Goal: Transaction & Acquisition: Purchase product/service

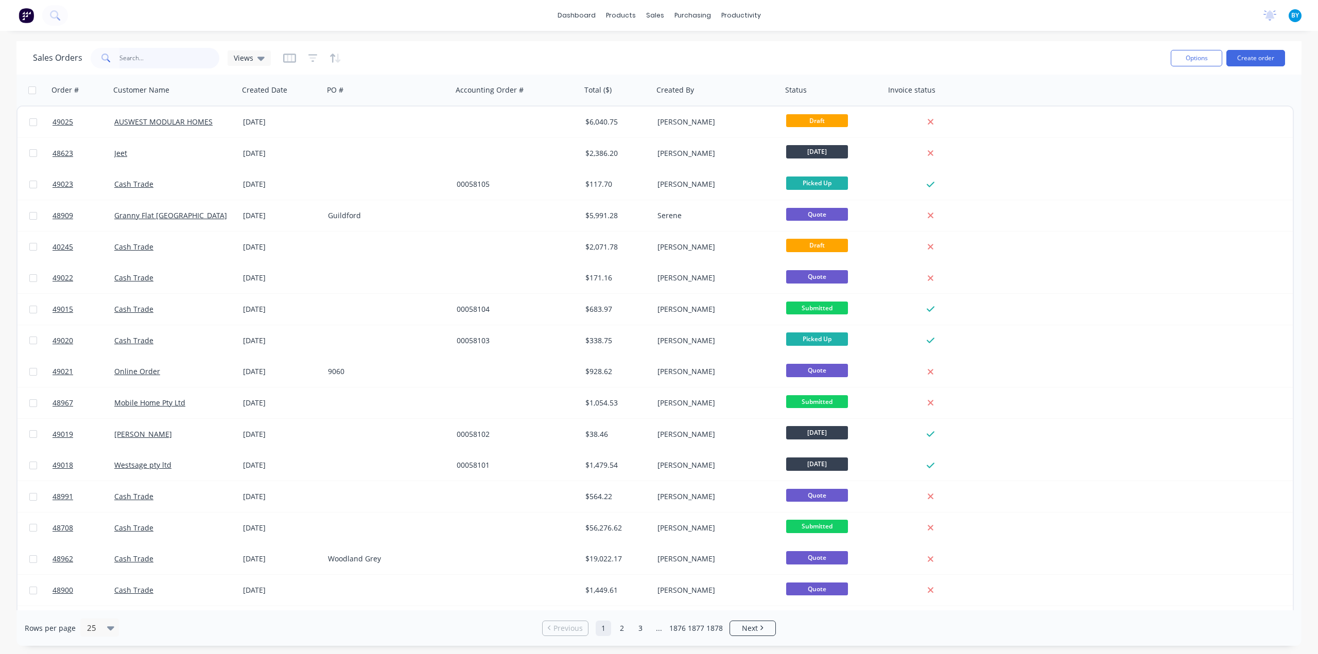
click at [155, 54] on input "text" at bounding box center [169, 58] width 100 height 21
type input "cai"
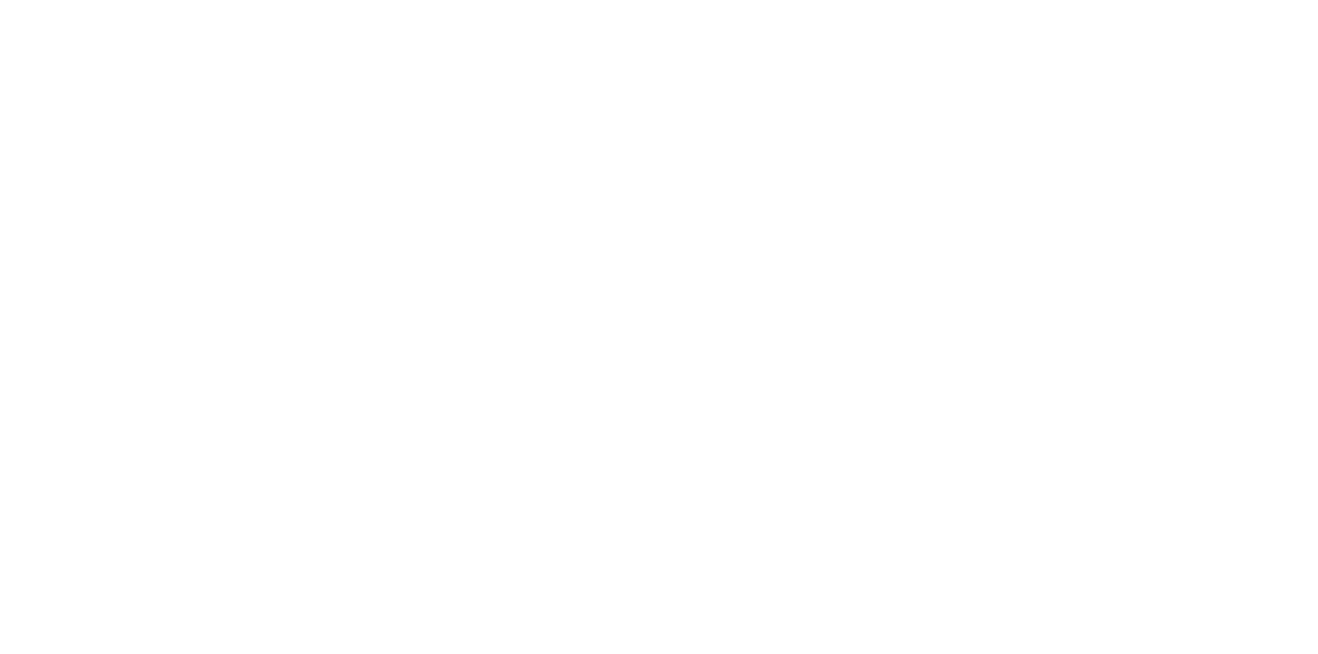
drag, startPoint x: 275, startPoint y: 90, endPoint x: 252, endPoint y: 84, distance: 23.5
click at [274, 0] on html at bounding box center [659, 0] width 1318 height 0
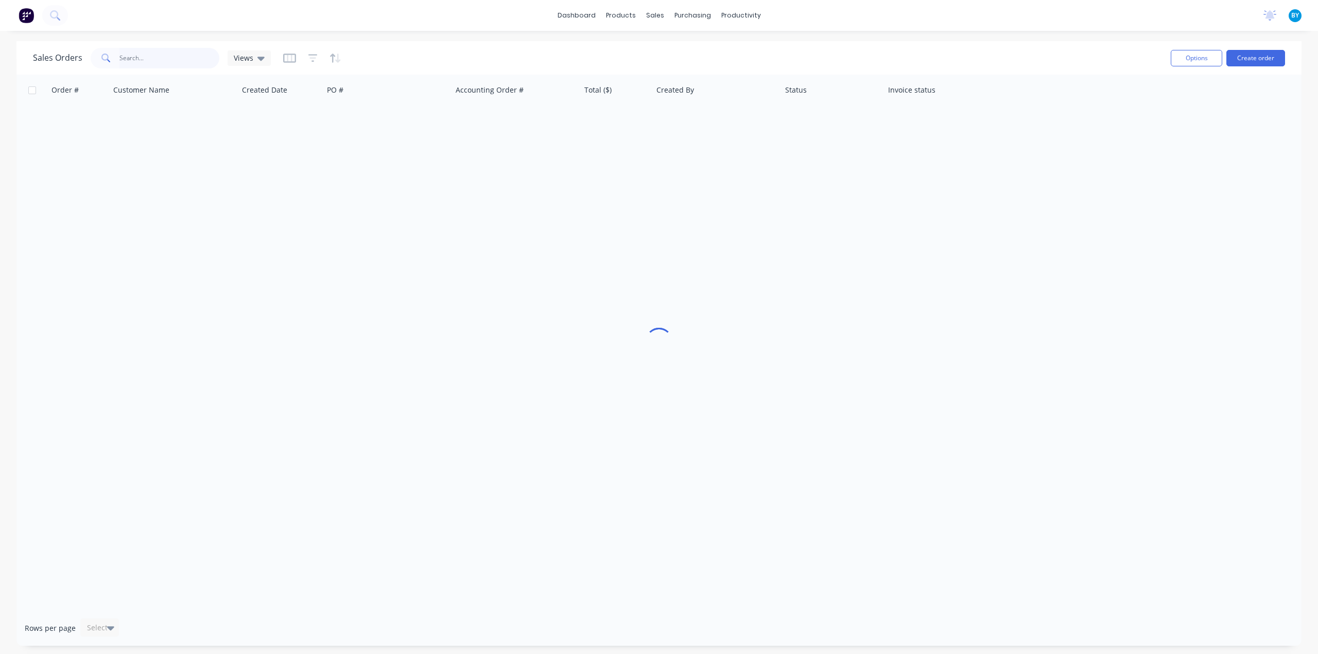
click at [147, 63] on input "text" at bounding box center [169, 58] width 100 height 21
type input "cain"
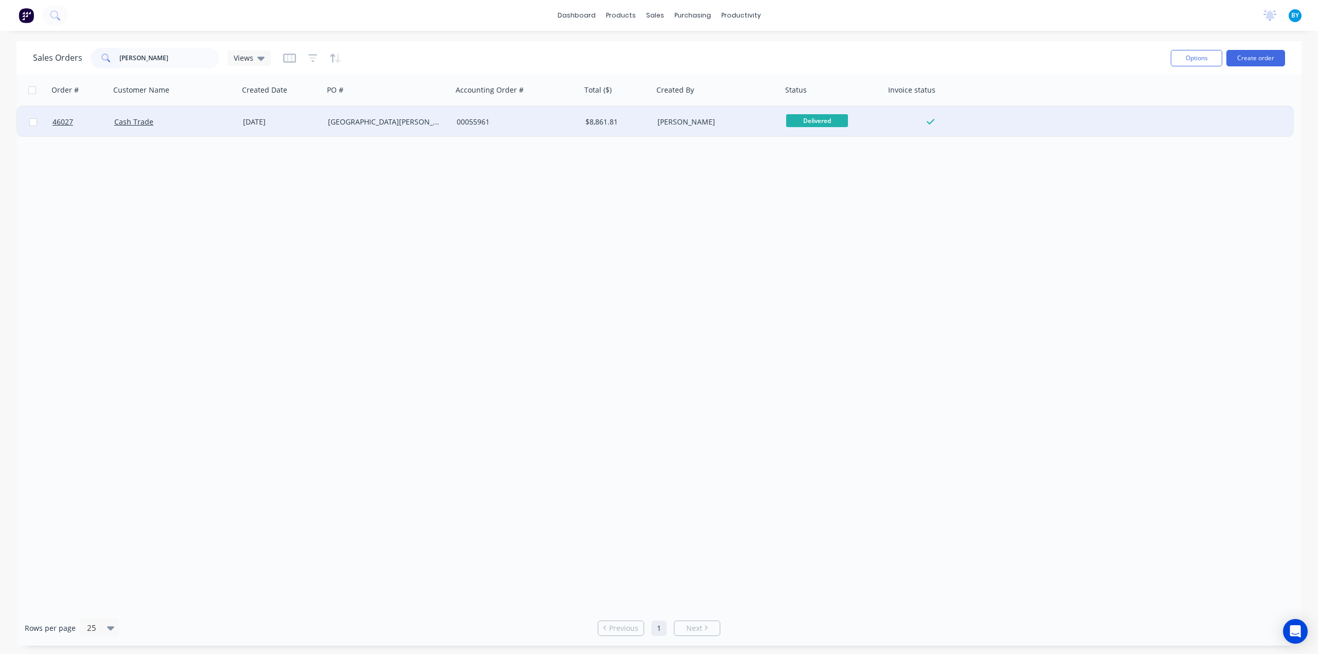
click at [190, 122] on div "Cash Trade" at bounding box center [171, 122] width 114 height 10
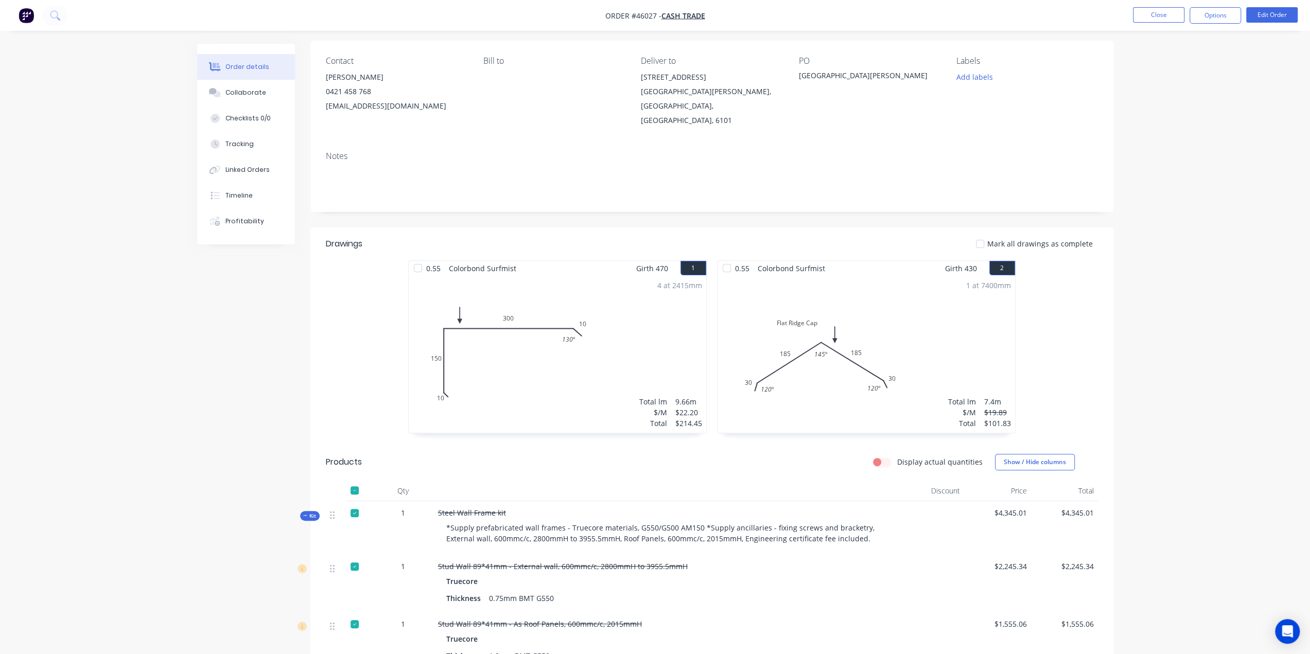
scroll to position [171, 0]
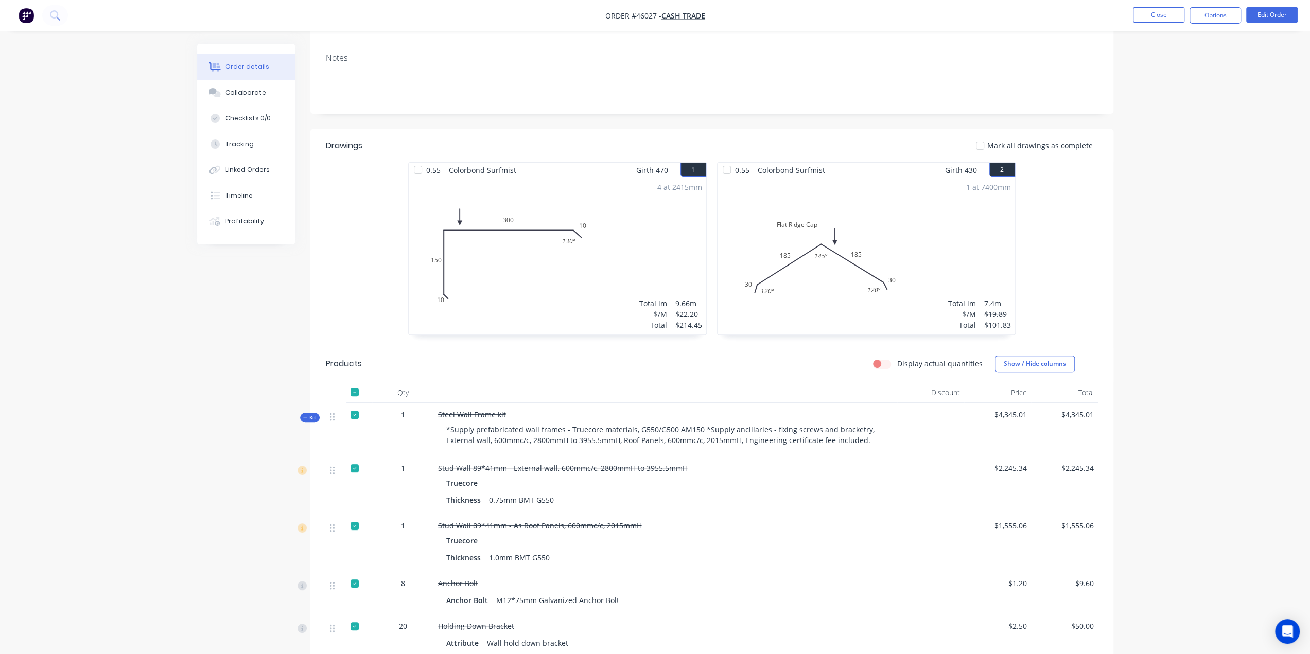
drag, startPoint x: 231, startPoint y: 490, endPoint x: 229, endPoint y: 485, distance: 6.2
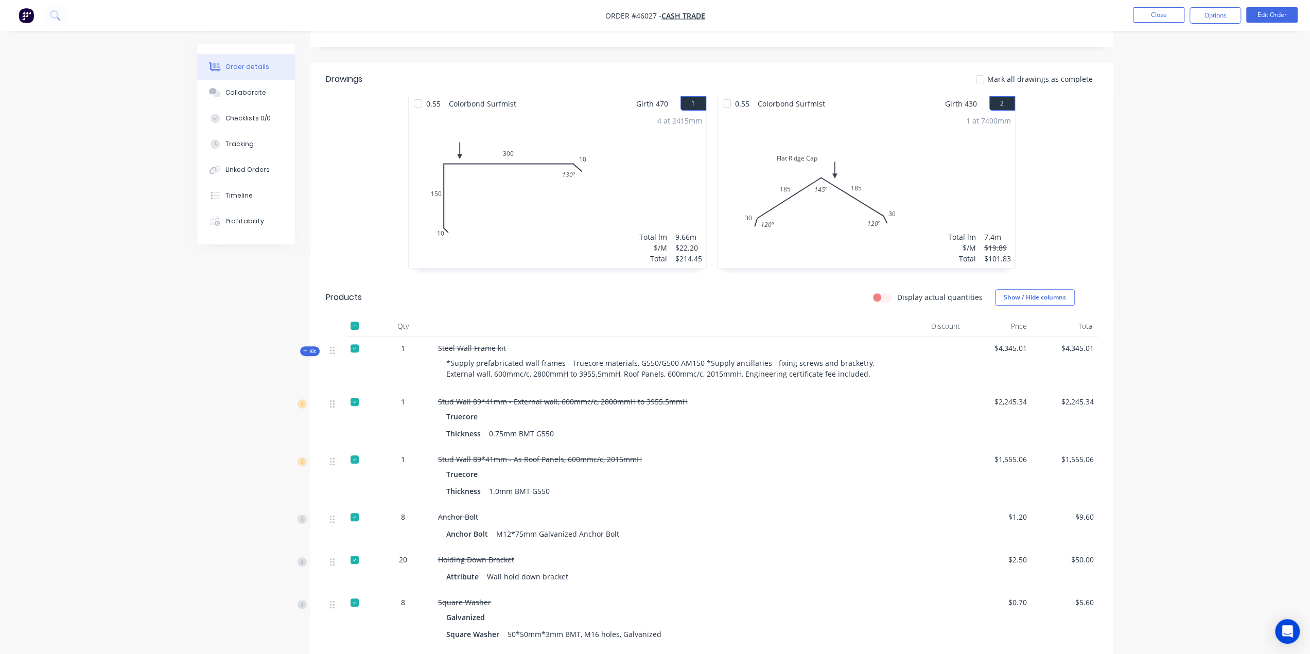
scroll to position [113, 0]
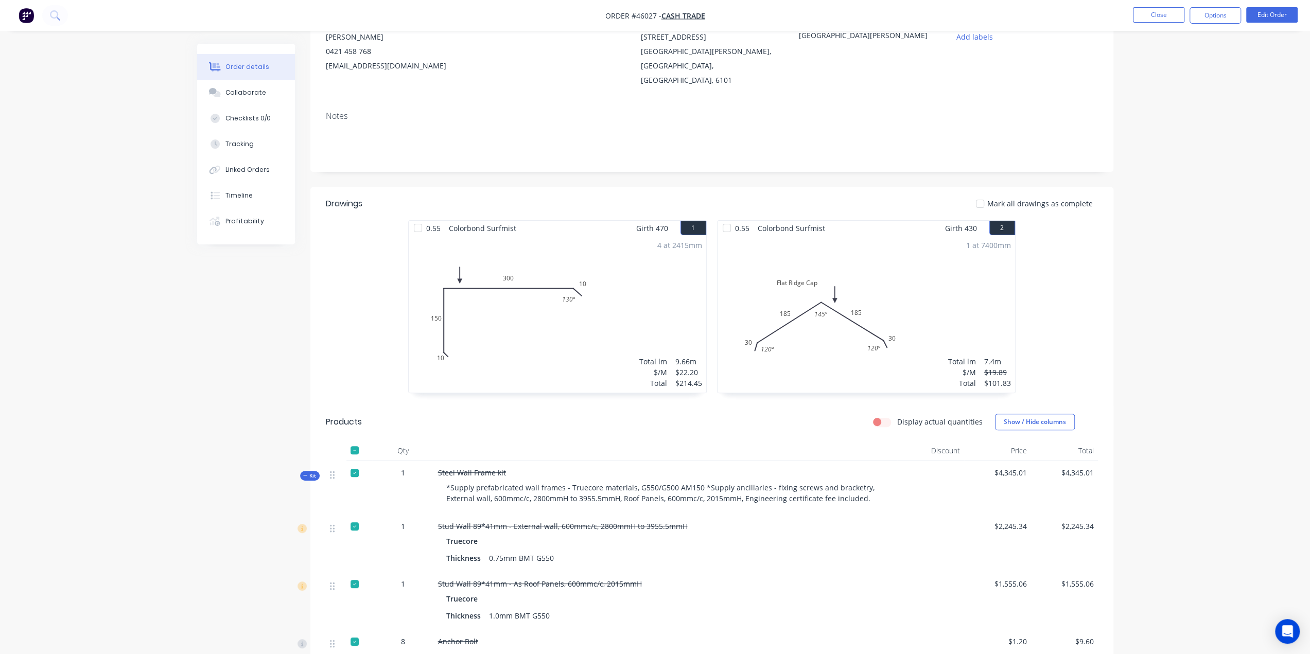
drag, startPoint x: 1213, startPoint y: 14, endPoint x: 1203, endPoint y: 28, distance: 16.9
click at [1213, 15] on button "Options" at bounding box center [1215, 15] width 51 height 16
click at [1182, 149] on div "Delivery Docket" at bounding box center [1184, 144] width 95 height 15
click at [1192, 132] on button "Custom" at bounding box center [1184, 124] width 113 height 21
click at [1182, 101] on div "Without pricing" at bounding box center [1184, 103] width 95 height 15
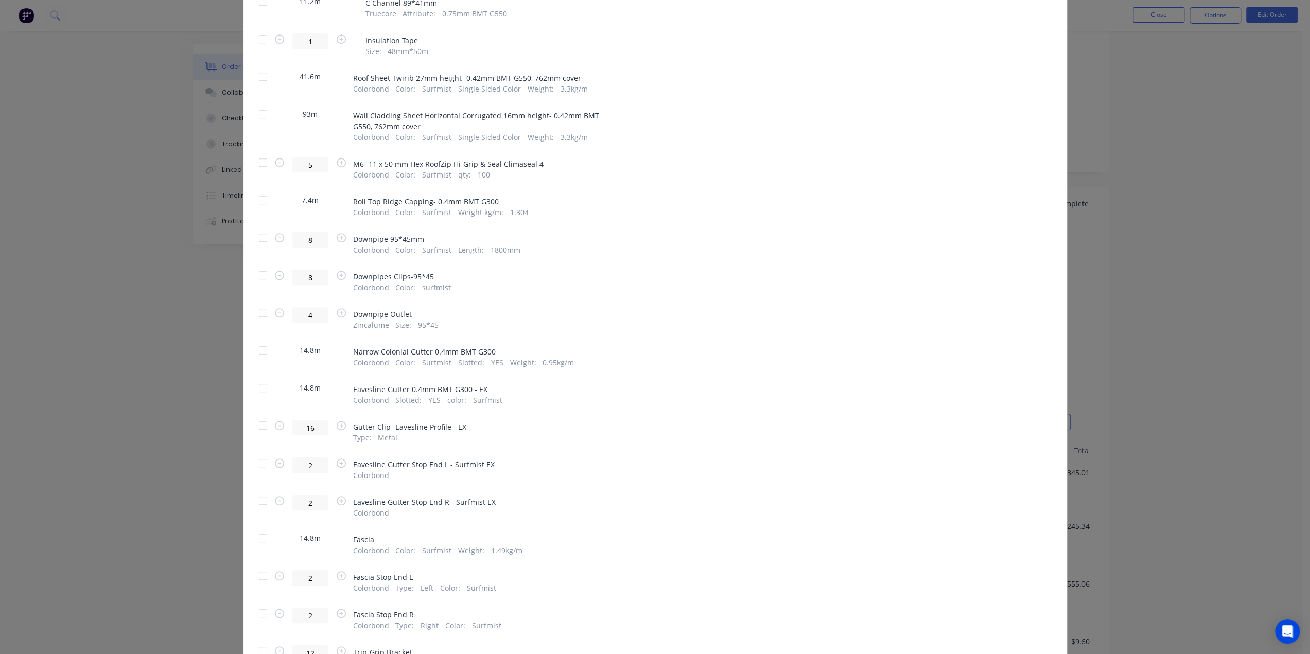
scroll to position [876, 0]
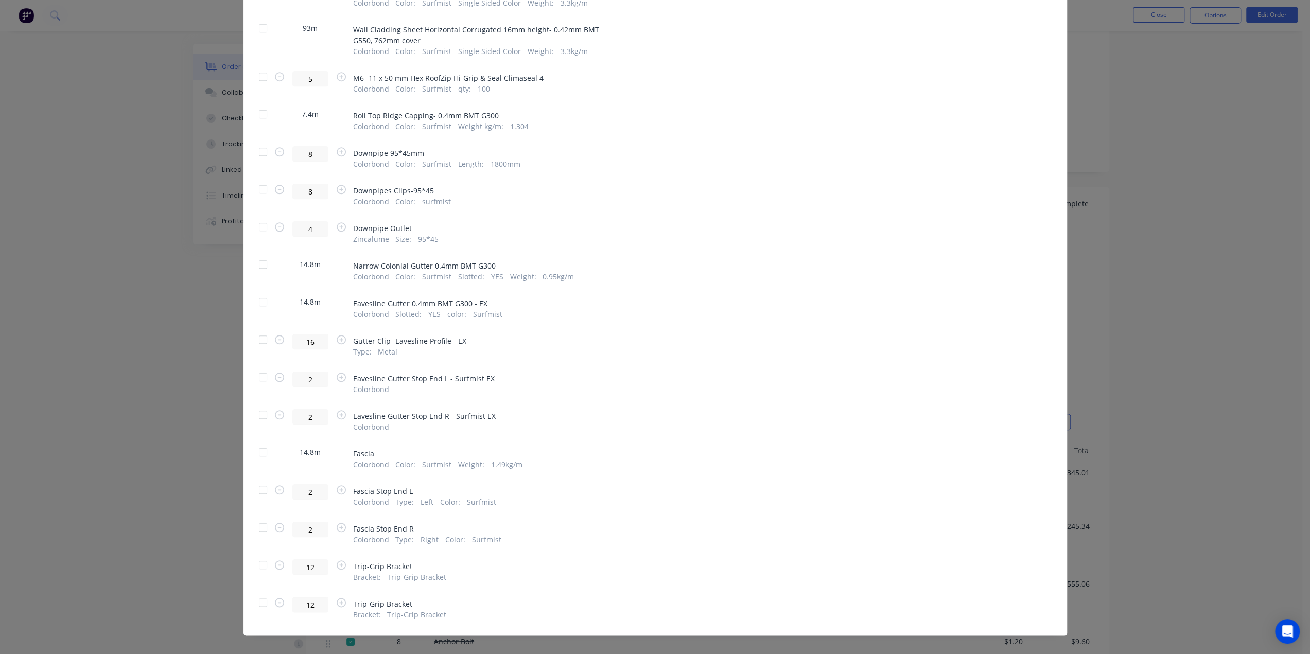
click at [1070, 282] on div "Generate custom Delivery Docket Cancel Generate PDF Attachments to include add …" at bounding box center [655, 327] width 1310 height 654
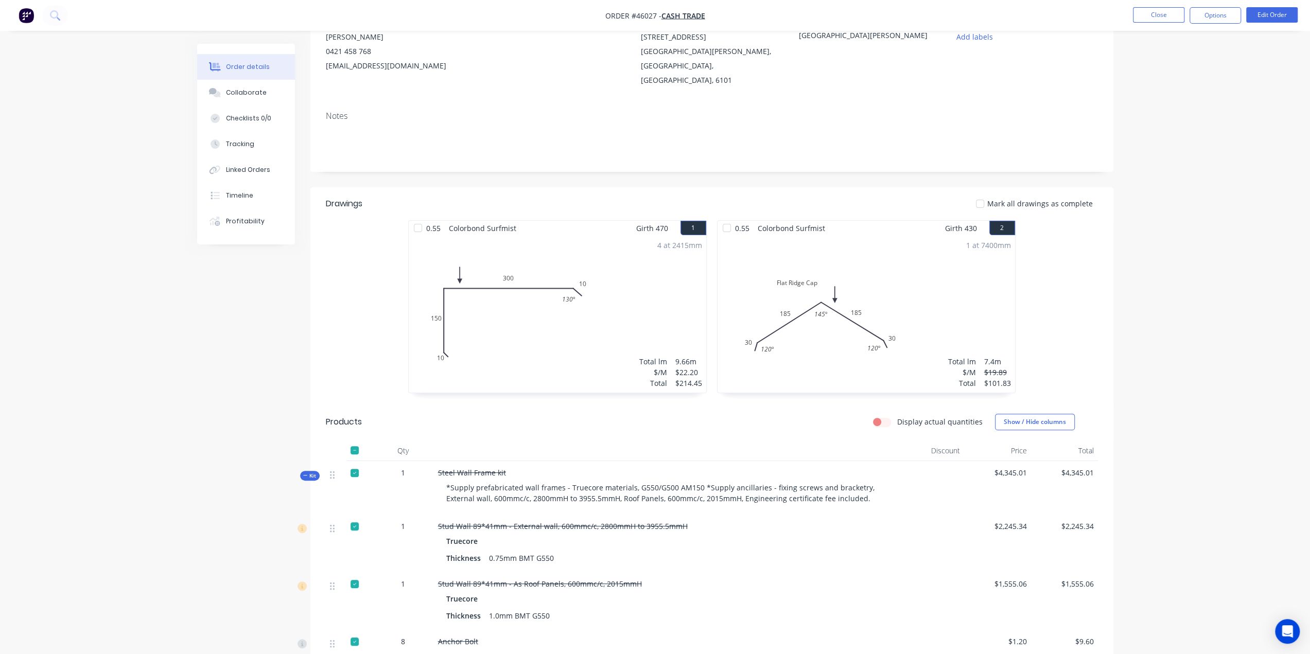
click at [1070, 274] on div "0.55 Colorbond Surfmist Girth 470 1 0 10 150 300 10 130 º 0 10 150 300 10 130 º…" at bounding box center [711, 311] width 803 height 183
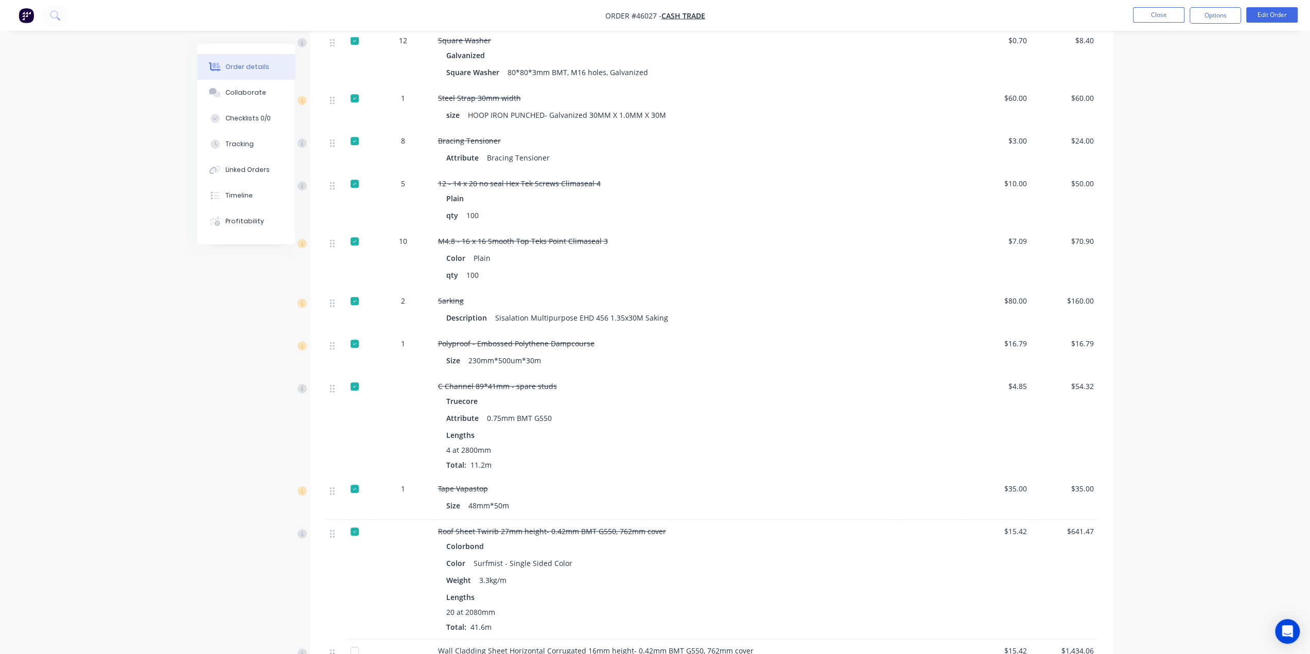
scroll to position [875, 0]
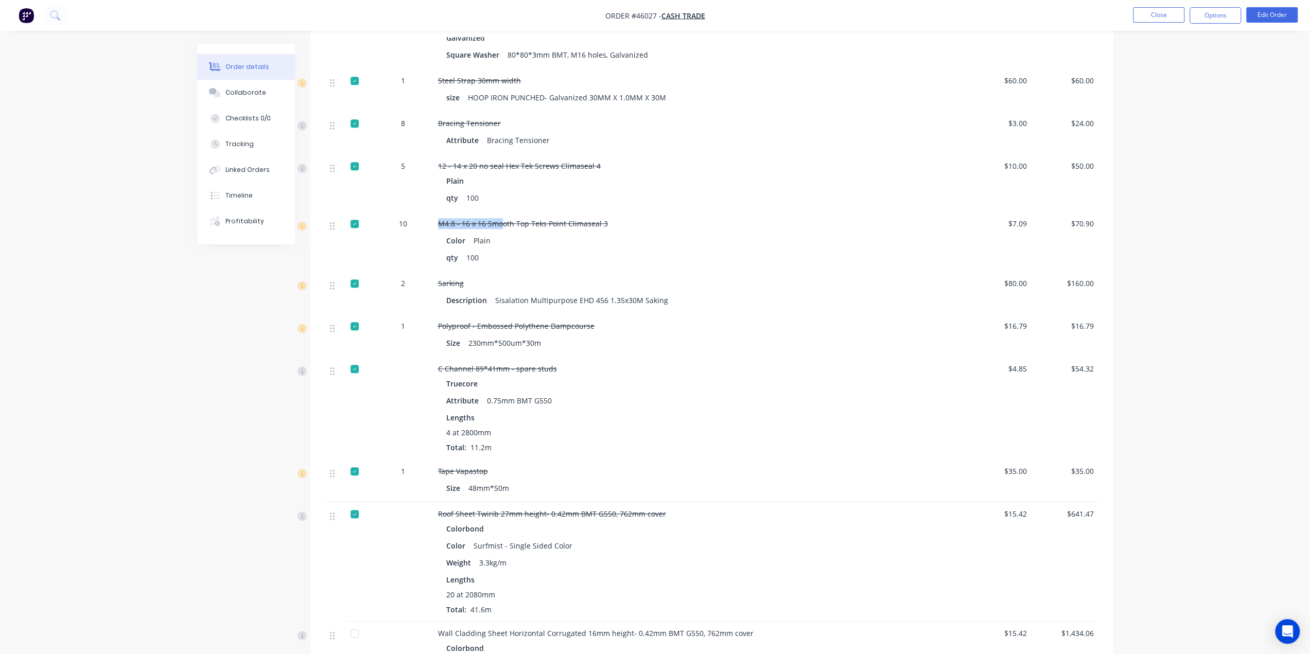
drag, startPoint x: 440, startPoint y: 203, endPoint x: 509, endPoint y: 210, distance: 68.9
click at [506, 219] on span "M4.8 - 16 x 16 Smooth Top Teks Point Climaseal 3" at bounding box center [523, 224] width 170 height 10
click at [602, 233] on div "Color Plain qty 100" at bounding box center [665, 248] width 455 height 34
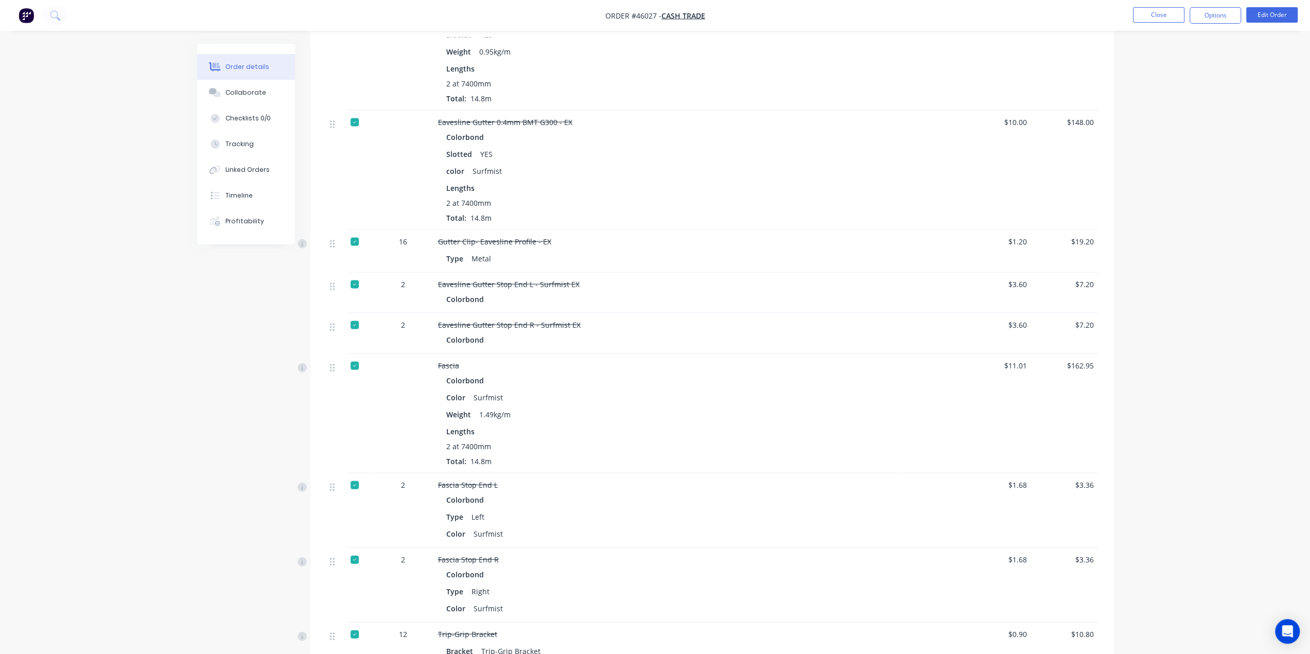
scroll to position [2180, 0]
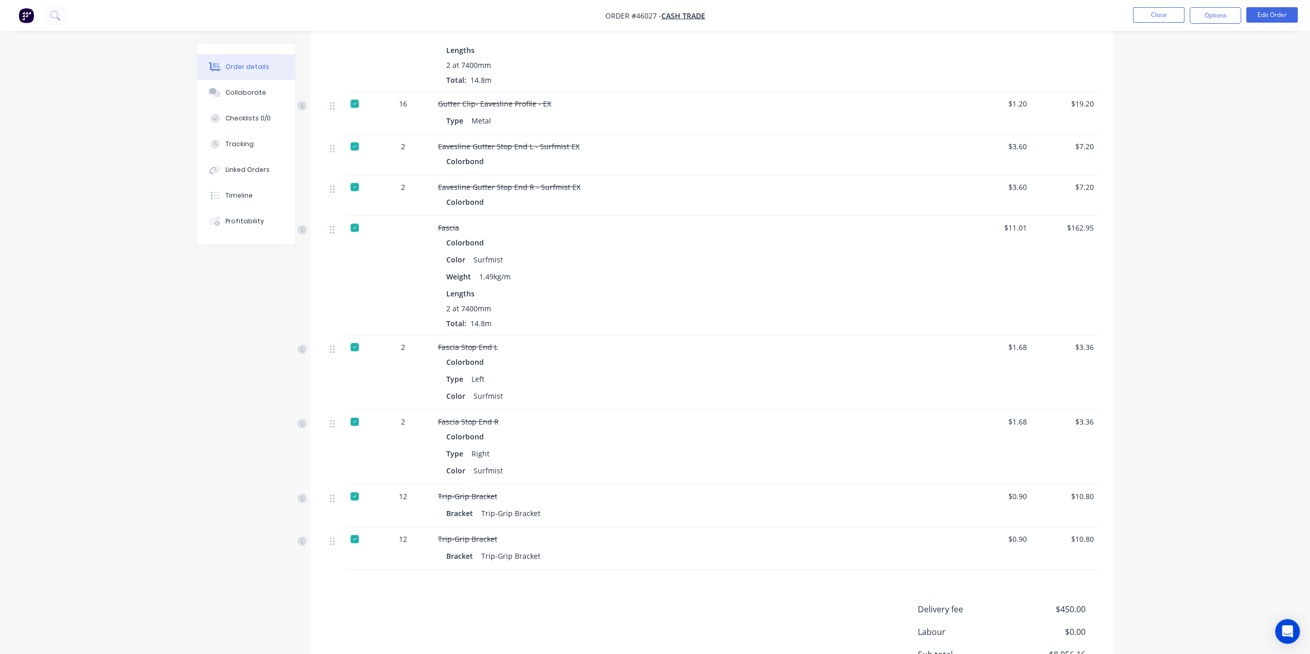
drag, startPoint x: 1263, startPoint y: 229, endPoint x: 1223, endPoint y: 255, distance: 47.1
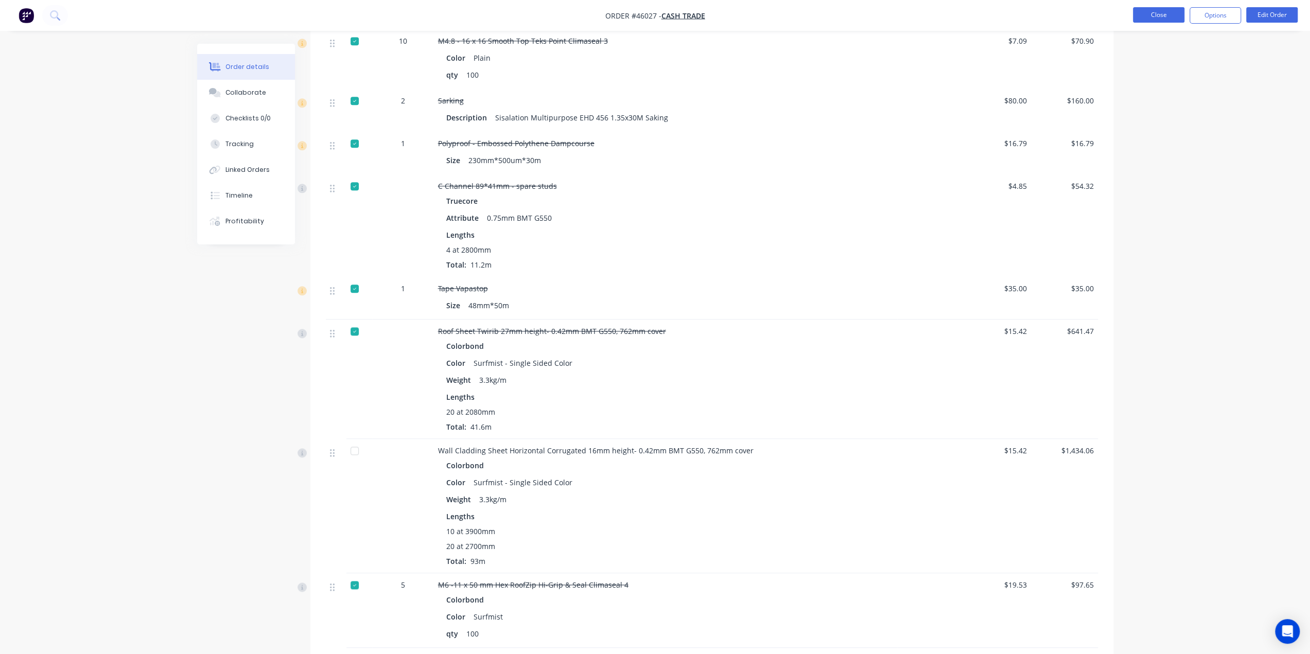
scroll to position [875, 0]
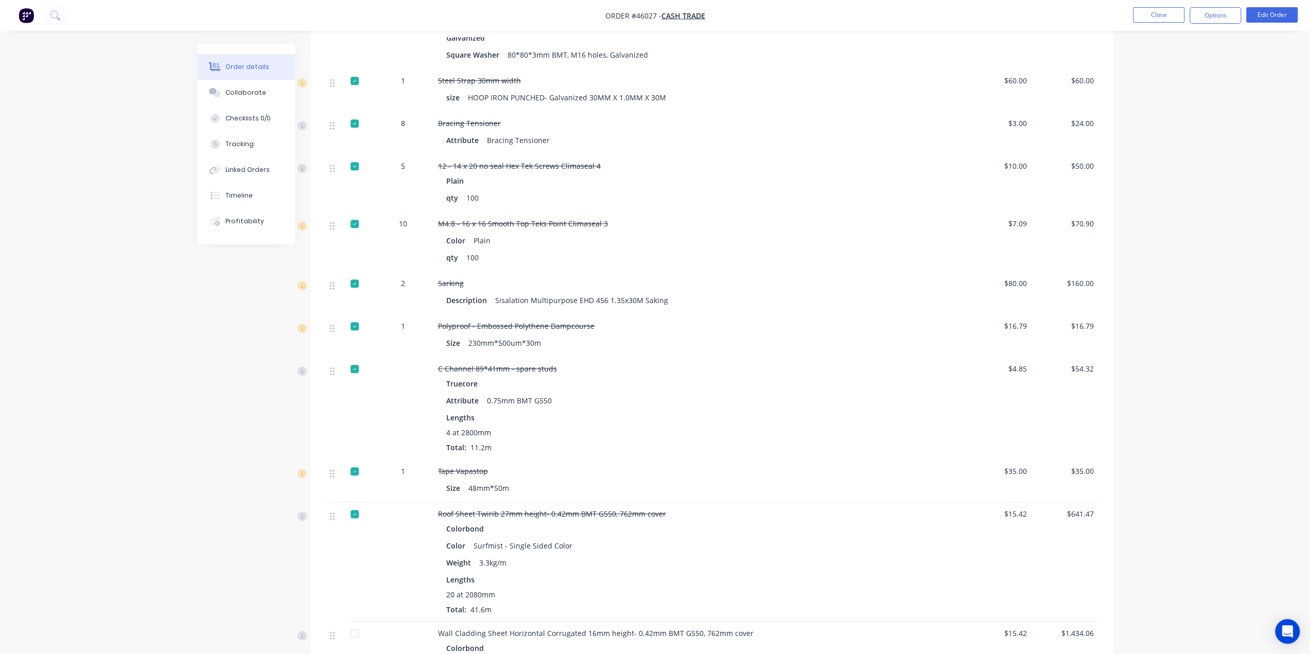
click at [1189, 250] on div "Order details Collaborate Checklists 0/0 Tracking Linked Orders Timeline Profit…" at bounding box center [655, 591] width 1310 height 2933
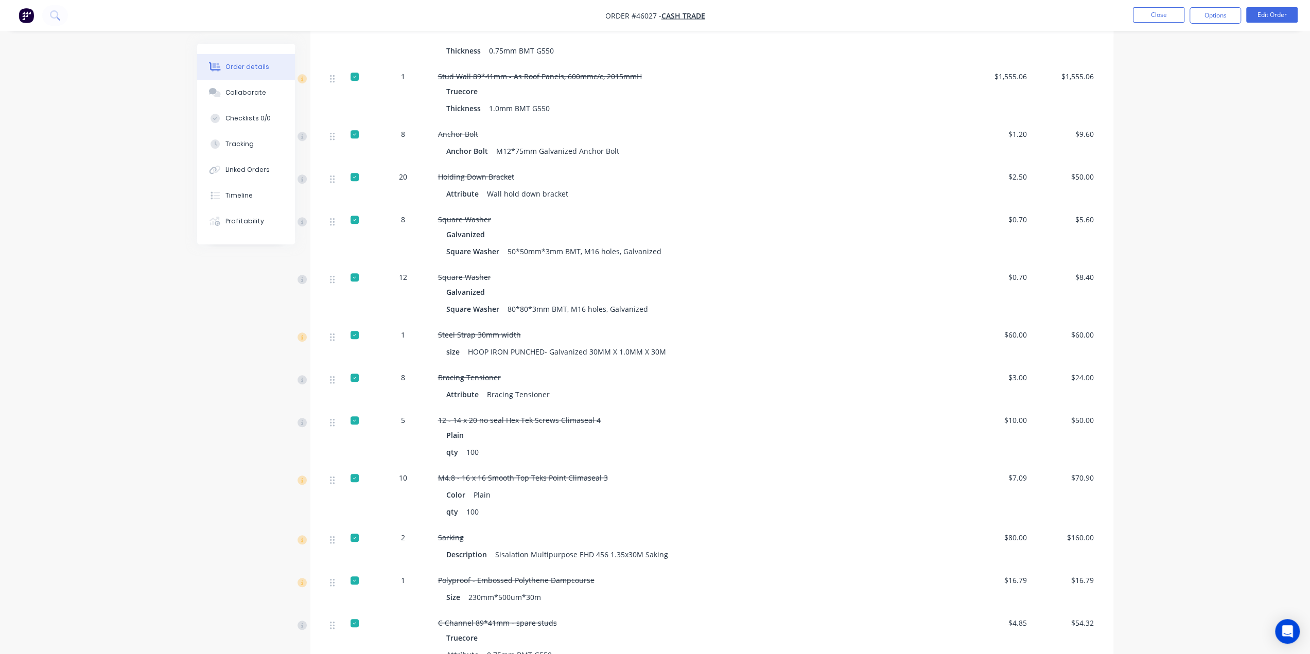
scroll to position [729, 0]
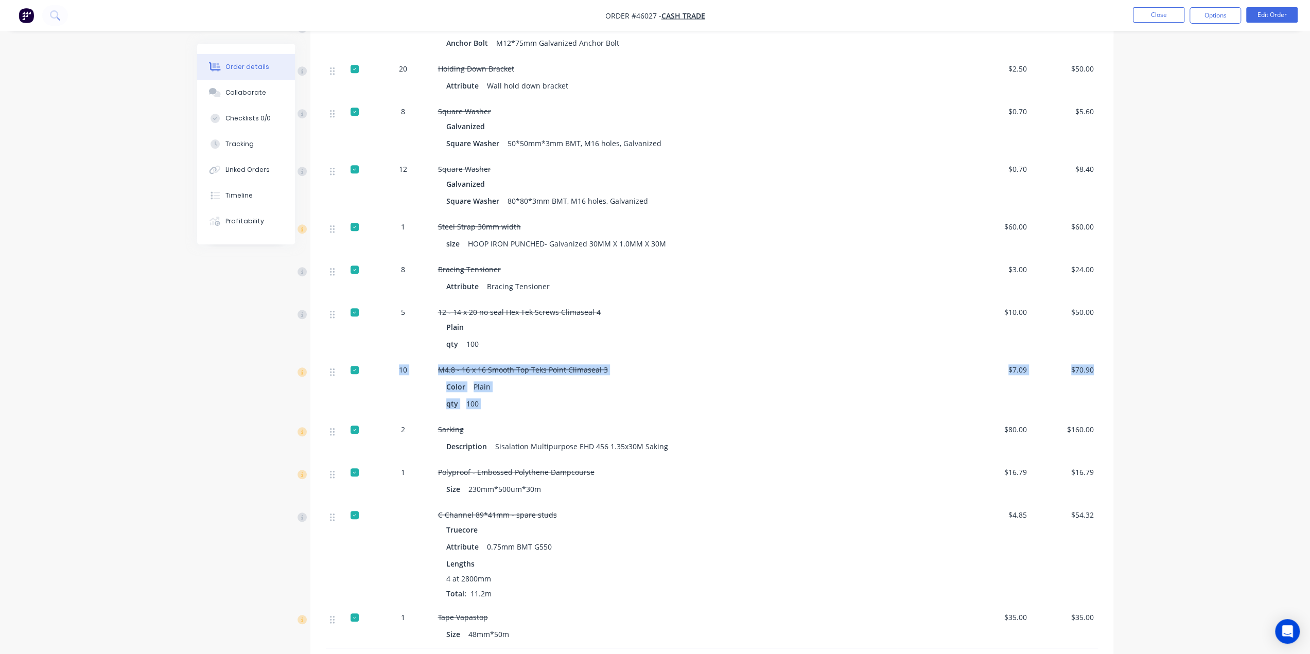
drag, startPoint x: 401, startPoint y: 353, endPoint x: 1111, endPoint y: 348, distance: 710.6
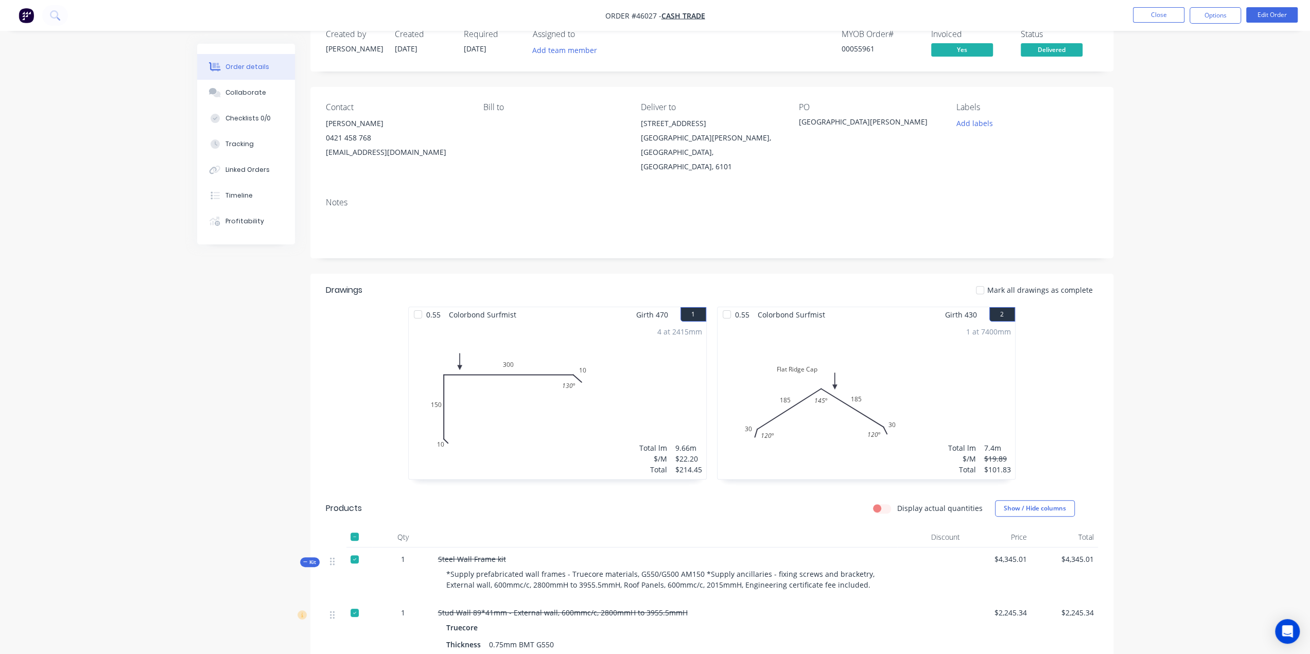
scroll to position [0, 0]
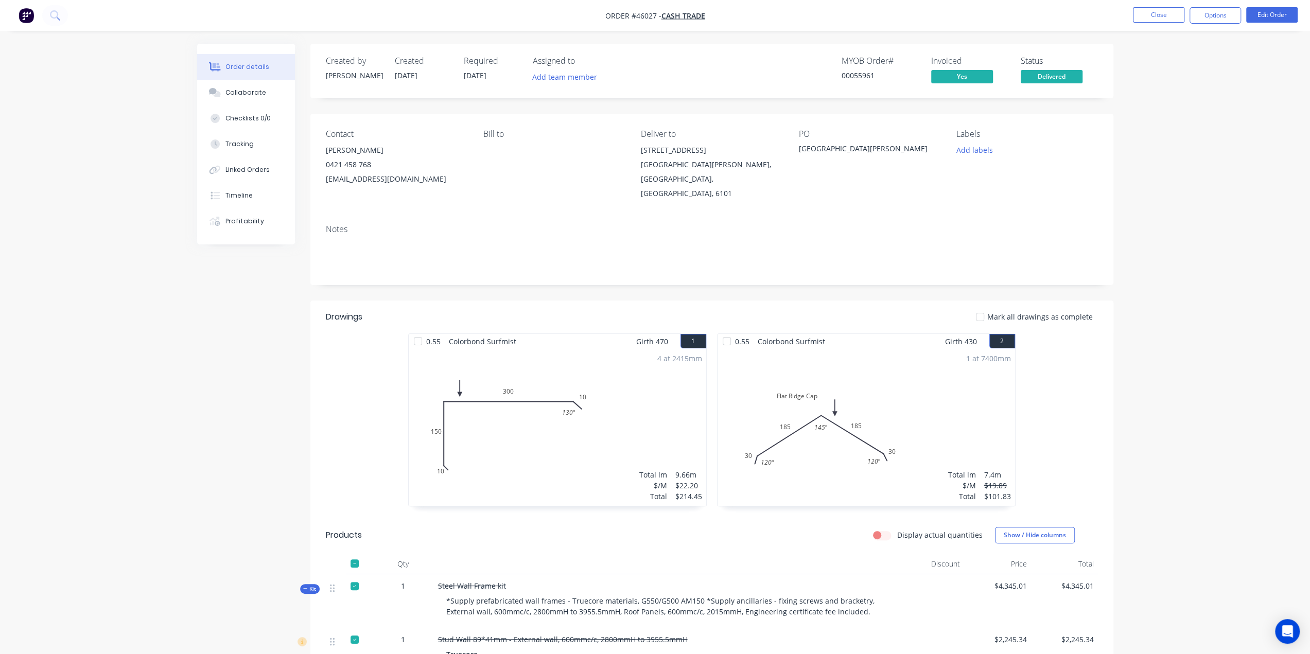
drag, startPoint x: 323, startPoint y: 153, endPoint x: 406, endPoint y: 180, distance: 87.3
click at [406, 180] on div "Contact Cain 0421 458 768 caincurtis@gmail.com Bill to Deliver to 8 Whittlesfor…" at bounding box center [711, 165] width 803 height 102
copy div "Cain 0421 458 768 caincurtis@gmail.com"
drag, startPoint x: 634, startPoint y: 153, endPoint x: 713, endPoint y: 189, distance: 86.6
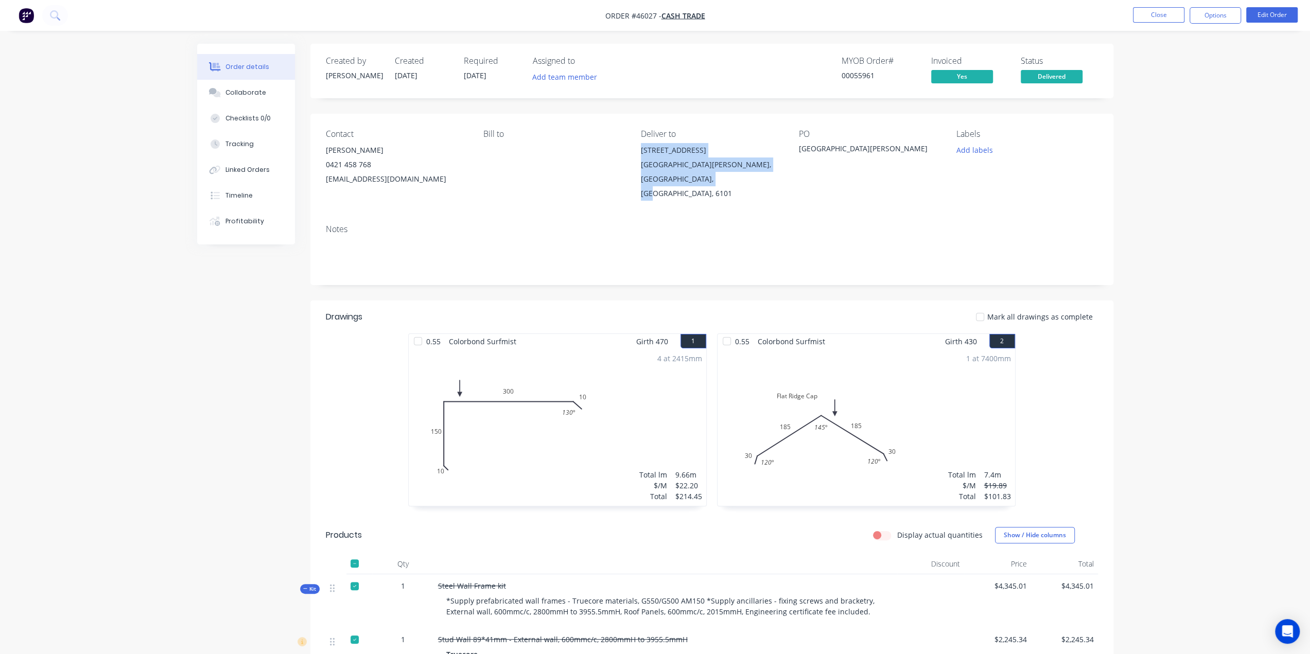
click at [713, 189] on div "Contact Cain 0421 458 768 caincurtis@gmail.com Bill to Deliver to 8 Whittlesfor…" at bounding box center [711, 165] width 803 height 102
copy div "8 Whittlesford Street EAST VICTORIA PARK, Western Australia, Australia, 6101"
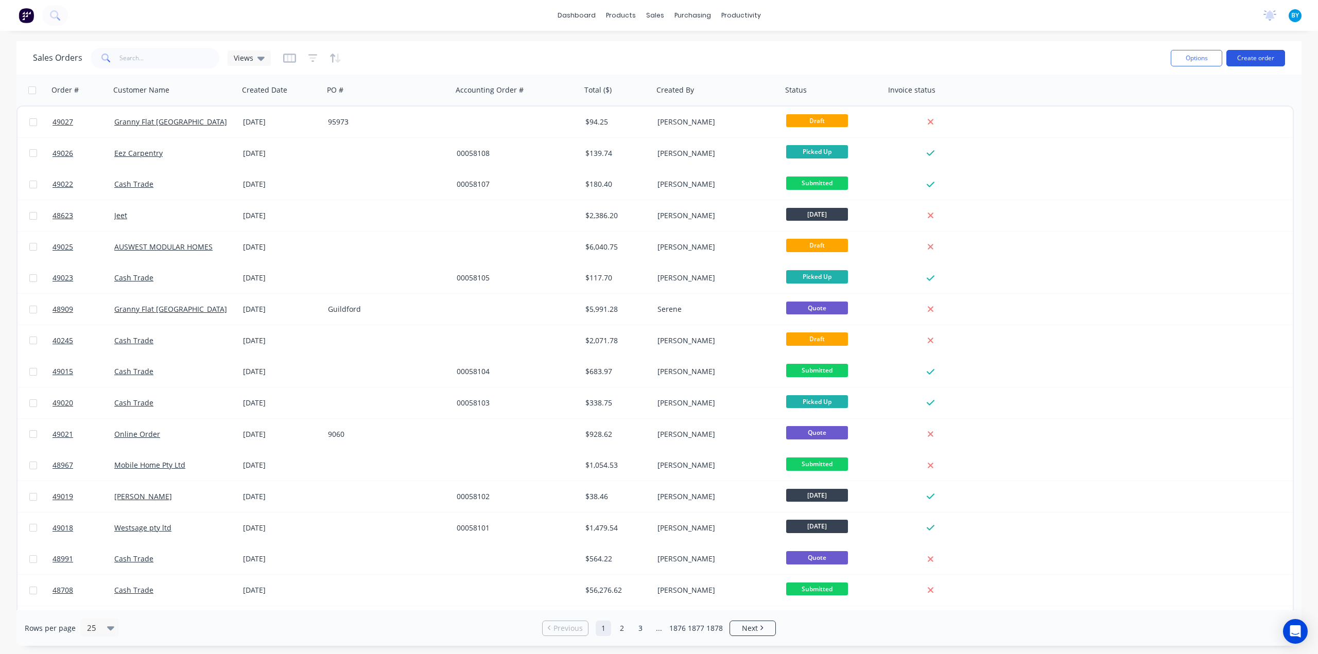
click at [1257, 57] on button "Create order" at bounding box center [1255, 58] width 59 height 16
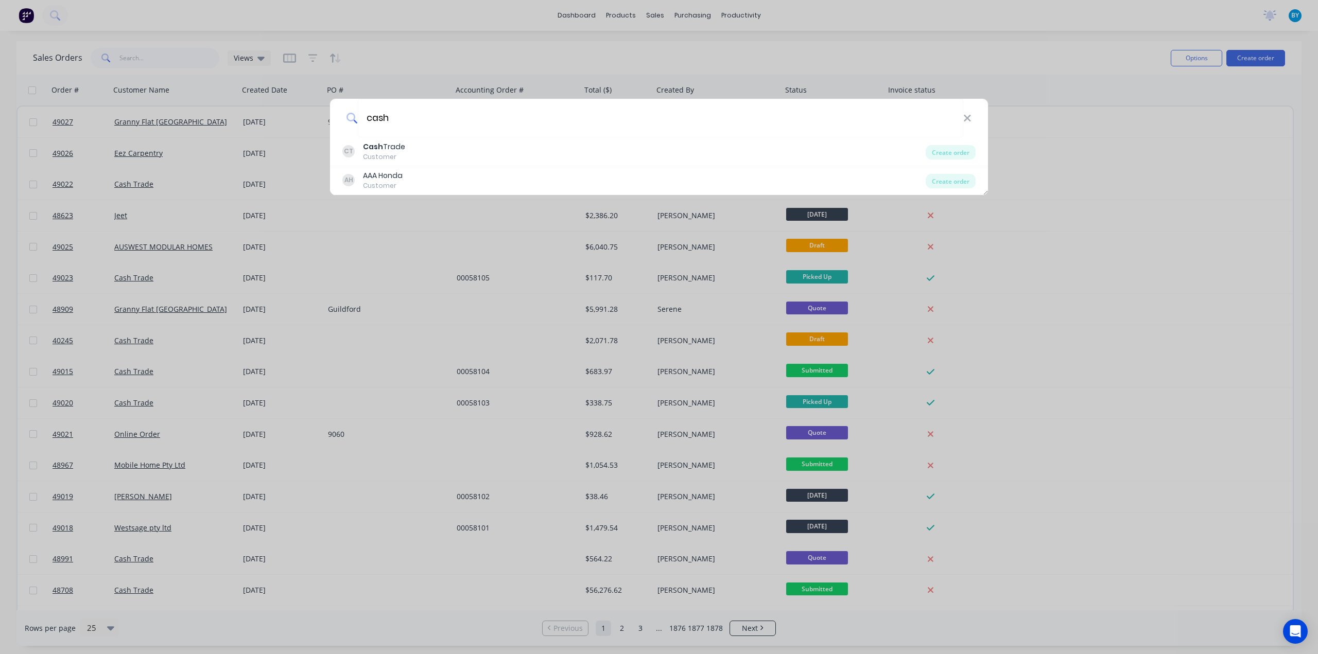
type input "cash"
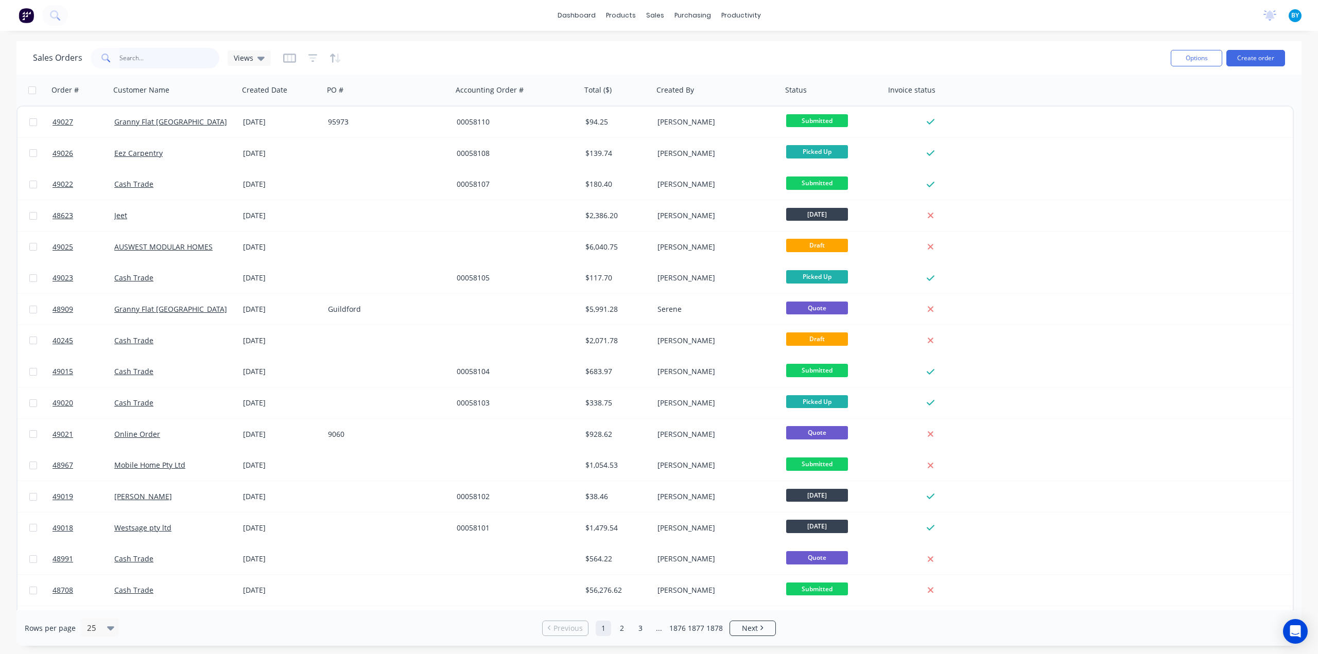
click at [130, 59] on input "text" at bounding box center [169, 58] width 100 height 21
type input "48866"
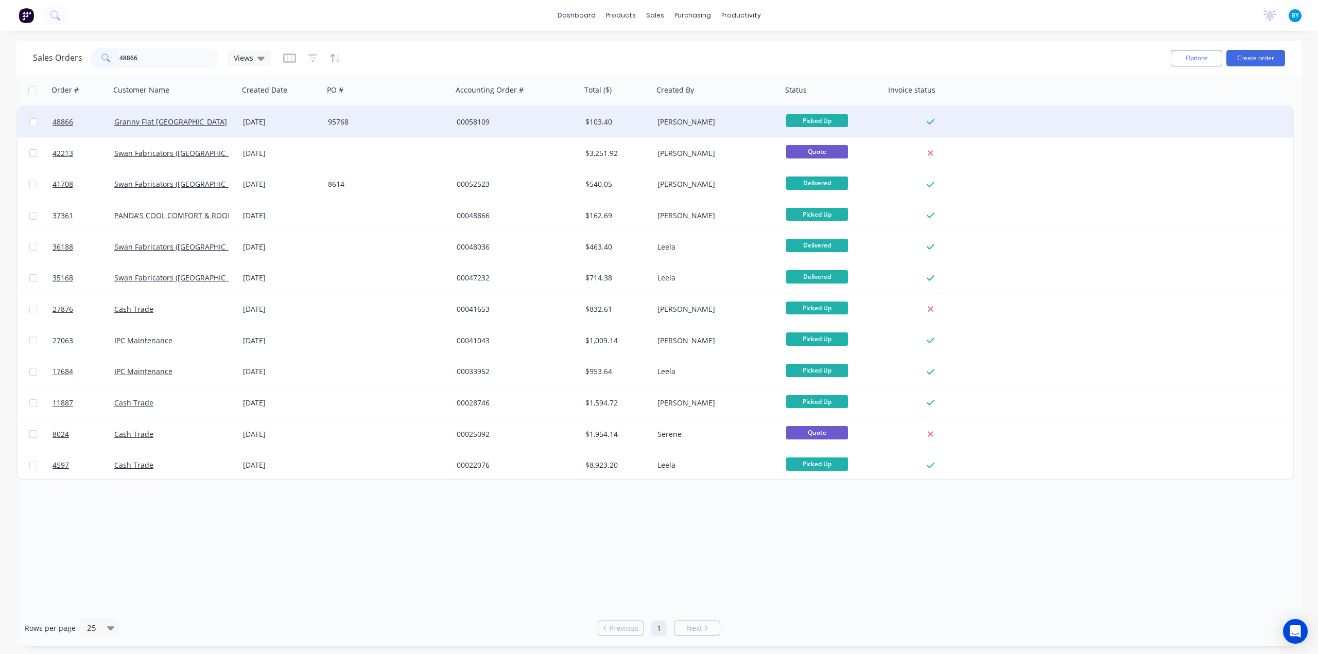
click at [250, 123] on div "[DATE]" at bounding box center [281, 122] width 77 height 10
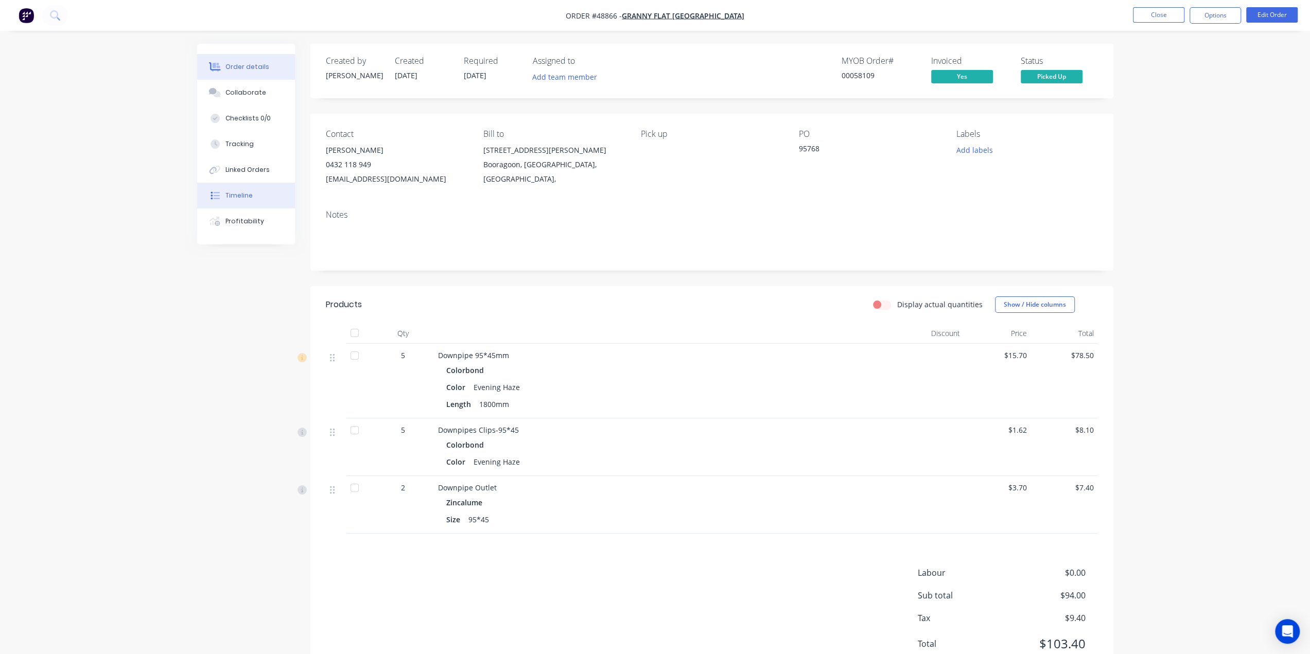
click at [250, 198] on div "Timeline" at bounding box center [239, 195] width 27 height 9
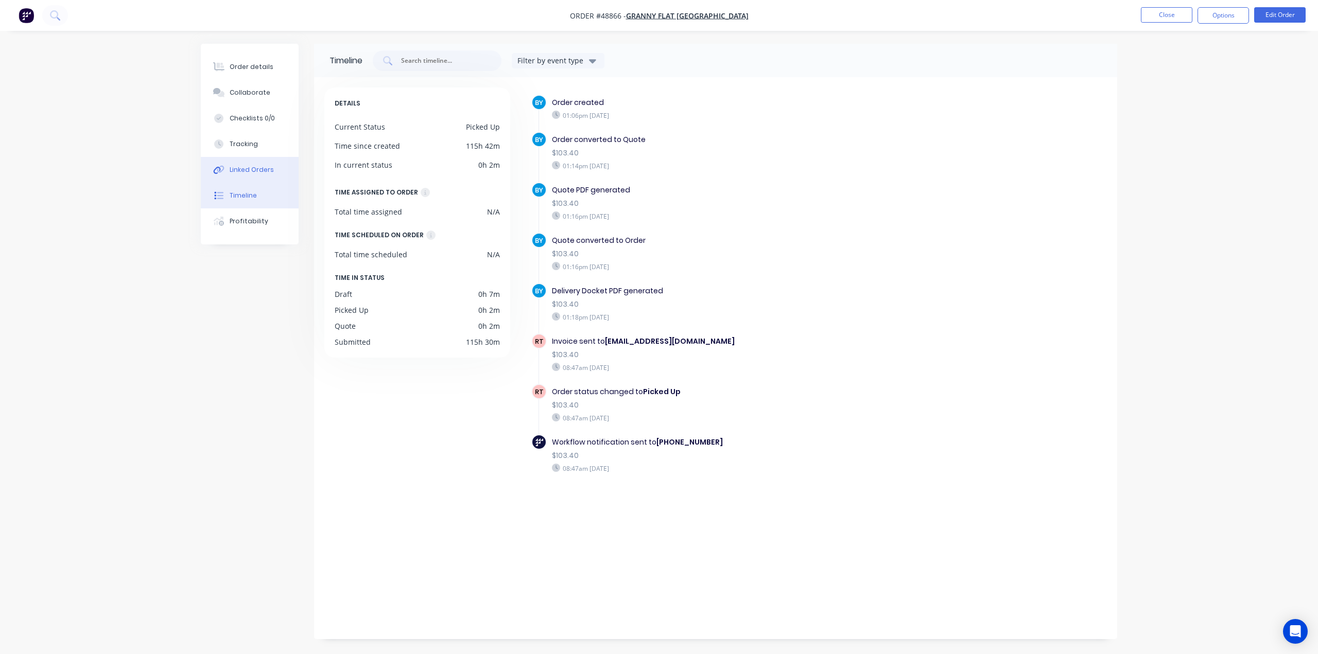
click at [258, 167] on div "Linked Orders" at bounding box center [252, 169] width 44 height 9
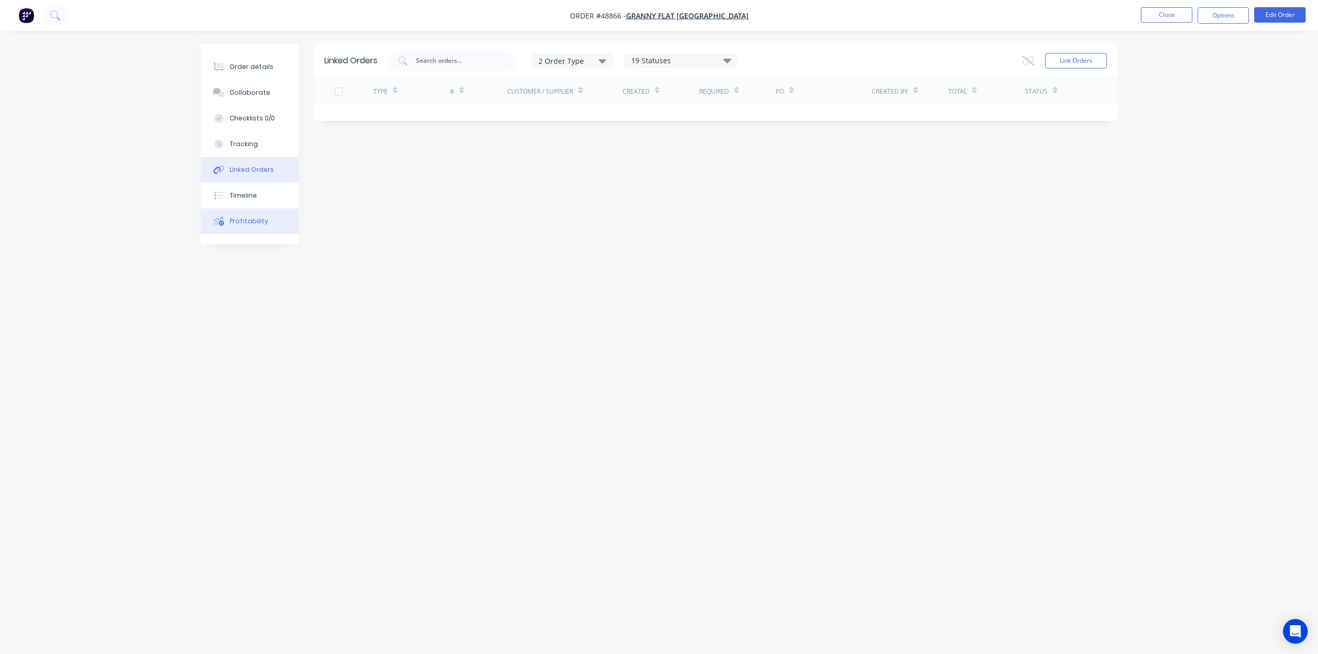
click at [260, 223] on div "Profitability" at bounding box center [249, 221] width 39 height 9
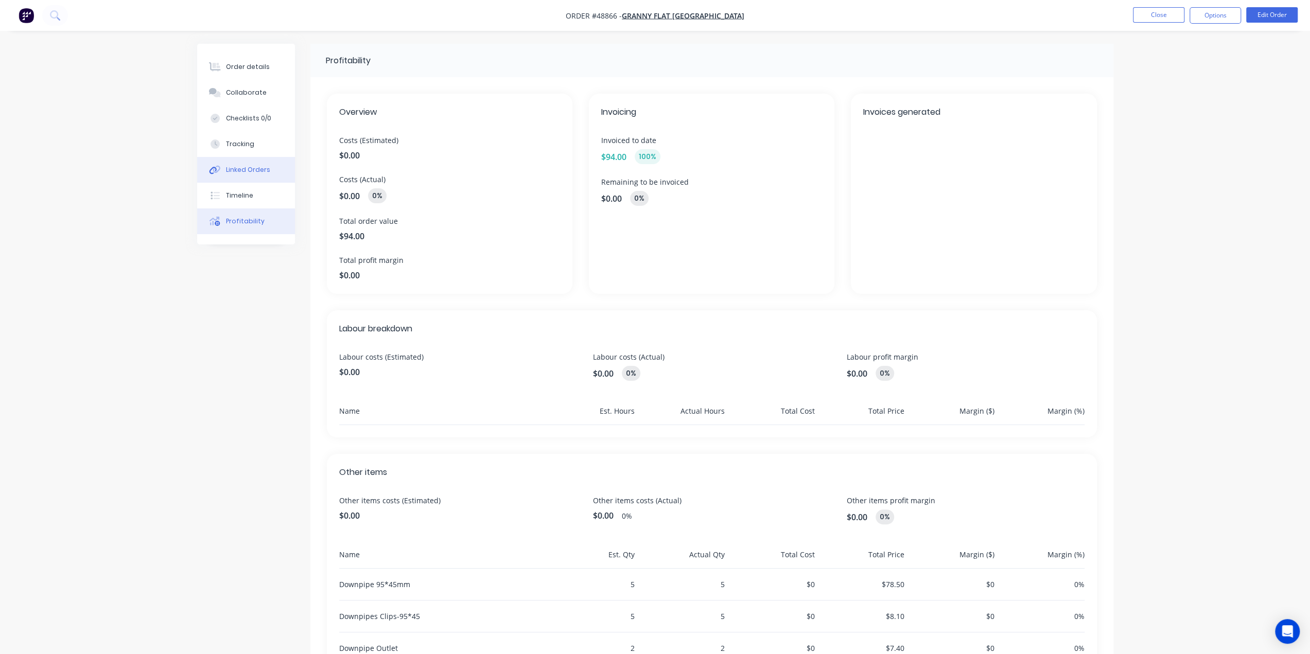
click at [252, 164] on button "Linked Orders" at bounding box center [246, 170] width 98 height 26
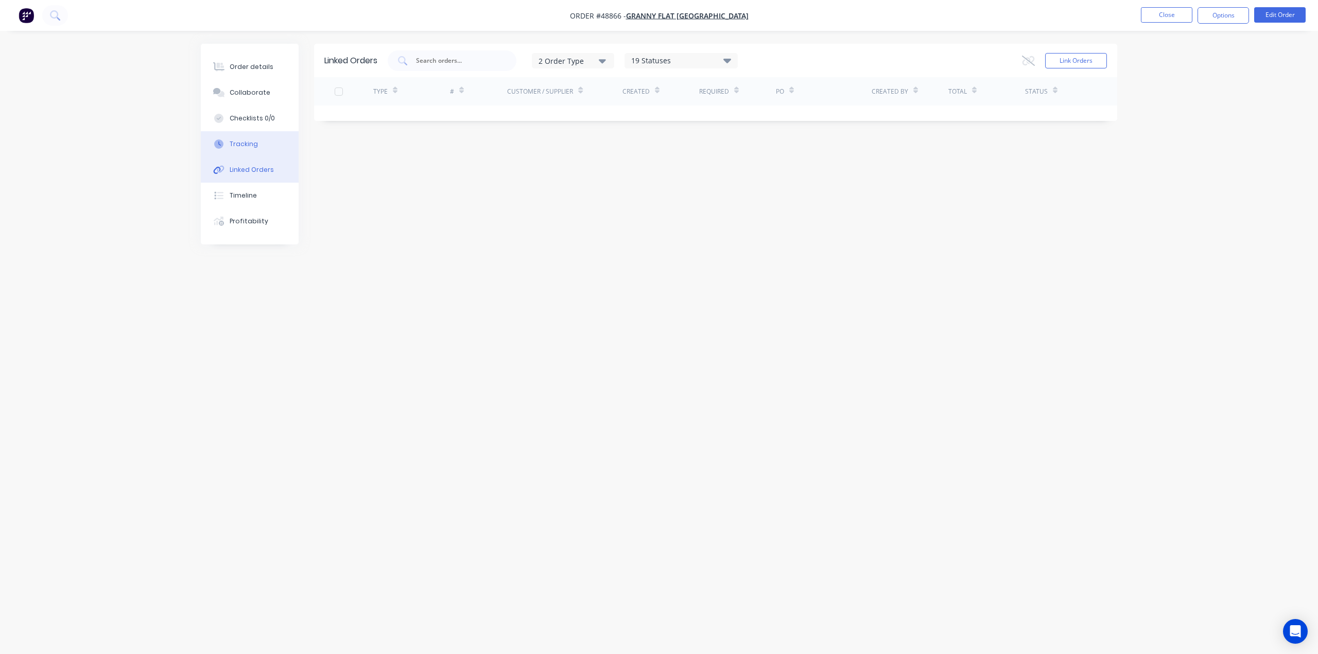
click at [252, 140] on div "Tracking" at bounding box center [244, 144] width 28 height 9
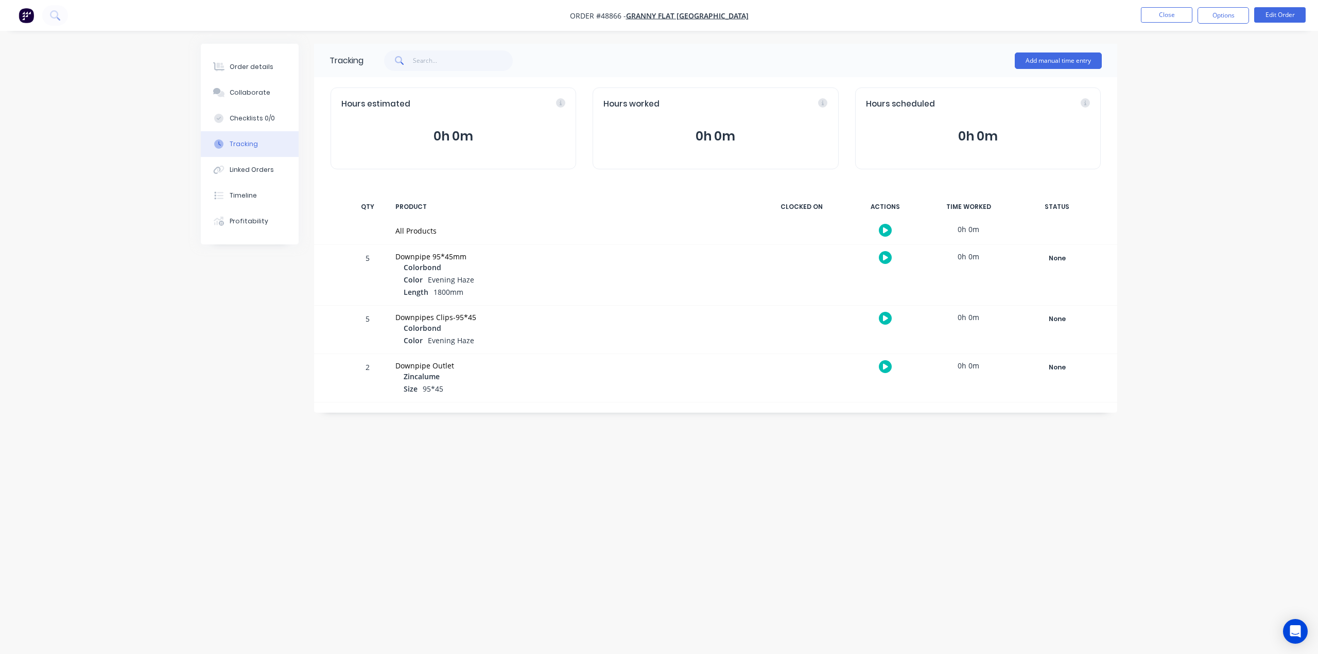
click at [575, 308] on div "Downpipes Clips-95*45 Colorbond Color Evening Haze" at bounding box center [573, 330] width 368 height 48
click at [241, 72] on button "Order details" at bounding box center [250, 67] width 98 height 26
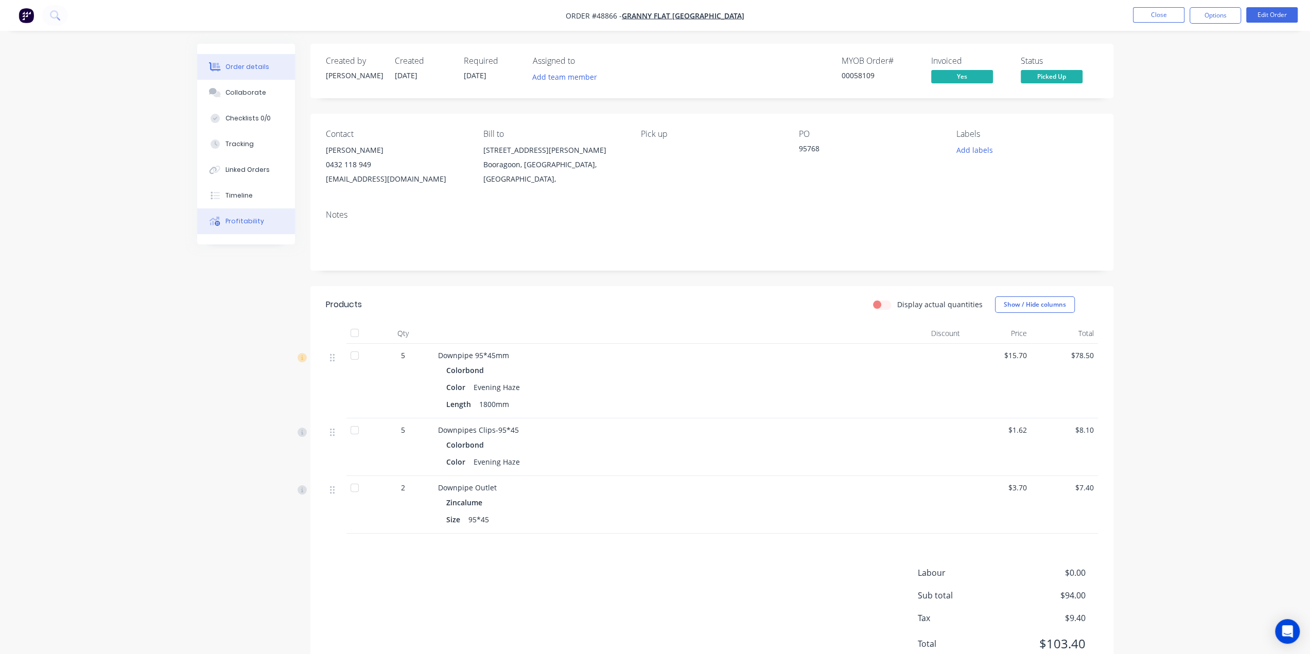
click at [236, 218] on button "Profitability" at bounding box center [246, 222] width 98 height 26
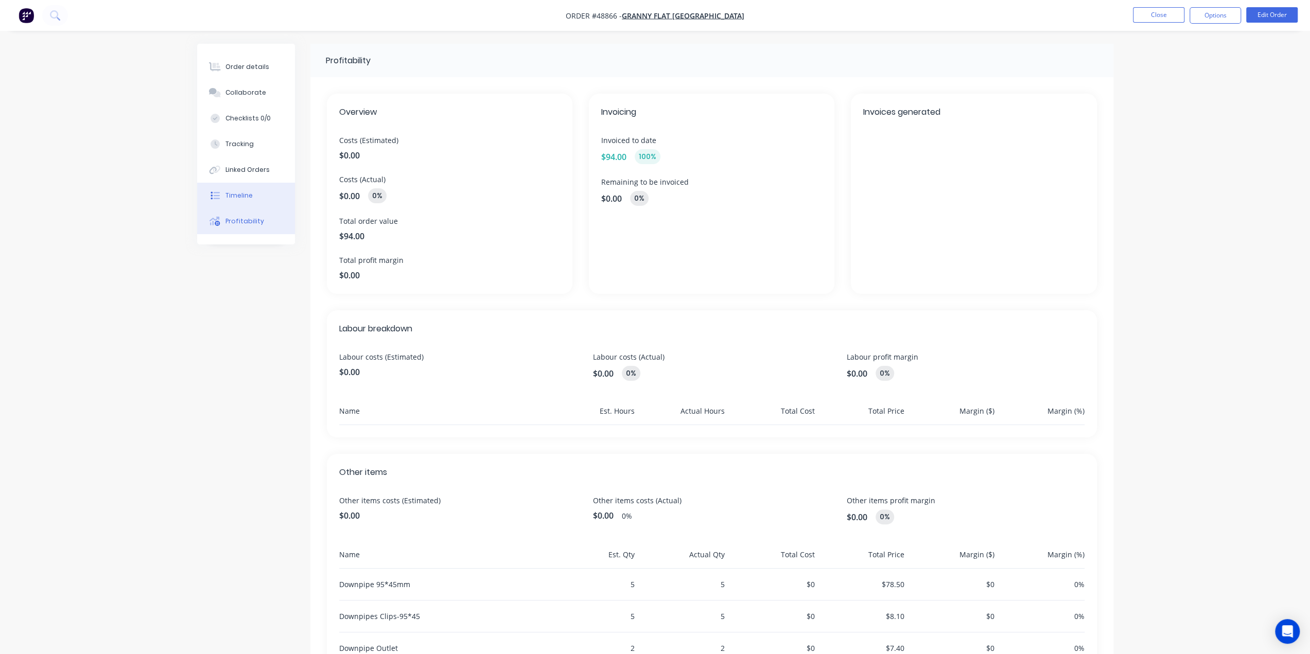
click at [241, 198] on div "Timeline" at bounding box center [239, 195] width 27 height 9
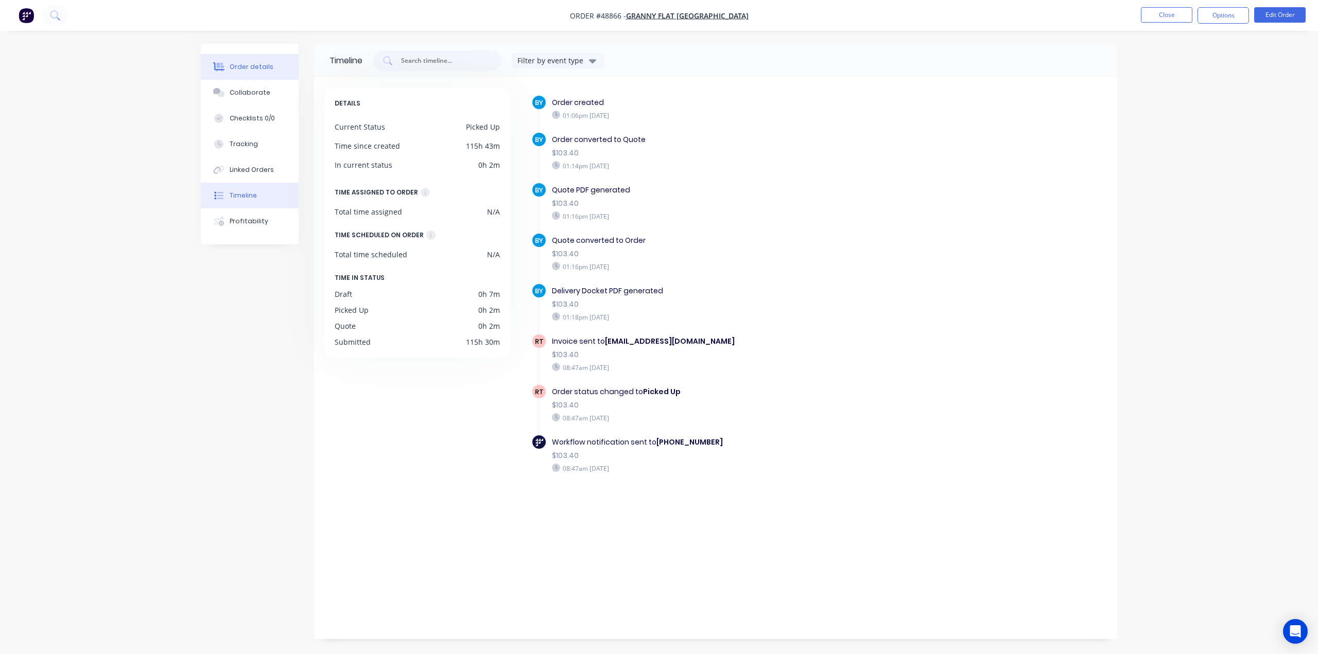
click at [270, 64] on button "Order details" at bounding box center [250, 67] width 98 height 26
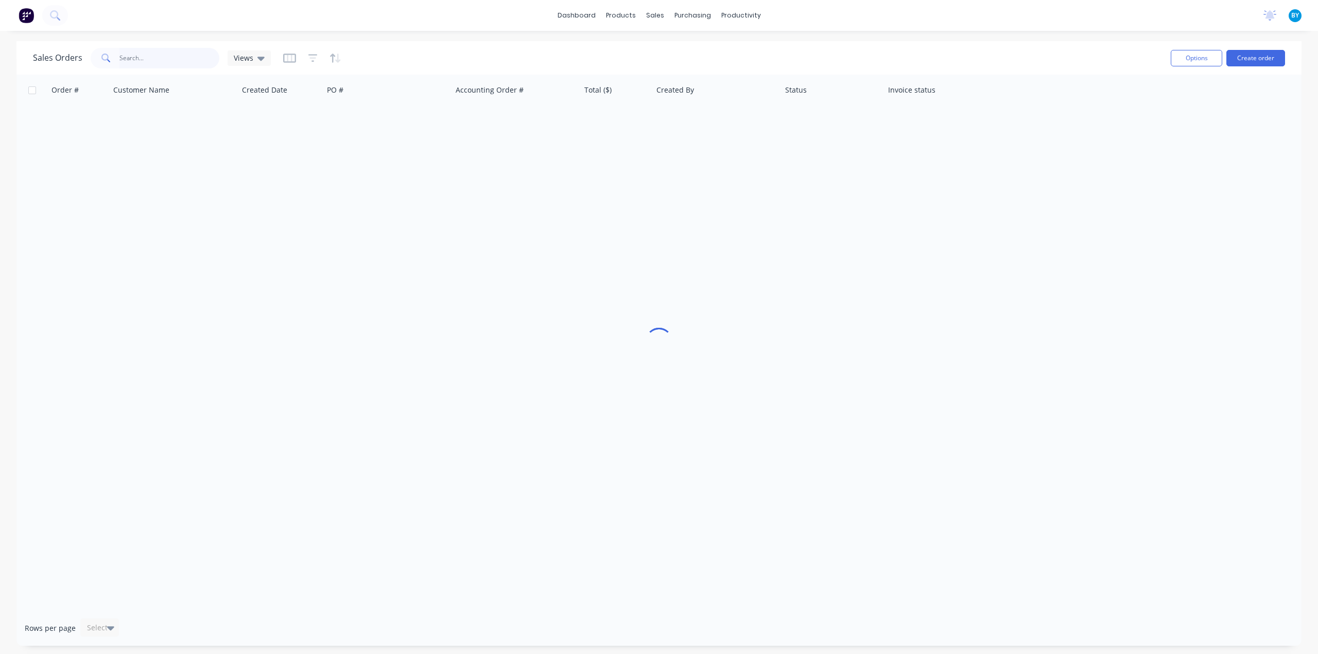
click at [138, 52] on input "text" at bounding box center [169, 58] width 100 height 21
drag, startPoint x: 164, startPoint y: 60, endPoint x: 12, endPoint y: 67, distance: 151.6
click at [19, 65] on div "Sales Orders senyx Views Options Create order" at bounding box center [658, 57] width 1285 height 33
drag, startPoint x: 137, startPoint y: 60, endPoint x: 81, endPoint y: 57, distance: 56.2
click at [80, 58] on div "Sales Orders seny Views" at bounding box center [152, 58] width 238 height 21
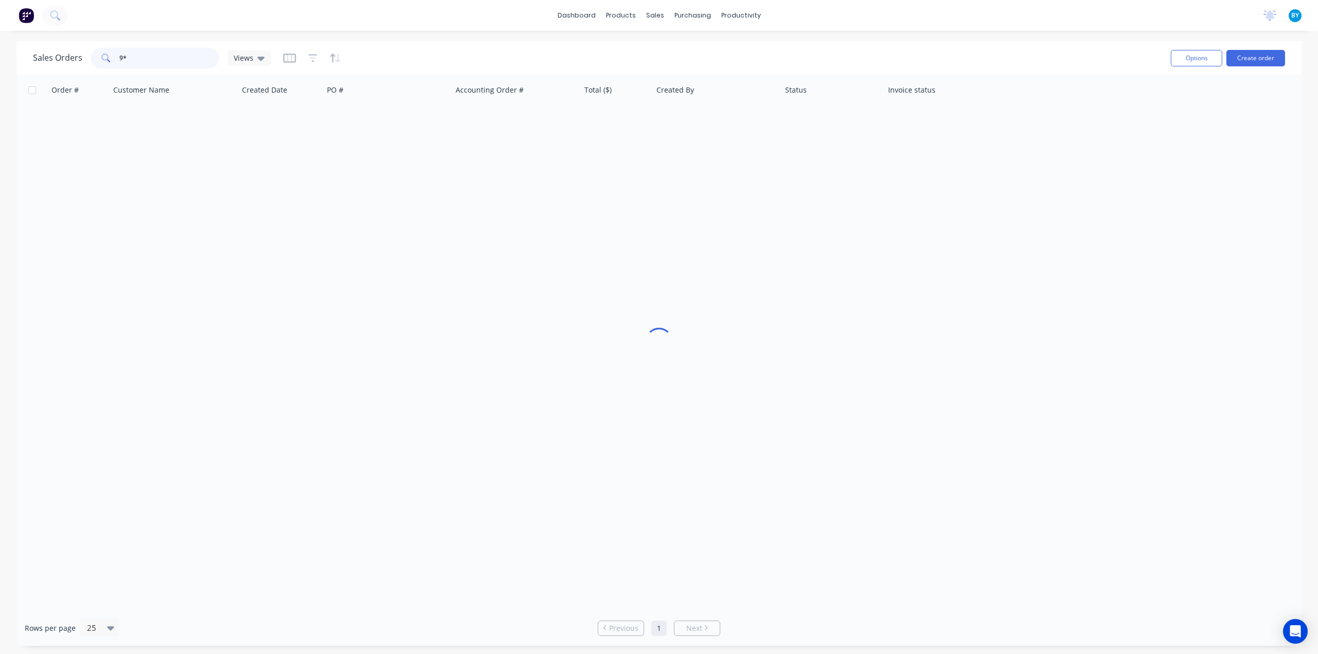
type input "9"
click at [270, 153] on div at bounding box center [658, 343] width 1285 height 536
click at [144, 60] on input "95829" at bounding box center [169, 58] width 100 height 21
drag, startPoint x: 168, startPoint y: 57, endPoint x: 0, endPoint y: 44, distance: 168.4
click at [0, 50] on div "Sales Orders 95829 Views Options Create order Order # Customer Name Created Dat…" at bounding box center [659, 343] width 1318 height 605
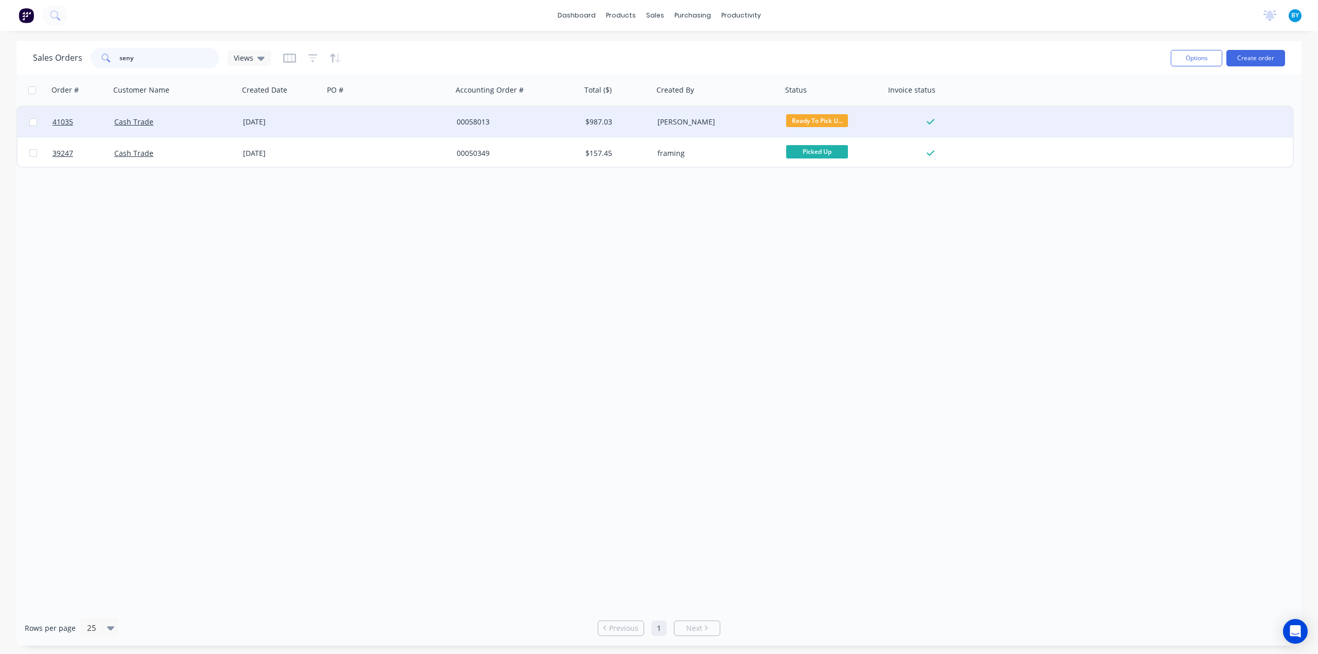
type input "seny"
click at [420, 124] on div at bounding box center [388, 122] width 129 height 31
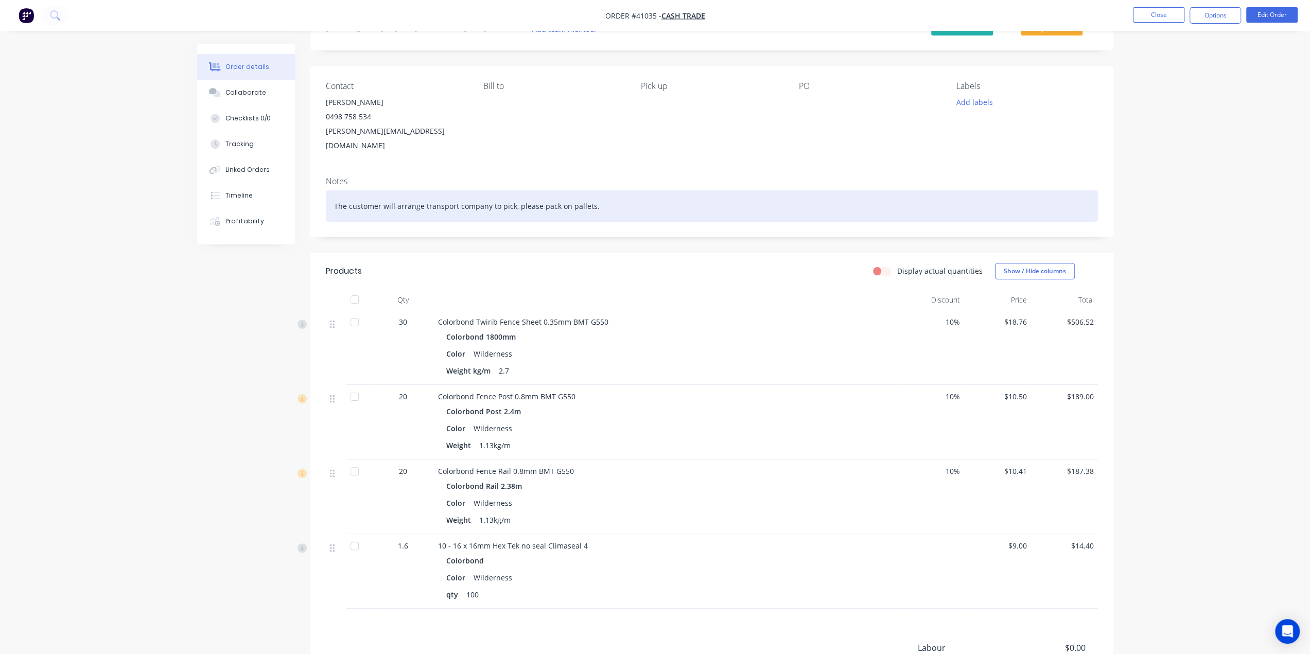
scroll to position [68, 0]
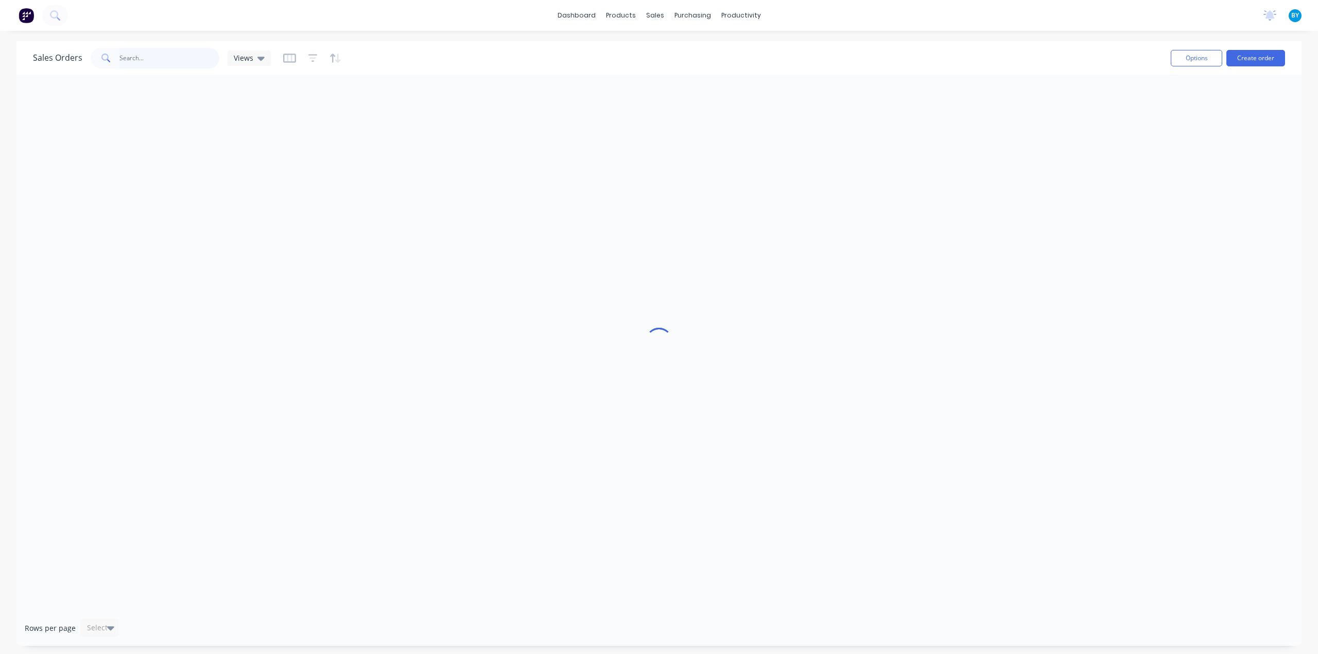
click at [165, 55] on input "text" at bounding box center [169, 58] width 100 height 21
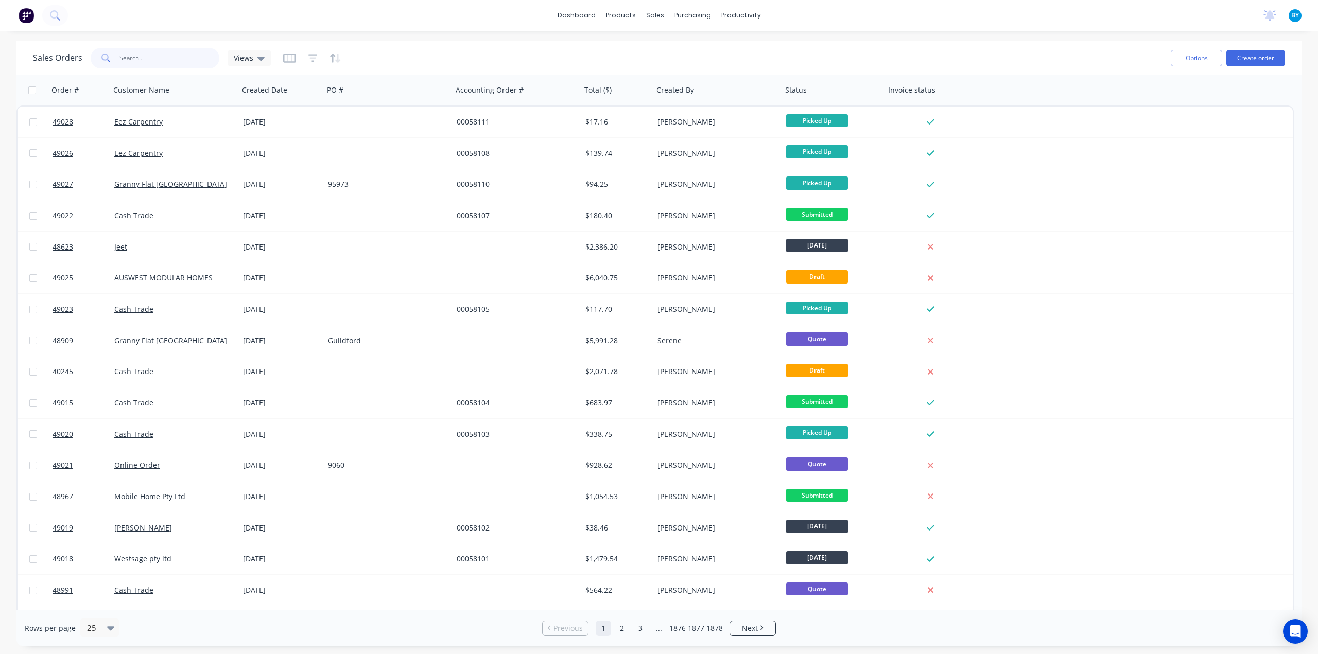
type input "s"
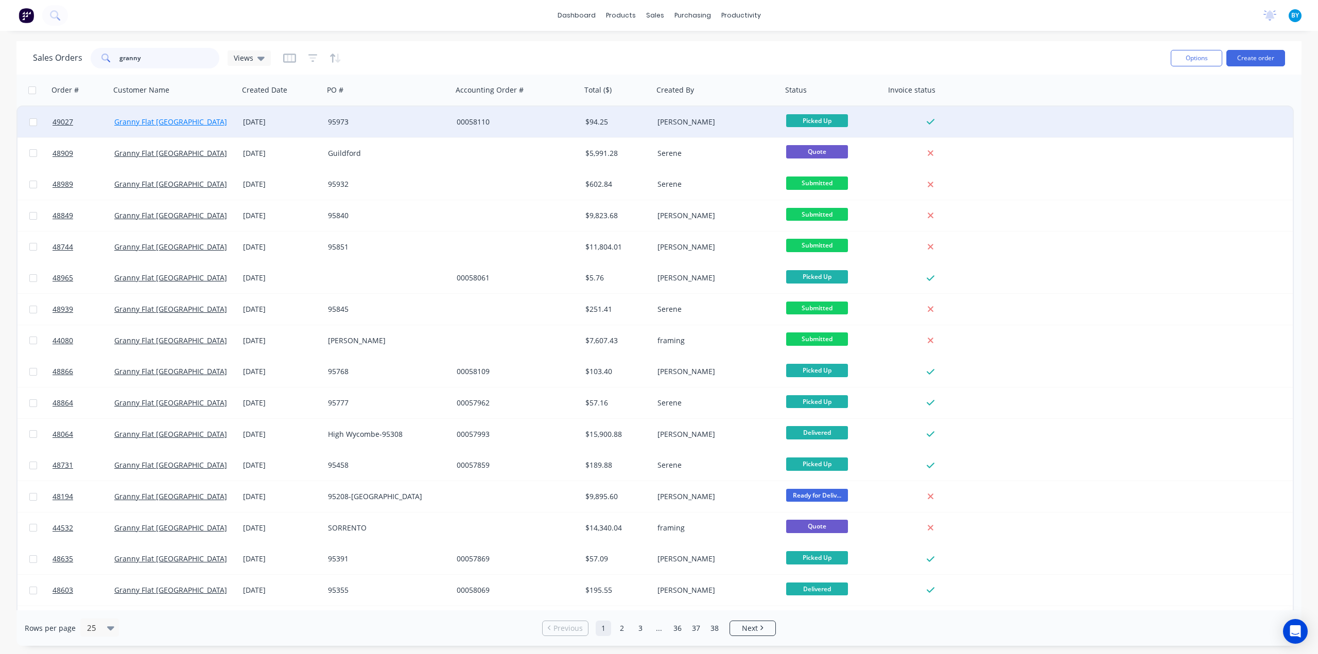
type input "granny"
click at [141, 119] on link "Granny Flat [GEOGRAPHIC_DATA]" at bounding box center [170, 122] width 113 height 10
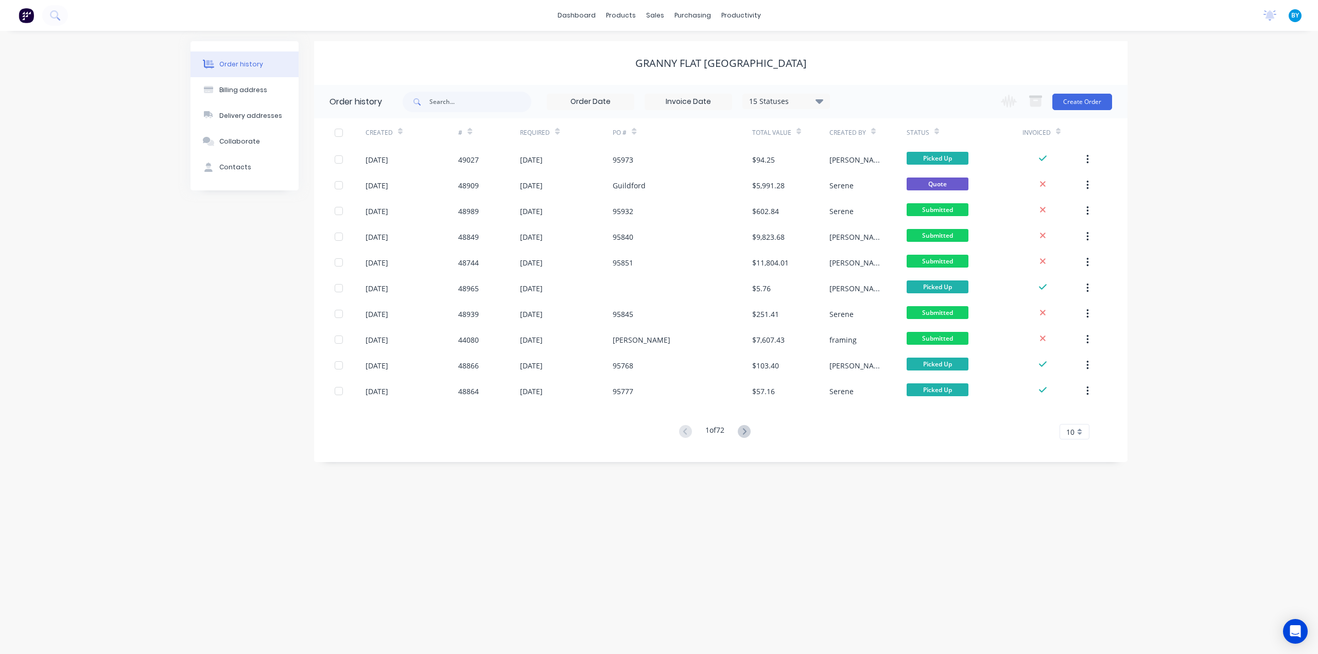
click at [742, 429] on icon at bounding box center [744, 431] width 13 height 13
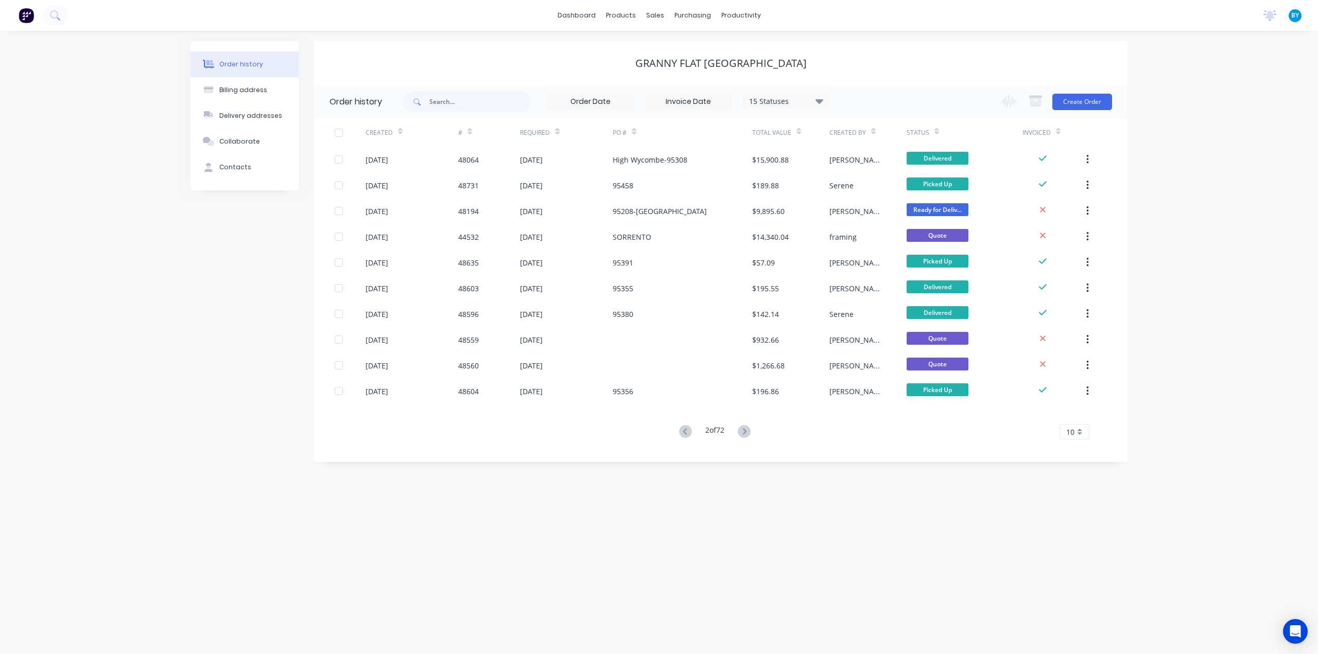
click at [746, 428] on icon at bounding box center [744, 431] width 13 height 13
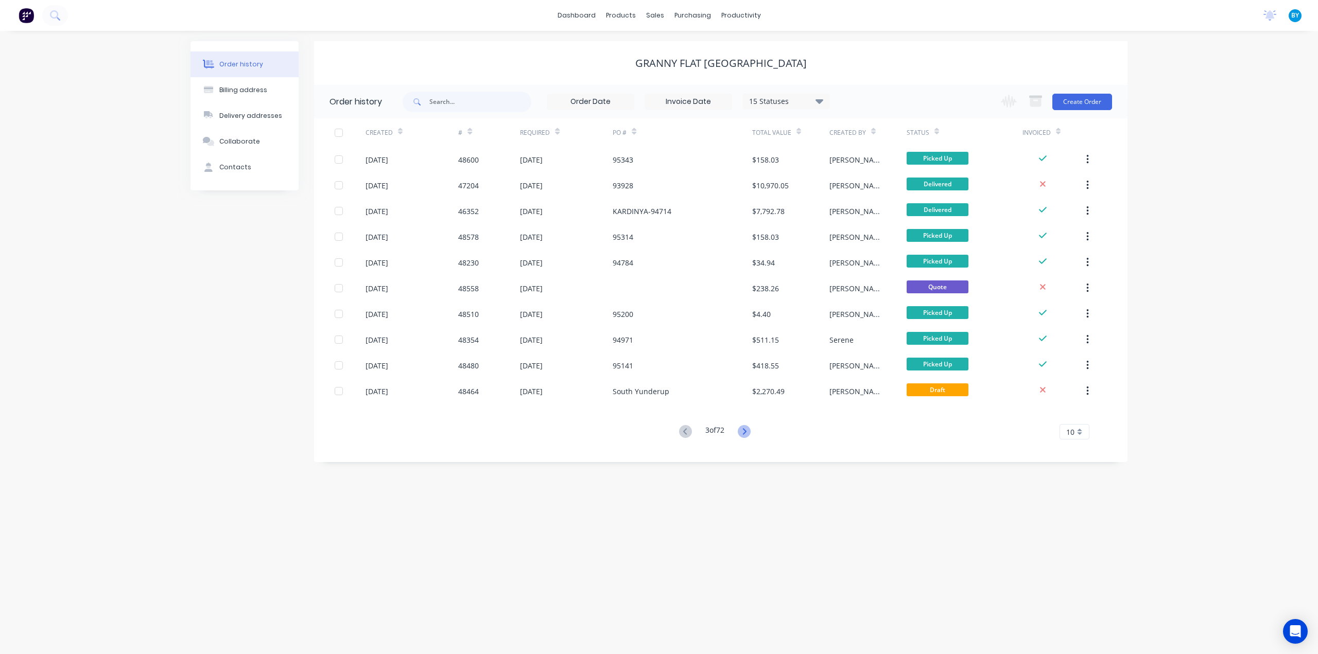
click at [747, 434] on icon at bounding box center [744, 431] width 13 height 13
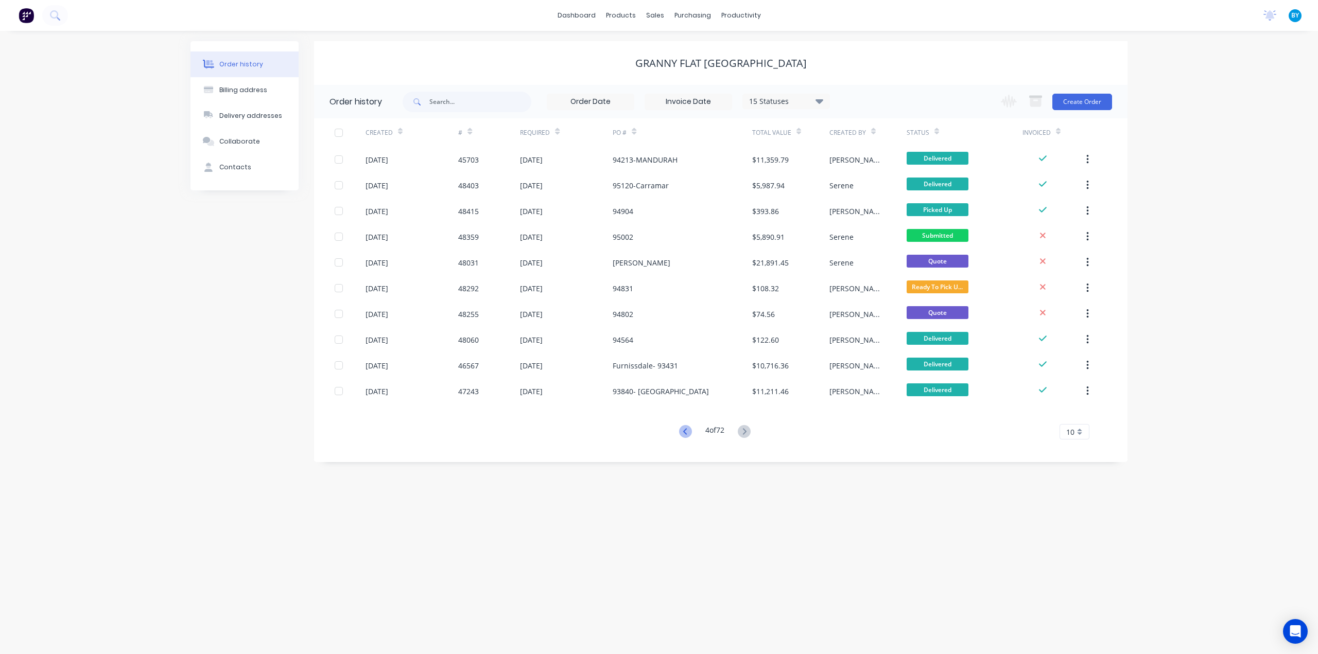
click at [680, 433] on icon at bounding box center [685, 431] width 13 height 13
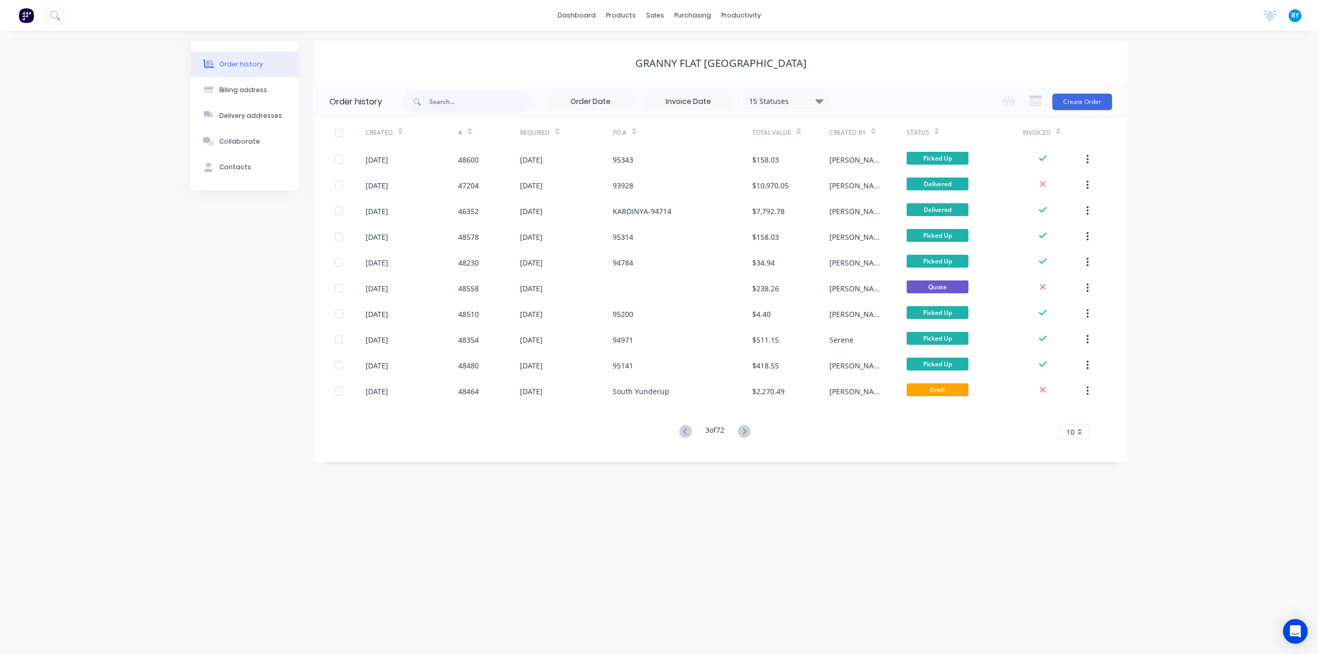
click at [684, 434] on icon at bounding box center [685, 431] width 4 height 6
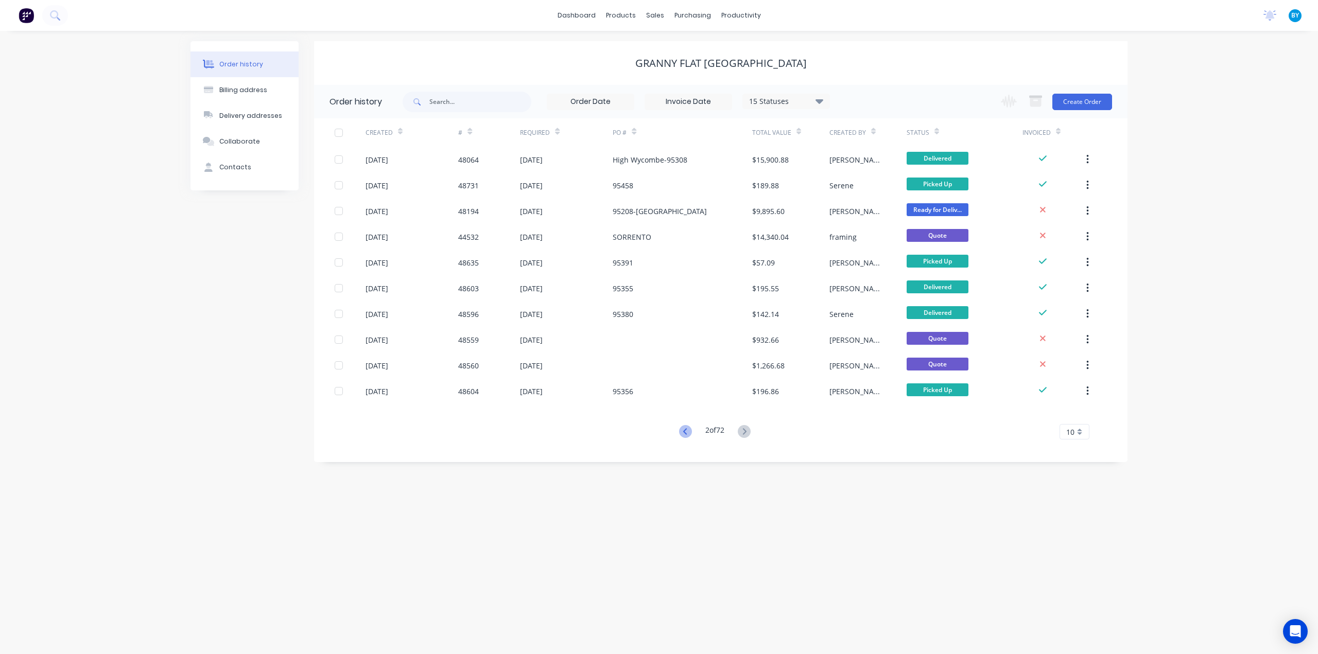
click at [685, 432] on icon at bounding box center [685, 431] width 13 height 13
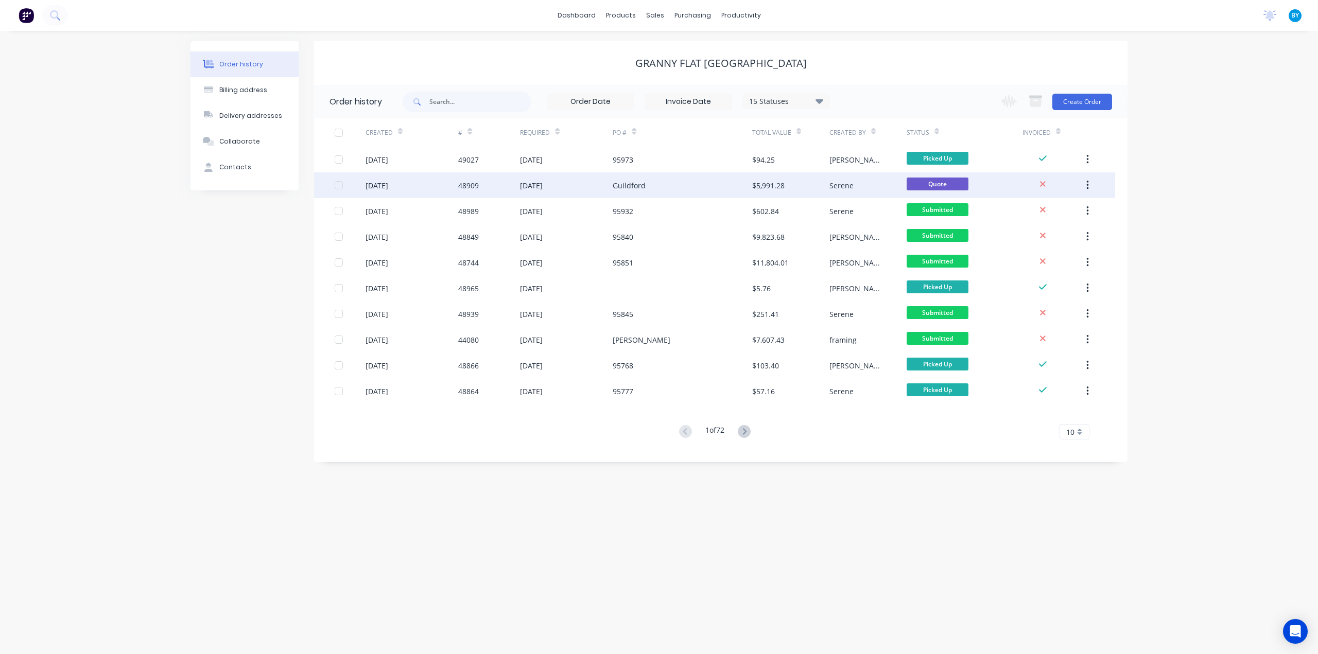
drag, startPoint x: 1217, startPoint y: 236, endPoint x: 1038, endPoint y: 195, distance: 183.7
click at [1217, 235] on div "Order history Billing address Delivery addresses Collaborate Contacts Granny Fl…" at bounding box center [659, 343] width 1318 height 624
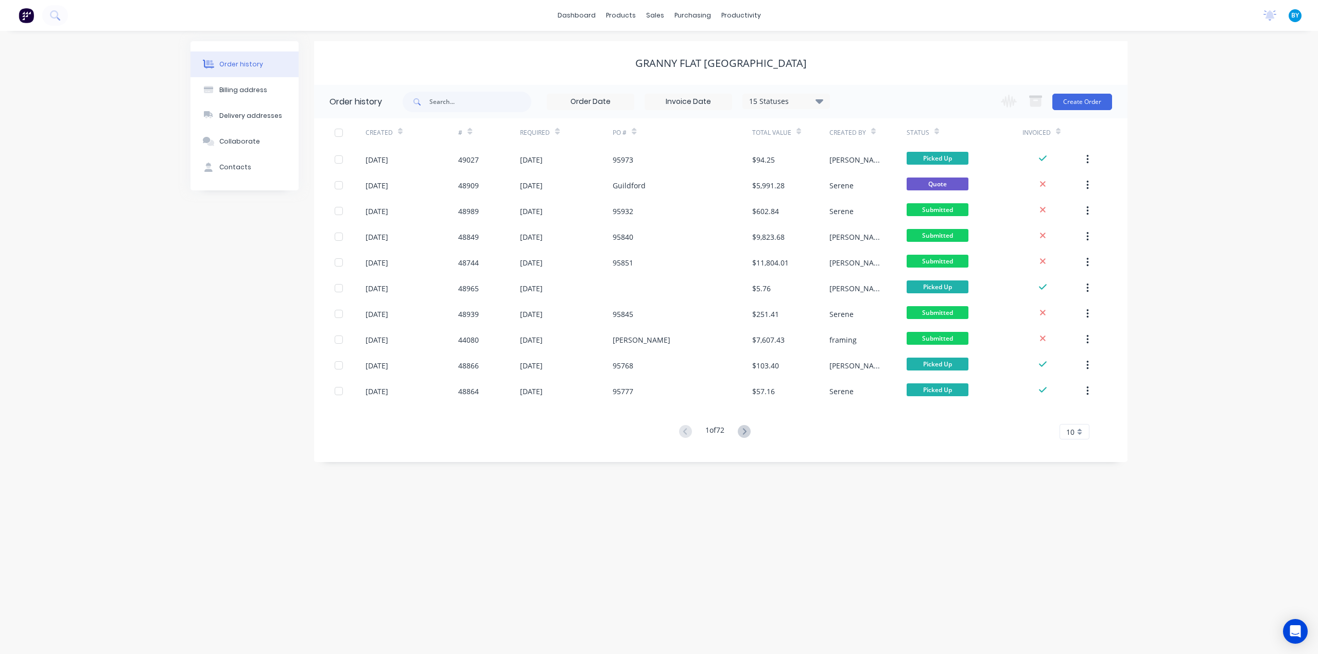
drag, startPoint x: 511, startPoint y: 515, endPoint x: 649, endPoint y: 610, distance: 167.0
click at [511, 514] on div "Order history Billing address Delivery addresses Collaborate Contacts Granny Fl…" at bounding box center [659, 343] width 1318 height 624
click at [657, 572] on div "Order history Billing address Delivery addresses Collaborate Contacts Granny Fl…" at bounding box center [659, 343] width 1318 height 624
click at [23, 18] on img at bounding box center [26, 15] width 15 height 15
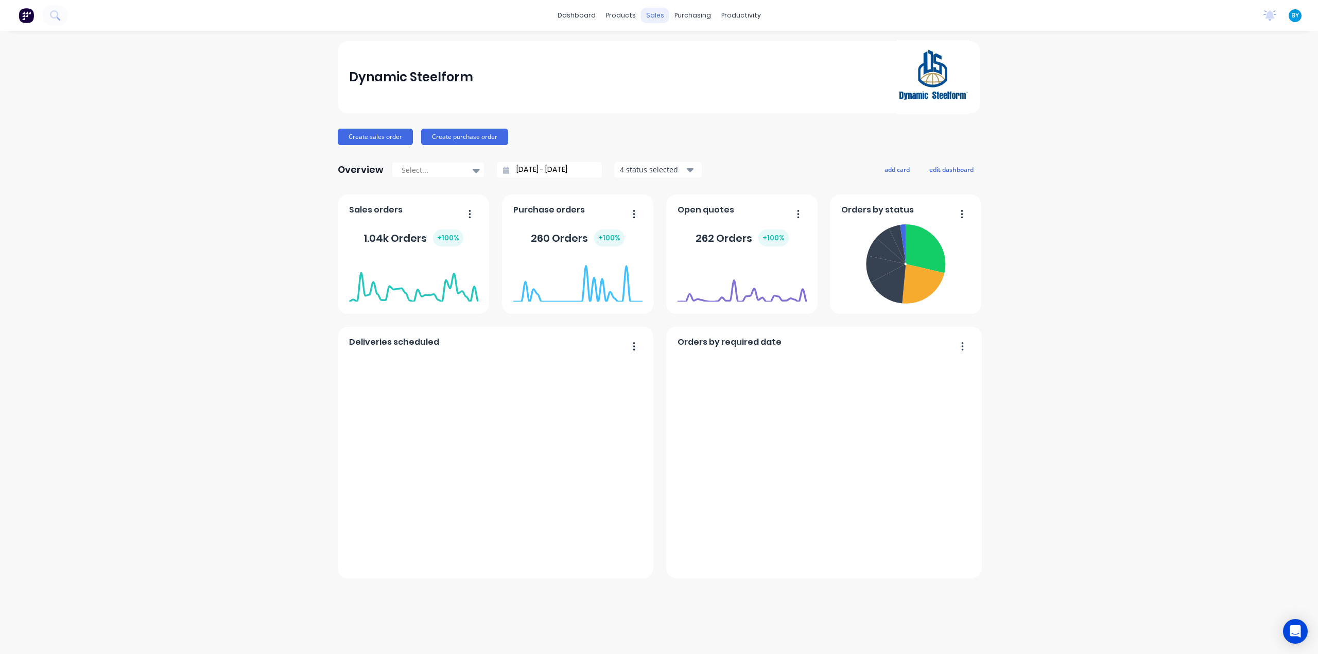
click at [657, 16] on div "sales" at bounding box center [655, 15] width 28 height 15
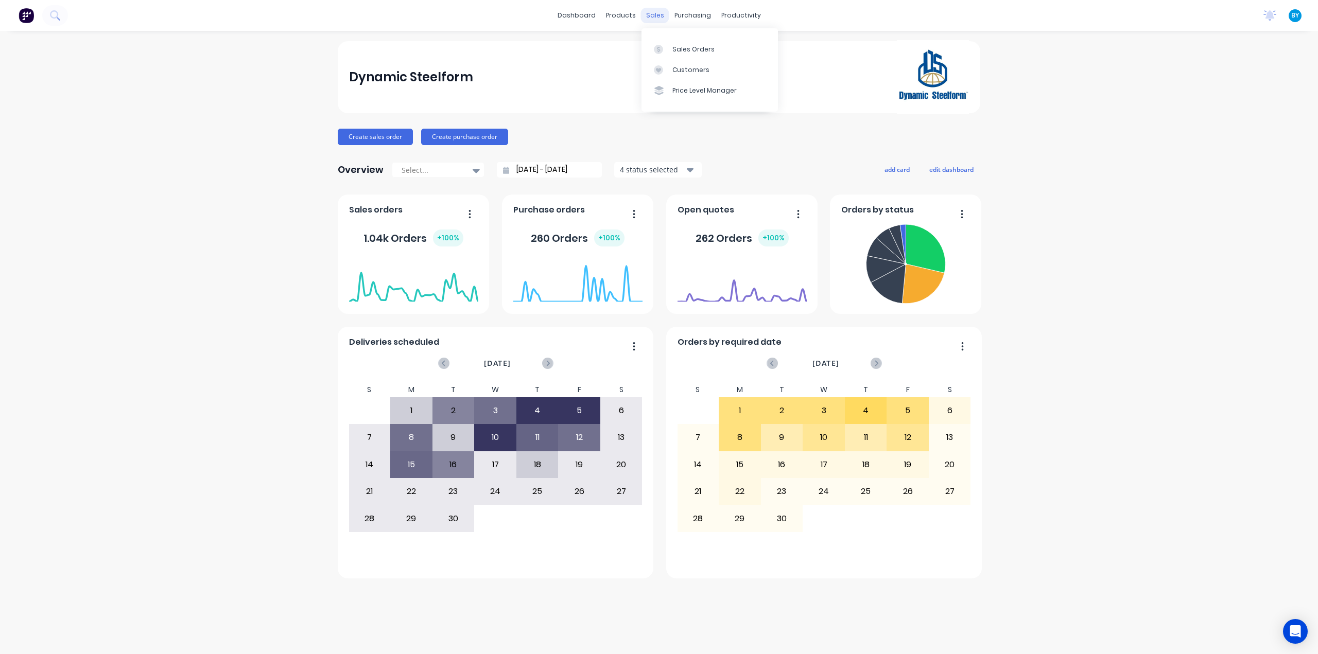
click at [654, 14] on div "sales" at bounding box center [655, 15] width 28 height 15
click at [670, 46] on link "Sales Orders" at bounding box center [710, 49] width 136 height 21
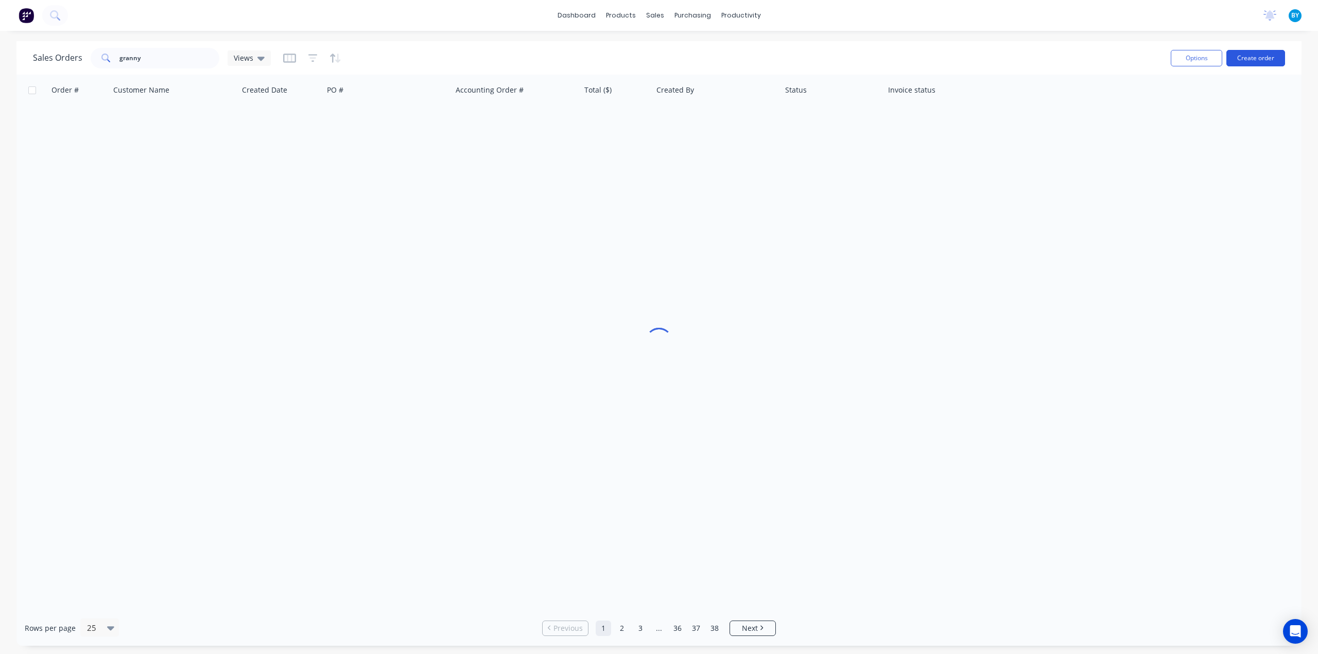
click at [1242, 58] on button "Create order" at bounding box center [1255, 58] width 59 height 16
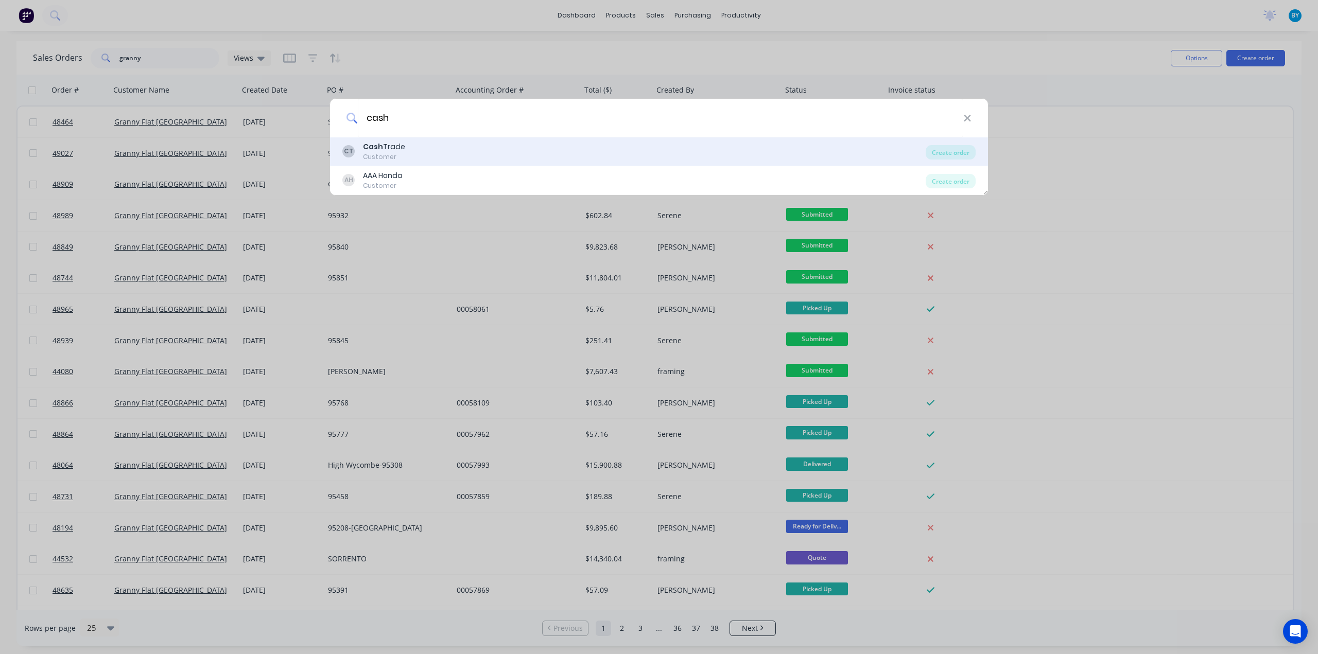
type input "cash"
click at [470, 152] on div "CT Cash Trade Customer" at bounding box center [633, 152] width 583 height 20
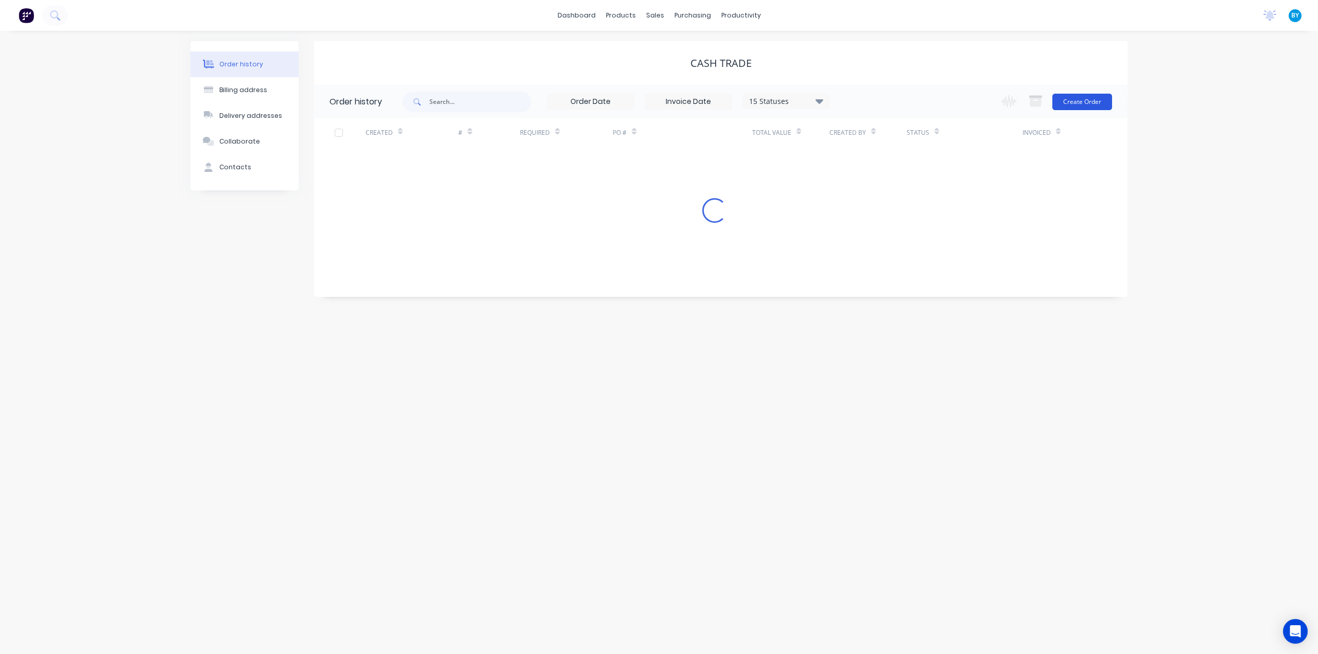
click at [1074, 97] on button "Create Order" at bounding box center [1082, 102] width 60 height 16
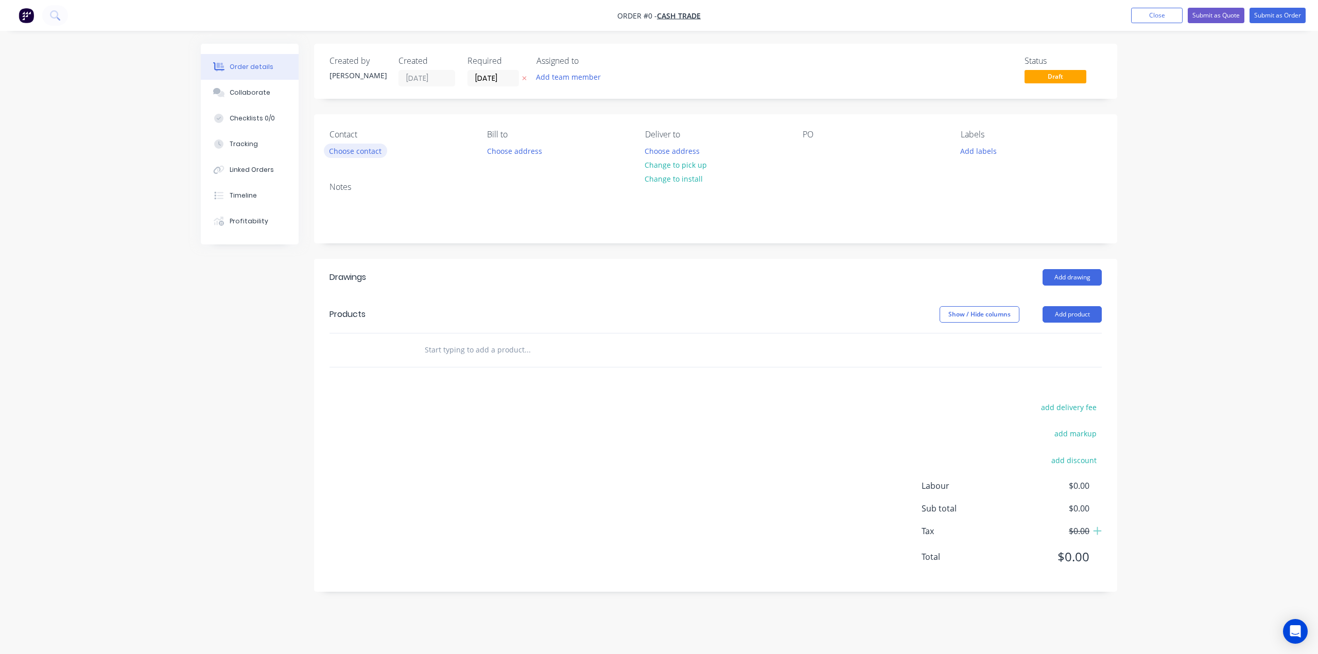
click at [355, 153] on button "Choose contact" at bounding box center [355, 151] width 63 height 14
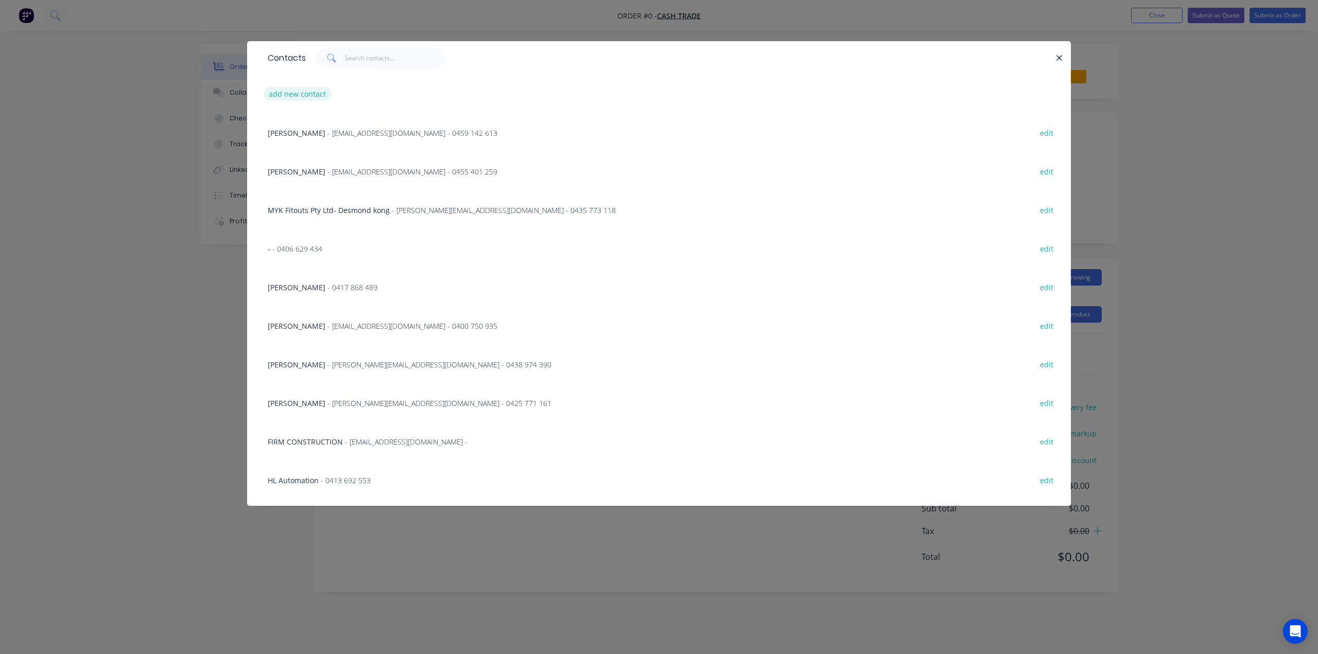
click at [300, 88] on button "add new contact" at bounding box center [298, 94] width 68 height 14
select select "AU"
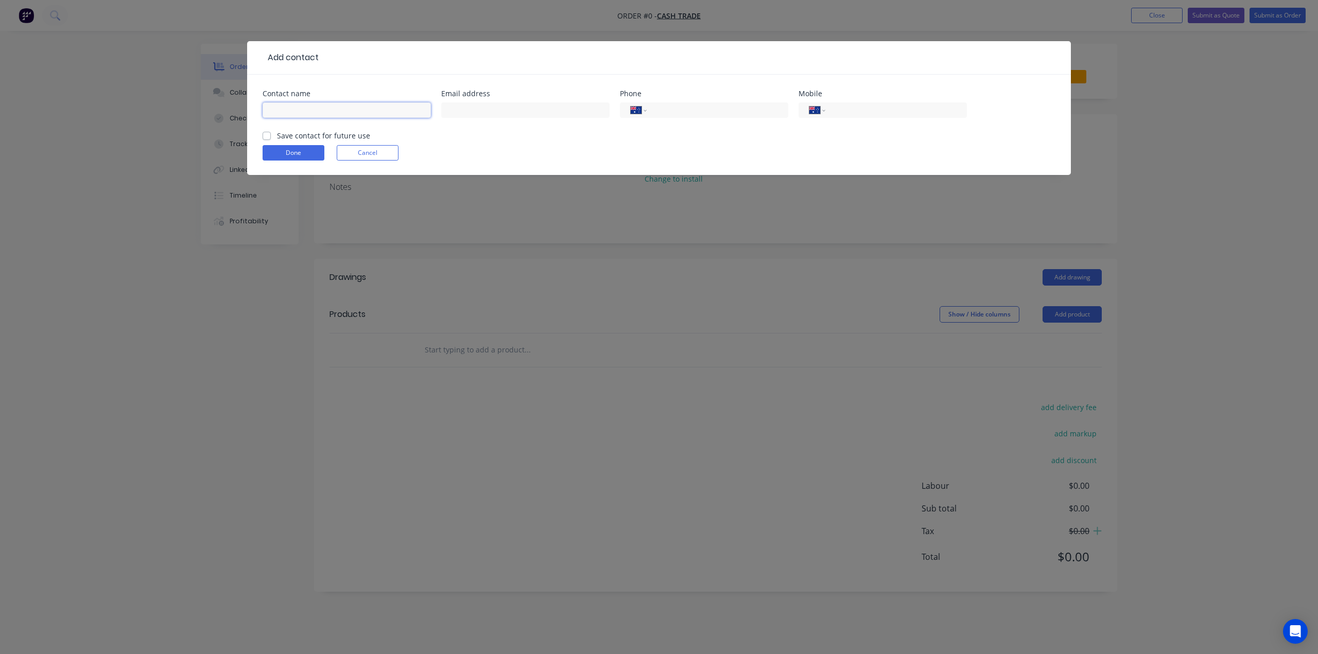
click at [310, 109] on input "text" at bounding box center [347, 109] width 168 height 15
paste input "Cain 0421 458 768 caincurtis@gmail.com"
drag, startPoint x: 416, startPoint y: 111, endPoint x: 332, endPoint y: 112, distance: 83.9
click at [332, 112] on input "Cain 0421 458 768 caincurtis@gmail.com" at bounding box center [347, 109] width 168 height 15
type input "Cain 0421 458 768"
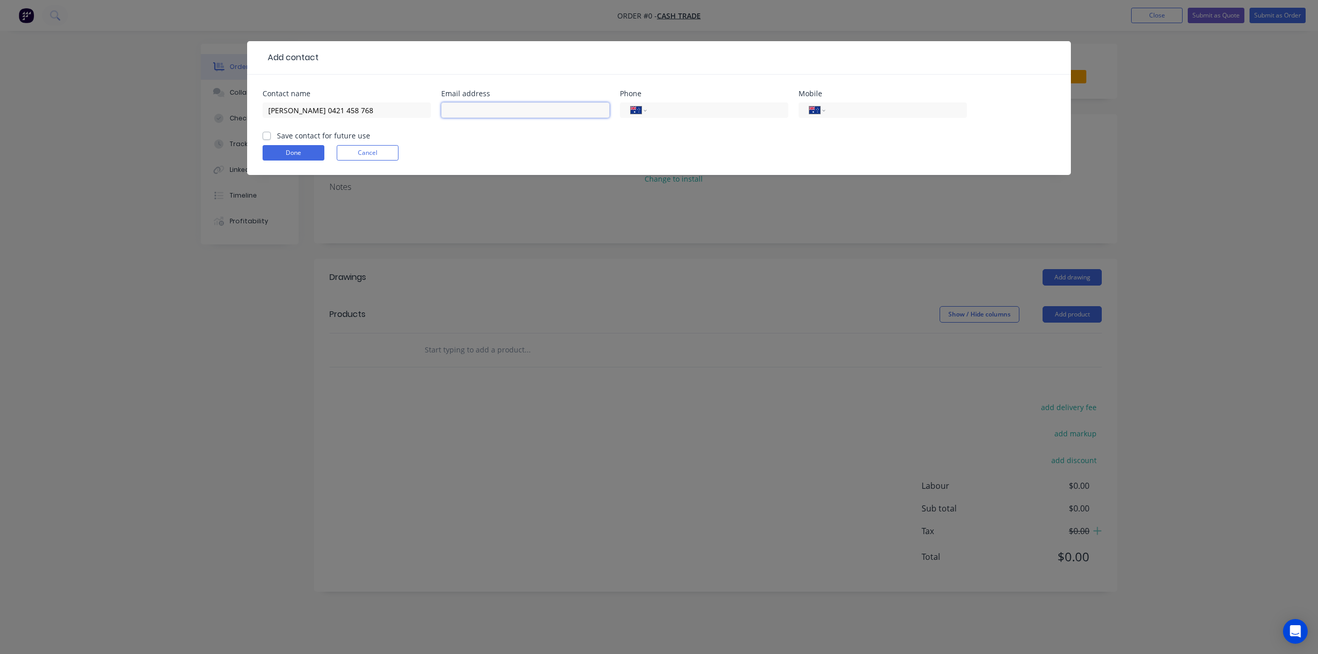
click at [501, 109] on input "text" at bounding box center [525, 109] width 168 height 15
paste input "caincurtis@gmail.com"
type input "caincurtis@gmail.com"
drag, startPoint x: 348, startPoint y: 114, endPoint x: 286, endPoint y: 112, distance: 61.8
click at [286, 112] on input "Cain 0421 458 768" at bounding box center [347, 109] width 168 height 15
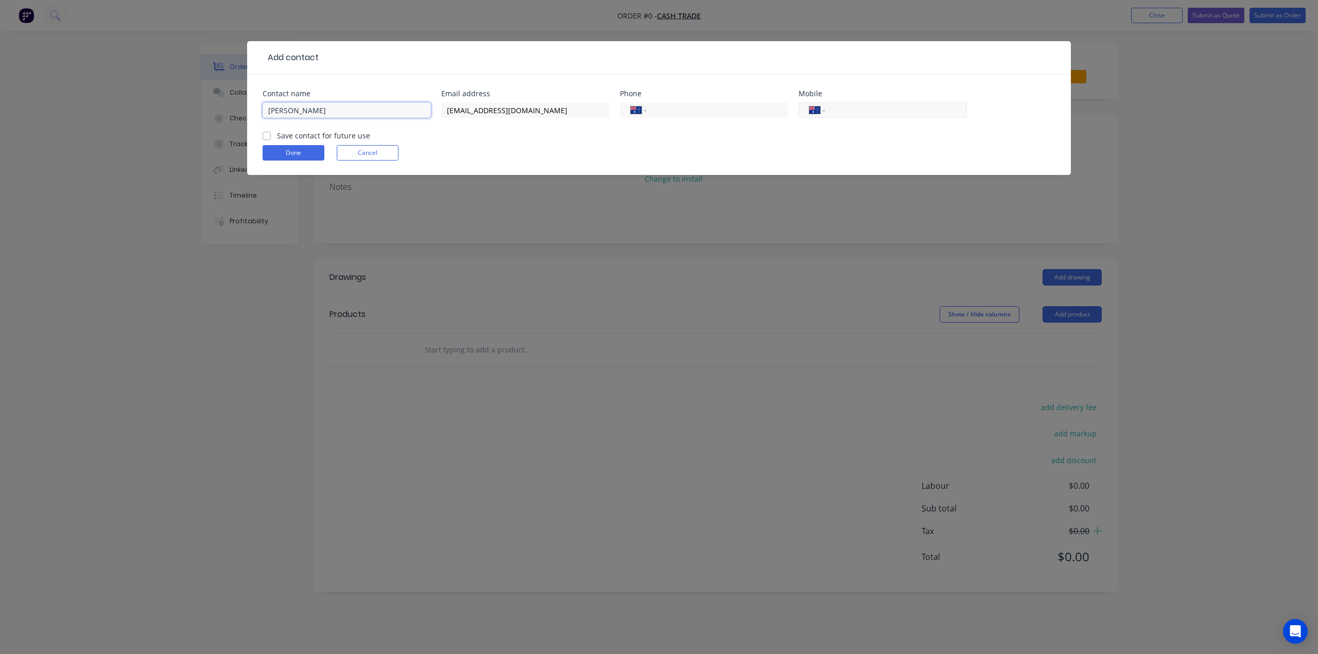
type input "Cain"
click at [906, 111] on input "tel" at bounding box center [895, 111] width 124 height 12
paste input "0421 458 768"
type input "0421 458 768"
click at [286, 157] on button "Done" at bounding box center [294, 152] width 62 height 15
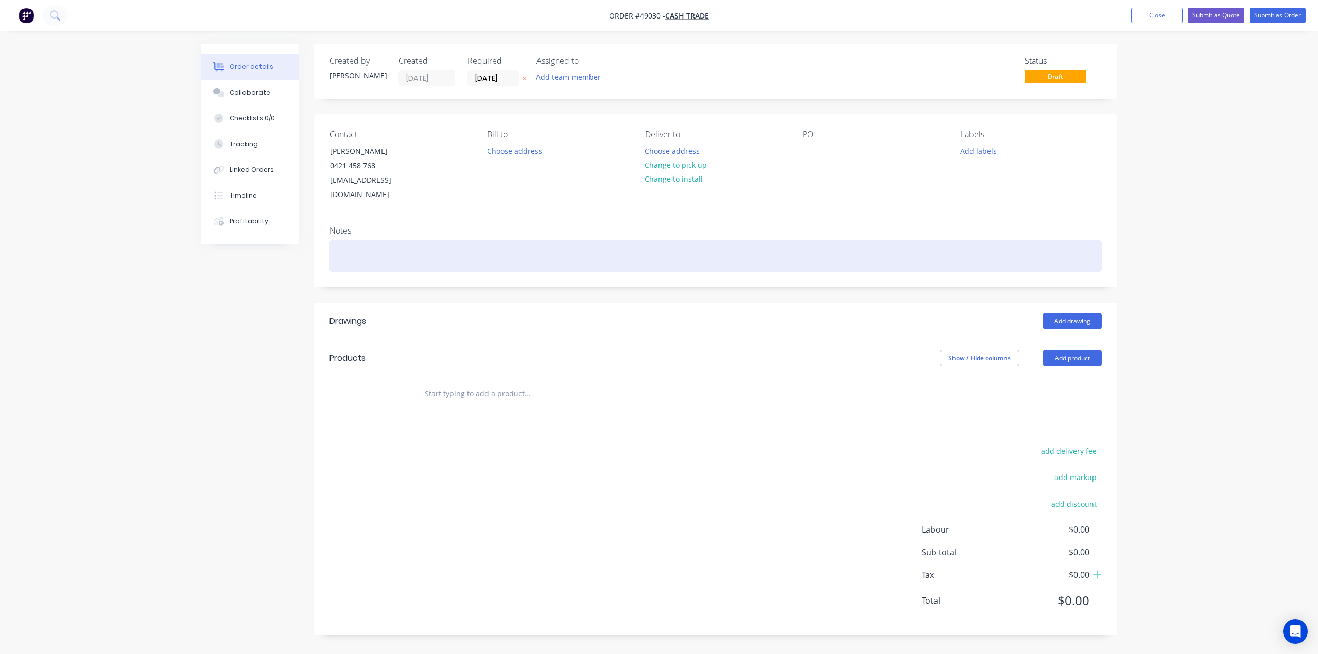
click at [684, 240] on div at bounding box center [716, 255] width 772 height 31
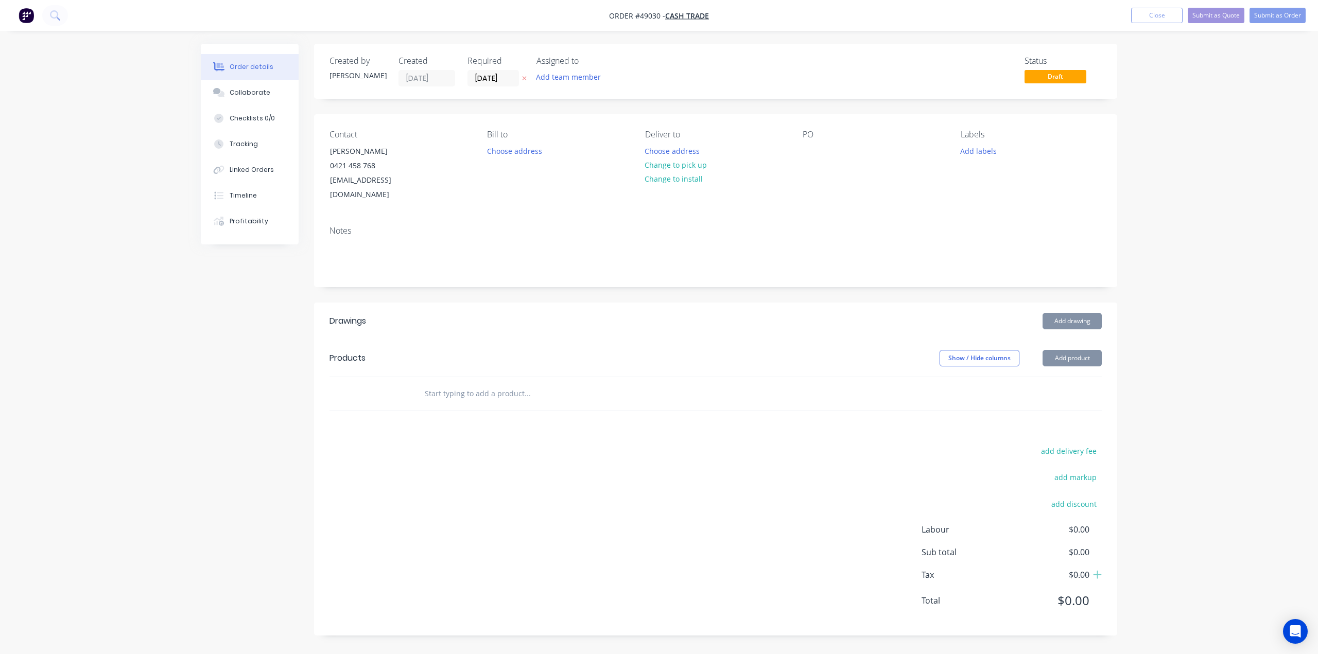
drag, startPoint x: 687, startPoint y: 213, endPoint x: 687, endPoint y: 203, distance: 9.8
click at [687, 226] on div "Notes" at bounding box center [716, 231] width 772 height 10
click at [671, 147] on button "Choose address" at bounding box center [673, 151] width 66 height 14
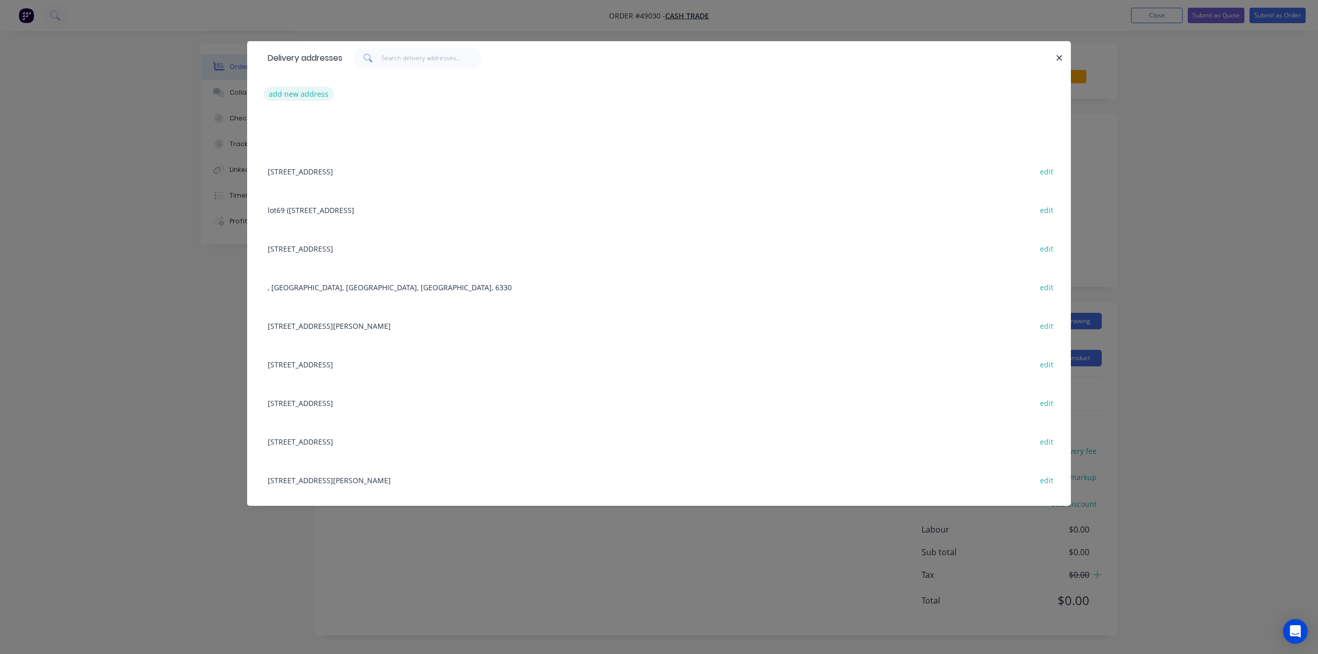
click at [310, 91] on button "add new address" at bounding box center [299, 94] width 71 height 14
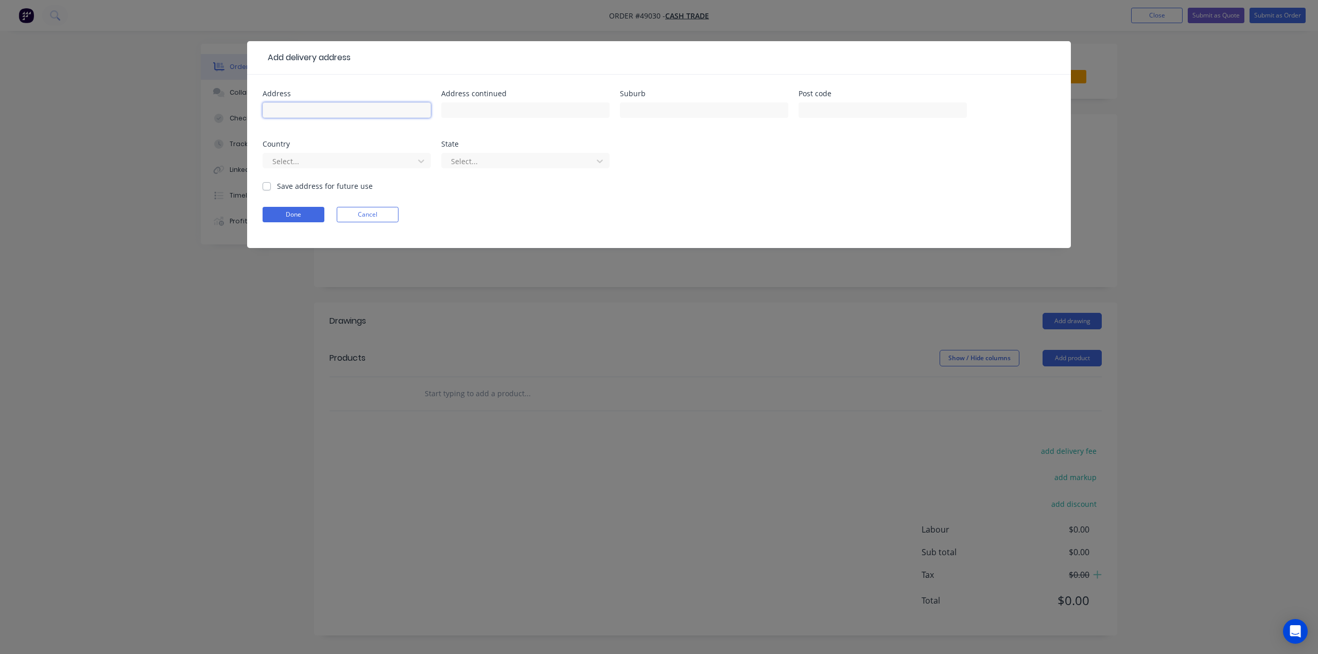
click at [356, 112] on input "text" at bounding box center [347, 109] width 168 height 15
paste input "8 Whittlesford Street EAST VICTORIA PARK, Western Australia, Australia, 6101"
type input "8 Whittlesford Street EAST VICTORIA PARK, Western Australia, Australia, 6101"
click at [401, 163] on div at bounding box center [339, 161] width 137 height 13
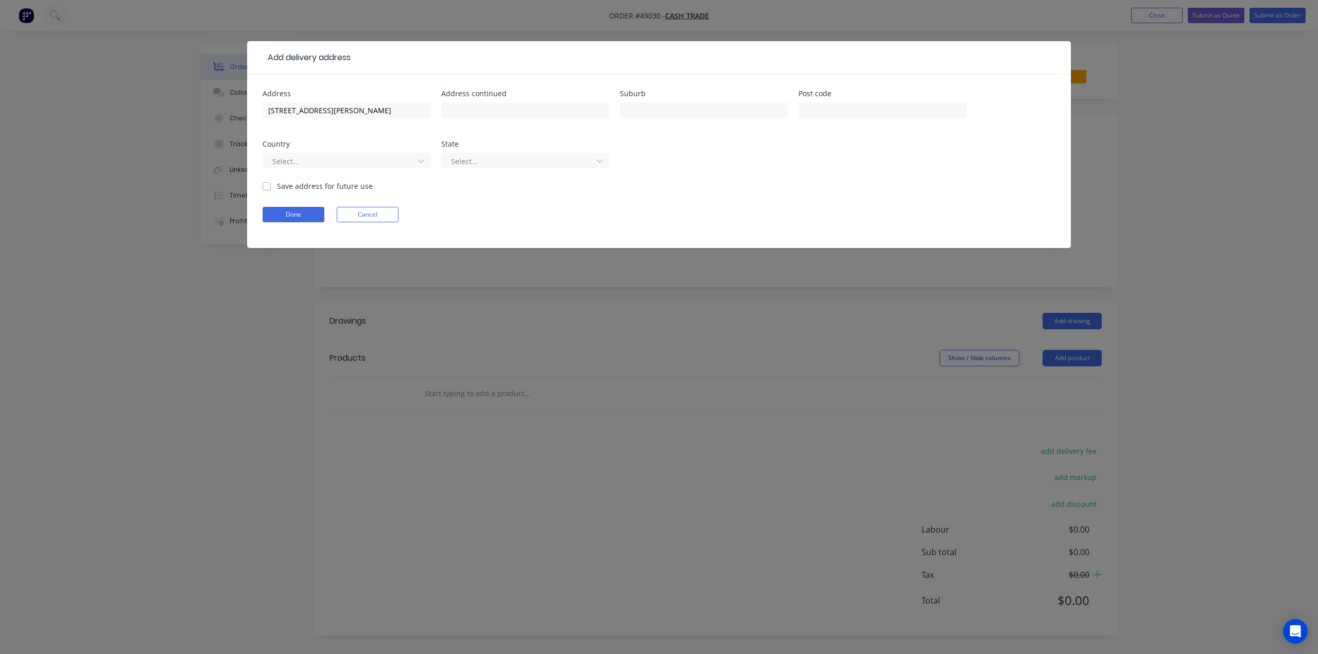
scroll to position [0, 0]
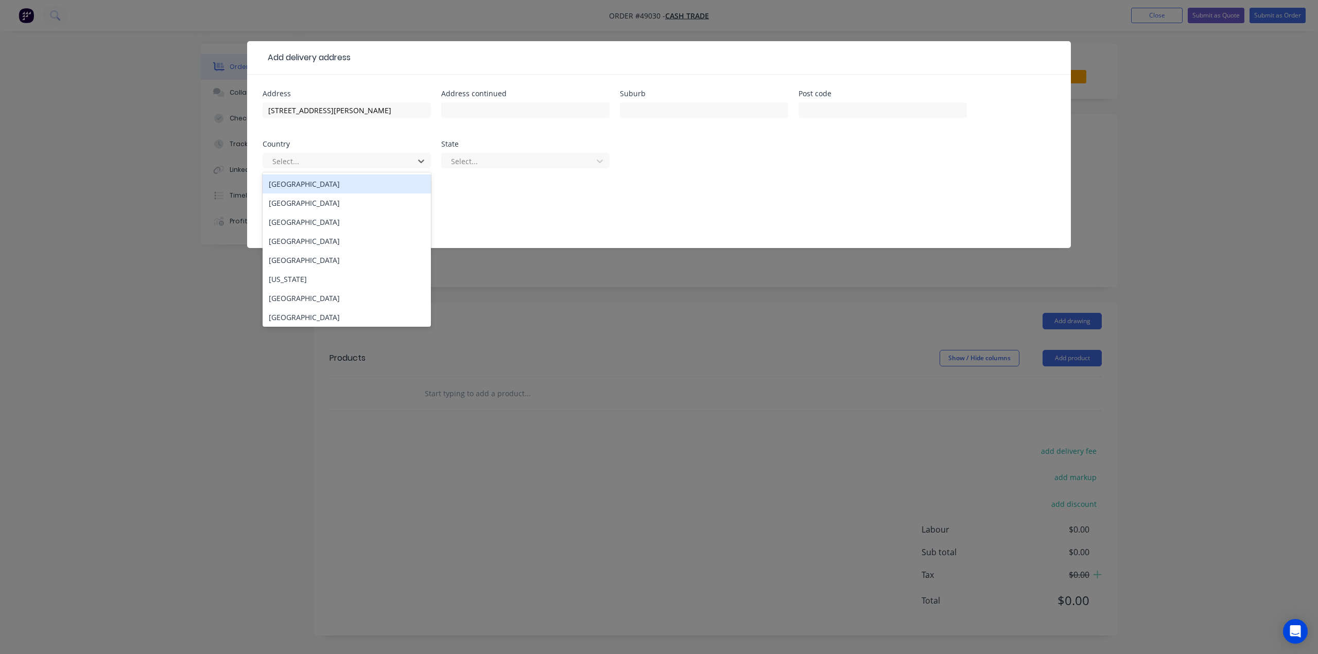
drag, startPoint x: 325, startPoint y: 188, endPoint x: 457, endPoint y: 181, distance: 132.5
click at [324, 188] on div "Australia" at bounding box center [347, 184] width 168 height 19
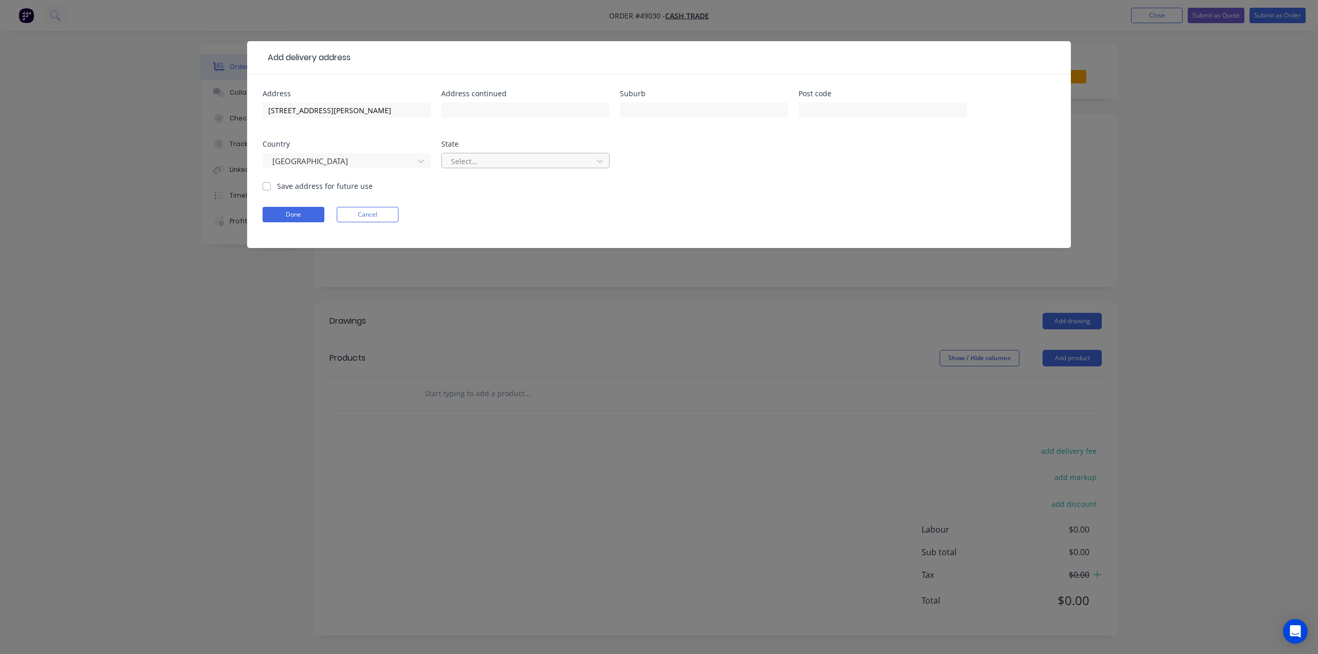
click at [486, 166] on div "Select..." at bounding box center [519, 160] width 144 height 15
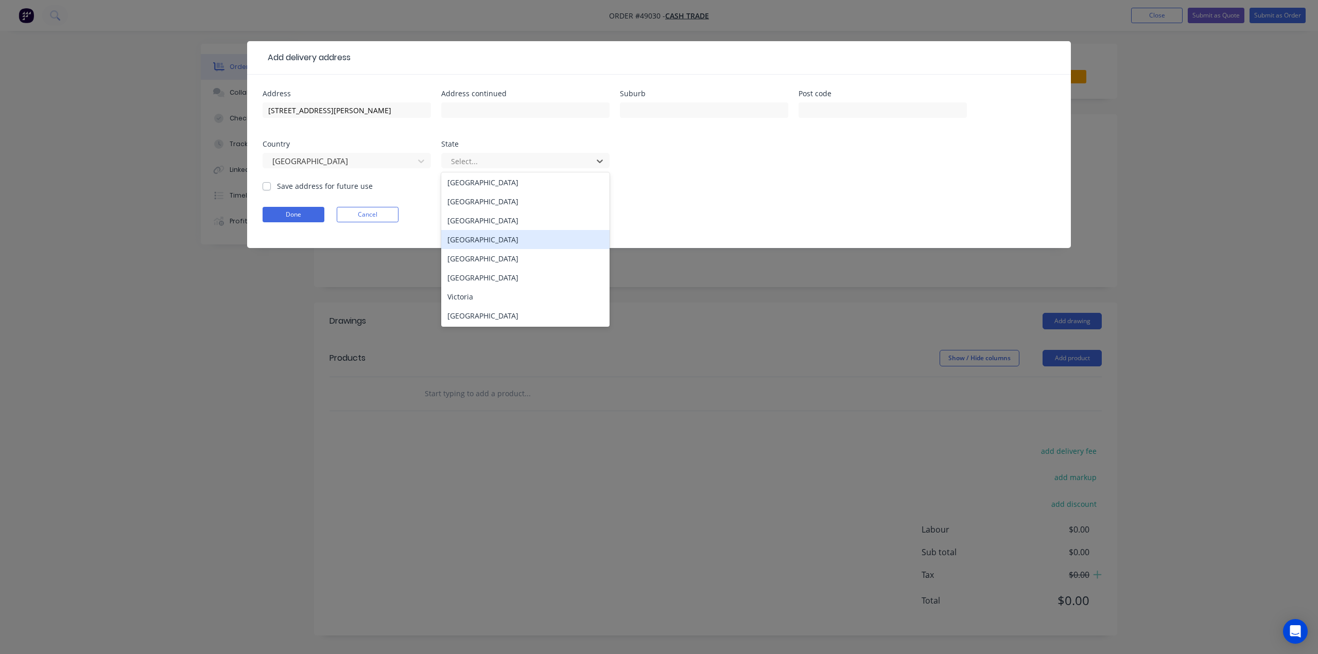
scroll to position [2, 0]
click at [492, 315] on div "Western Australia" at bounding box center [525, 315] width 168 height 19
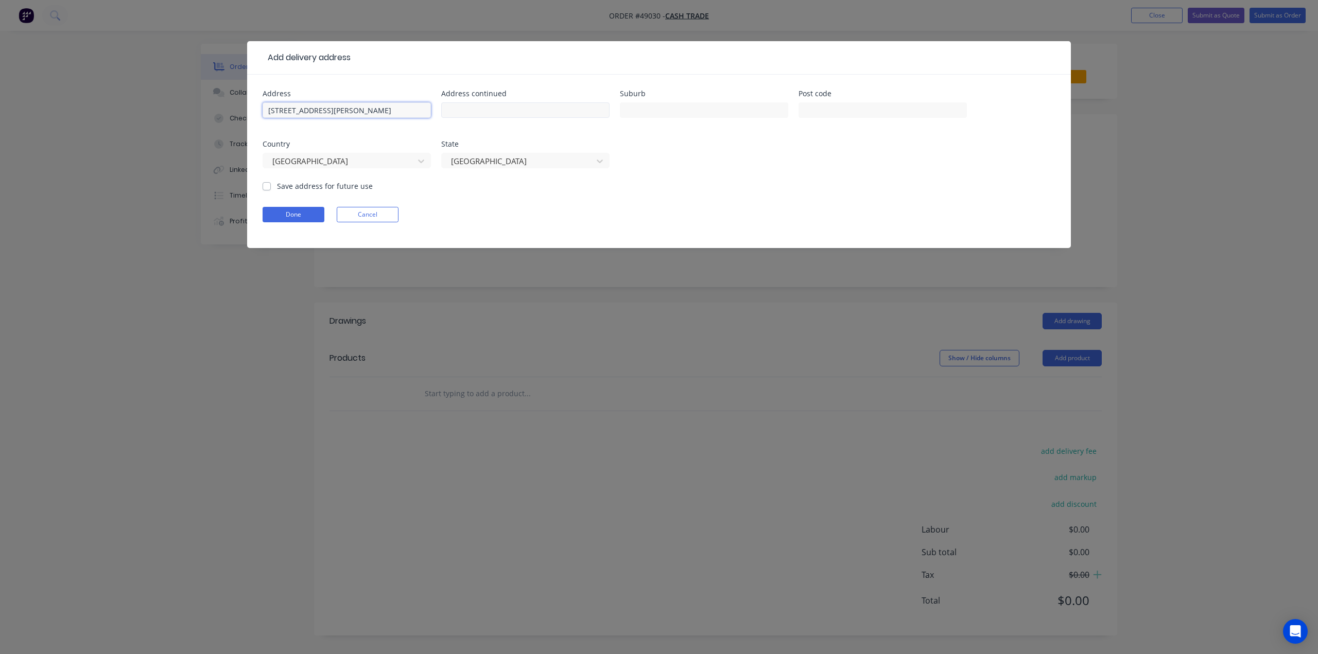
scroll to position [0, 98]
drag, startPoint x: 390, startPoint y: 108, endPoint x: 534, endPoint y: 108, distance: 144.7
click at [534, 108] on div "Address 8 Whittlesford Street EAST VICTORIA PARK, Western Australia, Australia,…" at bounding box center [659, 135] width 793 height 91
click at [818, 106] on input "text" at bounding box center [883, 109] width 168 height 15
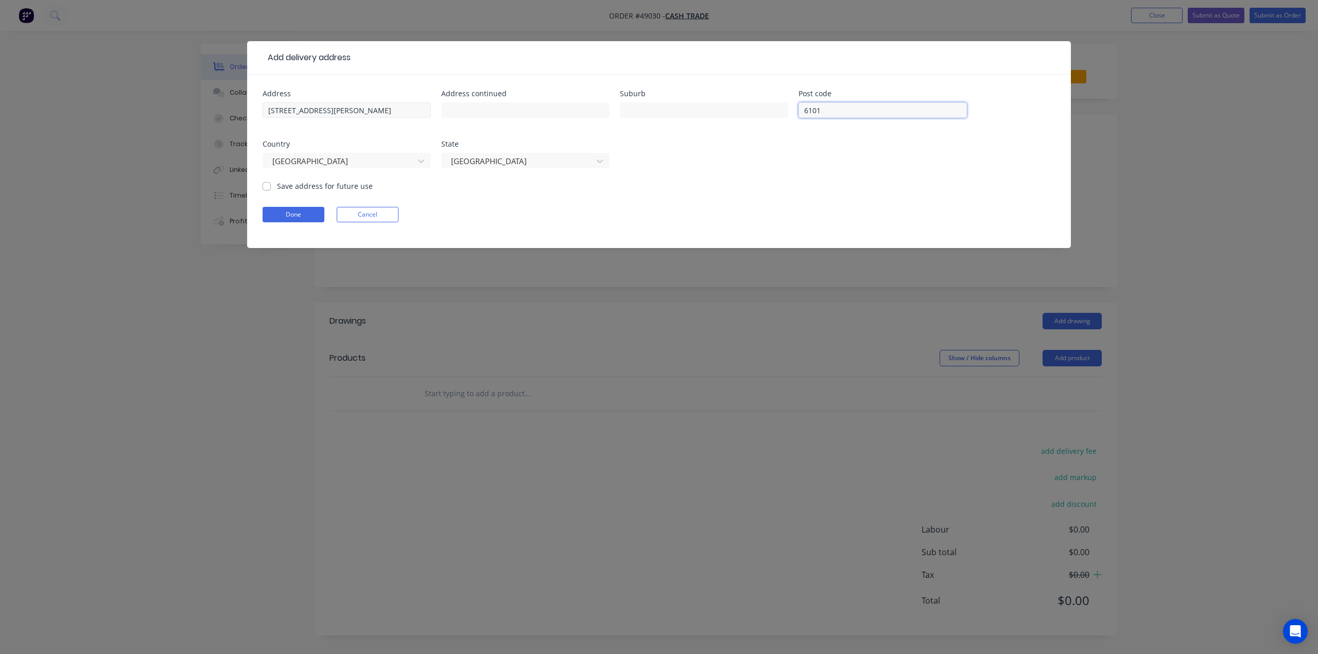
type input "6101"
drag, startPoint x: 401, startPoint y: 110, endPoint x: 518, endPoint y: 110, distance: 117.4
click at [518, 110] on div "Address 8 Whittlesford Street EAST VICTORIA PARK, Western Australia, Australia,…" at bounding box center [659, 135] width 793 height 91
click at [364, 111] on input "8 Whittlesford Street EAST VICTORIA PARK, Western Australia, Australia, 6101" at bounding box center [347, 109] width 168 height 15
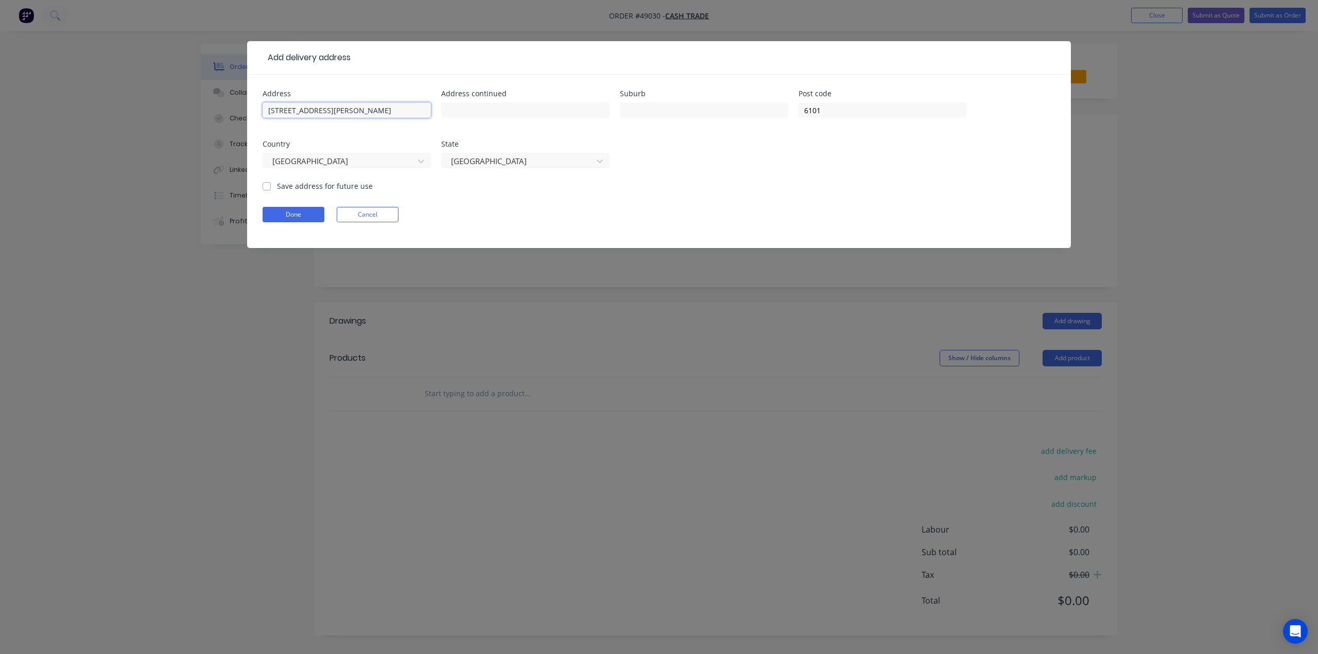
drag, startPoint x: 308, startPoint y: 111, endPoint x: 657, endPoint y: 118, distance: 348.7
click at [659, 116] on div "Address 8 Whittlesford Street EAST VICTORIA PARK, Western Australia, Australia,…" at bounding box center [659, 135] width 793 height 91
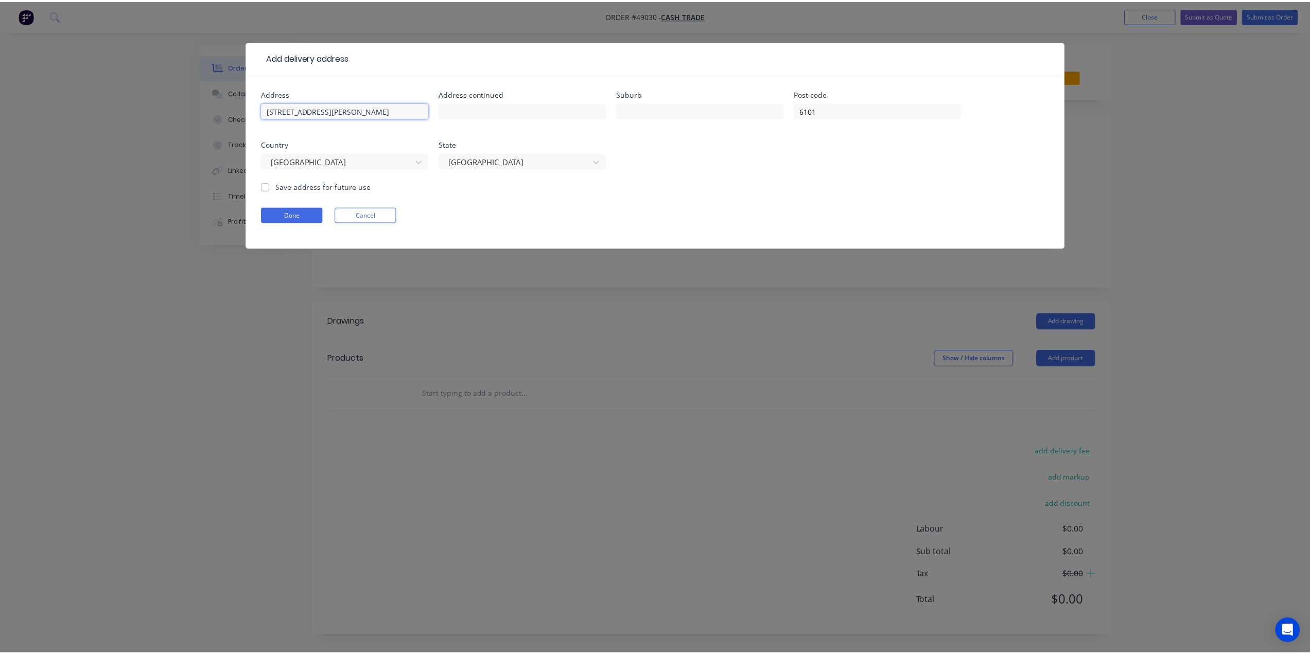
scroll to position [0, 0]
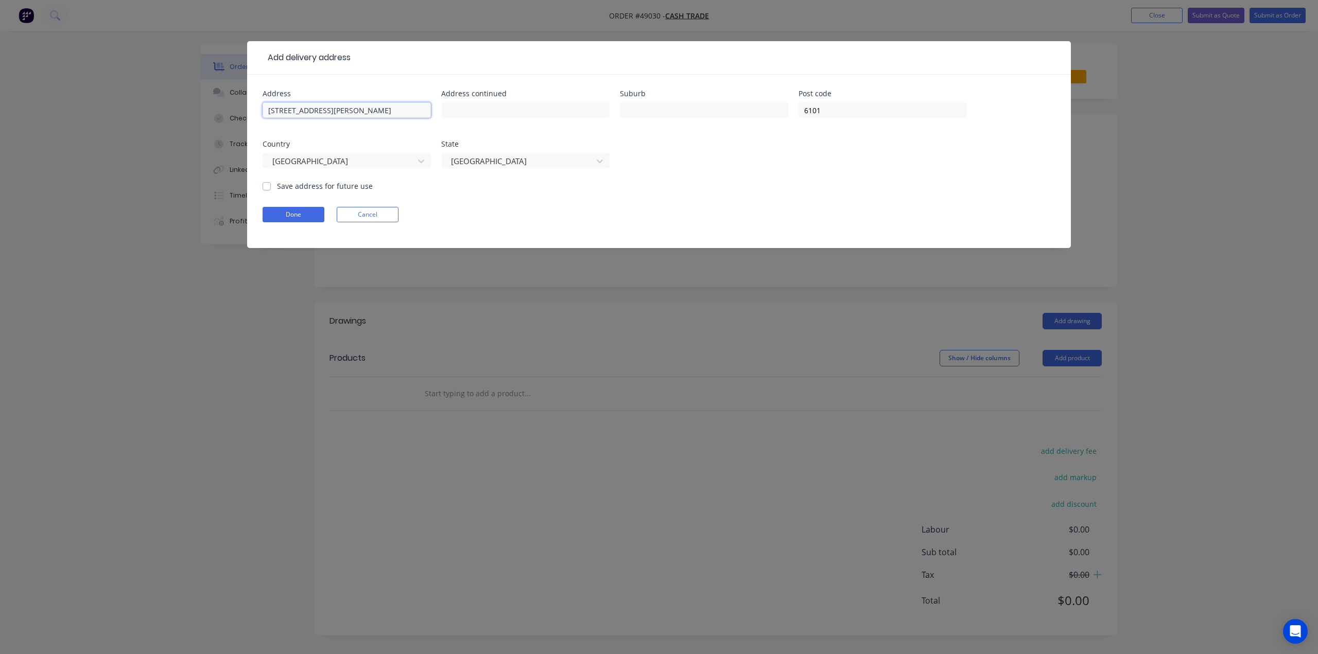
drag, startPoint x: 416, startPoint y: 109, endPoint x: 337, endPoint y: 113, distance: 79.4
click at [337, 113] on input "8 Whittlesford Street EAST VICTORIA PARK" at bounding box center [347, 109] width 168 height 15
type input "8 Whittlesford Street"
click at [664, 110] on input "text" at bounding box center [704, 109] width 168 height 15
paste input "EAST VICTORIA PARK"
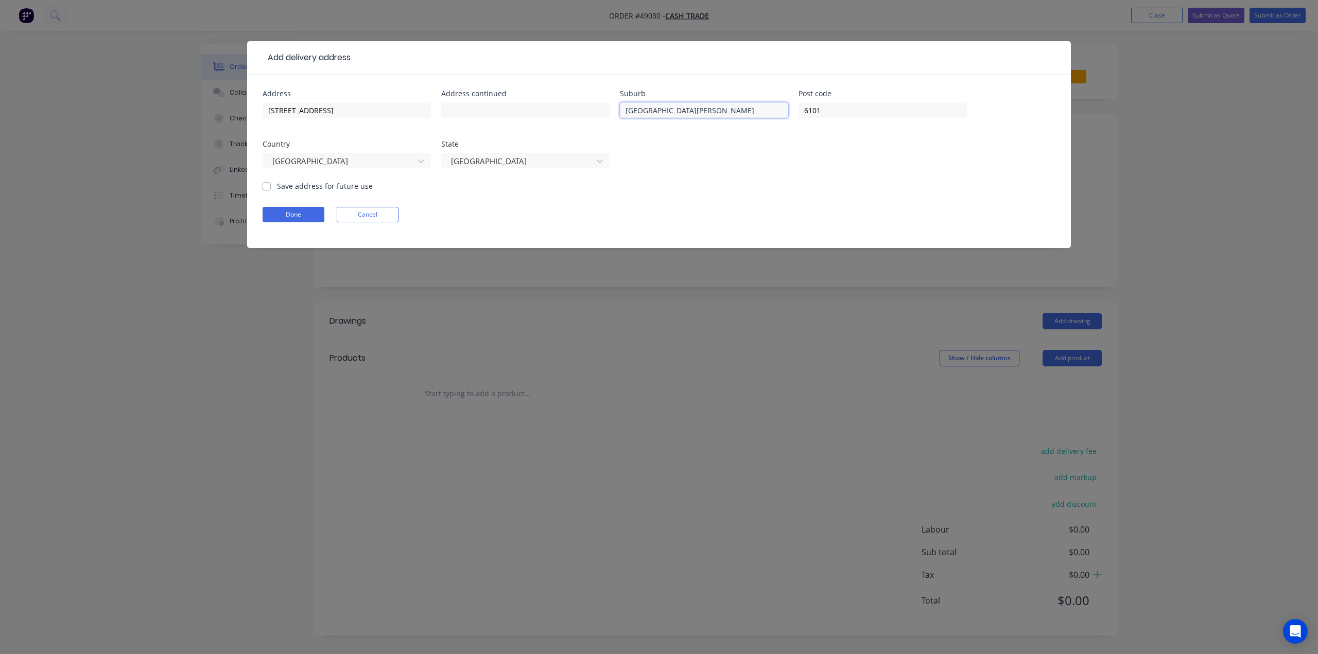
drag, startPoint x: 628, startPoint y: 113, endPoint x: 571, endPoint y: 119, distance: 57.5
click at [595, 112] on div "Address 8 Whittlesford Street Address continued Suburb EAST VICTORIA PARK Post …" at bounding box center [659, 135] width 793 height 91
type input "EAST VICTORIA PARK"
click at [310, 208] on button "Done" at bounding box center [294, 214] width 62 height 15
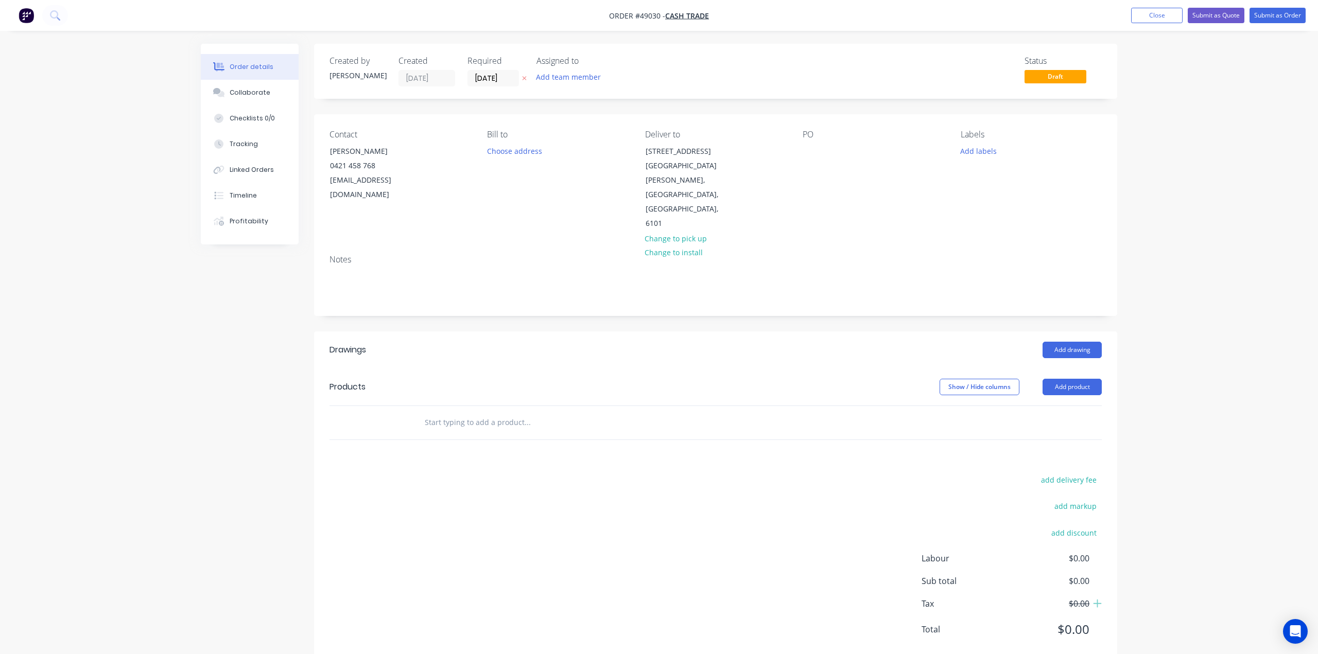
drag, startPoint x: 697, startPoint y: 350, endPoint x: 660, endPoint y: 336, distance: 39.1
click at [697, 379] on div "Show / Hide columns Add product" at bounding box center [798, 387] width 608 height 16
drag, startPoint x: 595, startPoint y: 320, endPoint x: 647, endPoint y: 364, distance: 68.7
click at [595, 342] on div "Add drawing" at bounding box center [798, 350] width 608 height 16
click at [1079, 379] on button "Add product" at bounding box center [1072, 387] width 59 height 16
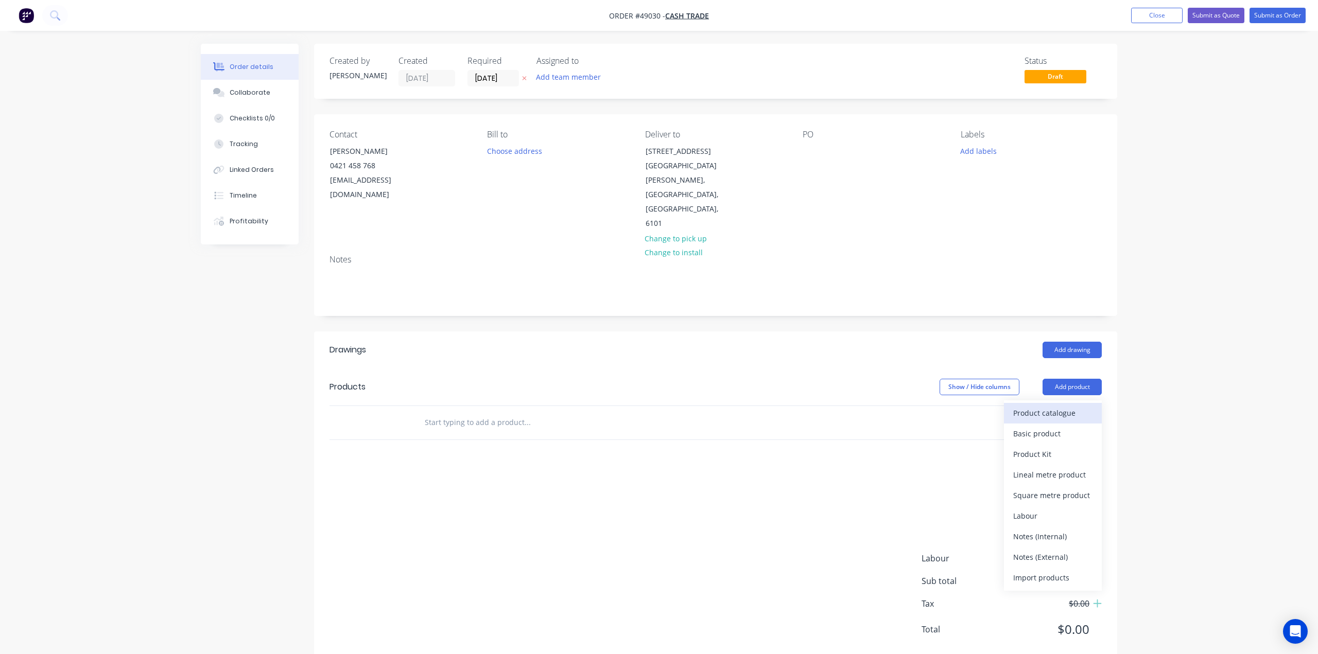
click at [1065, 406] on div "Product catalogue" at bounding box center [1052, 413] width 79 height 15
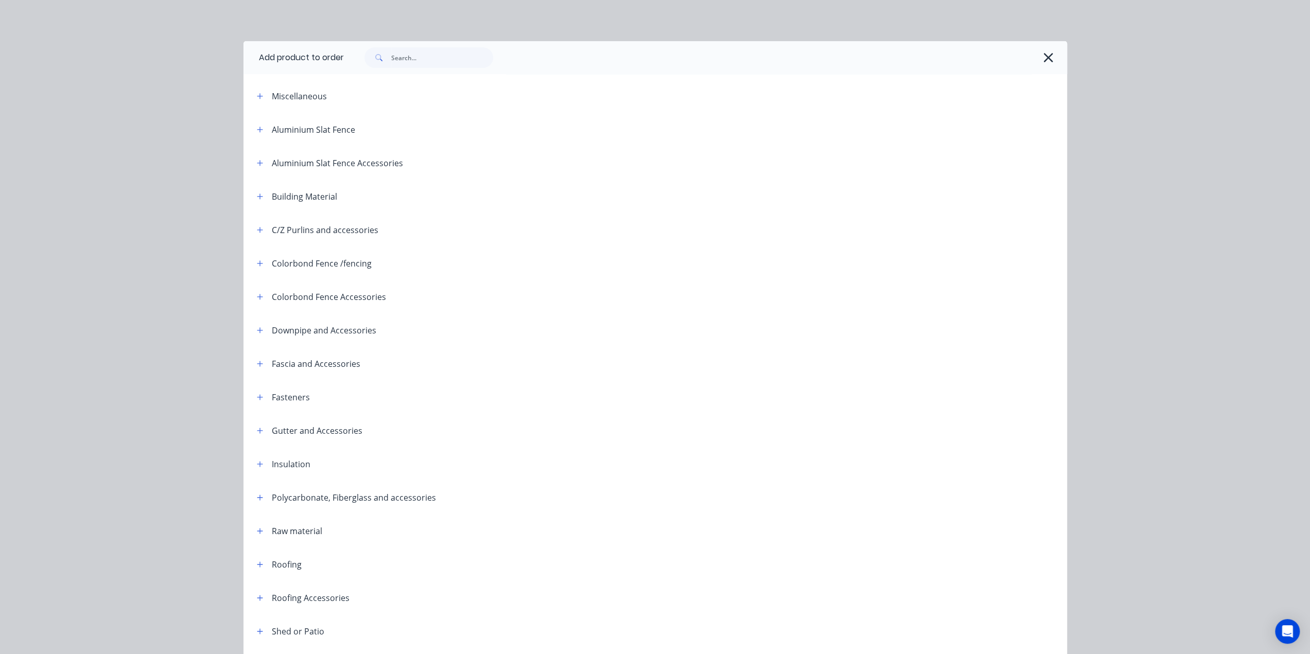
click at [1047, 54] on icon "button" at bounding box center [1048, 57] width 11 height 14
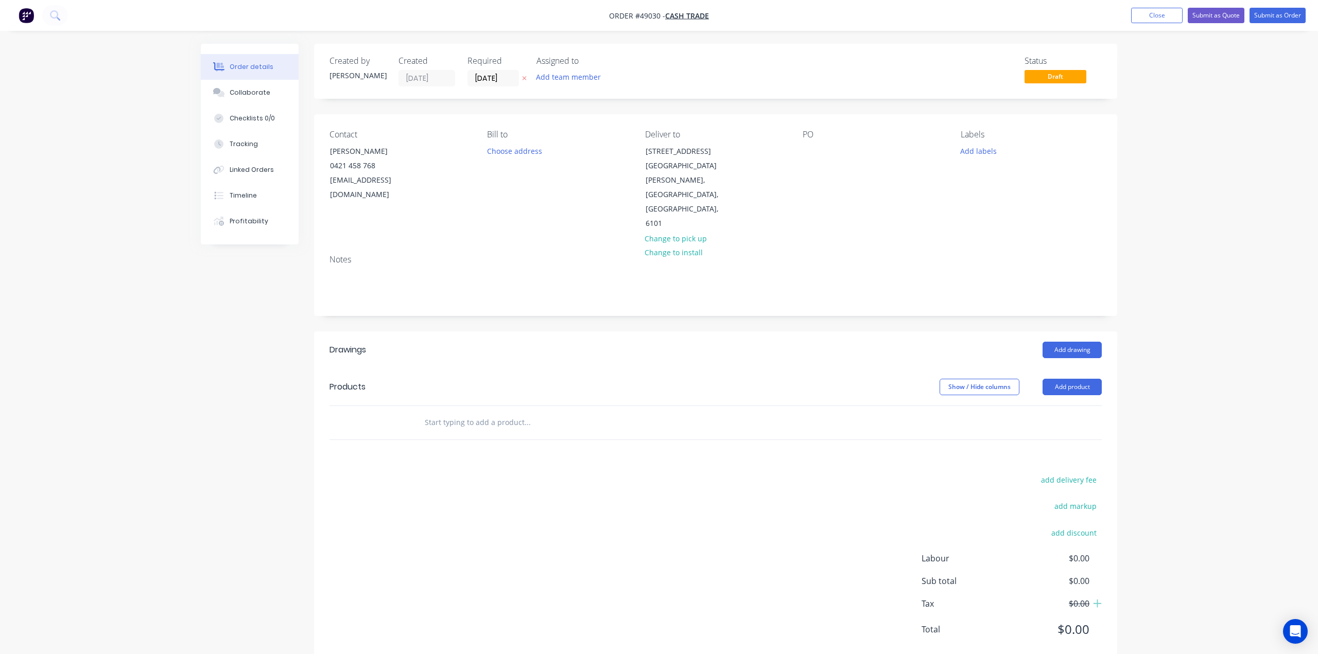
click at [708, 473] on div "add delivery fee add markup add discount Labour $0.00 Sub total $0.00 Tax $0.00…" at bounding box center [716, 561] width 772 height 176
drag, startPoint x: 839, startPoint y: 375, endPoint x: 803, endPoint y: 358, distance: 39.8
click at [839, 375] on header "Products Show / Hide columns Add product" at bounding box center [715, 387] width 803 height 37
click at [796, 379] on div "Show / Hide columns Add product" at bounding box center [798, 387] width 608 height 16
click at [1072, 379] on button "Add product" at bounding box center [1072, 387] width 59 height 16
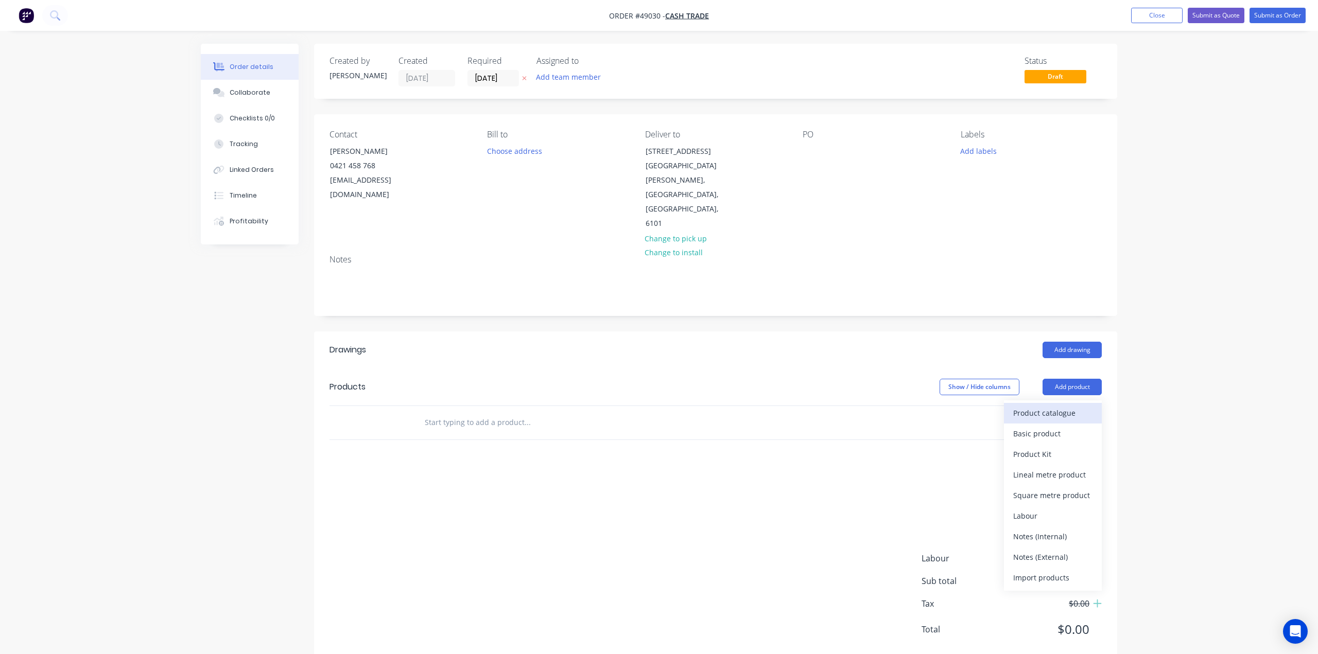
click at [1063, 406] on div "Product catalogue" at bounding box center [1052, 413] width 79 height 15
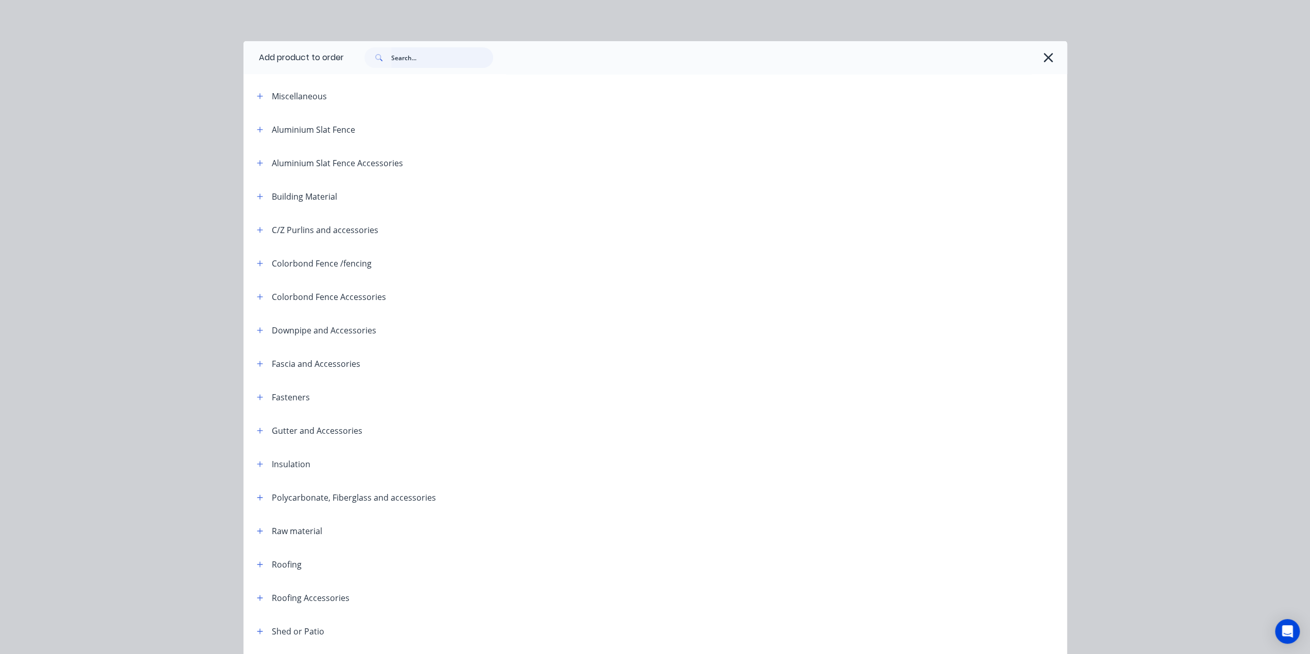
click at [422, 60] on input "text" at bounding box center [442, 57] width 102 height 21
type input "c"
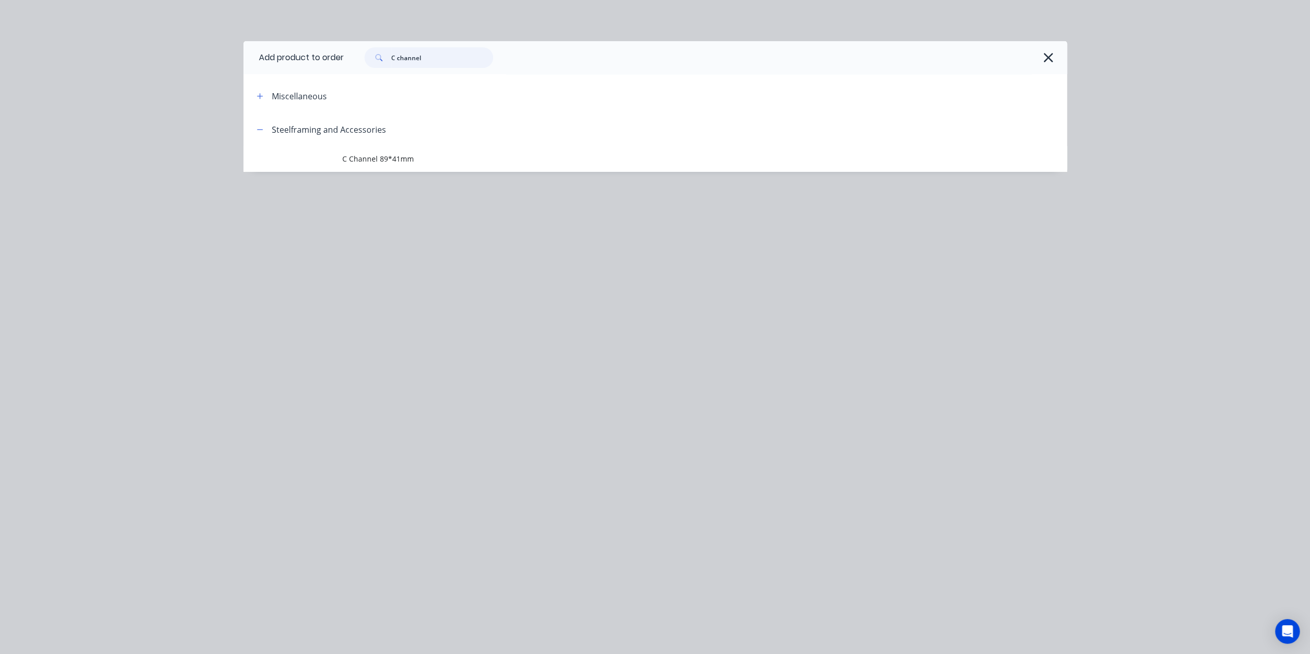
scroll to position [10, 0]
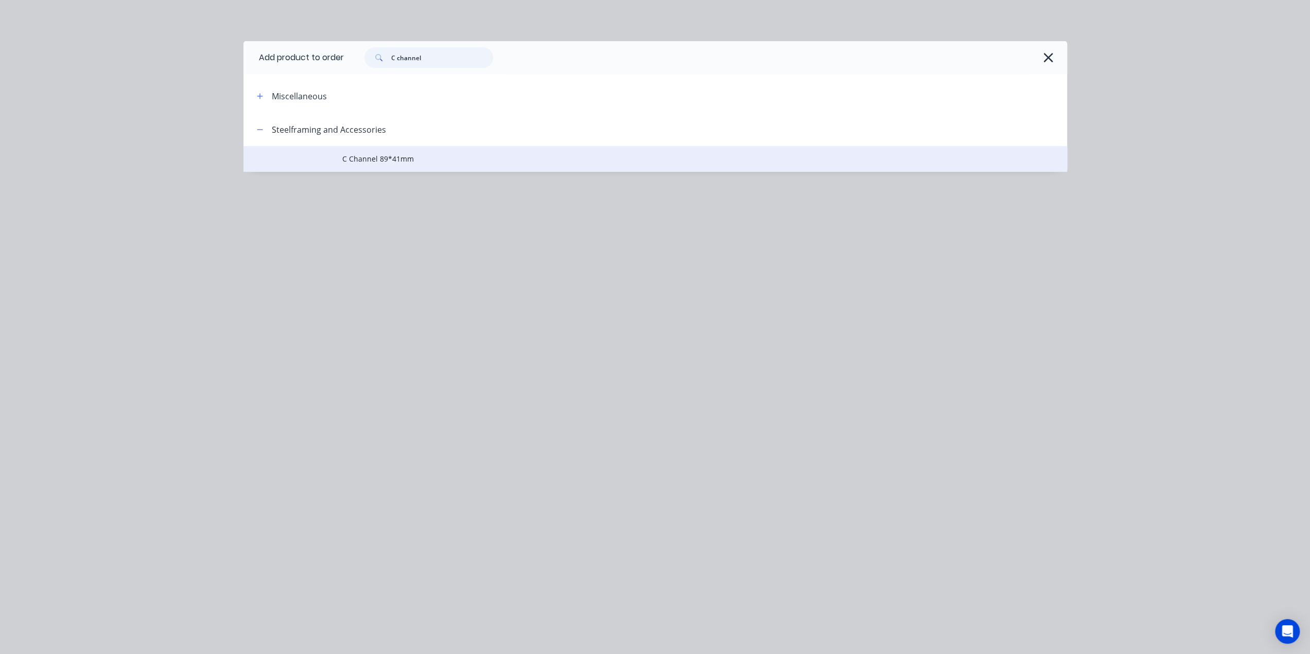
type input "C channel"
click at [418, 149] on td "C Channel 89*41mm" at bounding box center [704, 159] width 725 height 26
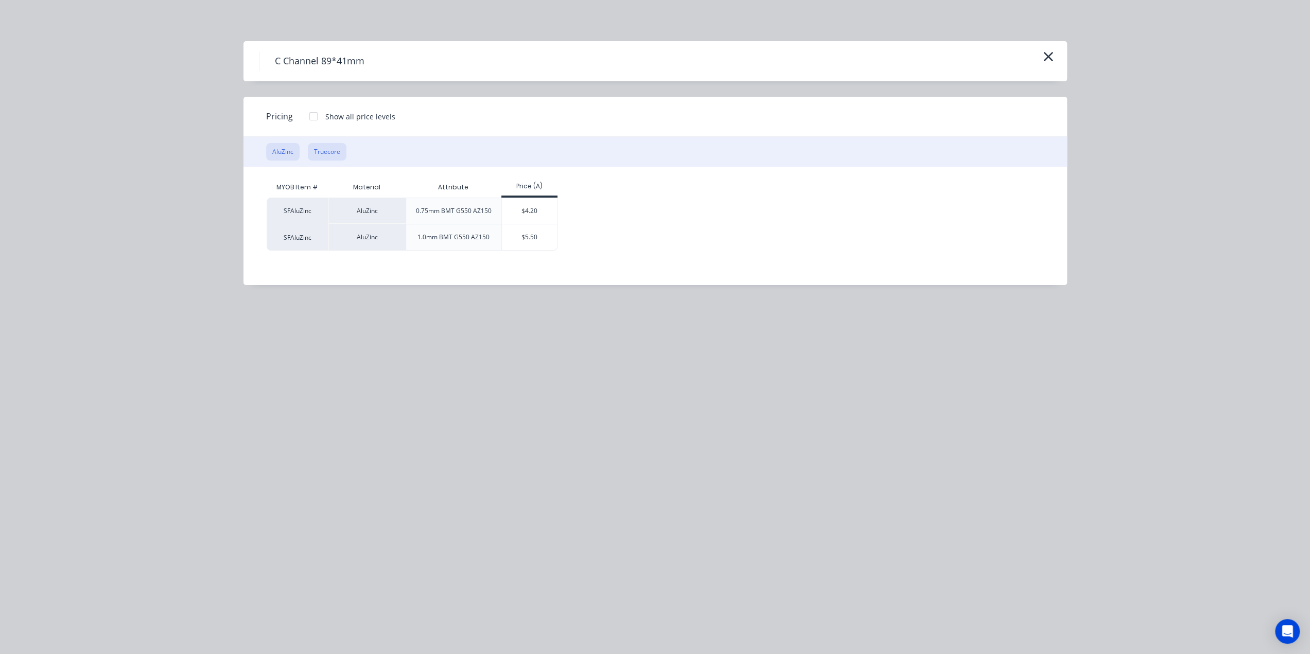
click at [326, 151] on button "Truecore" at bounding box center [327, 152] width 39 height 18
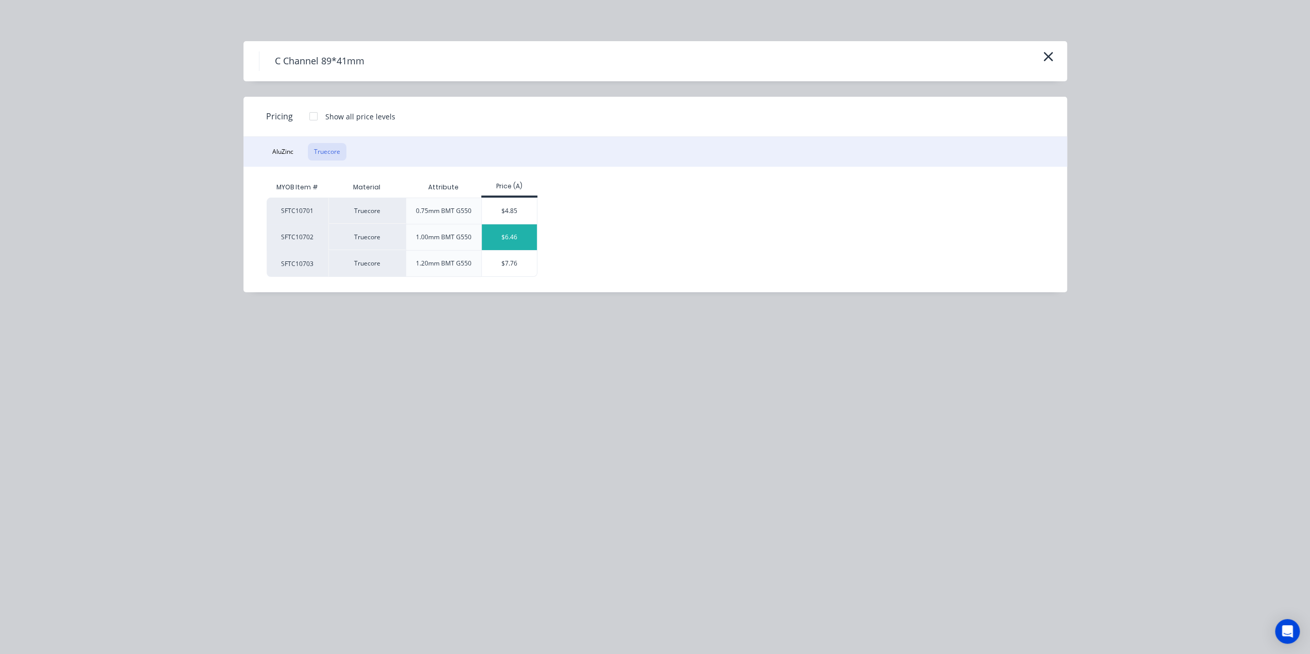
click at [512, 238] on div "$6.46" at bounding box center [509, 237] width 55 height 26
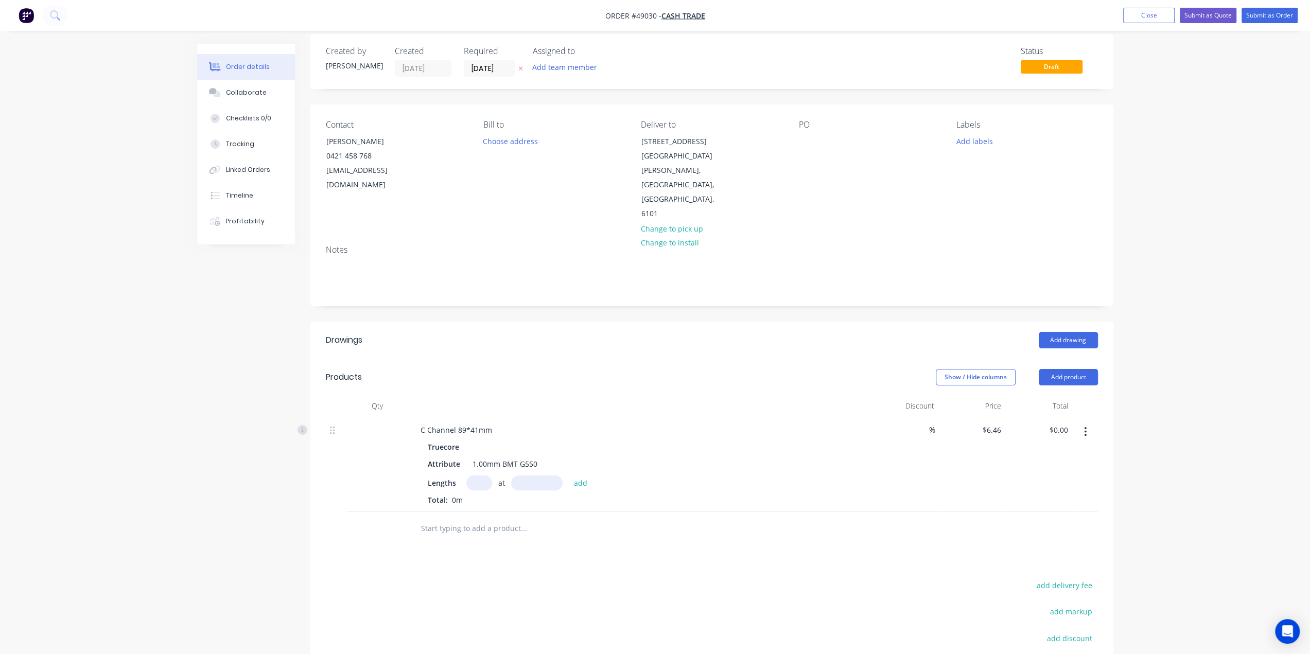
drag, startPoint x: 816, startPoint y: 507, endPoint x: 820, endPoint y: 496, distance: 11.4
click at [816, 512] on div at bounding box center [712, 528] width 772 height 33
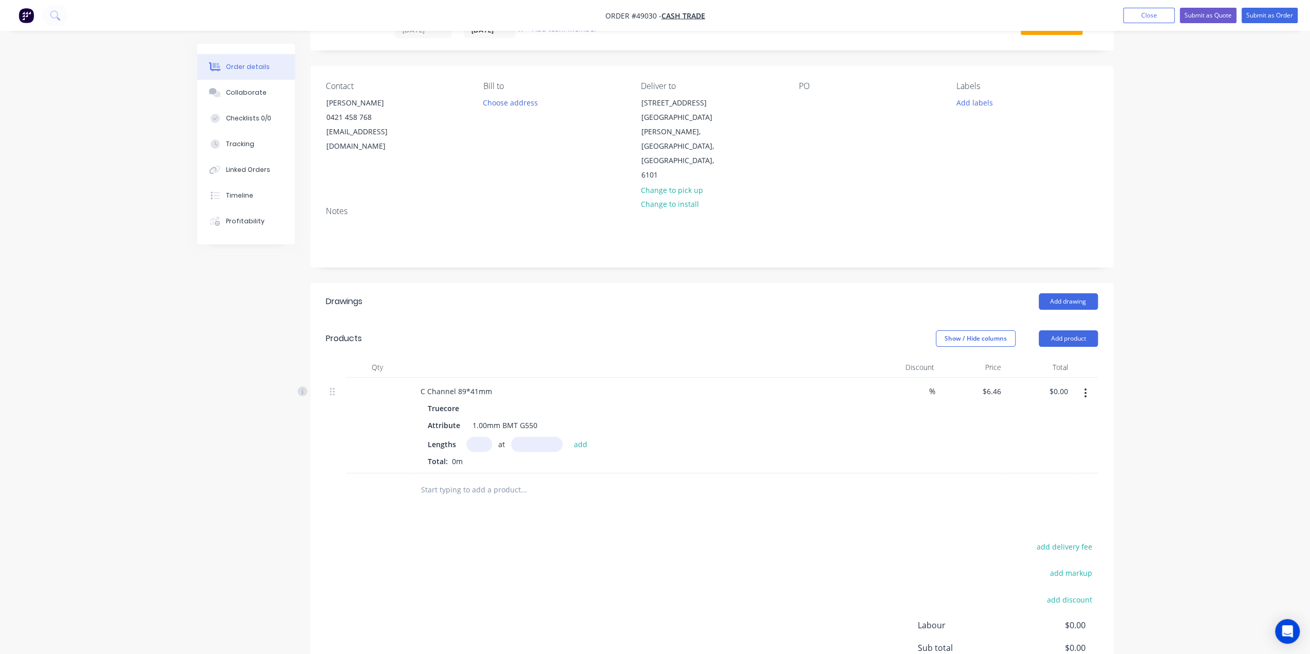
scroll to position [110, 0]
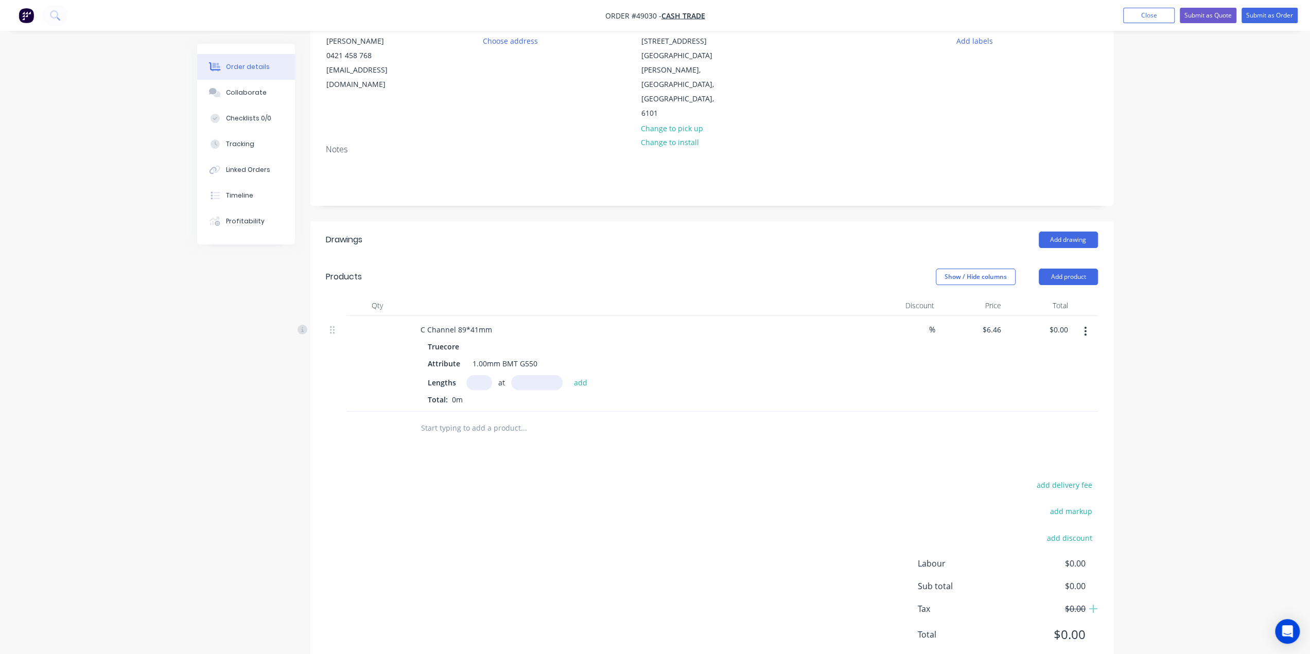
drag, startPoint x: 821, startPoint y: 534, endPoint x: 816, endPoint y: 527, distance: 8.9
click at [819, 531] on div "add delivery fee add markup add discount Labour $0.00 Sub total $0.00 Tax $0.00…" at bounding box center [712, 566] width 772 height 176
click at [475, 375] on input "text" at bounding box center [479, 382] width 26 height 15
type input "2"
type input "418"
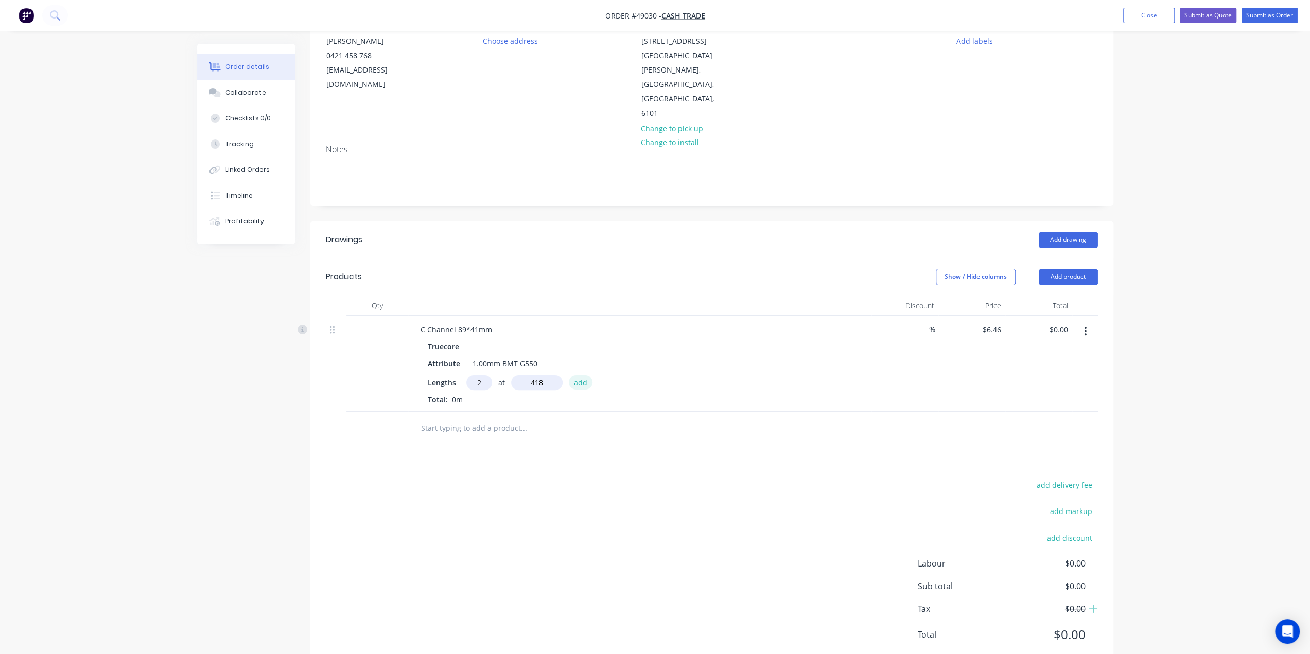
click at [569, 375] on button "add" at bounding box center [581, 382] width 24 height 14
click at [481, 398] on icon "button" at bounding box center [483, 401] width 6 height 6
type input "$0.00"
click at [479, 375] on input "text" at bounding box center [479, 382] width 26 height 15
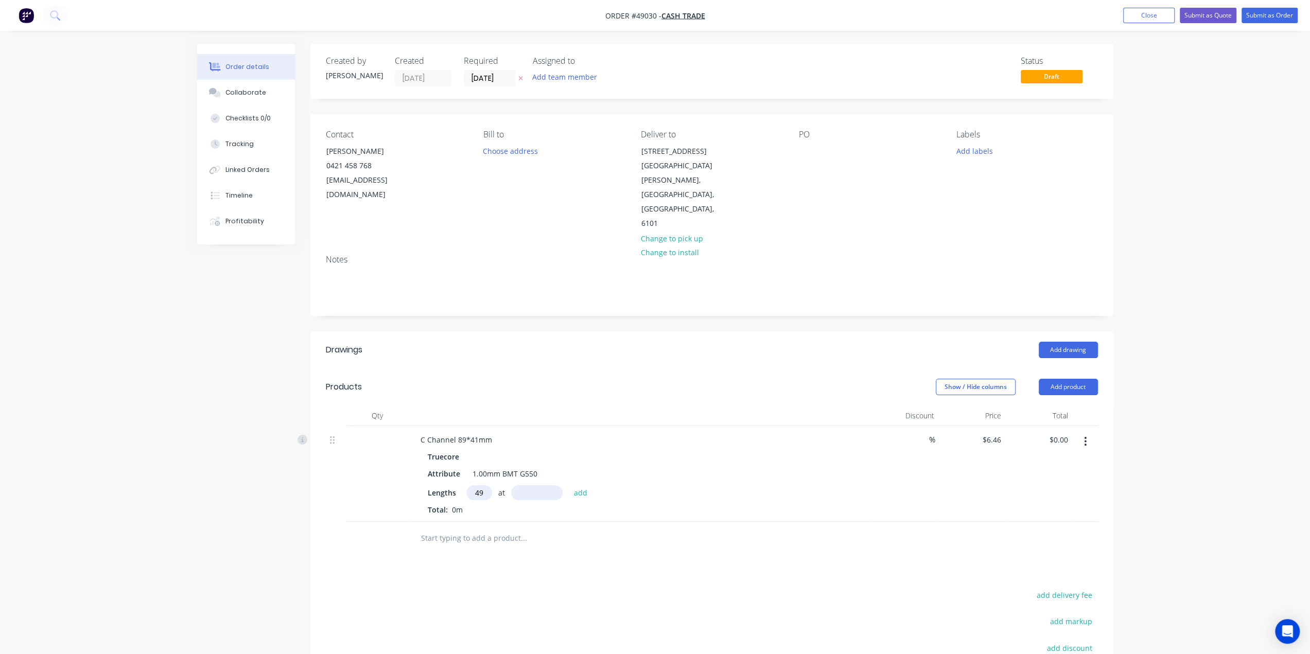
scroll to position [0, 0]
type input "4"
type input "2"
type input "498"
click at [569, 486] on button "add" at bounding box center [581, 493] width 24 height 14
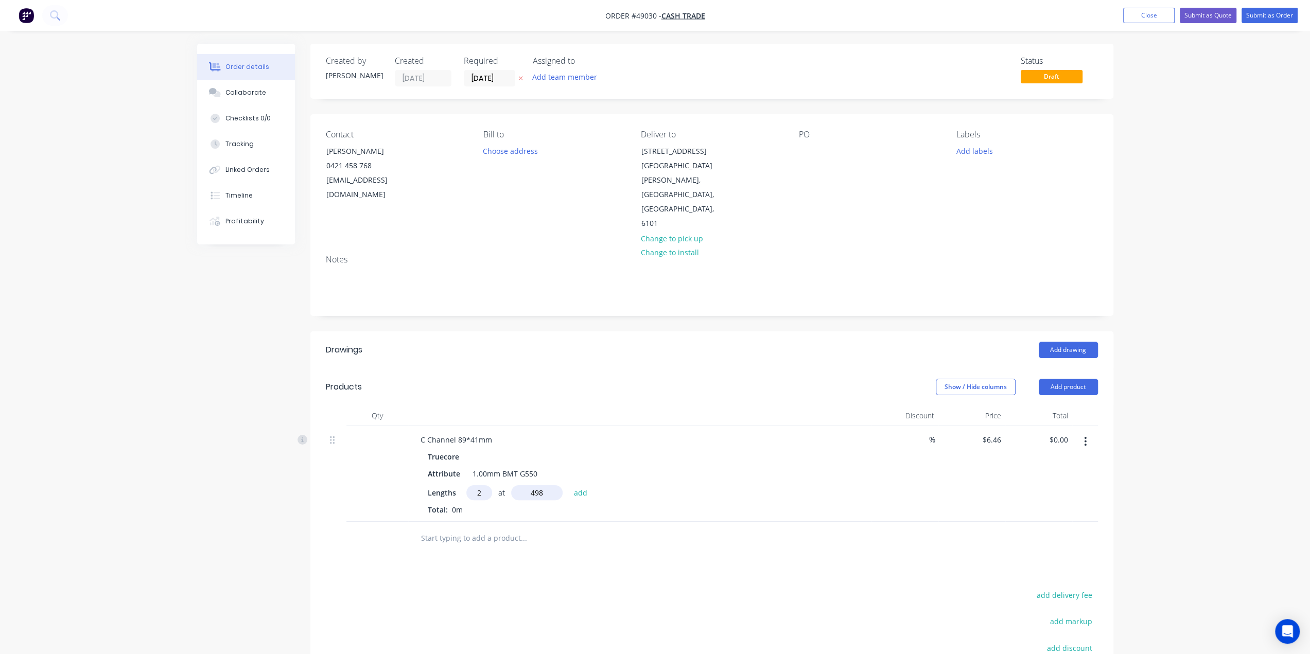
type input "$6.43"
type input "2669"
click at [569, 486] on button "add" at bounding box center [581, 493] width 24 height 14
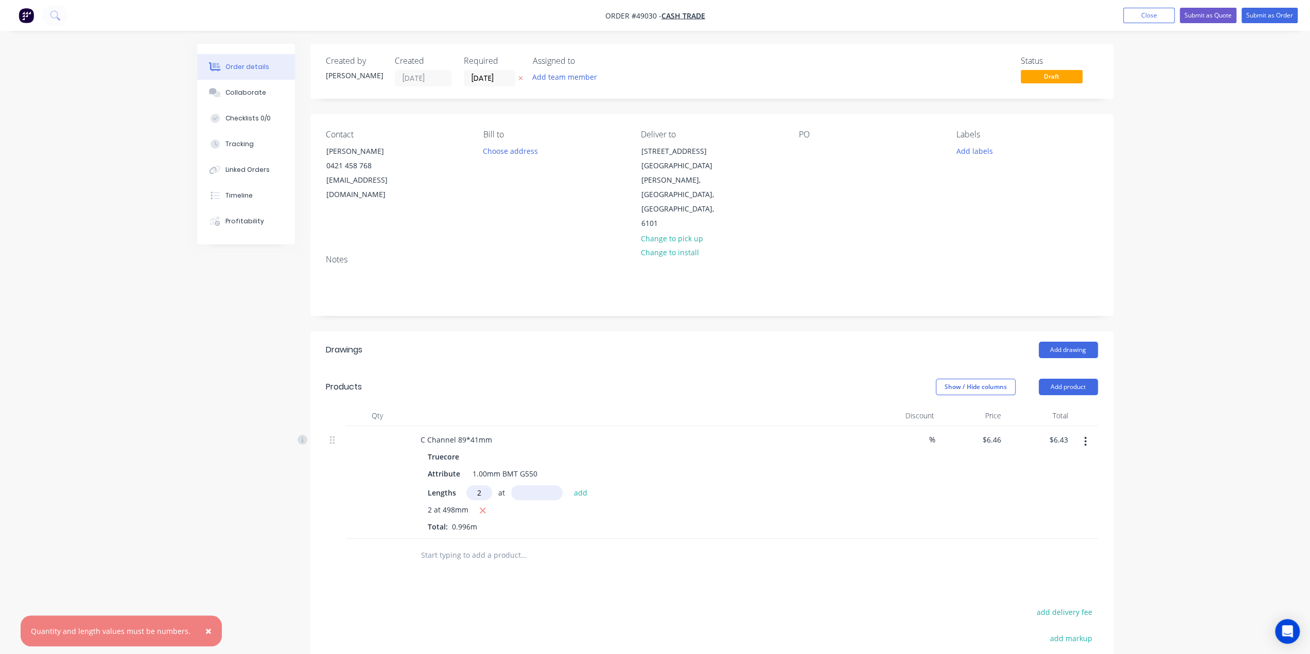
type input "2"
type input "669"
click at [569, 486] on button "add" at bounding box center [581, 493] width 24 height 14
type input "$15.08"
type input "6"
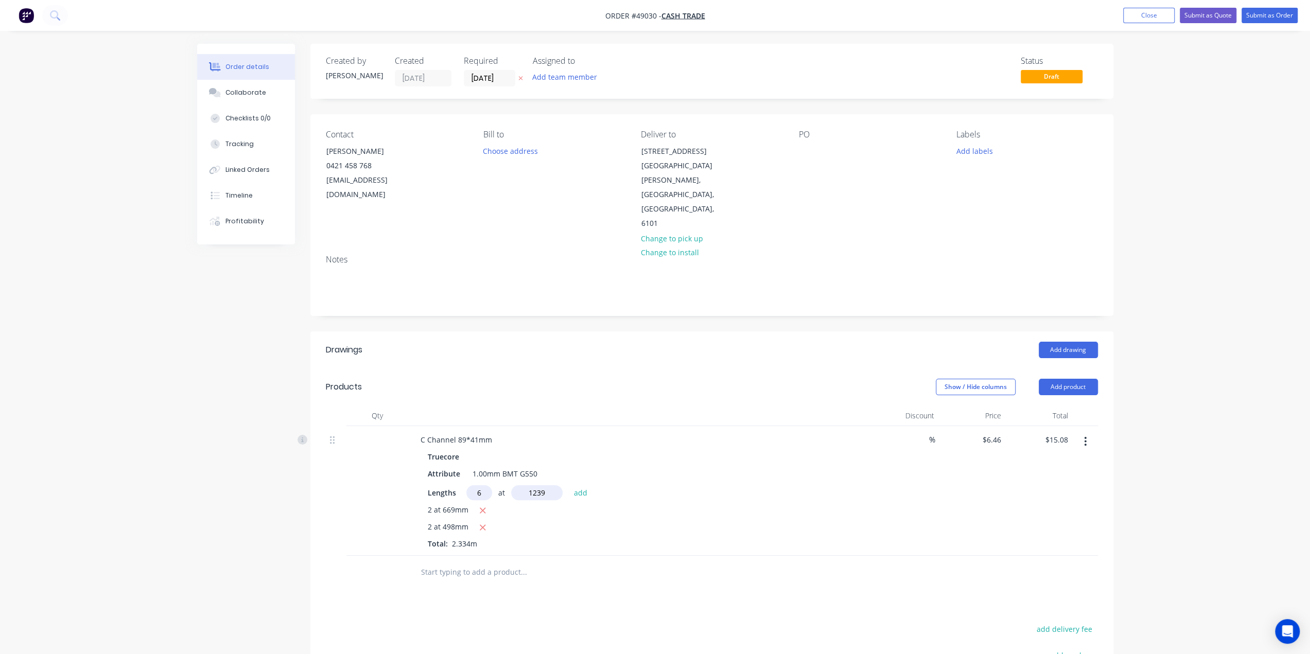
type input "1239"
click at [569, 486] on button "add" at bounding box center [581, 493] width 24 height 14
type input "$63.10"
type input "2"
type input "981"
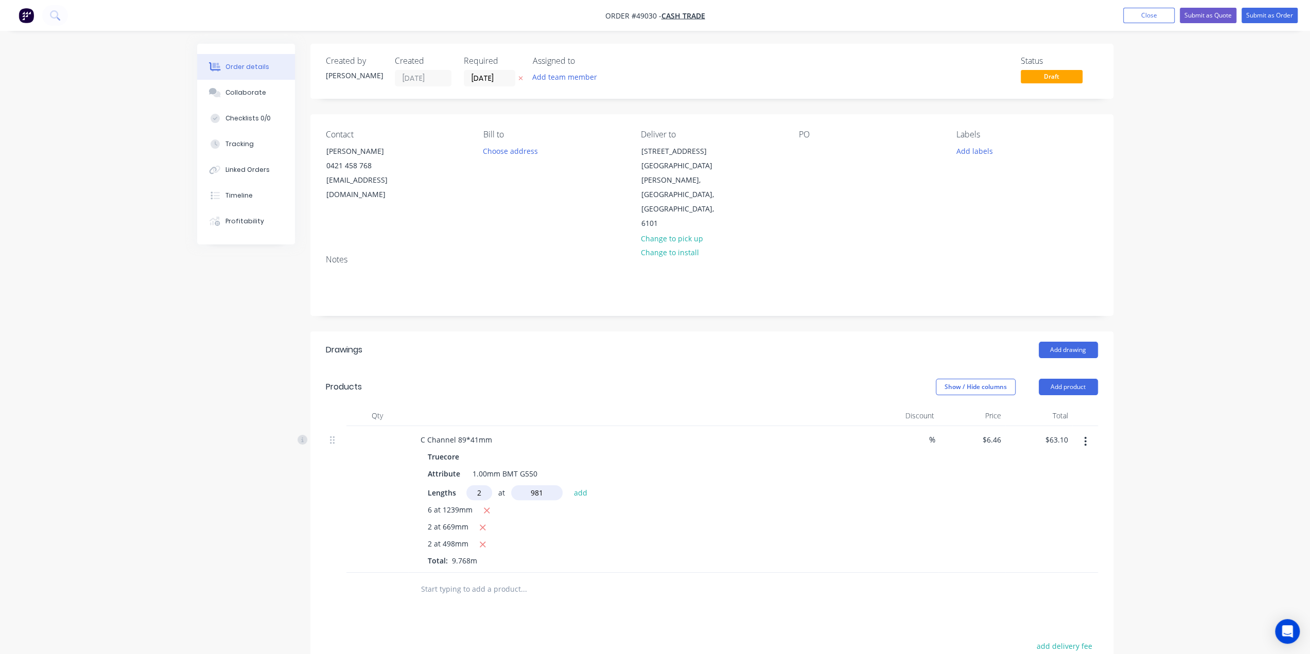
click at [569, 486] on button "add" at bounding box center [581, 493] width 24 height 14
type input "$75.78"
type input "2"
type input "296"
click at [569, 486] on button "add" at bounding box center [581, 493] width 24 height 14
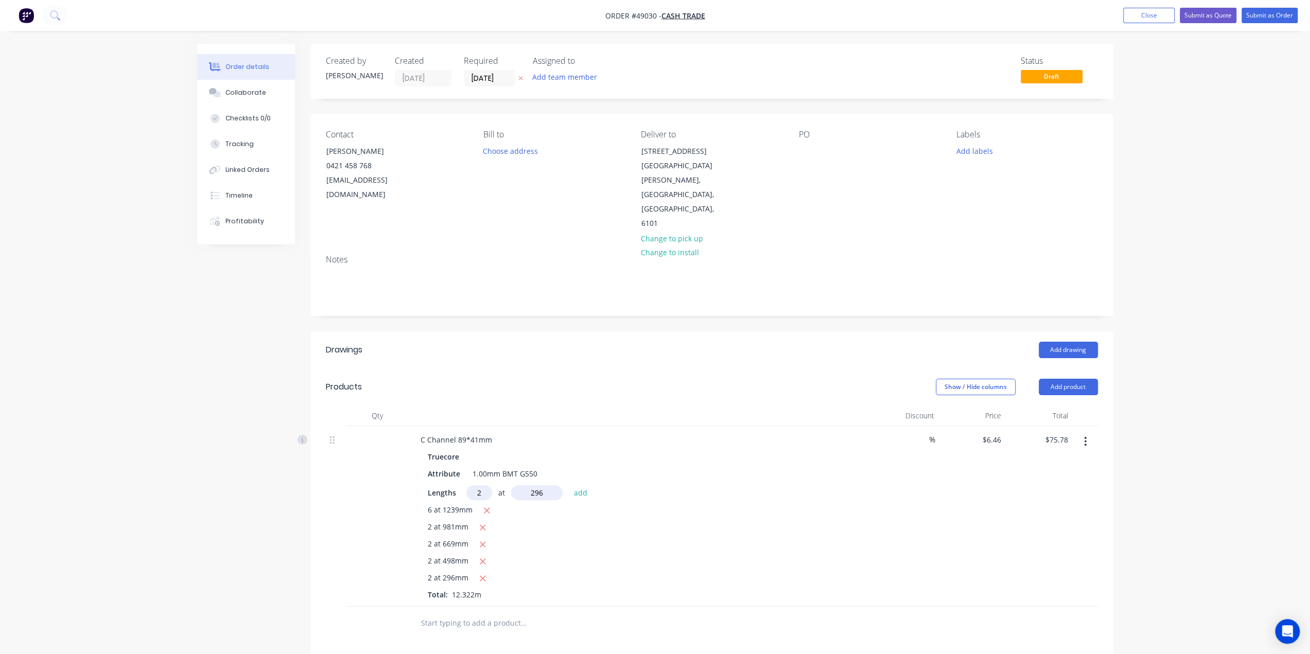
type input "$79.60"
type input "2"
type input "929"
click at [569, 486] on button "add" at bounding box center [581, 493] width 24 height 14
type input "$91.60"
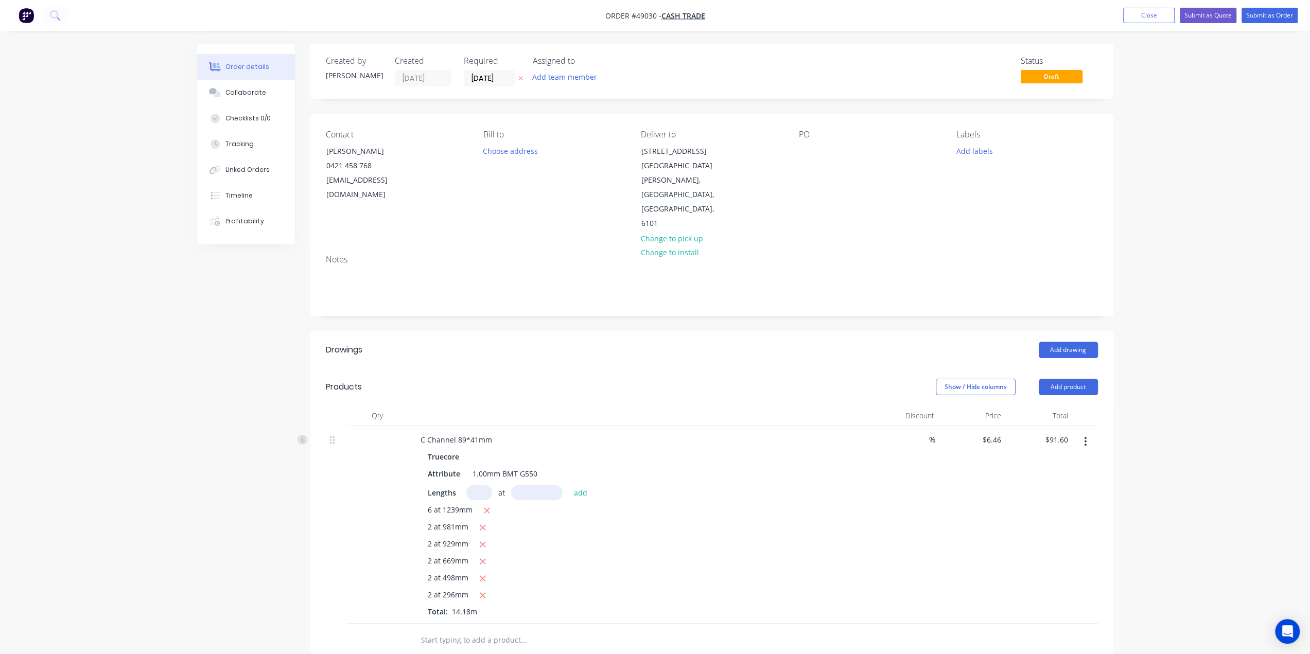
click at [311, 476] on div "Qty Discount Price Total C Channel 89*41mm Truecore Attribute 1.00mm BMT G550 L…" at bounding box center [711, 532] width 803 height 252
click at [754, 556] on div "2 at 669mm" at bounding box center [640, 562] width 424 height 13
click at [491, 433] on div "C Channel 89*41mm" at bounding box center [456, 440] width 88 height 15
click at [327, 555] on div at bounding box center [336, 525] width 21 height 198
click at [1061, 379] on button "Add product" at bounding box center [1068, 387] width 59 height 16
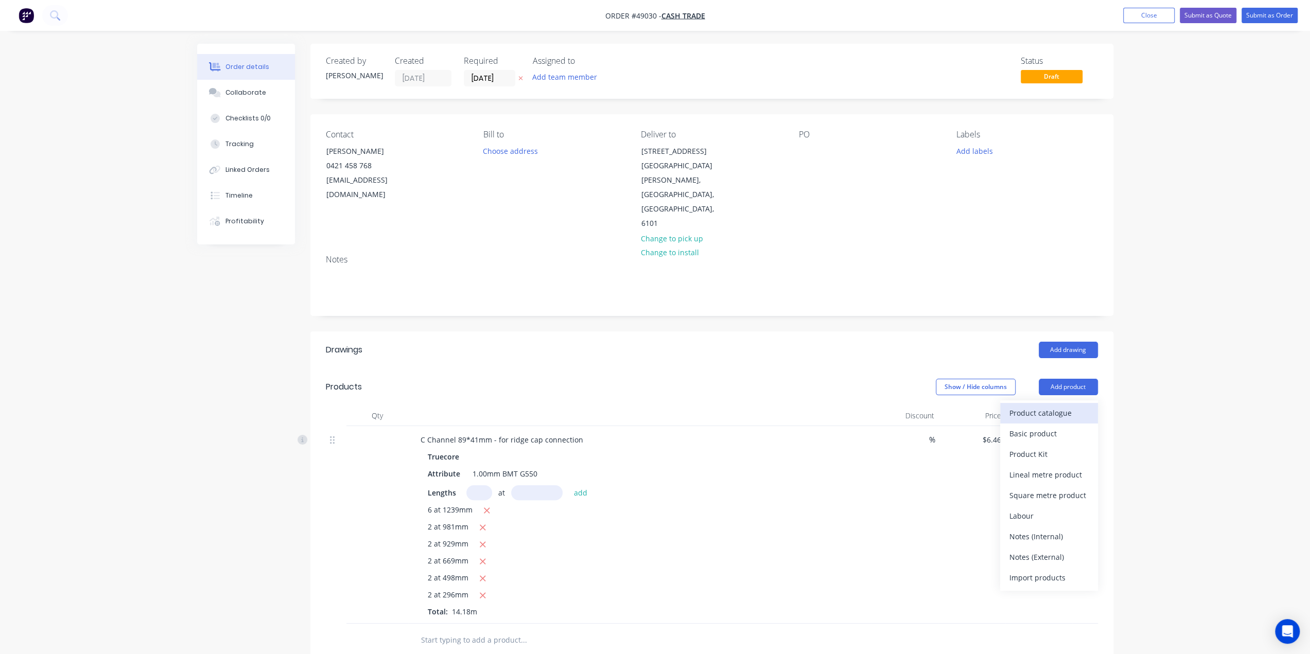
click at [1060, 406] on div "Product catalogue" at bounding box center [1049, 413] width 79 height 15
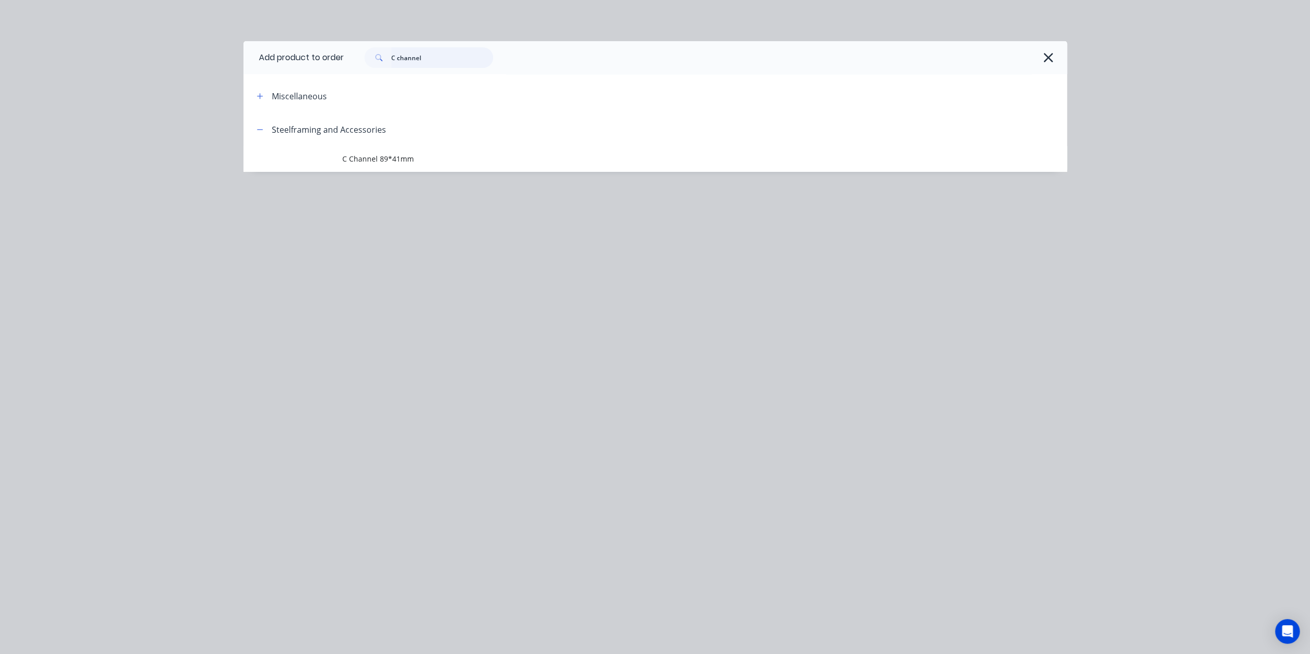
drag, startPoint x: 351, startPoint y: 51, endPoint x: 311, endPoint y: 48, distance: 40.3
click at [312, 50] on header "Add product to order C channel" at bounding box center [656, 57] width 824 height 33
click at [1048, 54] on icon "button" at bounding box center [1048, 57] width 11 height 14
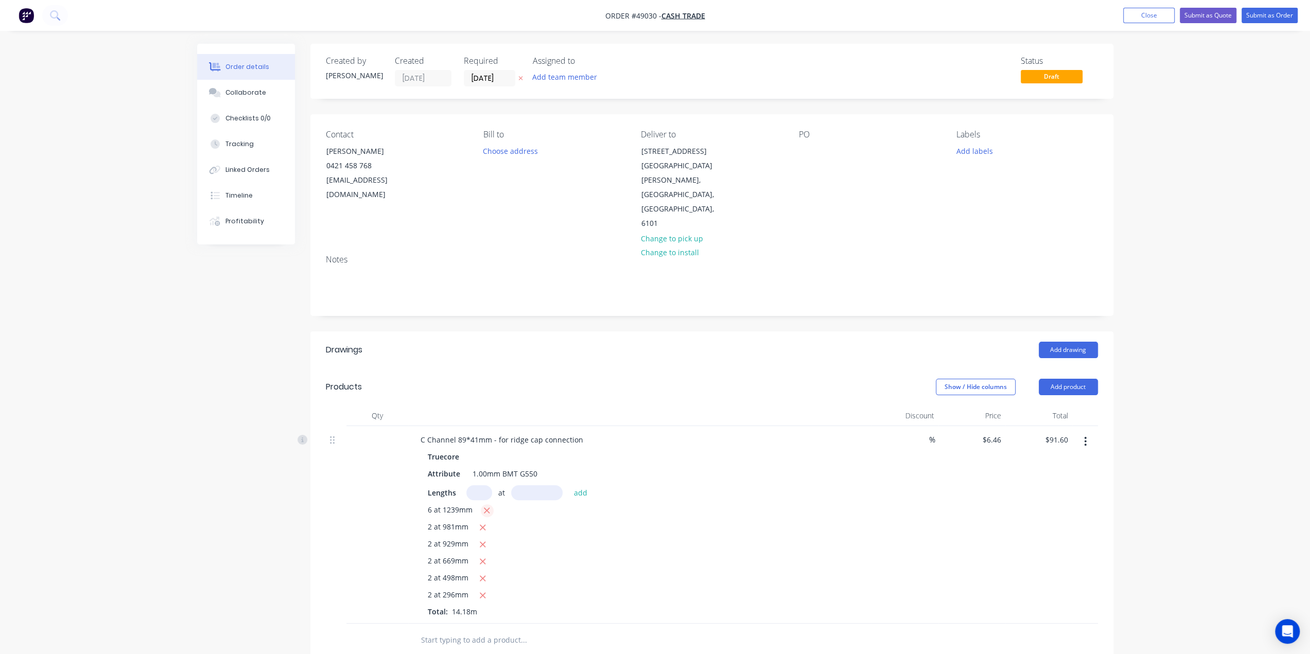
click at [487, 508] on icon "button" at bounding box center [488, 511] width 6 height 6
click at [487, 505] on button "button" at bounding box center [487, 511] width 13 height 13
click at [487, 505] on button "button" at bounding box center [483, 511] width 13 height 13
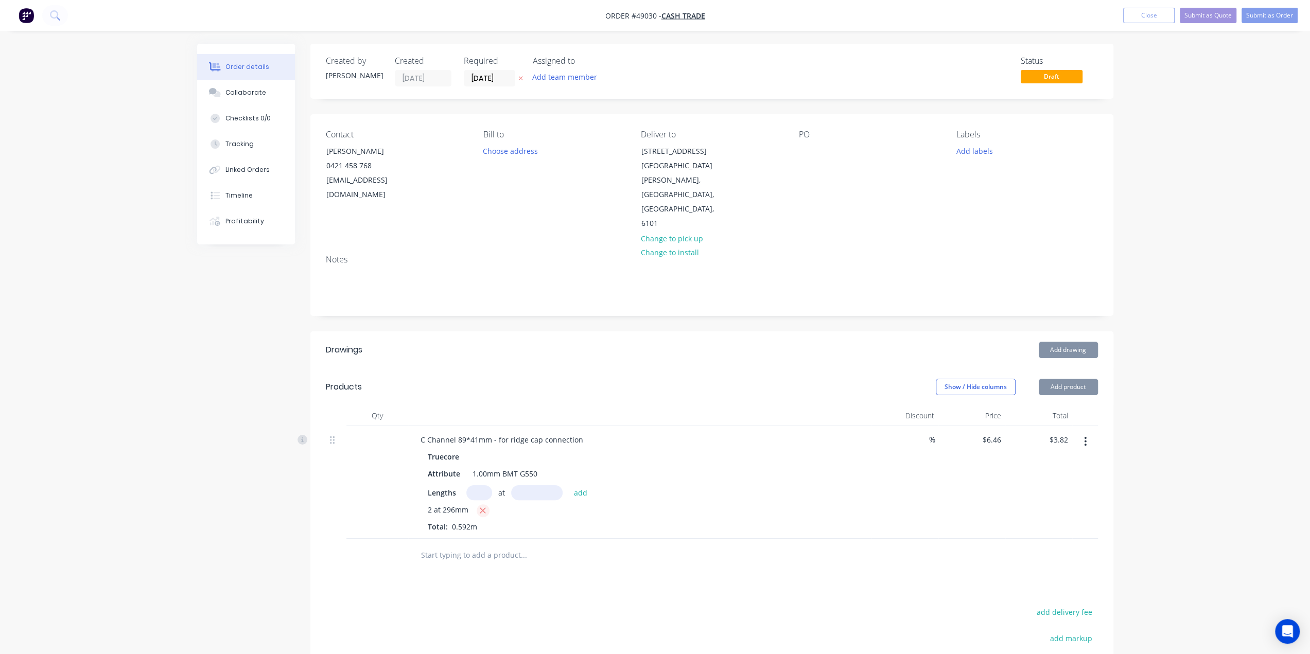
click at [487, 505] on button "button" at bounding box center [483, 511] width 13 height 13
type input "$0.00"
click at [485, 486] on input "text" at bounding box center [479, 493] width 26 height 15
type input "1"
type input "13570"
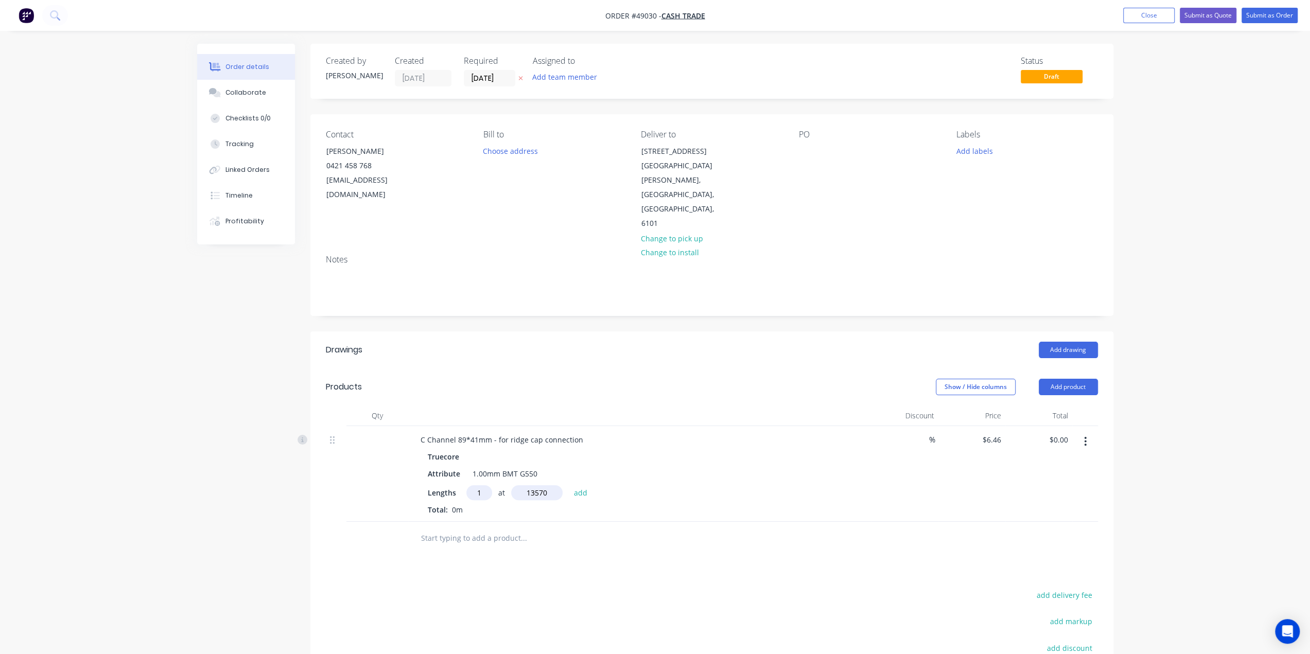
click at [569, 486] on button "add" at bounding box center [581, 493] width 24 height 14
type input "$87.66"
click at [797, 486] on div "Lengths at add" at bounding box center [640, 493] width 424 height 15
click at [764, 548] on div "Drawings Add drawing Products Show / Hide columns Add product Qty Discount Pric…" at bounding box center [711, 564] width 803 height 465
click at [1056, 342] on button "Add drawing" at bounding box center [1068, 350] width 59 height 16
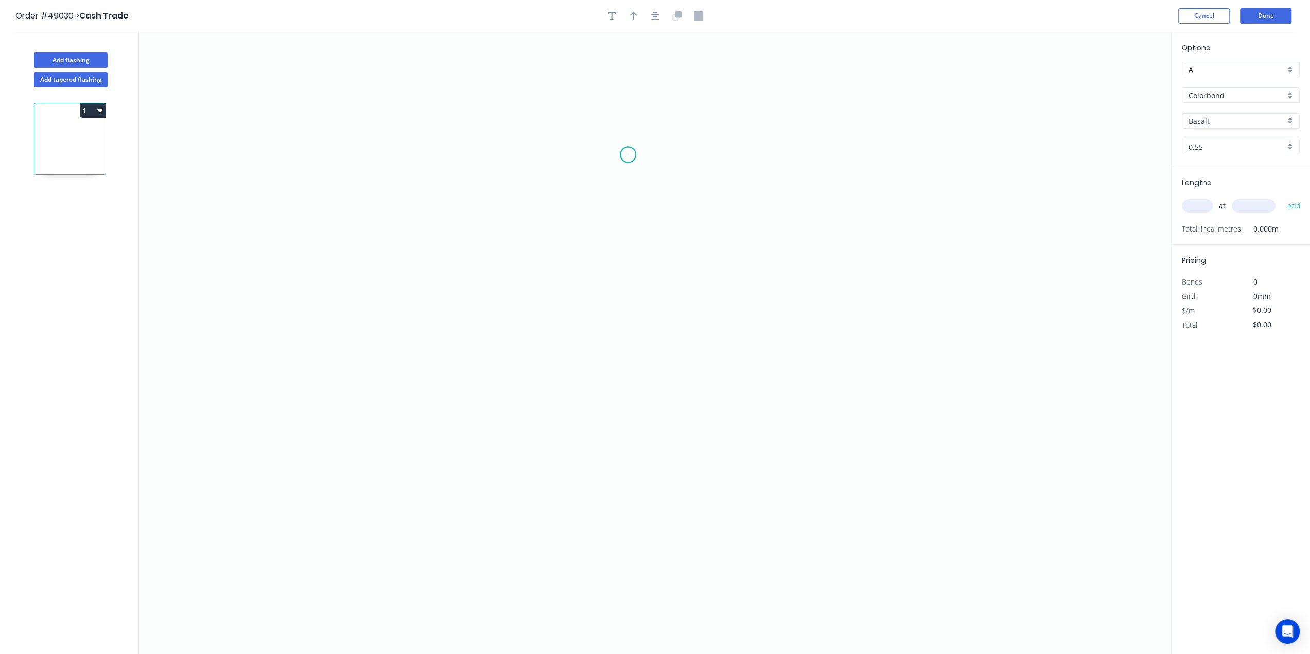
drag, startPoint x: 628, startPoint y: 154, endPoint x: 629, endPoint y: 221, distance: 66.4
click at [628, 156] on icon "0" at bounding box center [655, 343] width 1032 height 623
click at [633, 269] on icon "0" at bounding box center [655, 343] width 1032 height 623
click at [578, 269] on icon "0 ?" at bounding box center [655, 343] width 1032 height 623
click at [585, 416] on icon "0 ? ?" at bounding box center [655, 343] width 1032 height 623
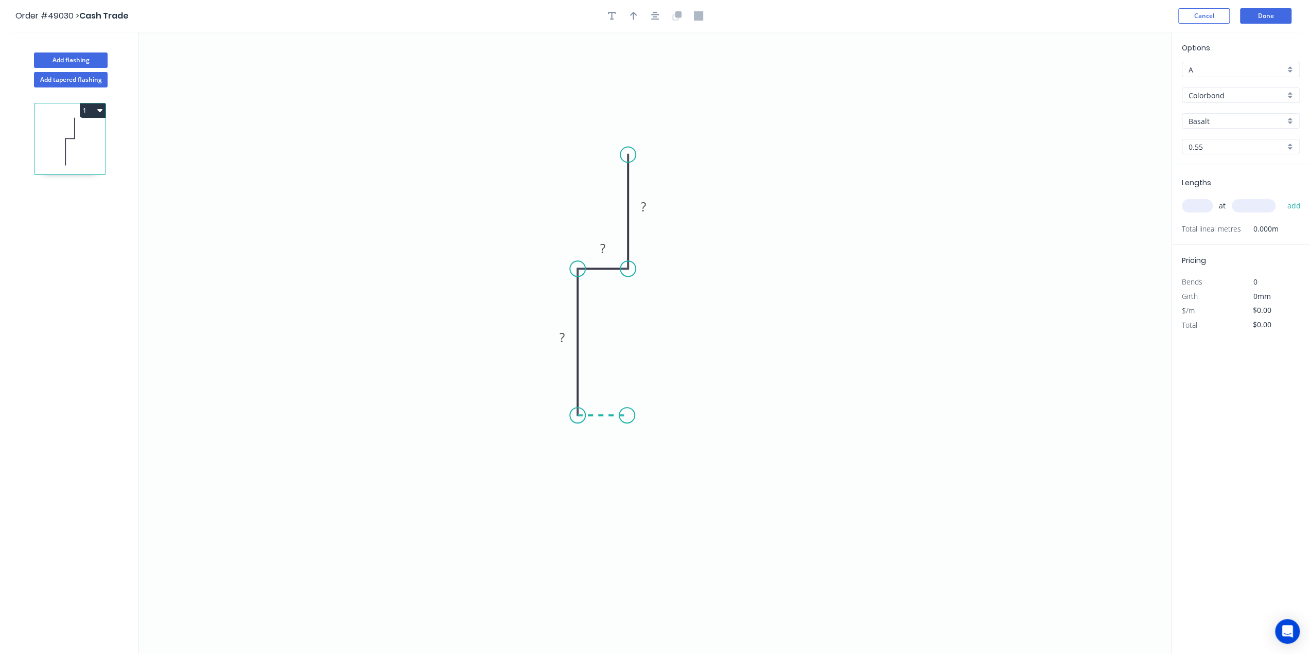
click at [627, 417] on icon "0 ? ? ?" at bounding box center [655, 343] width 1032 height 623
click at [631, 155] on circle at bounding box center [627, 154] width 15 height 15
click at [677, 470] on div "Open Hook" at bounding box center [681, 467] width 103 height 21
click at [626, 411] on circle at bounding box center [625, 411] width 15 height 15
drag, startPoint x: 627, startPoint y: 410, endPoint x: 625, endPoint y: 417, distance: 6.9
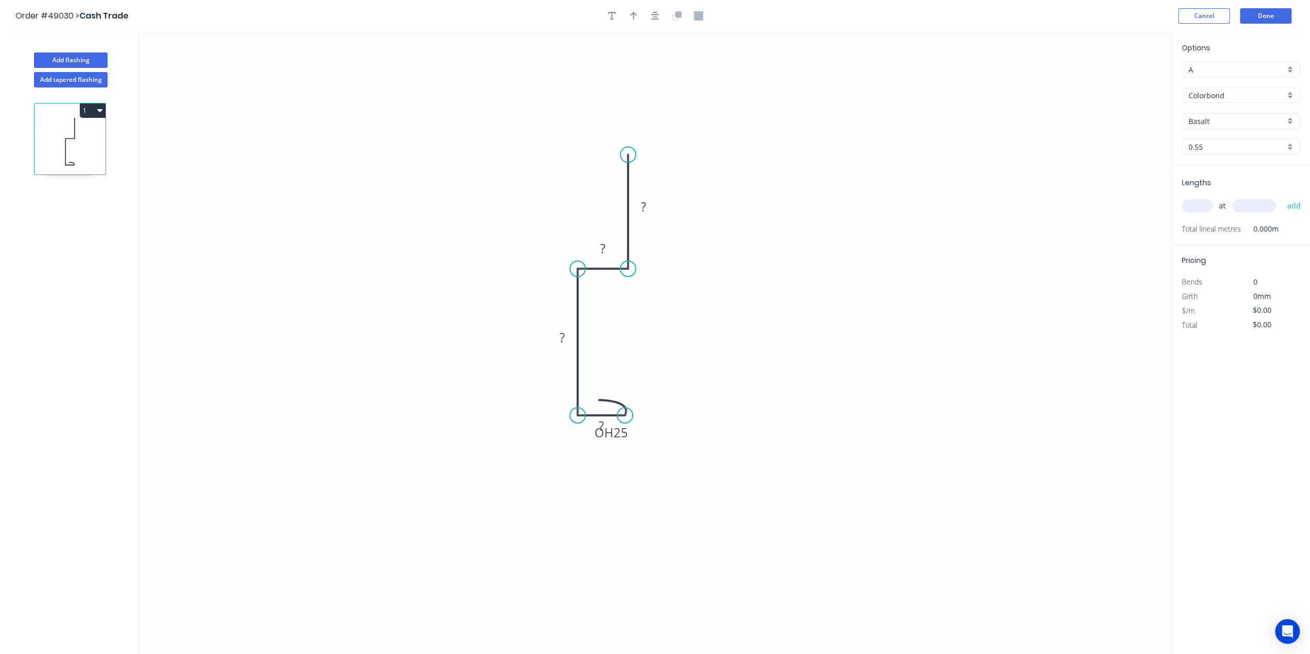
click at [625, 417] on circle at bounding box center [624, 415] width 15 height 15
click at [648, 452] on div "Flip bend" at bounding box center [676, 451] width 103 height 21
click at [654, 466] on div "Delete bend" at bounding box center [677, 471] width 103 height 21
click at [624, 414] on circle at bounding box center [624, 415] width 15 height 15
drag, startPoint x: 676, startPoint y: 513, endPoint x: 653, endPoint y: 452, distance: 65.8
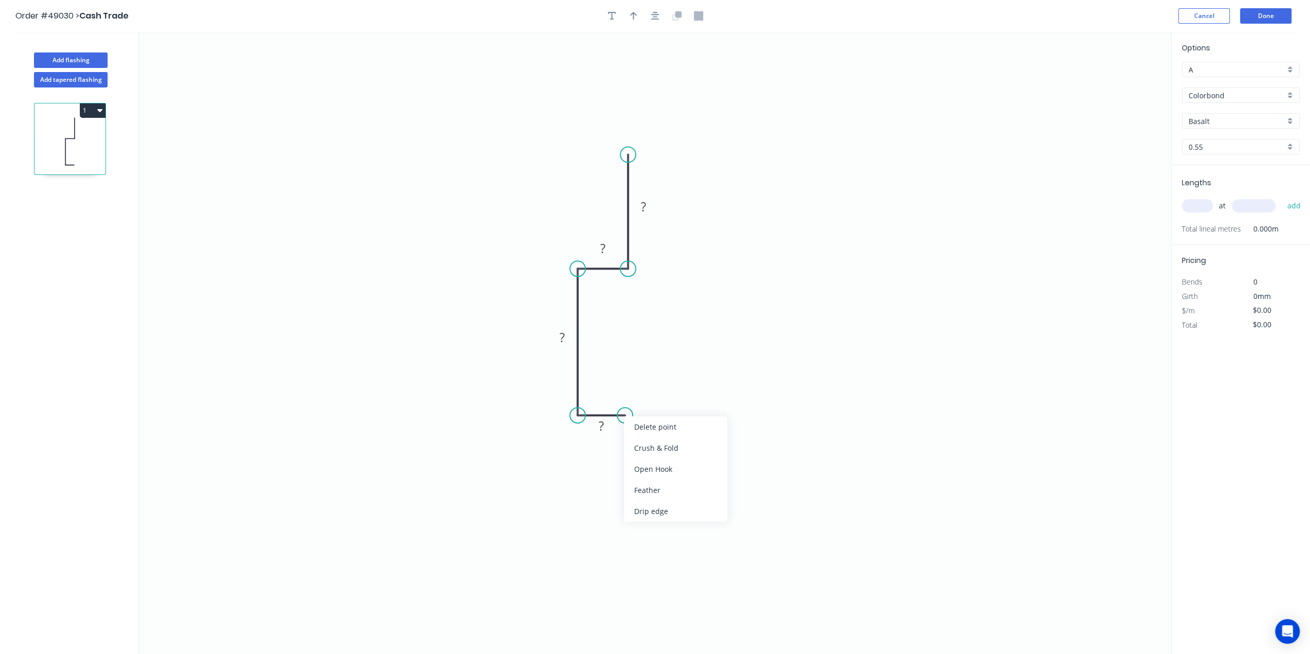
click at [676, 513] on div "Drip edge" at bounding box center [675, 511] width 103 height 21
click at [623, 414] on circle at bounding box center [624, 415] width 15 height 15
click at [662, 467] on div "Delete bend" at bounding box center [676, 469] width 103 height 21
click at [625, 148] on circle at bounding box center [627, 154] width 15 height 15
click at [654, 183] on div "Crush & Fold" at bounding box center [683, 190] width 103 height 21
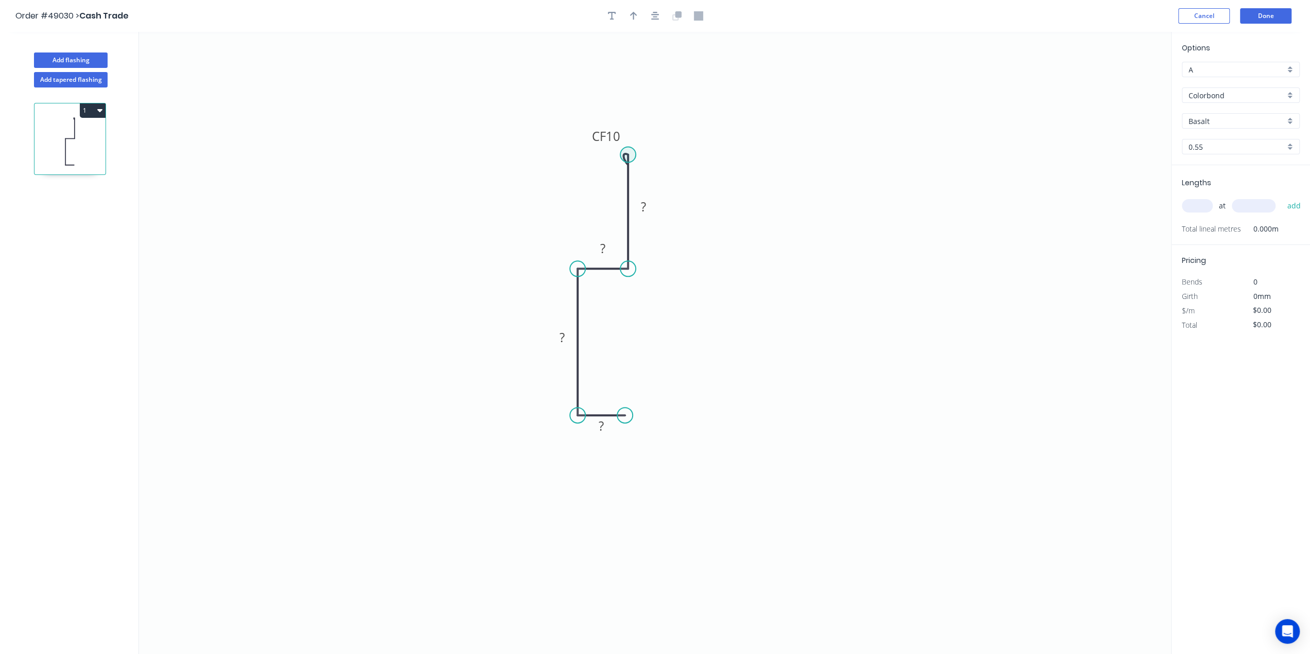
click at [631, 153] on circle at bounding box center [627, 154] width 15 height 15
click at [658, 211] on div "Delete bend" at bounding box center [682, 209] width 103 height 21
click at [629, 418] on circle at bounding box center [624, 415] width 15 height 15
click at [683, 456] on div "Crush & Fold" at bounding box center [679, 452] width 103 height 21
drag, startPoint x: 626, startPoint y: 437, endPoint x: 685, endPoint y: 412, distance: 63.7
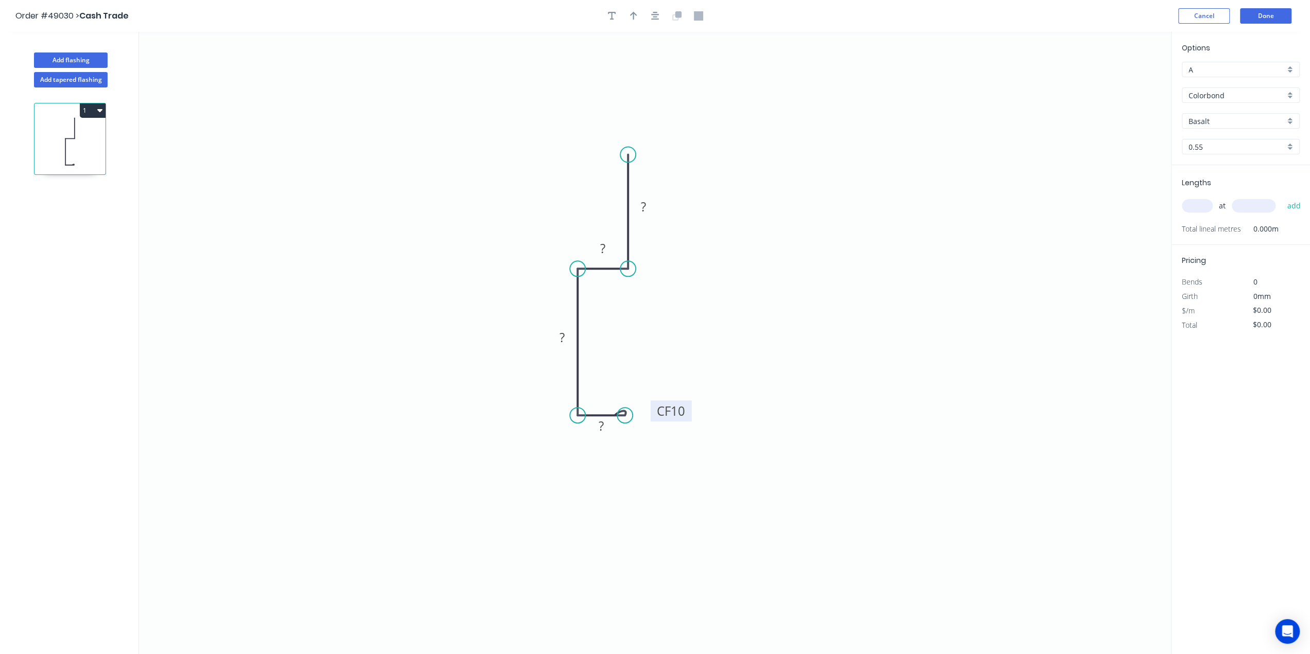
click at [685, 412] on rect at bounding box center [671, 411] width 41 height 21
click at [598, 428] on rect at bounding box center [601, 427] width 21 height 14
click at [827, 307] on icon "0 CF 10 25 50 25 50" at bounding box center [655, 343] width 1032 height 623
type input "$11.27"
click at [633, 16] on icon "button" at bounding box center [633, 16] width 7 height 8
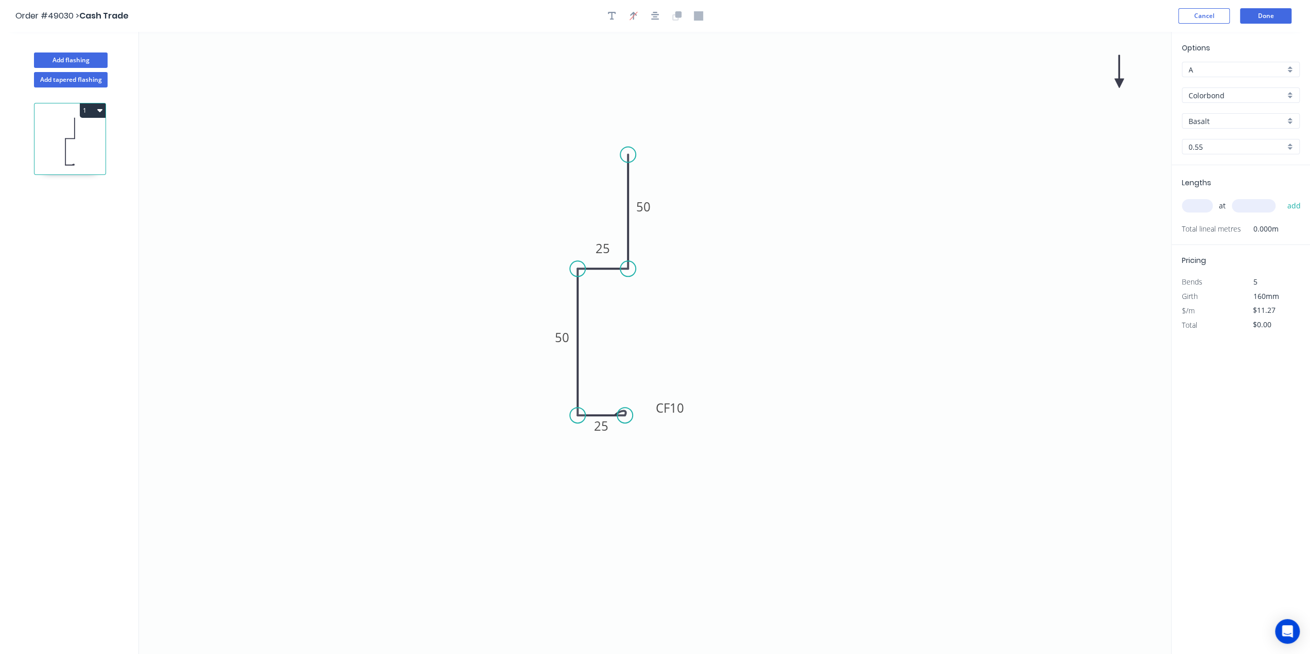
drag, startPoint x: 1112, startPoint y: 82, endPoint x: 1137, endPoint y: 152, distance: 74.9
click at [834, 243] on icon "0 CF 10 25 50 25 50" at bounding box center [655, 343] width 1032 height 623
drag, startPoint x: 1119, startPoint y: 83, endPoint x: 535, endPoint y: 301, distance: 623.2
click at [534, 301] on icon at bounding box center [529, 291] width 9 height 33
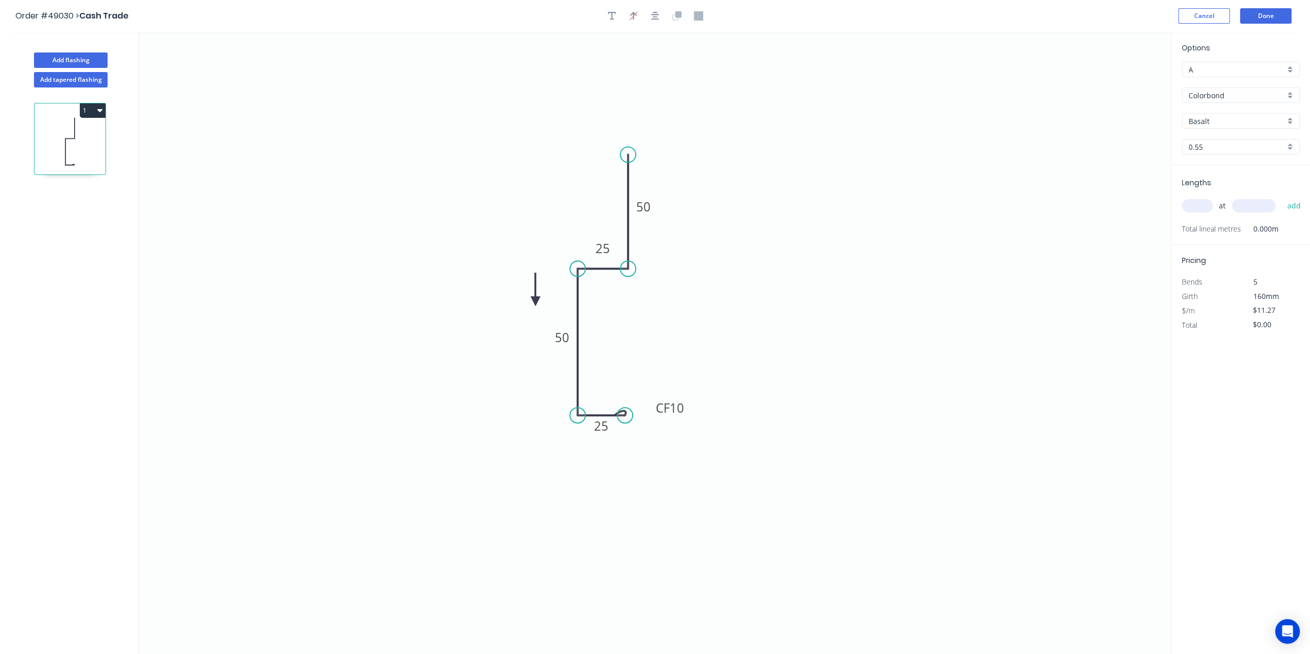
click at [535, 301] on icon at bounding box center [535, 289] width 9 height 33
click at [535, 301] on icon at bounding box center [544, 293] width 30 height 30
click at [534, 301] on icon at bounding box center [543, 310] width 30 height 30
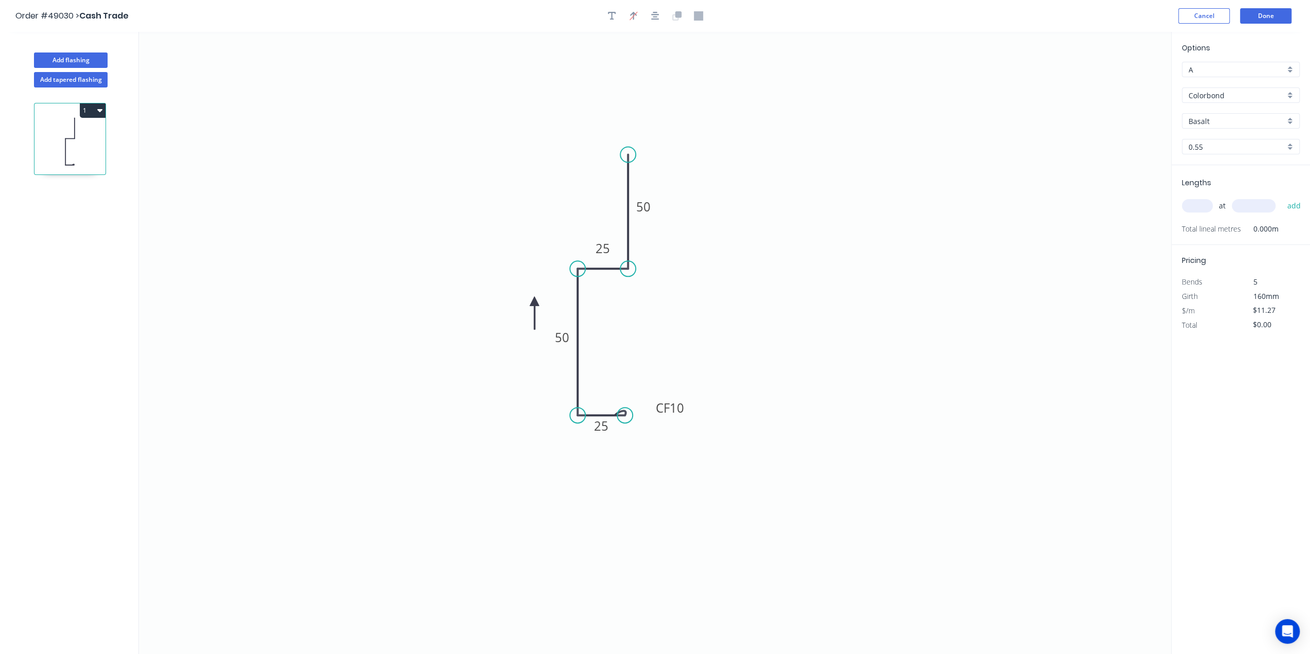
click at [534, 301] on icon at bounding box center [534, 313] width 9 height 33
click at [534, 301] on icon at bounding box center [526, 310] width 30 height 30
drag, startPoint x: 534, startPoint y: 301, endPoint x: 568, endPoint y: 301, distance: 34.0
click at [556, 301] on icon at bounding box center [539, 297] width 33 height 9
click at [1289, 119] on div "Basalt" at bounding box center [1241, 120] width 118 height 15
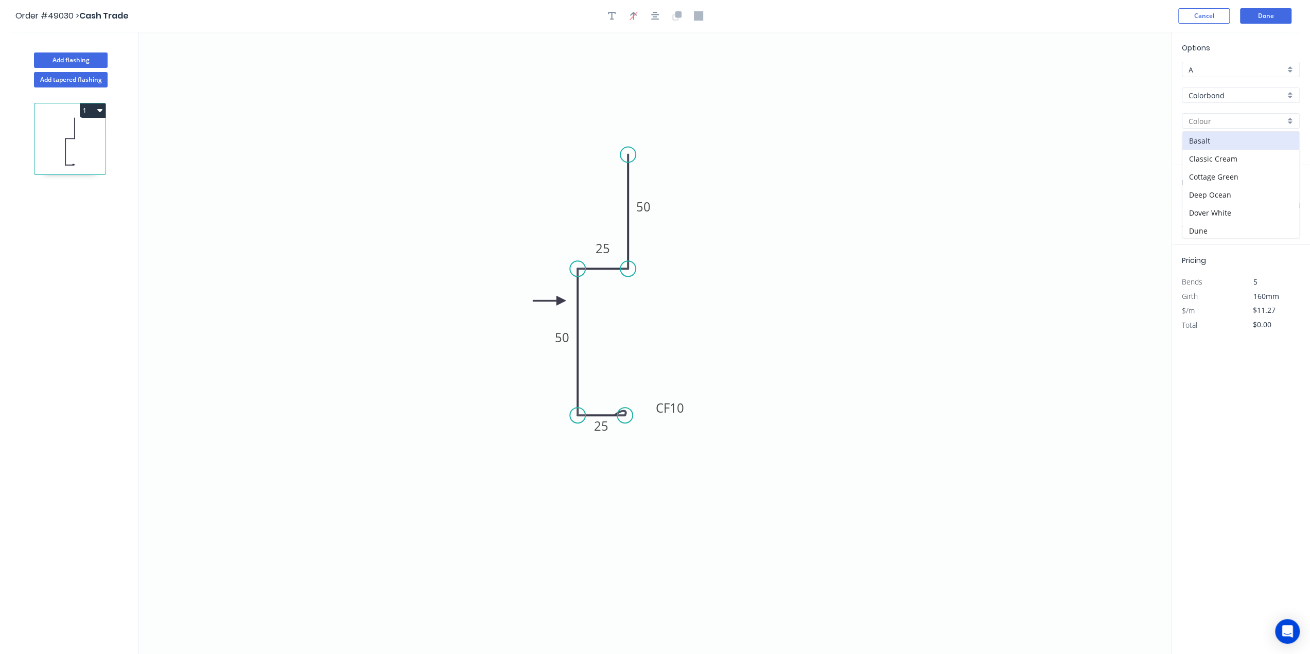
drag, startPoint x: 1291, startPoint y: 122, endPoint x: 1291, endPoint y: 129, distance: 7.2
click at [1292, 123] on div at bounding box center [1241, 120] width 118 height 15
drag, startPoint x: 1291, startPoint y: 123, endPoint x: 1285, endPoint y: 130, distance: 9.8
click at [1290, 123] on div at bounding box center [1241, 120] width 118 height 15
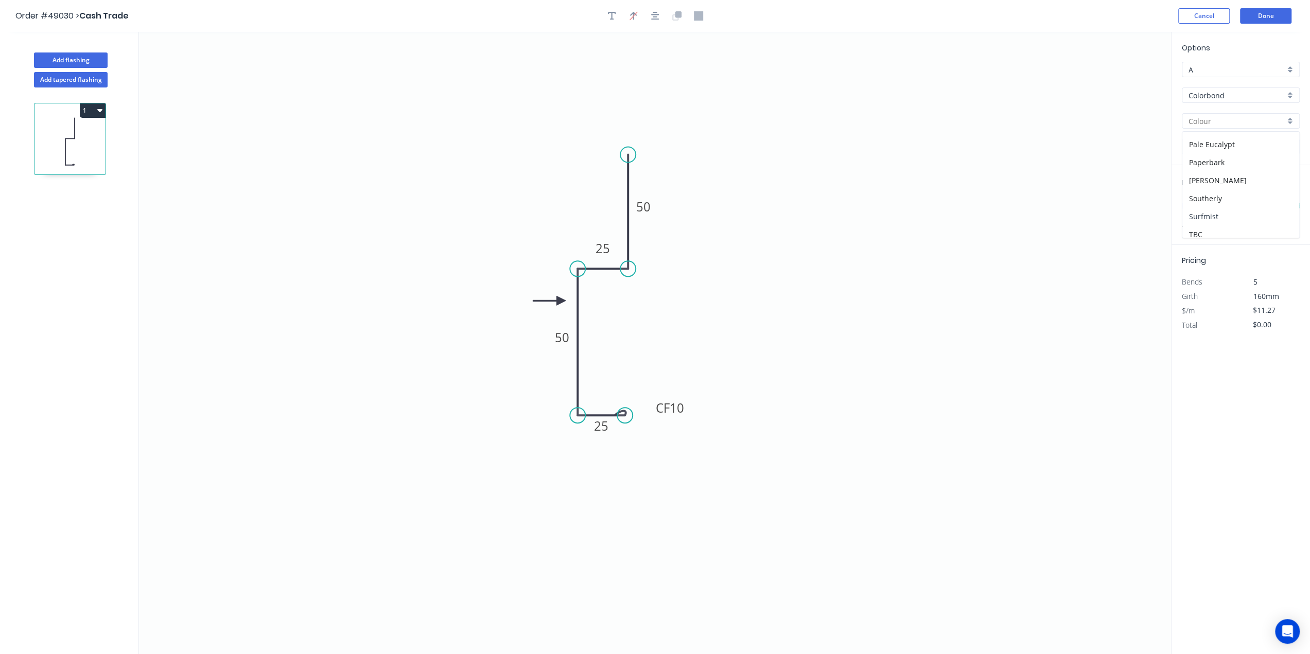
click at [1221, 210] on div "Surfmist" at bounding box center [1241, 217] width 117 height 18
type input "Surfmist"
click at [1202, 200] on input "text" at bounding box center [1197, 205] width 31 height 13
type input "1"
type input "3300"
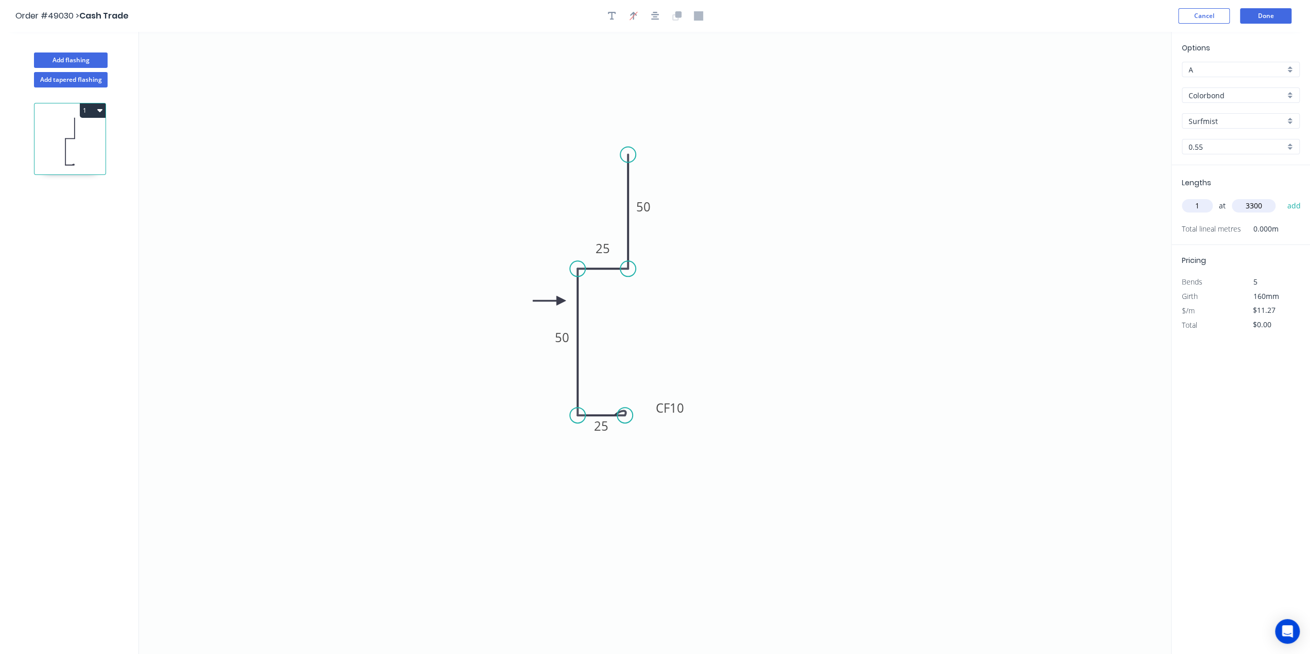
click at [1282, 197] on button "add" at bounding box center [1294, 206] width 24 height 18
type input "$37.19"
type input "2"
type input "7030"
click at [1282, 197] on button "add" at bounding box center [1294, 206] width 24 height 18
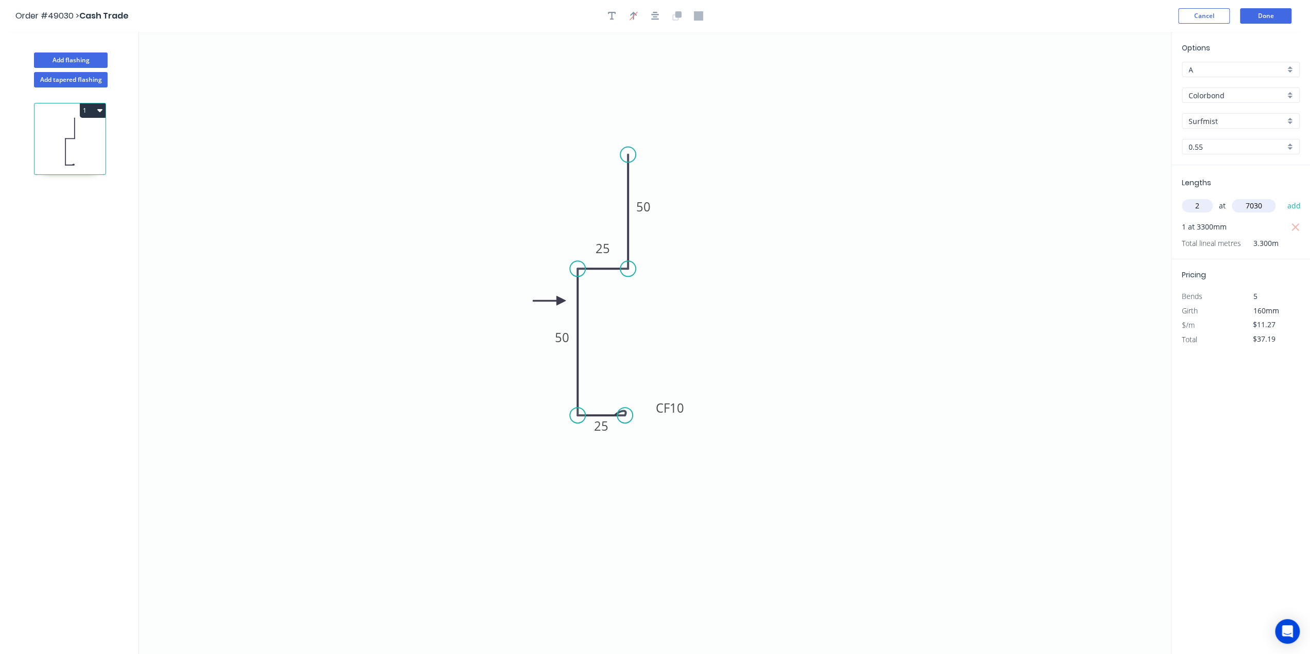
type input "$195.65"
click at [1254, 439] on div "Options A A Colorbond Colorbond Surfmist Surfmist 0.55 0.55 Lengths at add 1 at…" at bounding box center [1240, 344] width 139 height 624
click at [1251, 445] on div "Options A A Colorbond Colorbond Surfmist Surfmist 0.55 0.55 Lengths at add 1 at…" at bounding box center [1240, 344] width 139 height 624
click at [1267, 16] on button "Done" at bounding box center [1265, 15] width 51 height 15
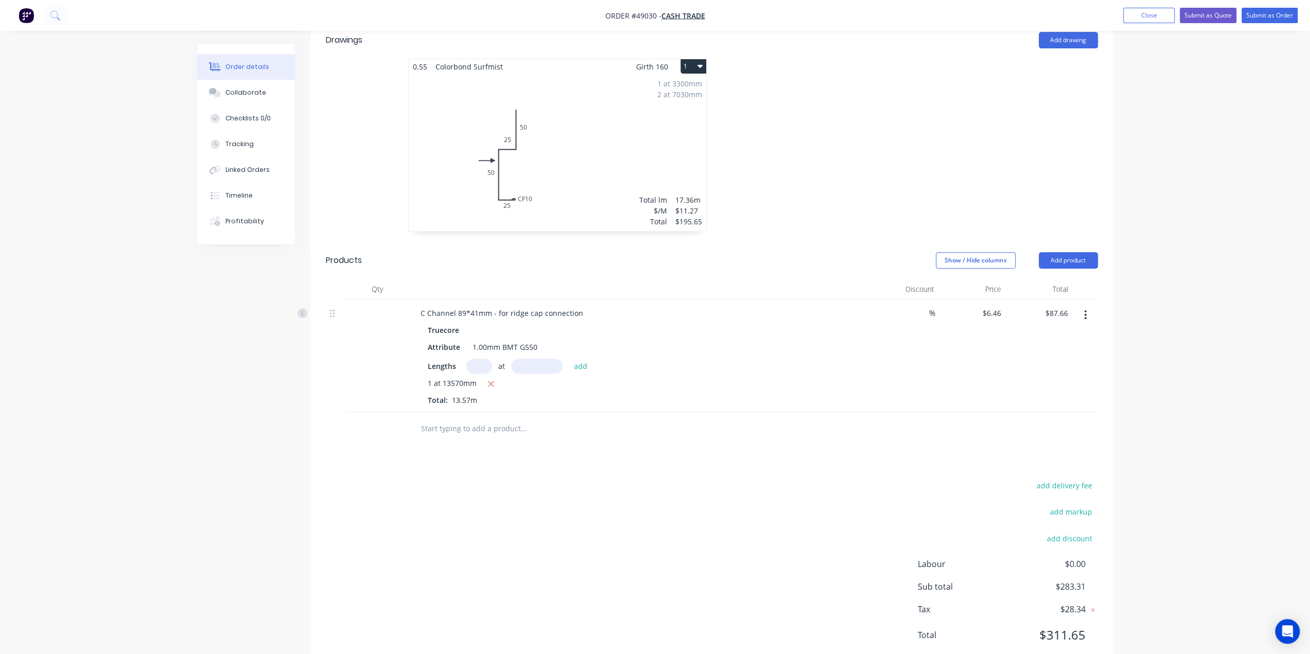
scroll to position [310, 0]
click at [792, 479] on div "add delivery fee add markup add discount Labour $0.00 Sub total $283.31 Tax $28…" at bounding box center [712, 566] width 772 height 176
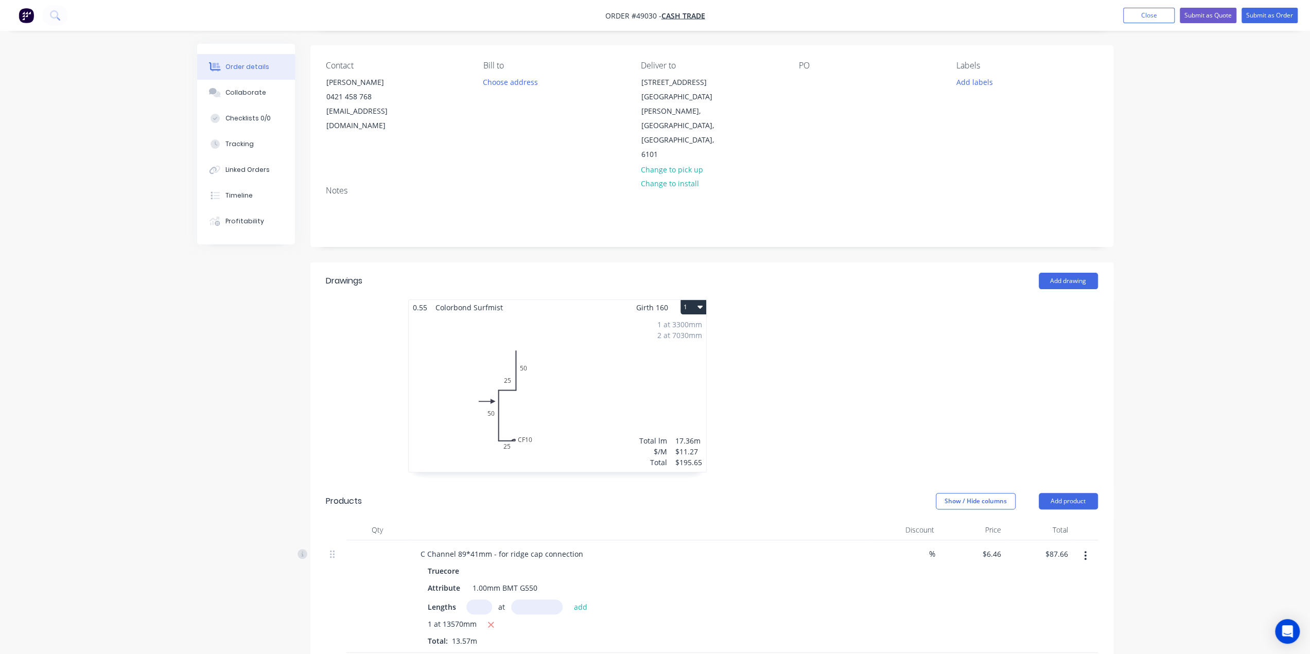
scroll to position [0, 0]
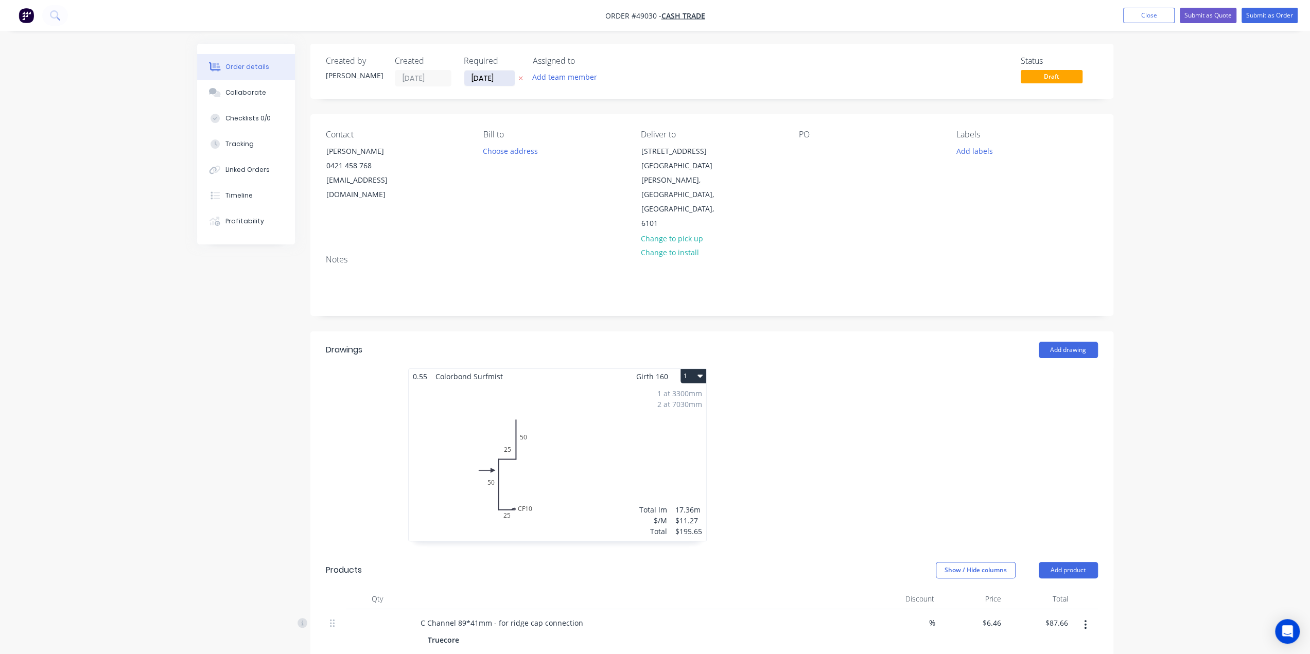
click at [491, 77] on input "[DATE]" at bounding box center [489, 78] width 50 height 15
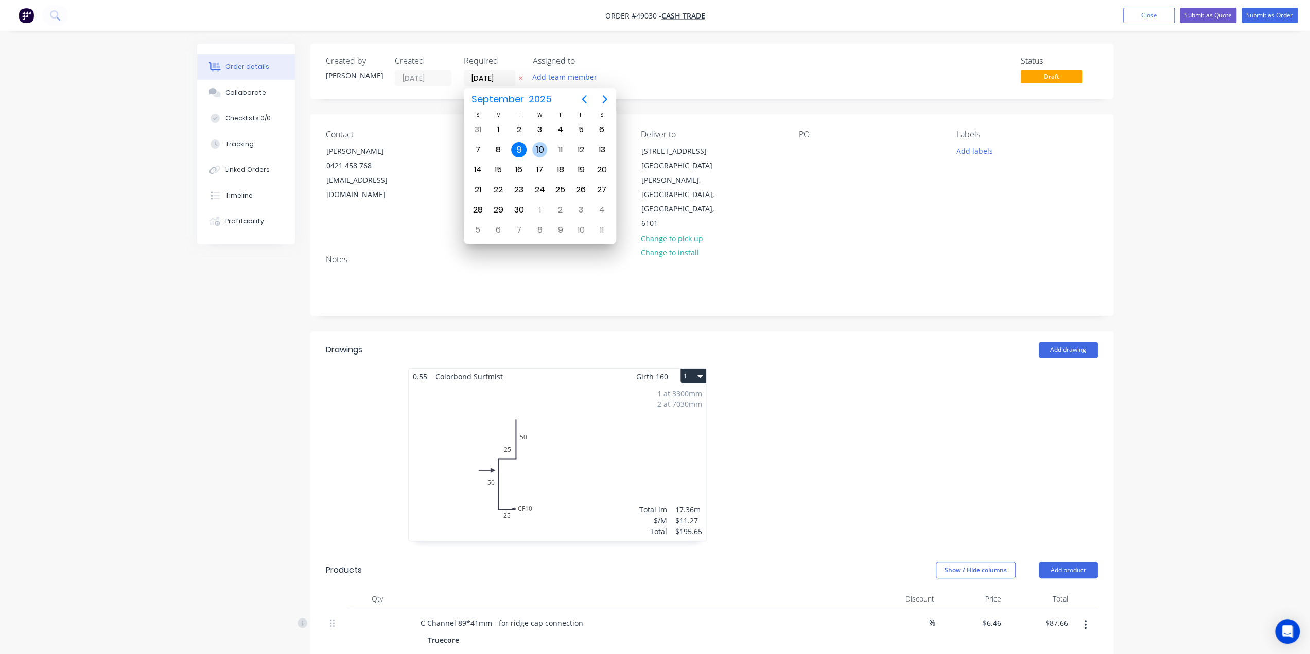
click at [533, 150] on div "10" at bounding box center [539, 149] width 15 height 15
type input "10/09/25"
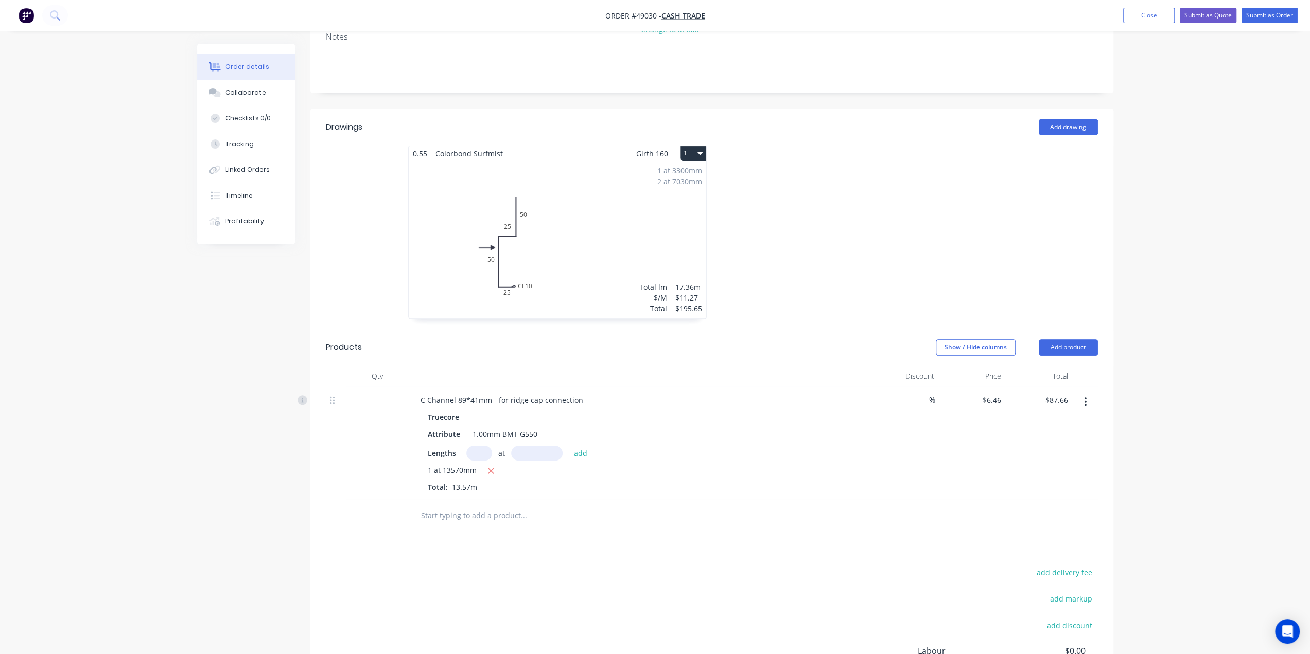
scroll to position [240, 0]
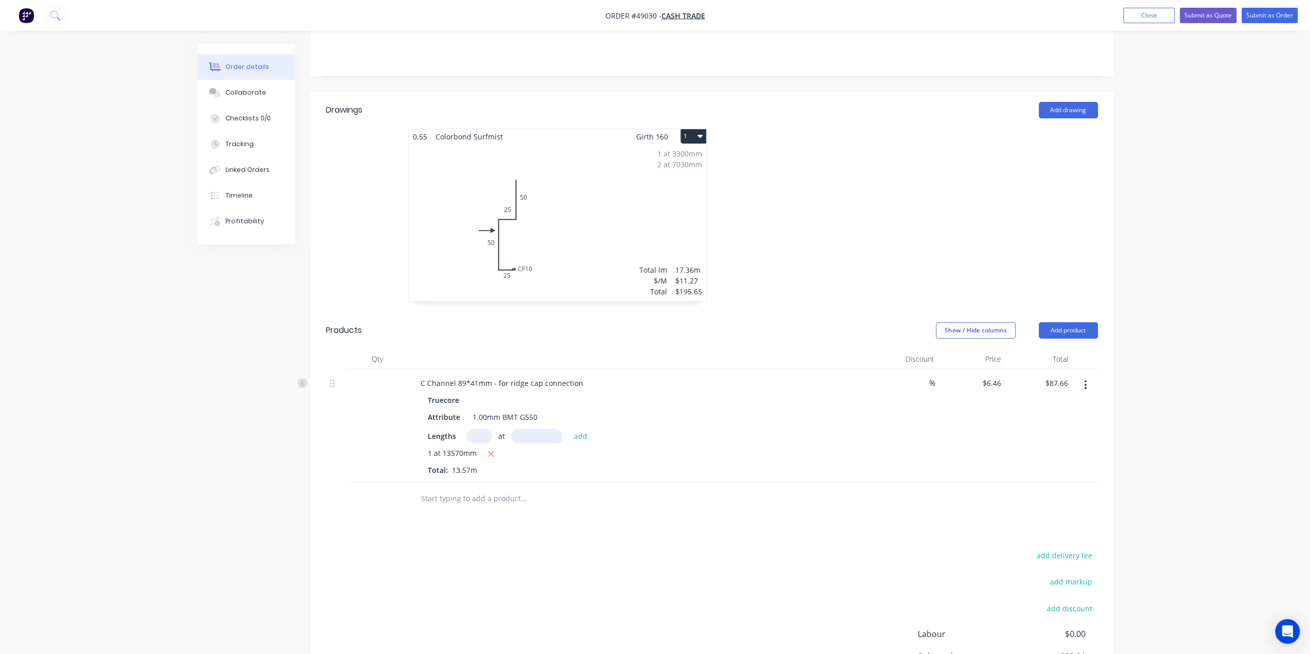
click at [1179, 503] on div "Order details Collaborate Checklists 0/0 Tracking Linked Orders Timeline Profit…" at bounding box center [655, 258] width 1310 height 996
click at [1180, 526] on div "Order details Collaborate Checklists 0/0 Tracking Linked Orders Timeline Profit…" at bounding box center [655, 258] width 1310 height 996
click at [777, 557] on div "add delivery fee add markup add discount Labour $0.00 Sub total $283.31 Tax $28…" at bounding box center [712, 637] width 772 height 176
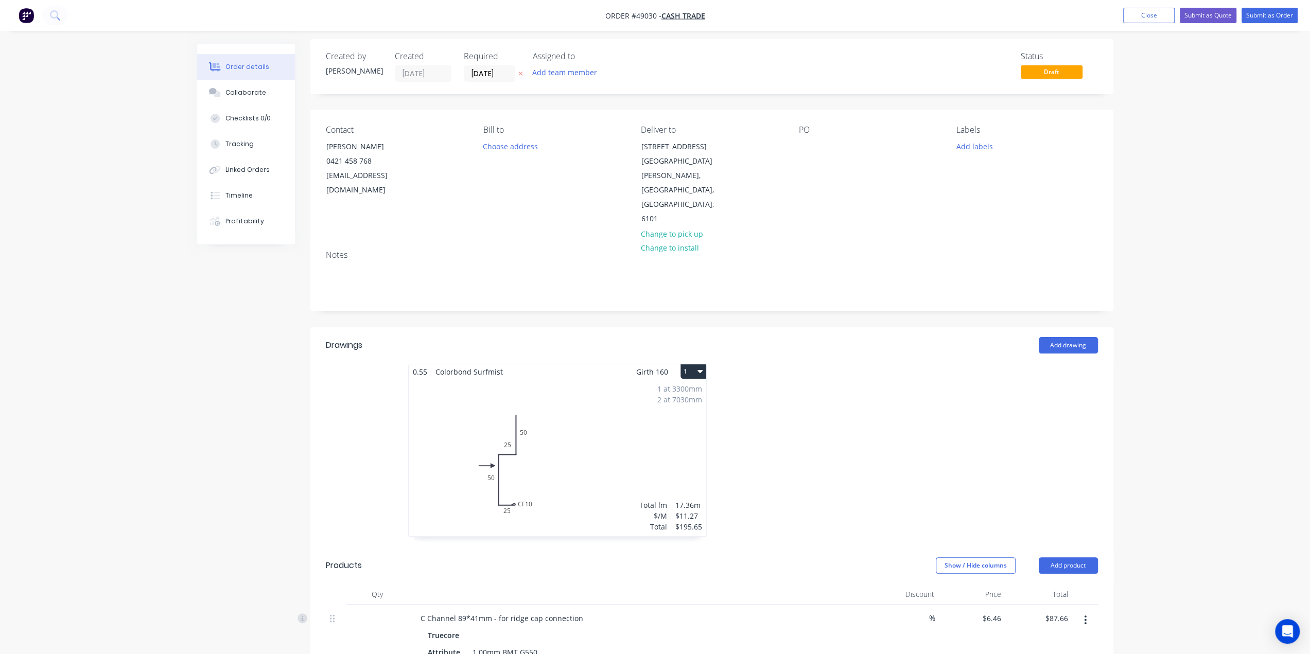
scroll to position [0, 0]
click at [843, 409] on div at bounding box center [866, 460] width 309 height 183
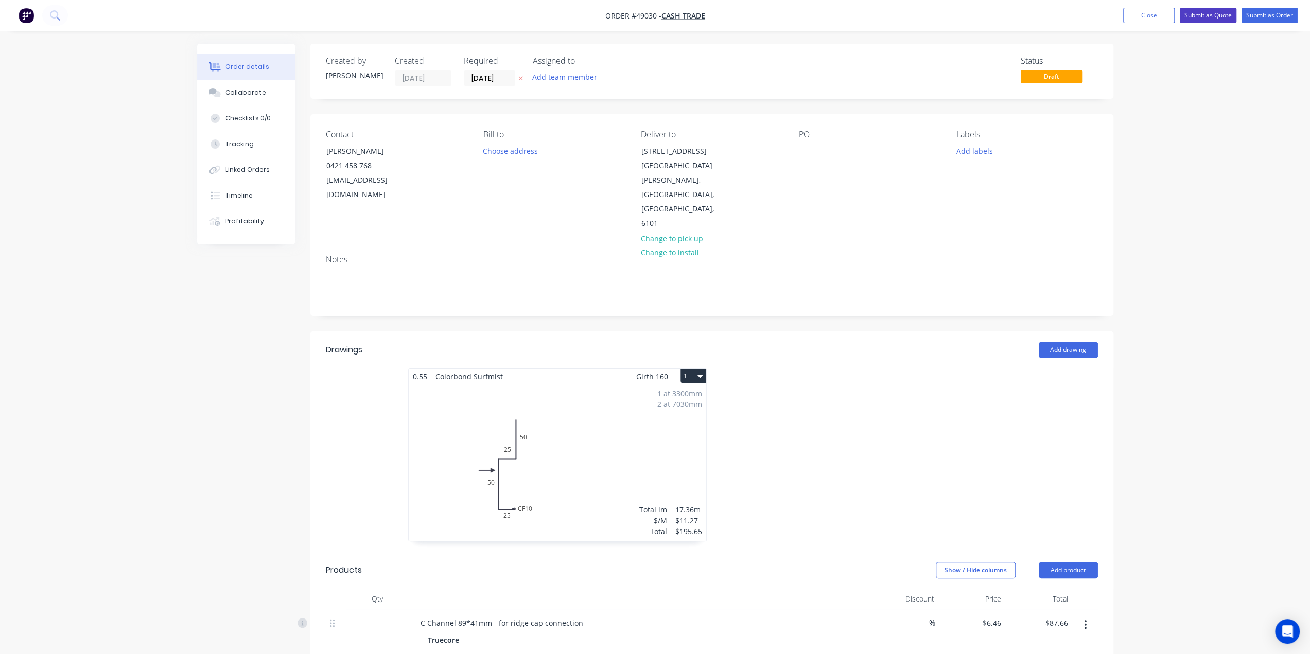
click at [1215, 14] on button "Submit as Quote" at bounding box center [1208, 15] width 57 height 15
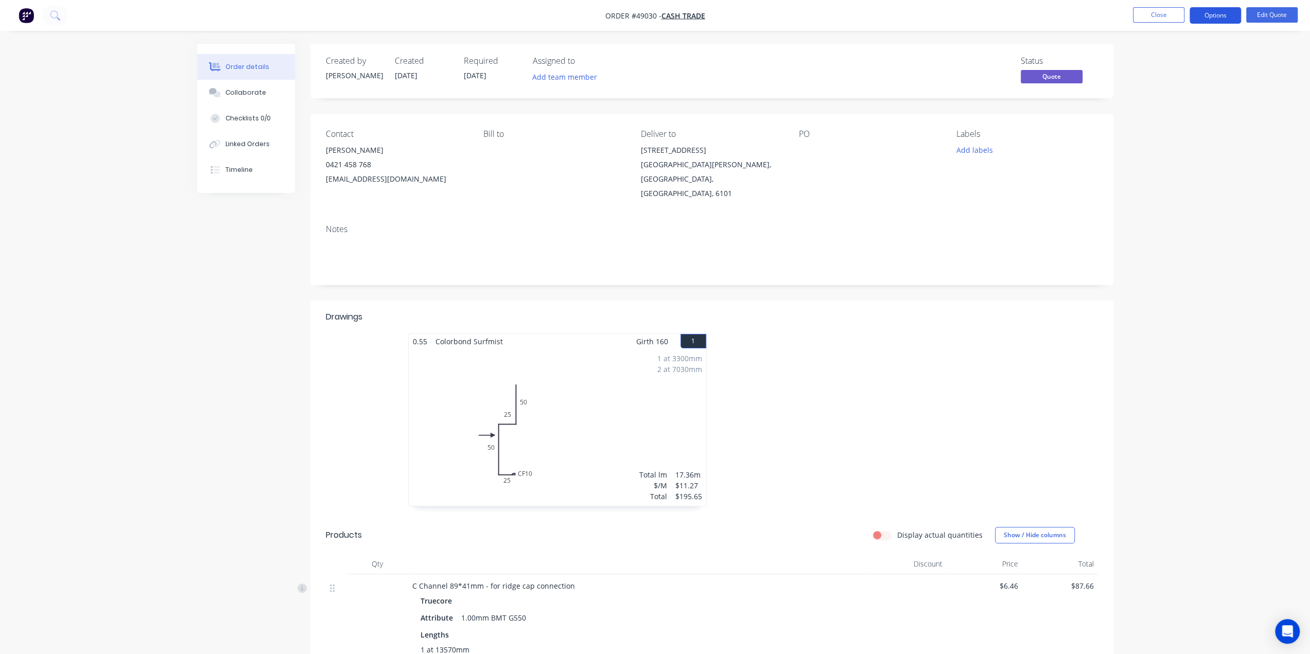
click at [1220, 19] on button "Options" at bounding box center [1215, 15] width 51 height 16
click at [1175, 117] on div "Convert to Order" at bounding box center [1184, 124] width 95 height 15
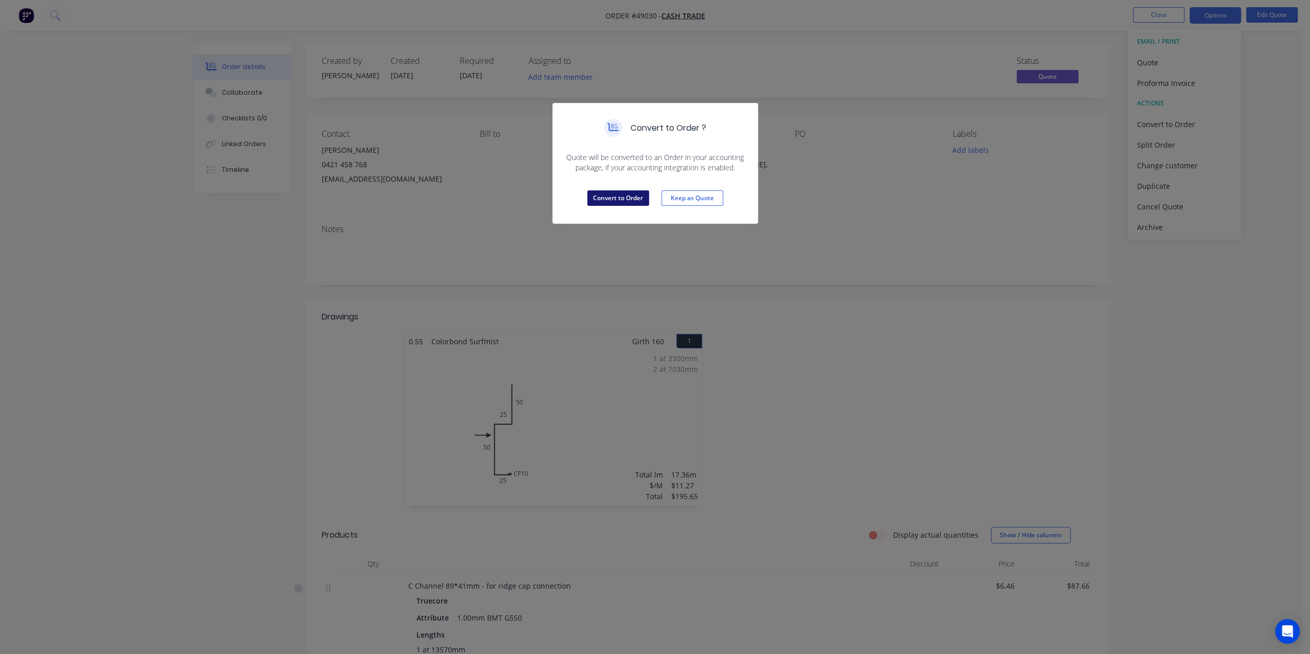
click at [625, 194] on button "Convert to Order" at bounding box center [618, 198] width 62 height 15
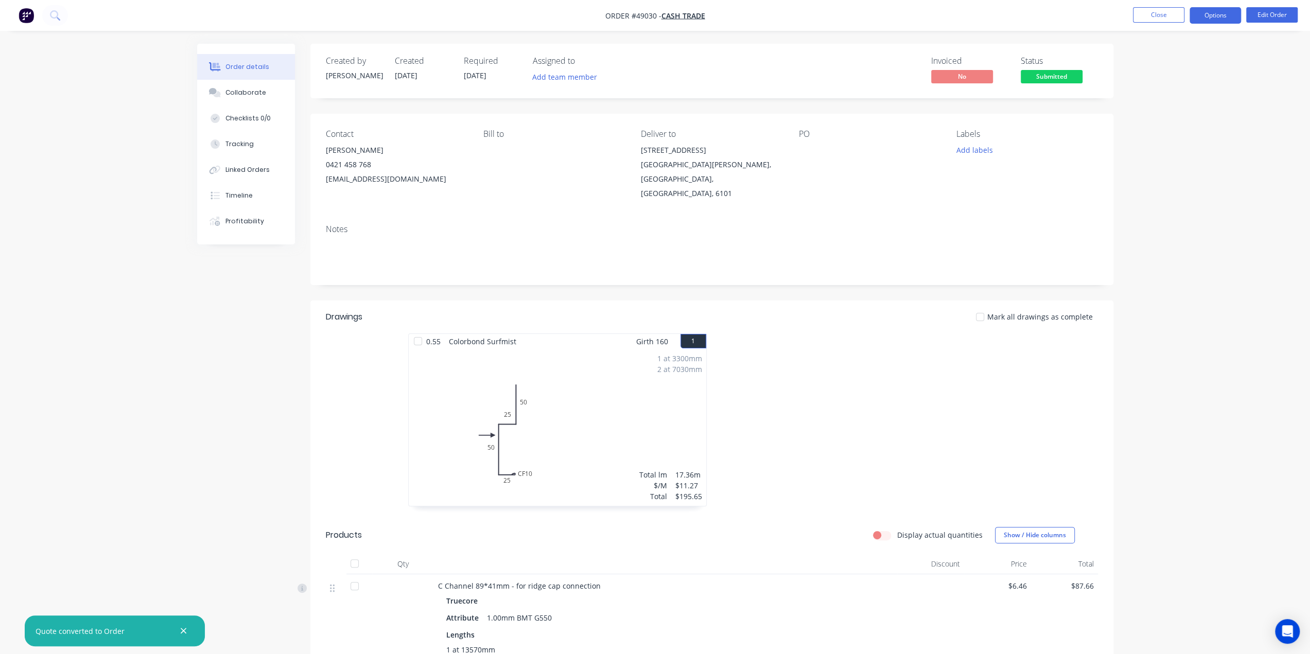
click at [1222, 16] on button "Options" at bounding box center [1215, 15] width 51 height 16
click at [1184, 119] on div "Work Order" at bounding box center [1184, 124] width 95 height 15
click at [1177, 126] on div "Custom" at bounding box center [1184, 124] width 95 height 15
click at [1176, 99] on div "Without pricing" at bounding box center [1184, 103] width 95 height 15
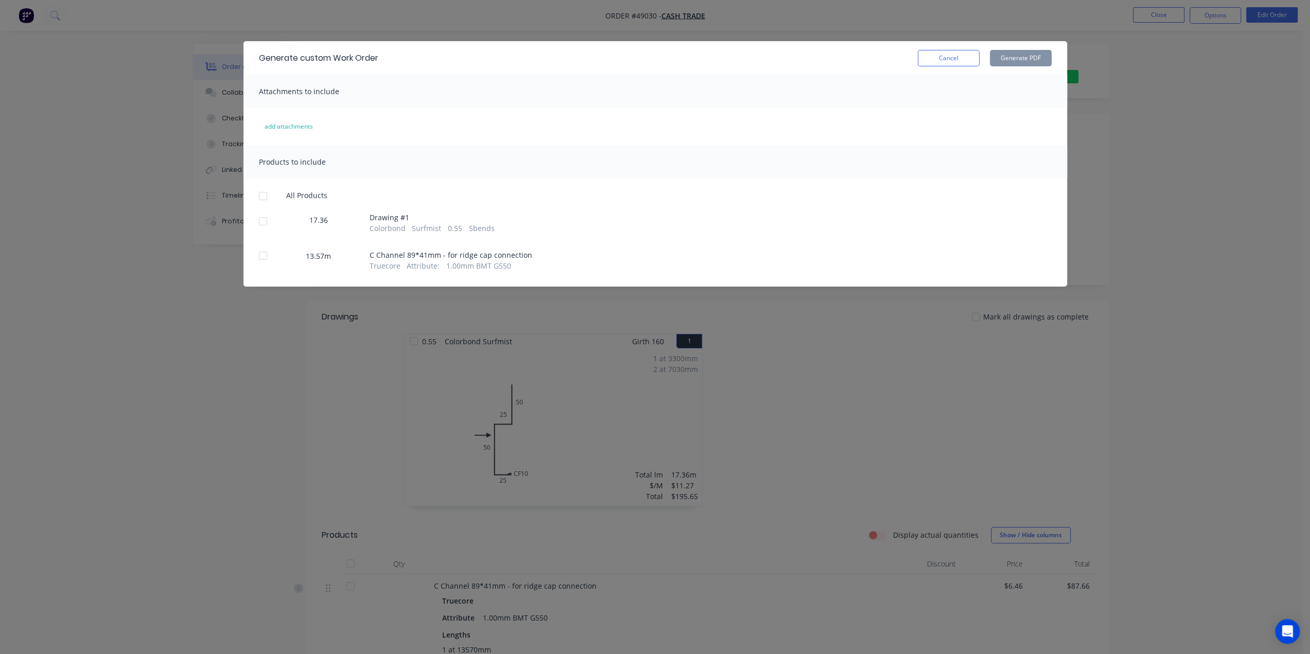
click at [266, 220] on div at bounding box center [263, 221] width 21 height 21
click at [1024, 63] on button "Generate PDF" at bounding box center [1021, 58] width 62 height 16
drag, startPoint x: 1139, startPoint y: 183, endPoint x: 1088, endPoint y: 205, distance: 55.3
click at [1139, 182] on div "Generate custom Work Order Cancel Generate PDF Attachments to include add attac…" at bounding box center [655, 327] width 1310 height 654
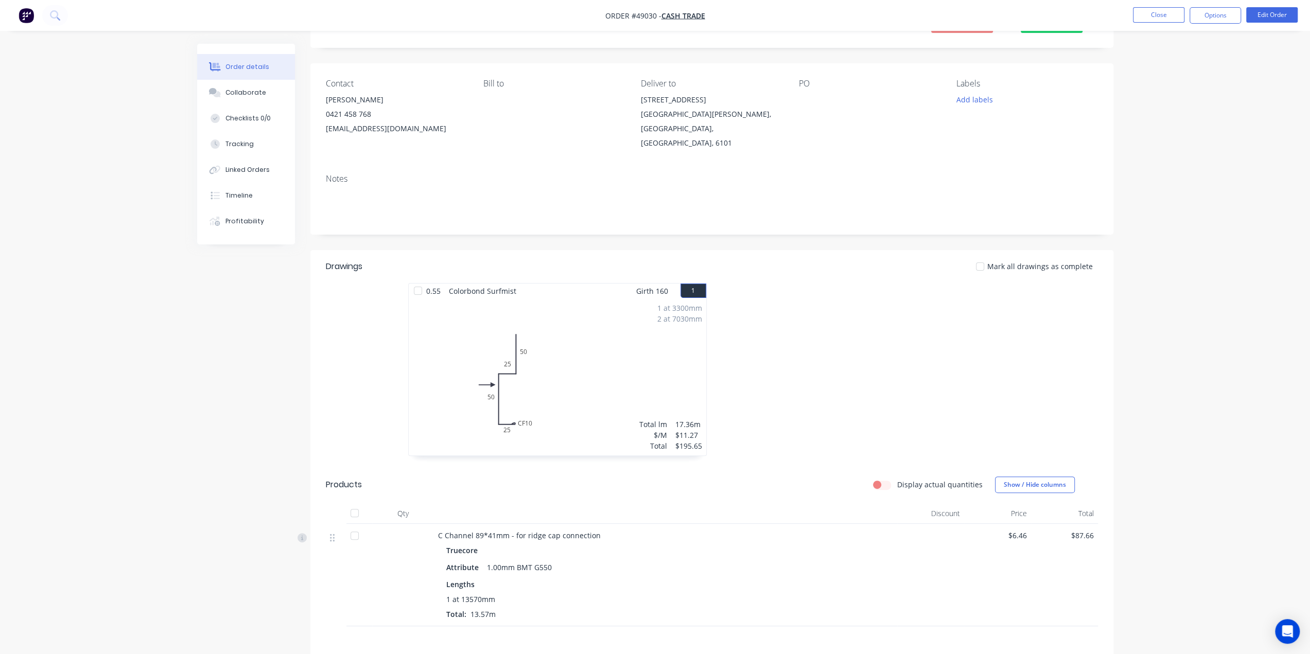
scroll to position [48, 0]
click at [1215, 490] on div "Order details Collaborate Checklists 0/0 Tracking Linked Orders Timeline Profit…" at bounding box center [655, 371] width 1310 height 838
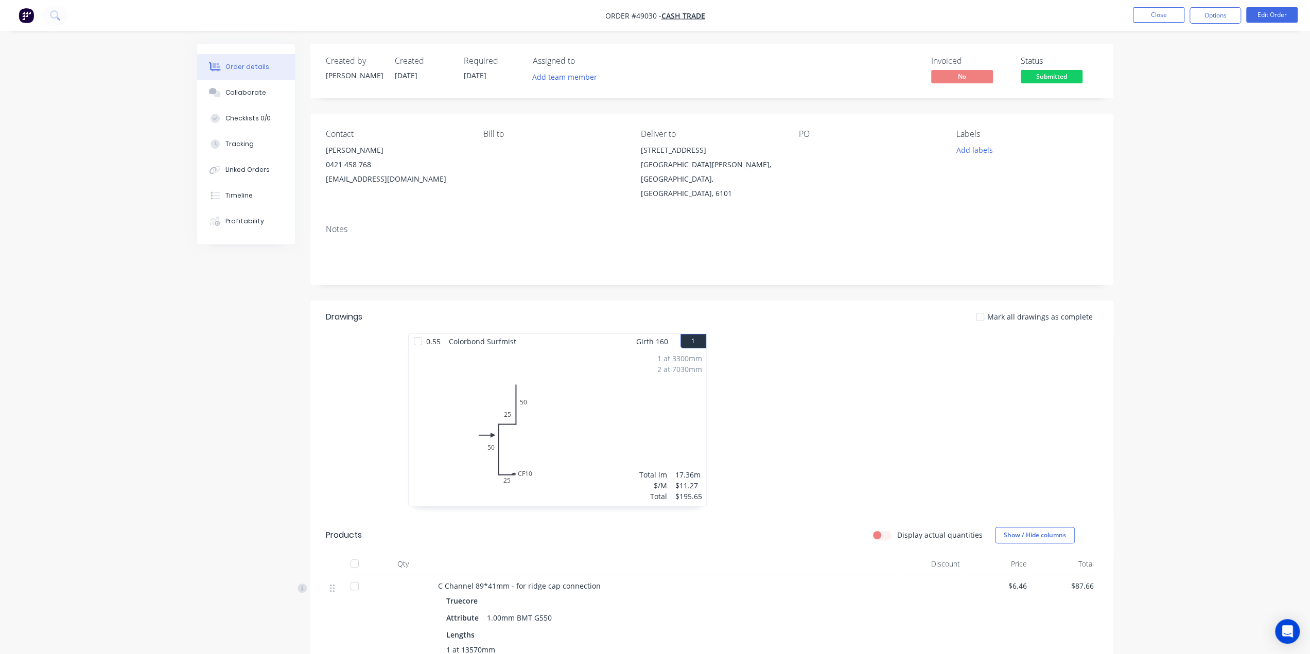
scroll to position [154, 0]
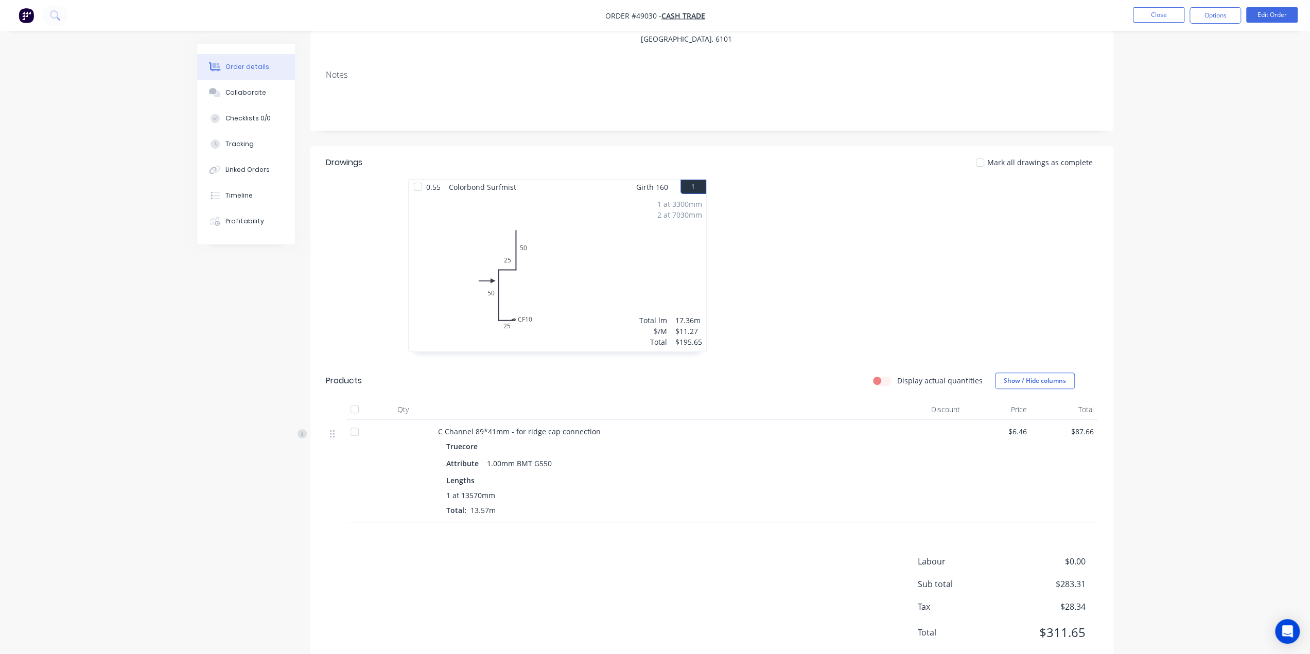
click at [1126, 276] on div "Order details Collaborate Checklists 0/0 Tracking Linked Orders Timeline Profit…" at bounding box center [655, 265] width 1310 height 838
click at [1156, 308] on div "Order details Collaborate Checklists 0/0 Tracking Linked Orders Timeline Profit…" at bounding box center [655, 265] width 1310 height 838
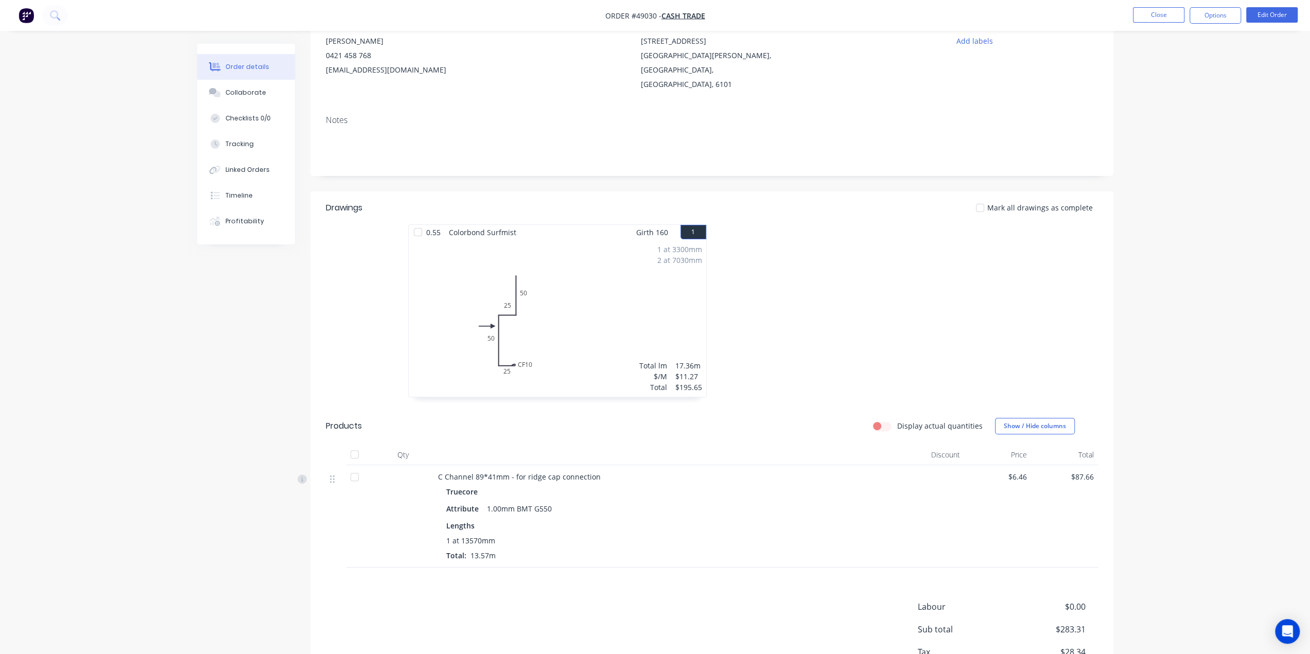
scroll to position [103, 0]
click at [1271, 15] on button "Edit Order" at bounding box center [1272, 14] width 51 height 15
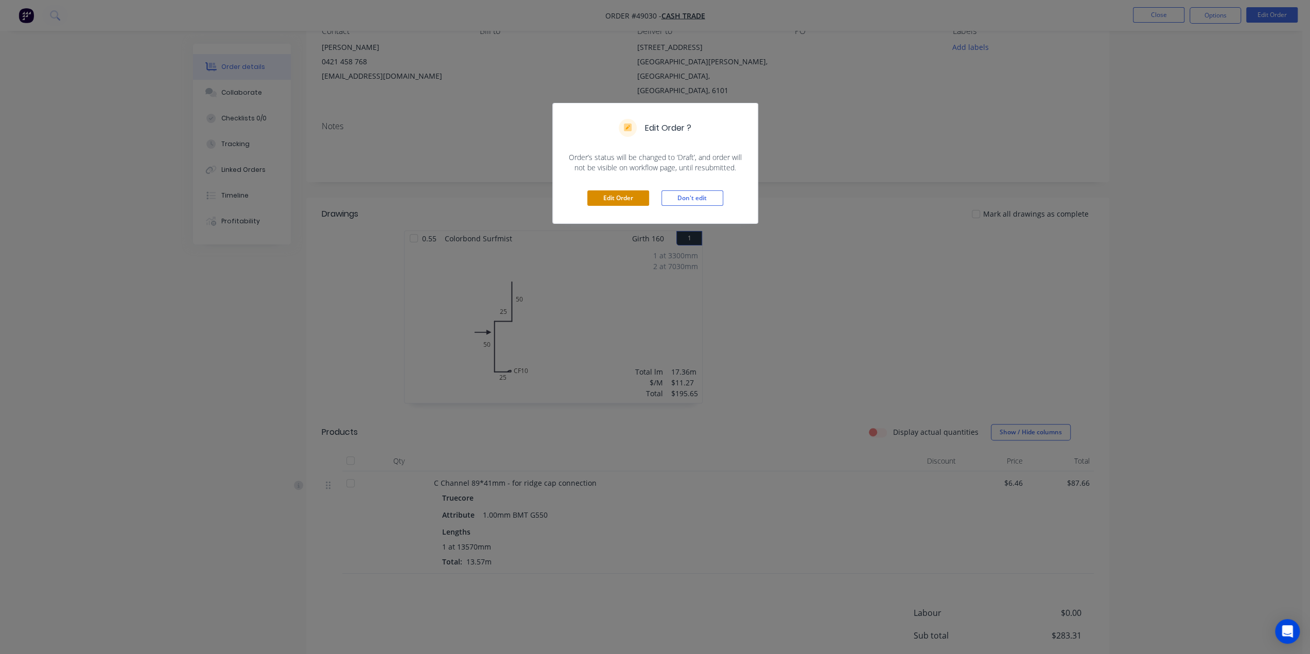
click at [614, 196] on button "Edit Order" at bounding box center [618, 198] width 62 height 15
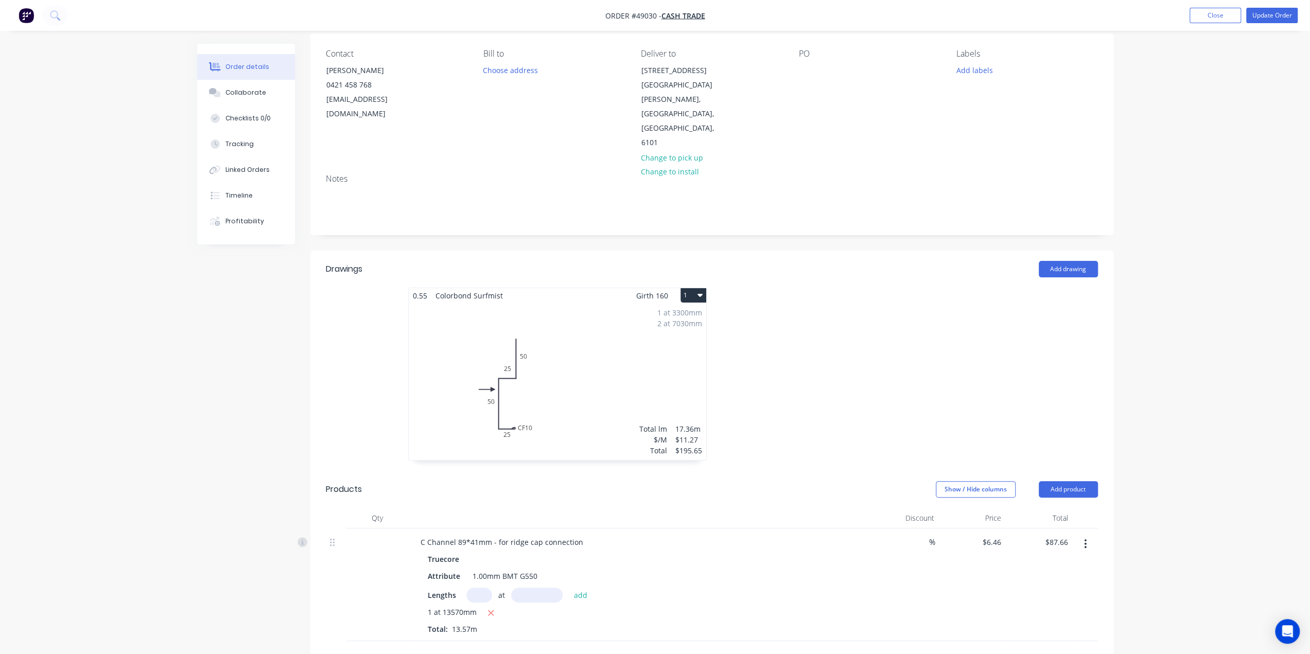
scroll to position [188, 0]
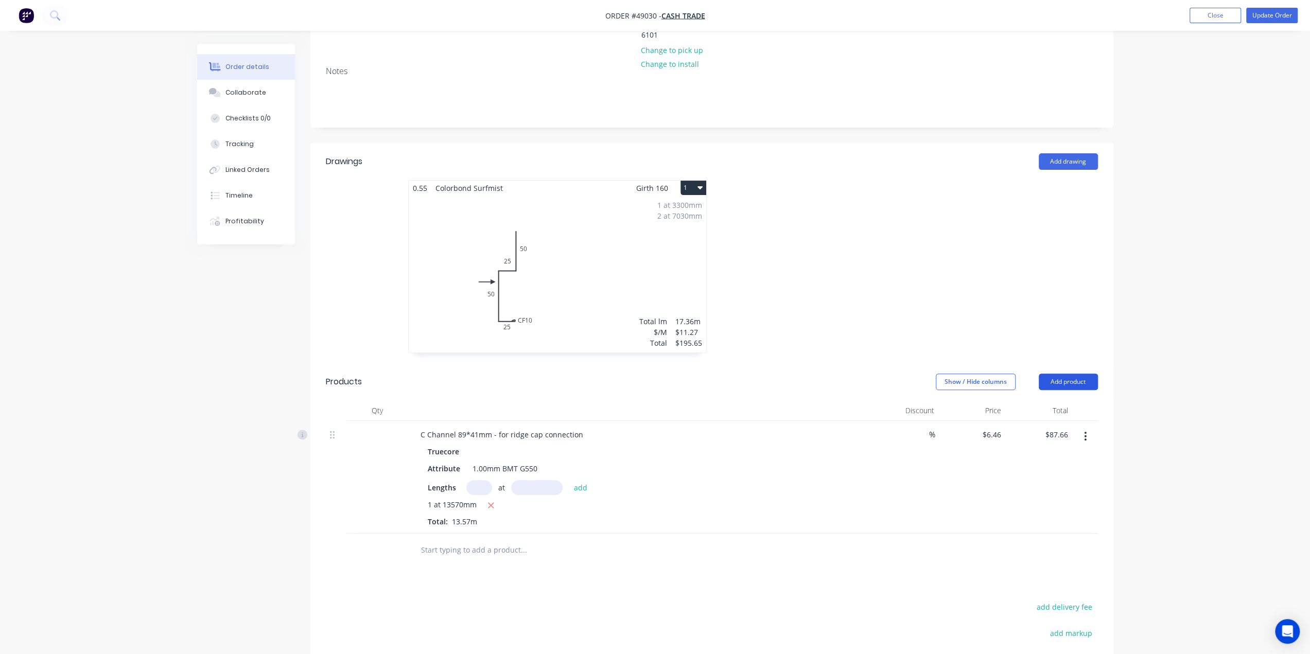
click at [1060, 374] on button "Add product" at bounding box center [1068, 382] width 59 height 16
click at [1010, 401] on div "Product catalogue" at bounding box center [1049, 408] width 79 height 15
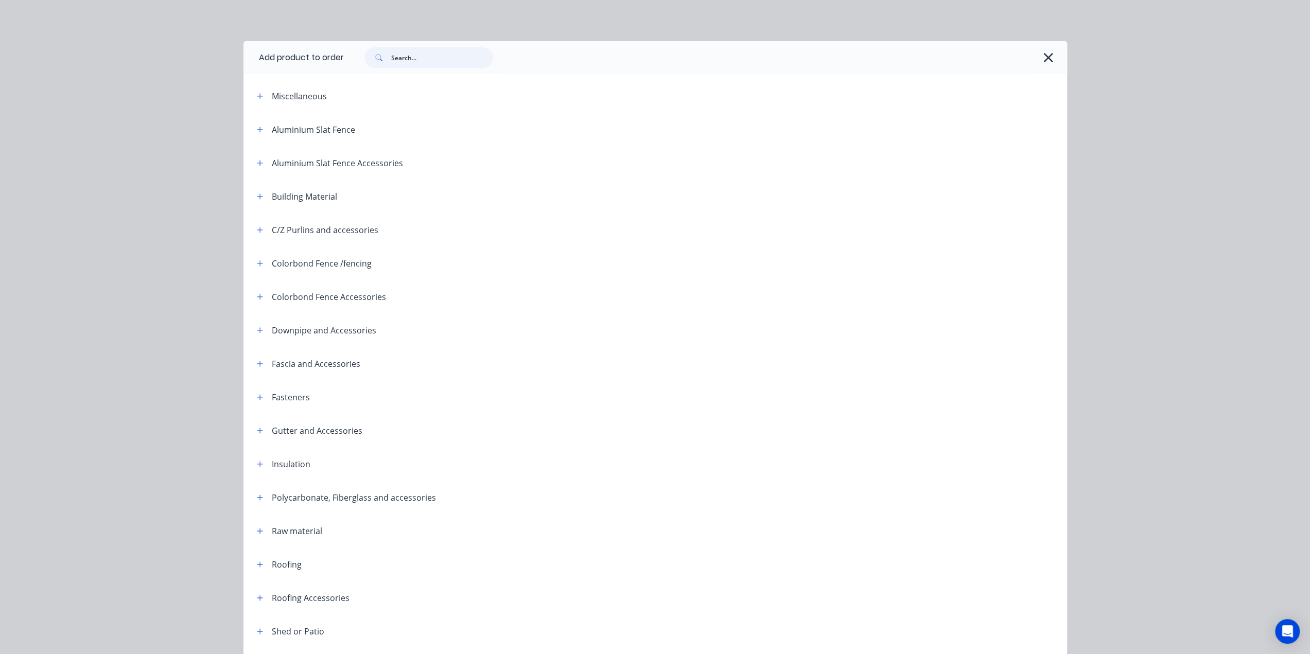
click at [416, 57] on input "text" at bounding box center [442, 57] width 102 height 21
type input "r"
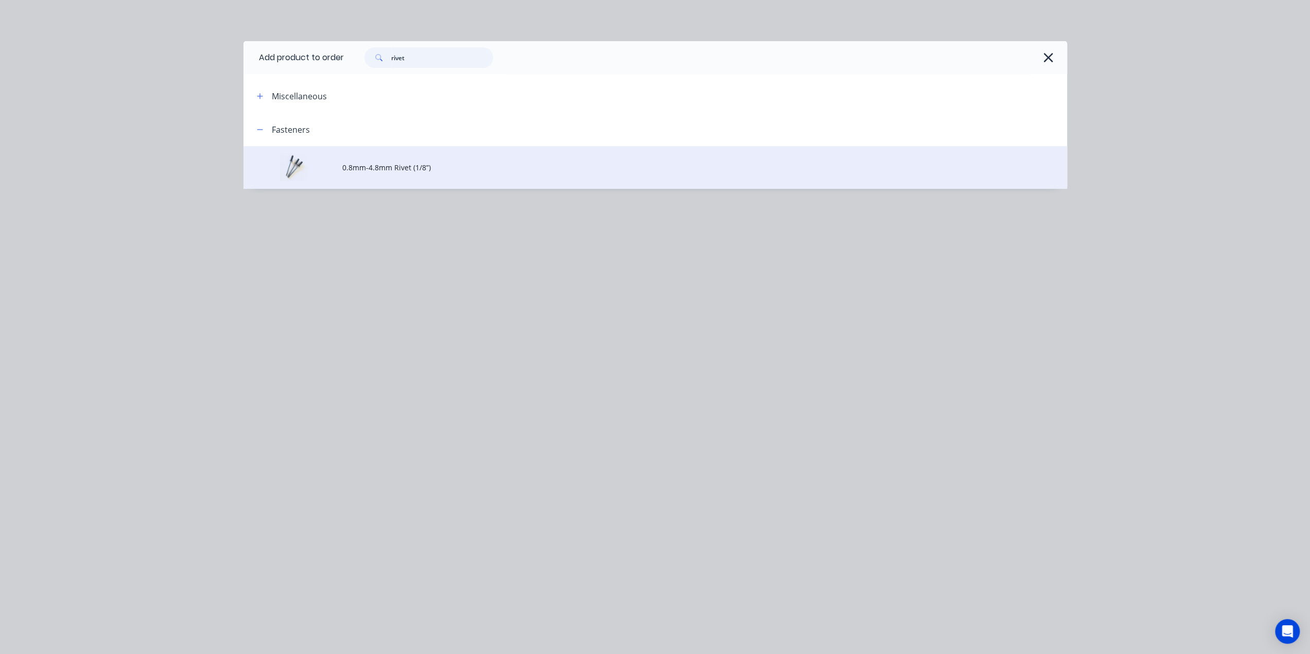
type input "rivet"
click at [444, 173] on td "0.8mm-4.8mm Rivet (1/8”)" at bounding box center [704, 167] width 725 height 43
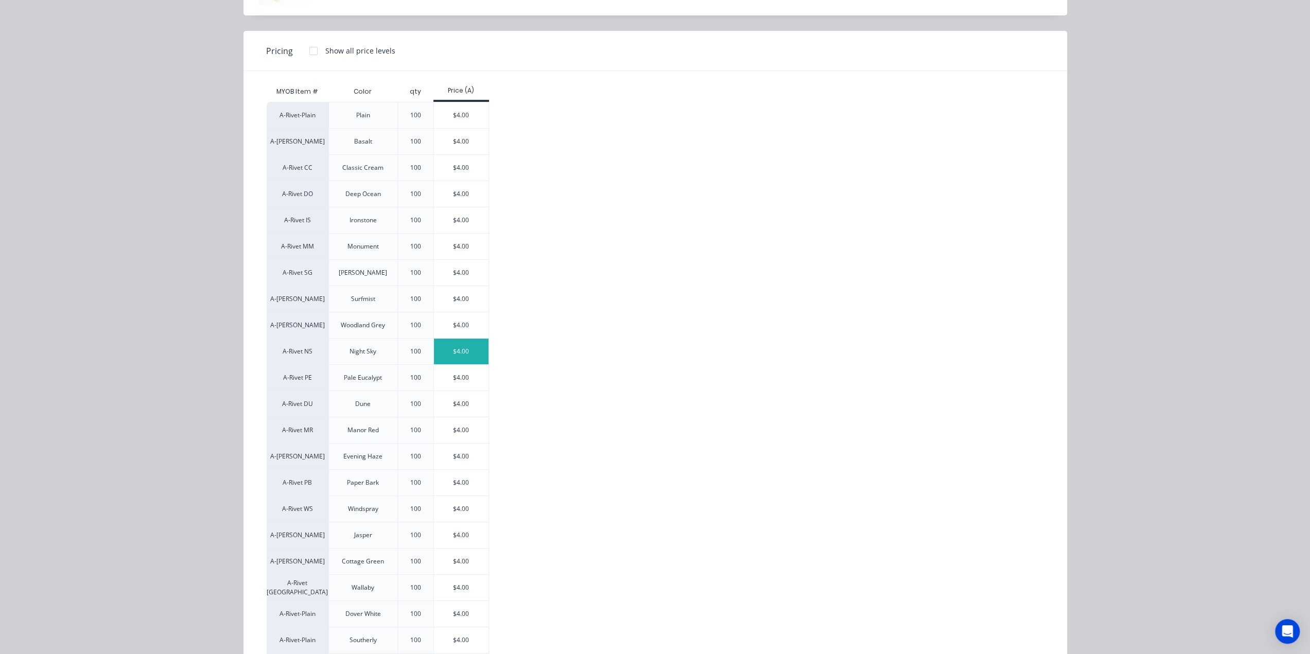
scroll to position [154, 0]
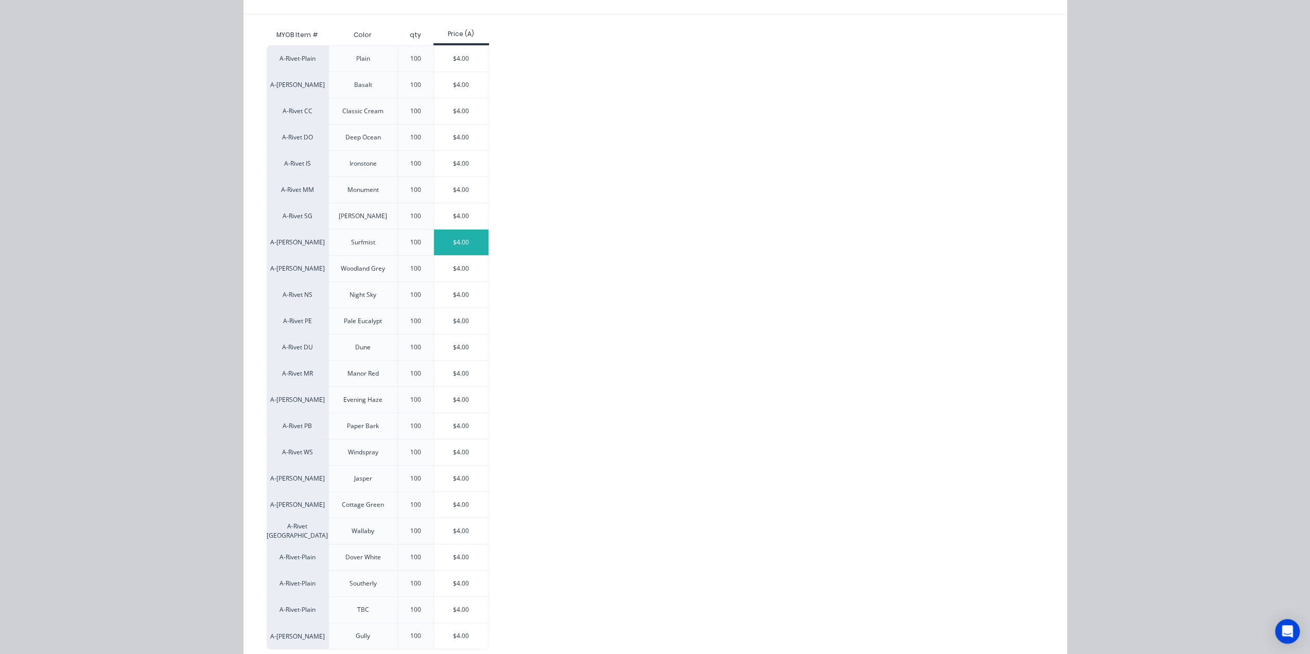
click at [464, 244] on div "$4.00" at bounding box center [461, 243] width 55 height 26
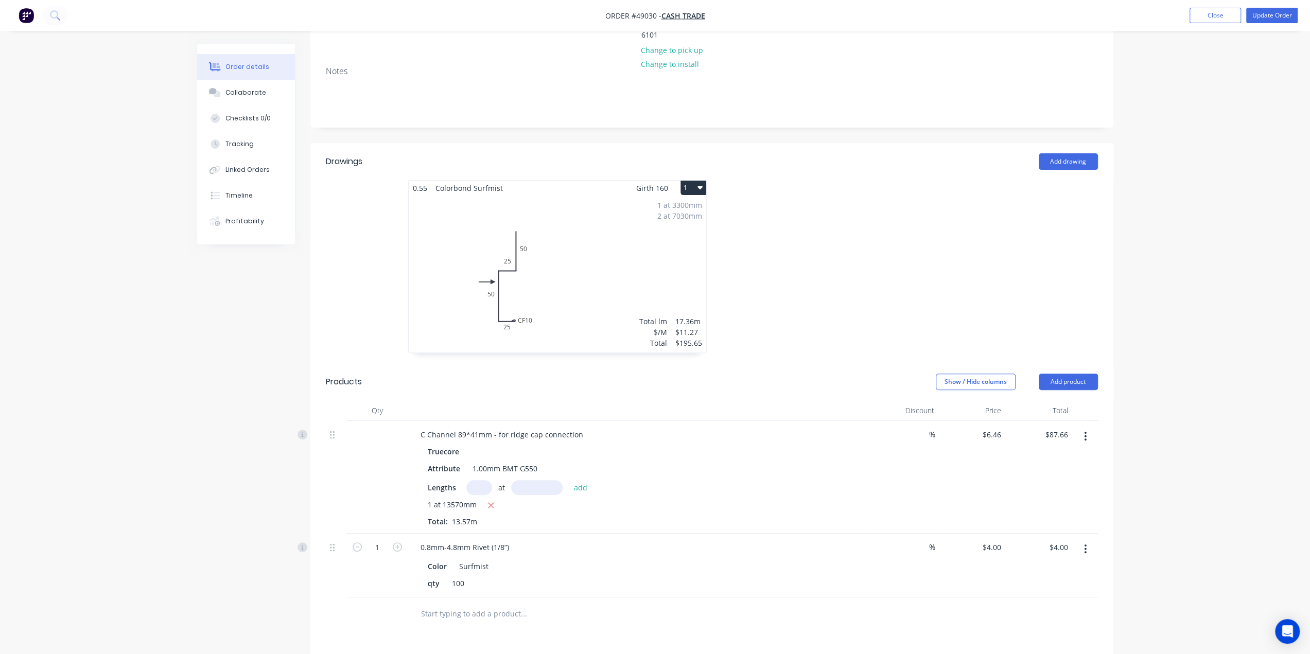
drag, startPoint x: 1071, startPoint y: 350, endPoint x: 1044, endPoint y: 362, distance: 30.0
click at [1069, 374] on button "Add product" at bounding box center [1068, 382] width 59 height 16
click at [1025, 401] on div "Product catalogue" at bounding box center [1049, 408] width 79 height 15
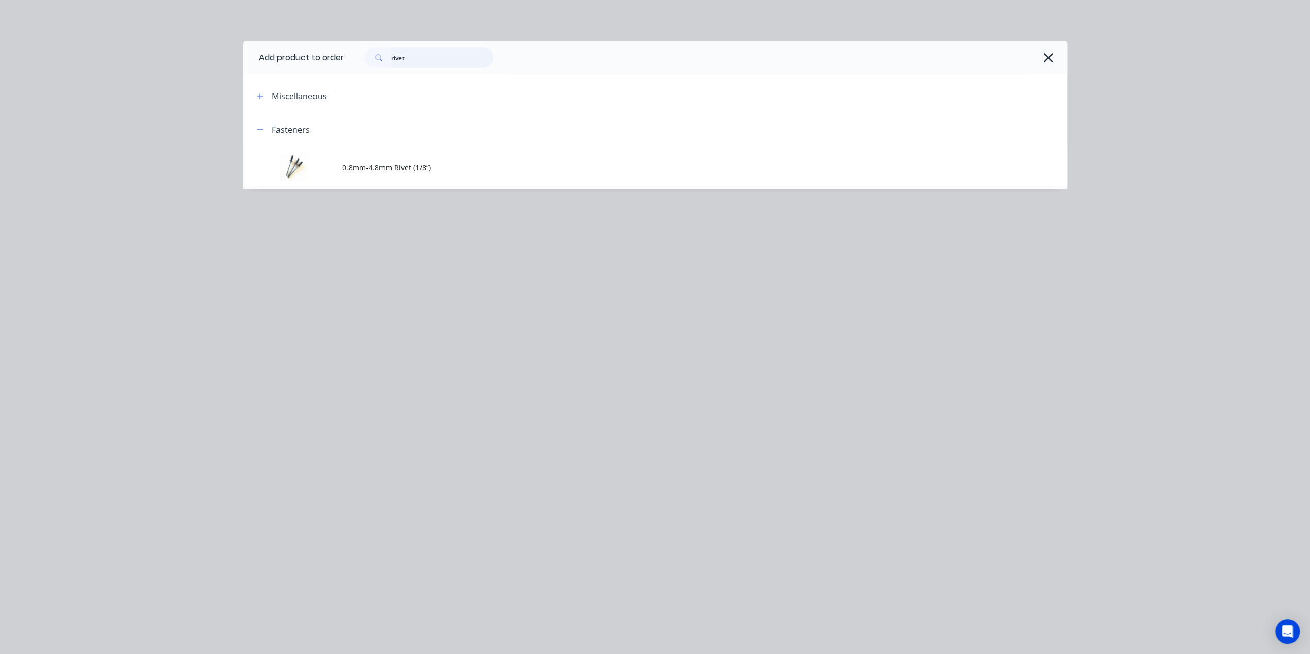
drag, startPoint x: 292, startPoint y: 46, endPoint x: 243, endPoint y: 37, distance: 49.7
click at [243, 37] on div "Add product to order rivet Miscellaneous Fasteners 0.8mm-4.8mm Rivet (1/8”)" at bounding box center [655, 327] width 1310 height 654
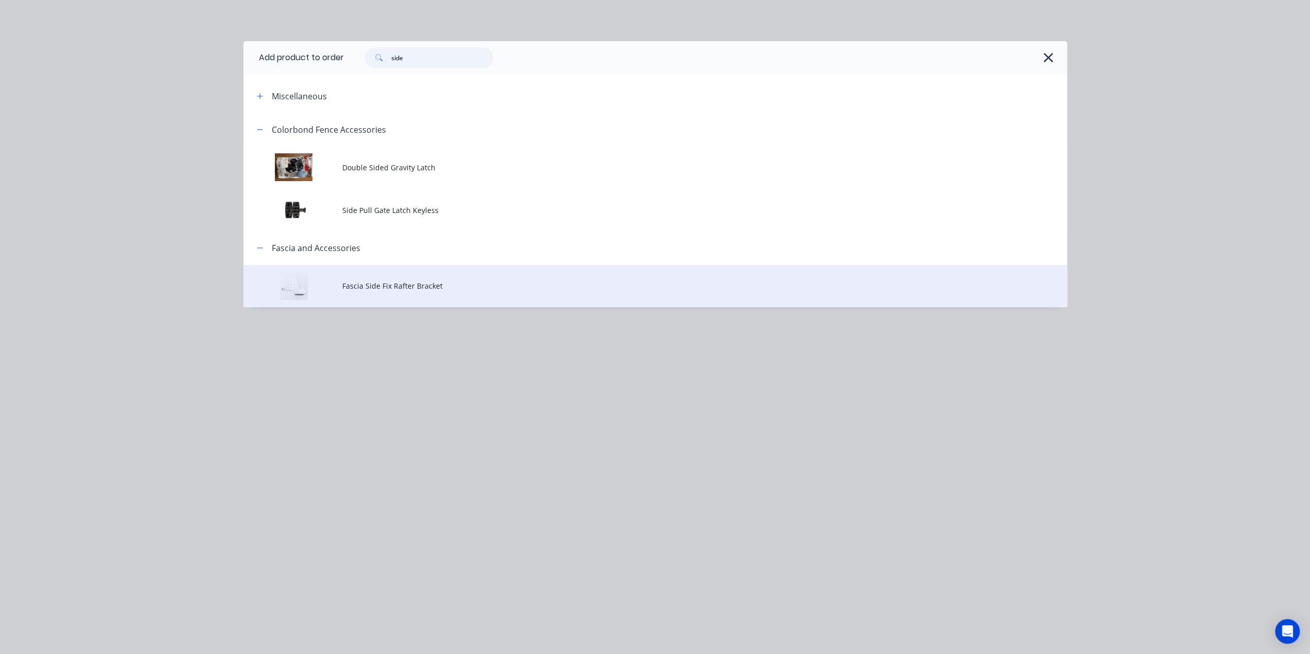
type input "side"
click at [443, 276] on td "Fascia Side Fix Rafter Bracket" at bounding box center [704, 286] width 725 height 43
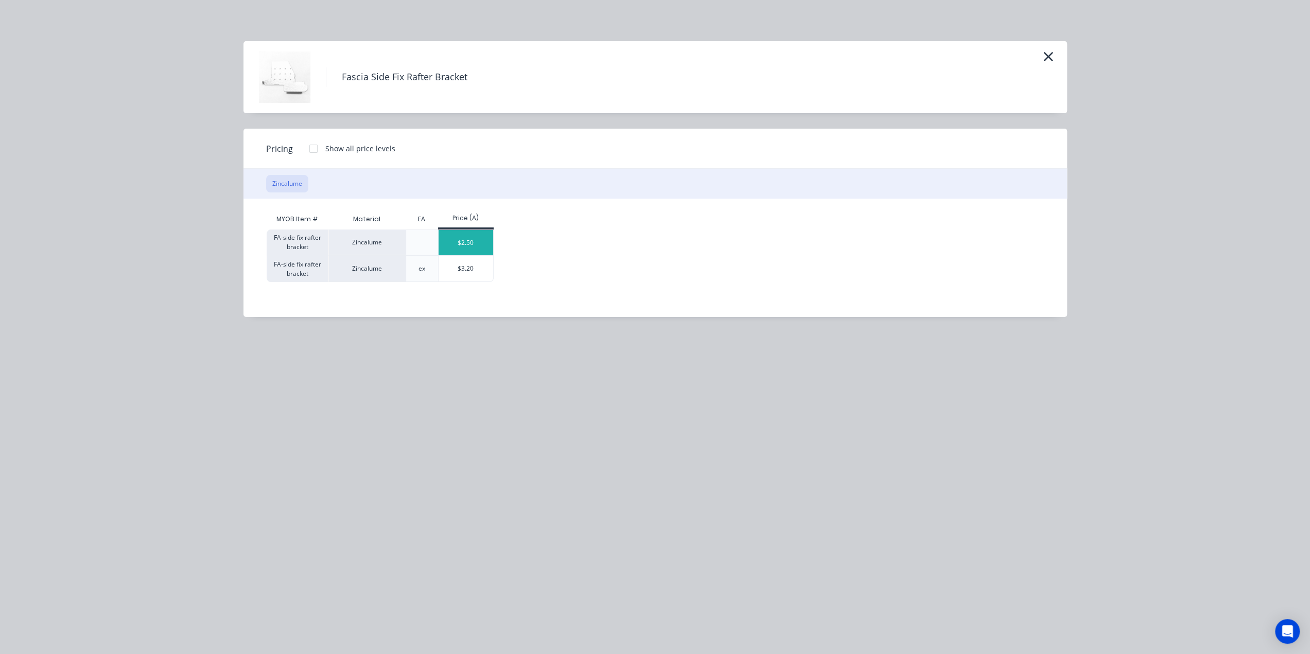
click at [471, 240] on div "$2.50" at bounding box center [466, 242] width 55 height 25
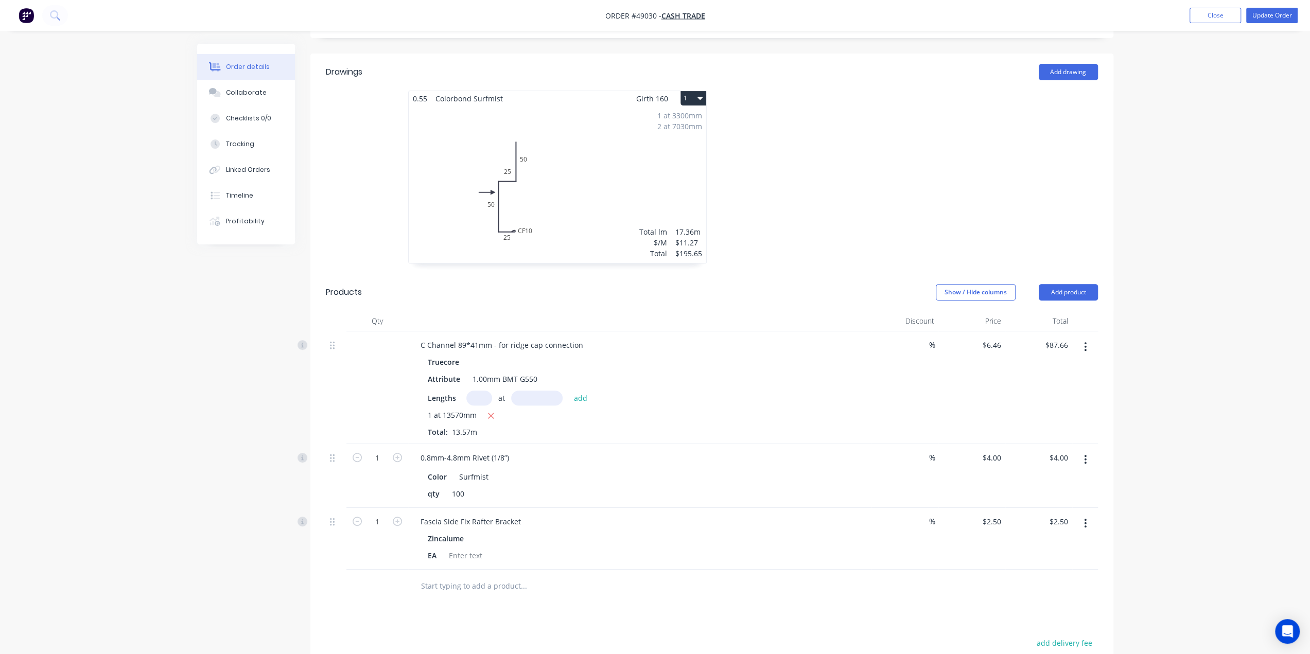
scroll to position [377, 0]
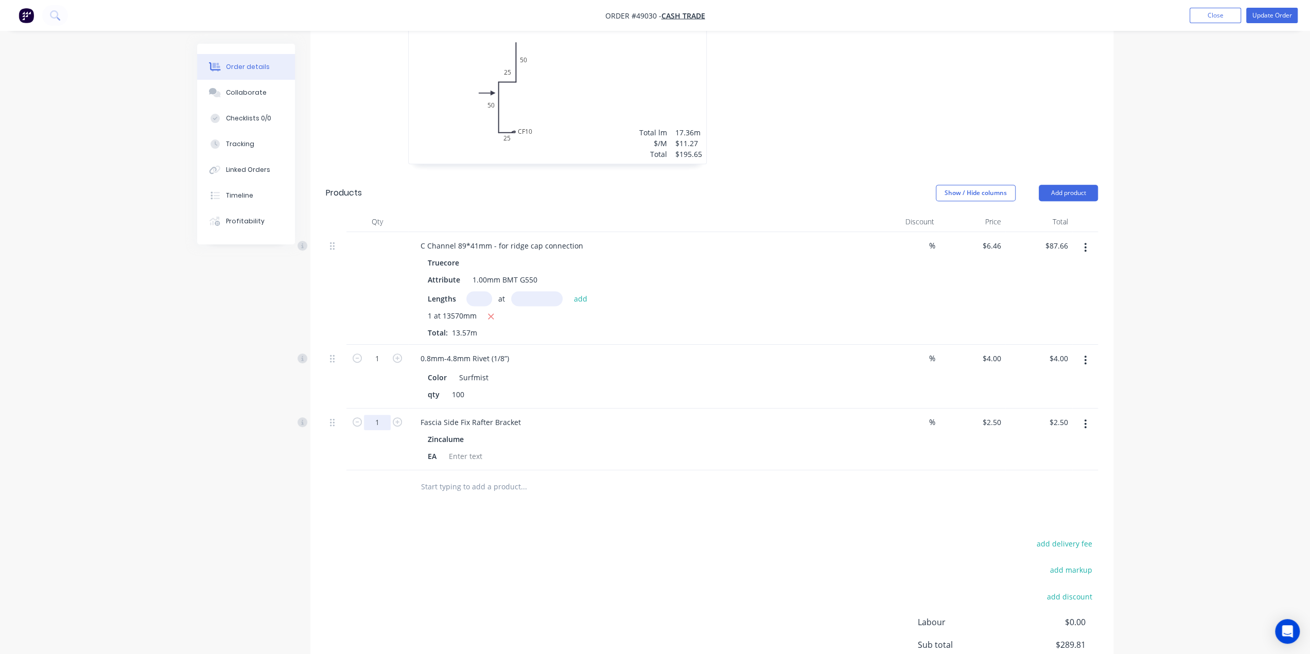
click at [381, 415] on input "1" at bounding box center [377, 422] width 27 height 15
type input "20"
type input "$50.00"
click at [285, 446] on div "Created by Bob Created 09/09/25 Required 10/09/25 Assigned to Add team member I…" at bounding box center [655, 205] width 917 height 1078
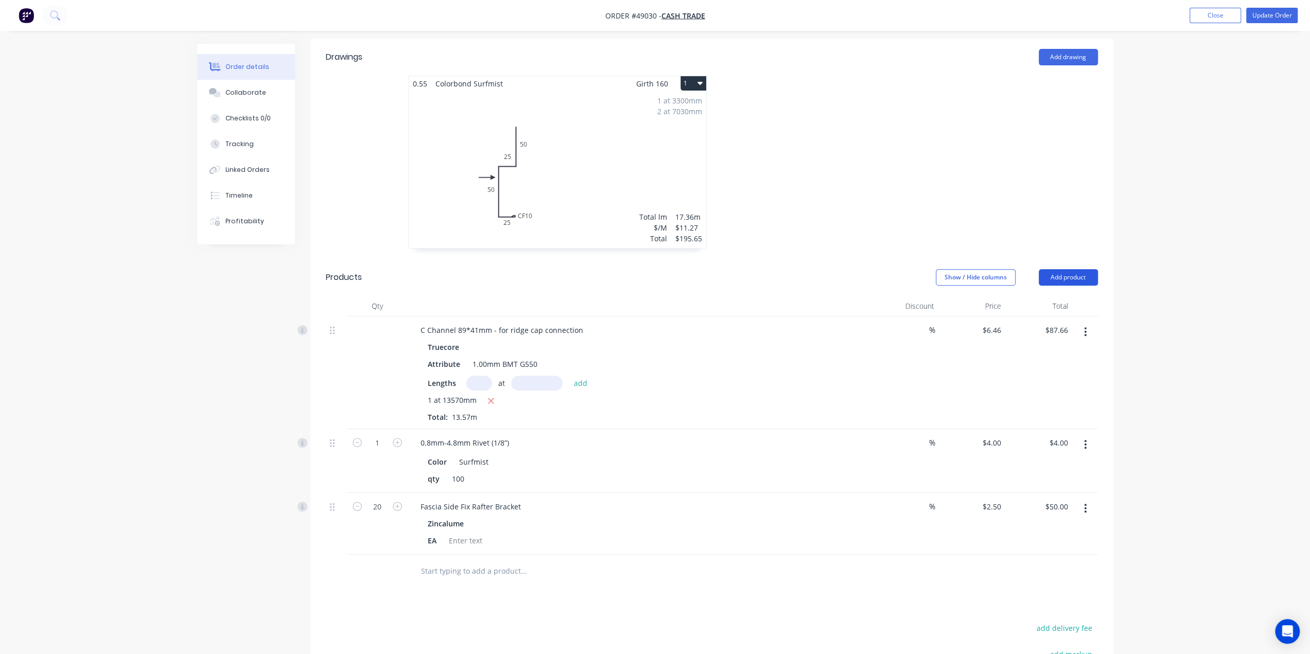
scroll to position [291, 0]
click at [1082, 271] on button "Add product" at bounding box center [1068, 279] width 59 height 16
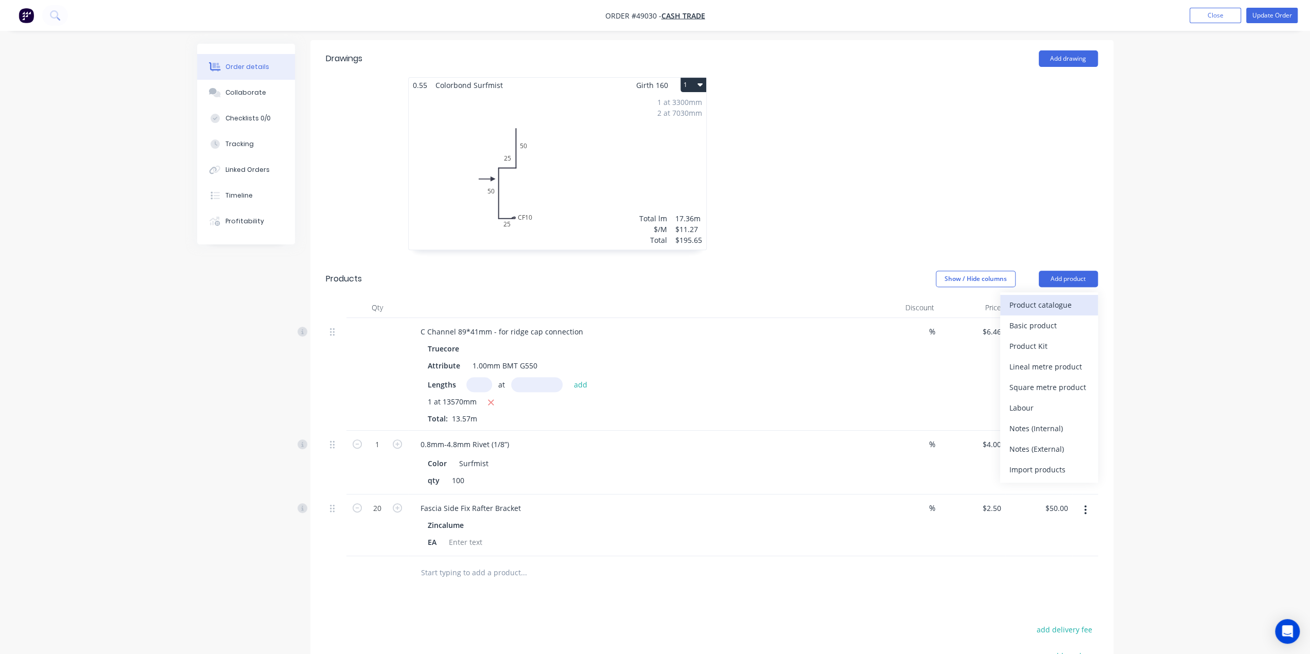
click at [1071, 298] on div "Product catalogue" at bounding box center [1049, 305] width 79 height 15
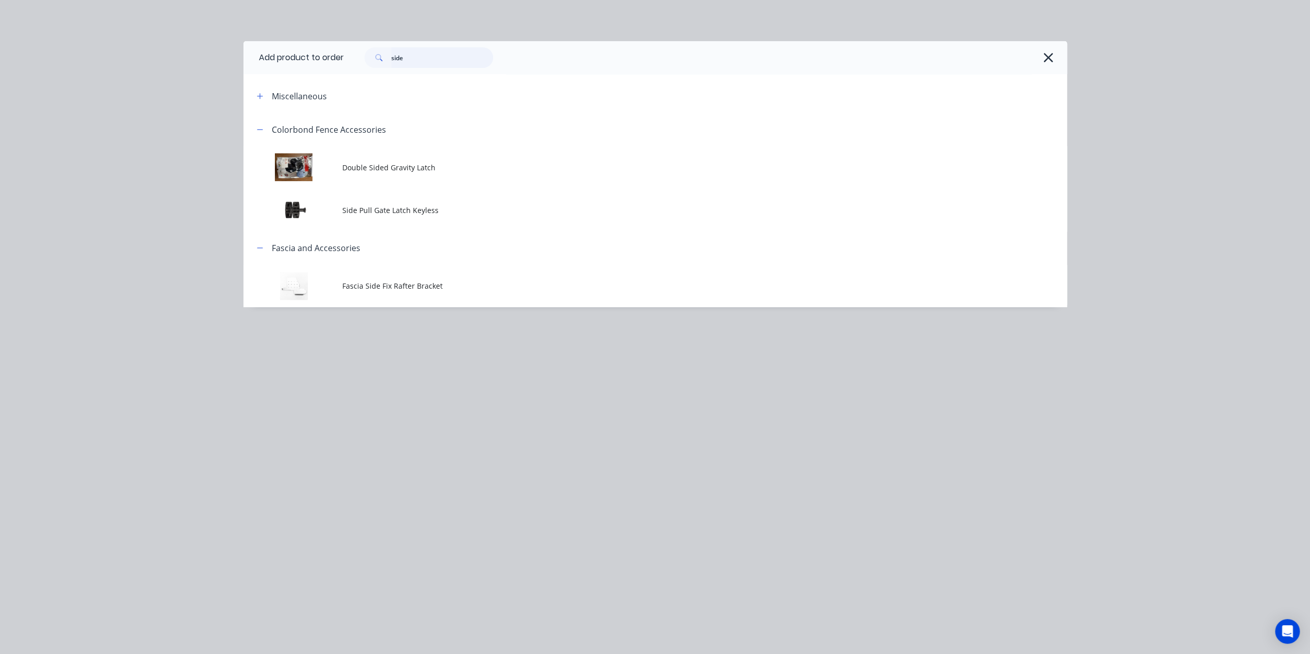
drag, startPoint x: 443, startPoint y: 55, endPoint x: 323, endPoint y: 58, distance: 119.5
click at [326, 58] on header "Add product to order side" at bounding box center [656, 57] width 824 height 33
click at [1046, 60] on icon "button" at bounding box center [1048, 57] width 9 height 9
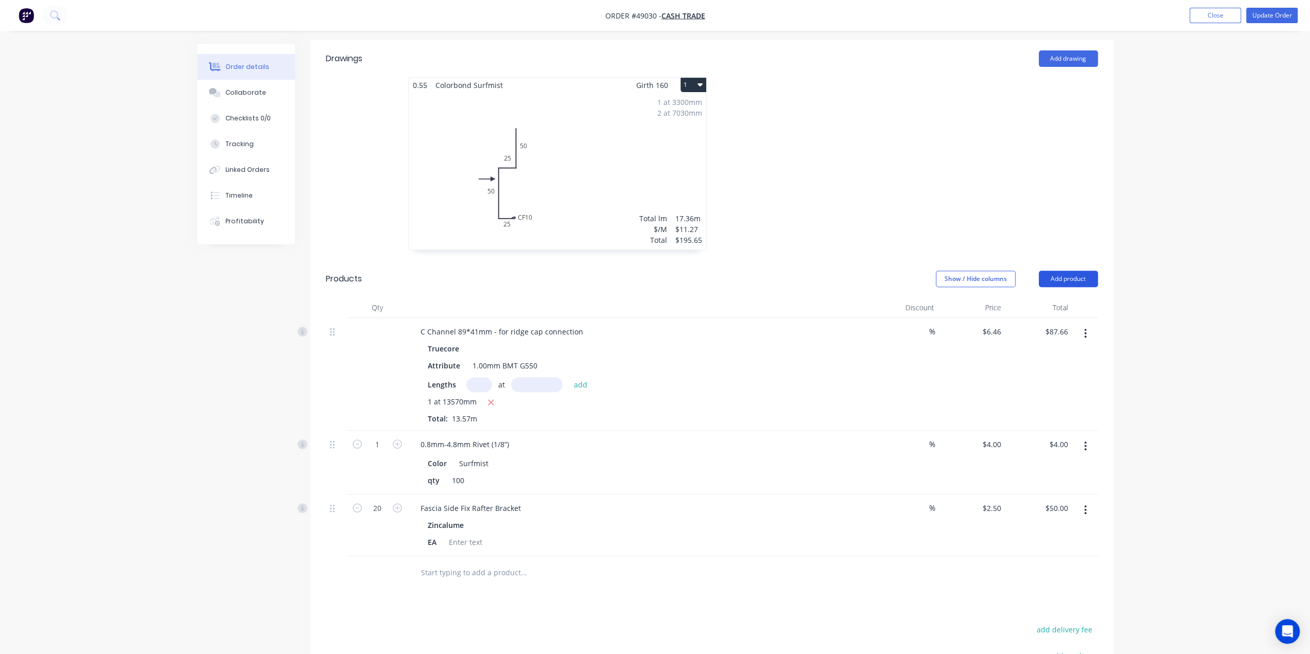
click at [1065, 271] on button "Add product" at bounding box center [1068, 279] width 59 height 16
click at [1052, 295] on button "Product catalogue" at bounding box center [1049, 305] width 98 height 21
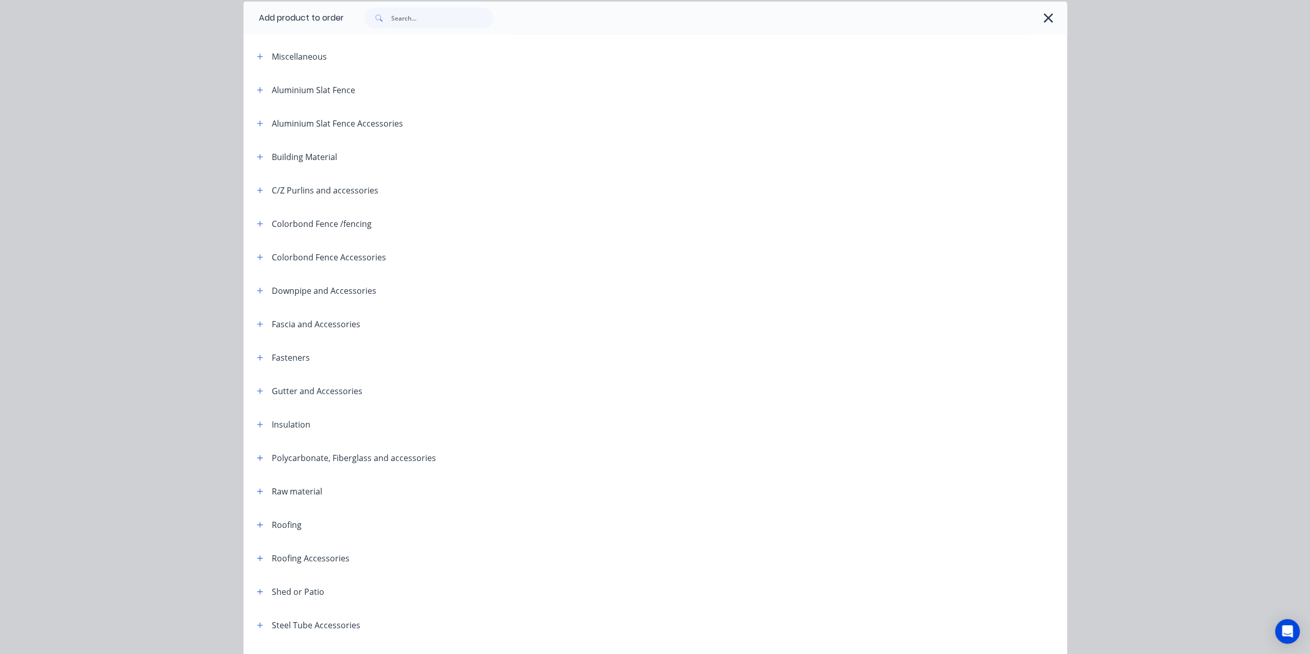
scroll to position [139, 0]
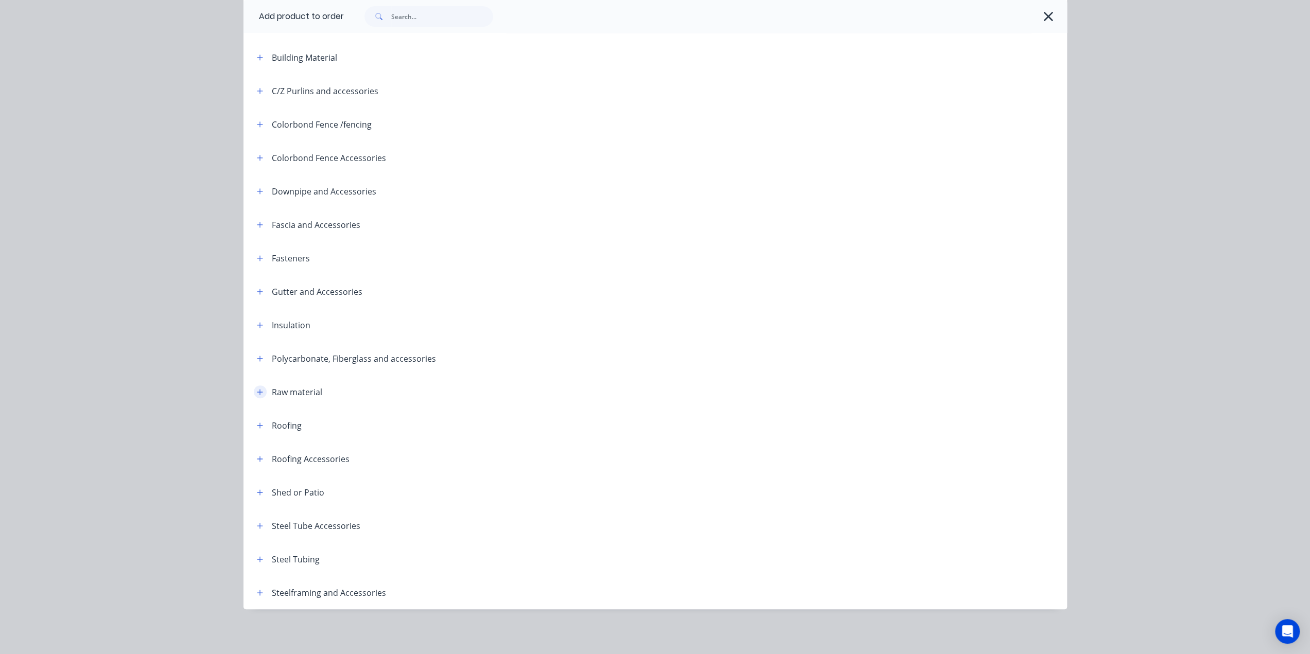
click at [257, 394] on icon "button" at bounding box center [260, 392] width 6 height 7
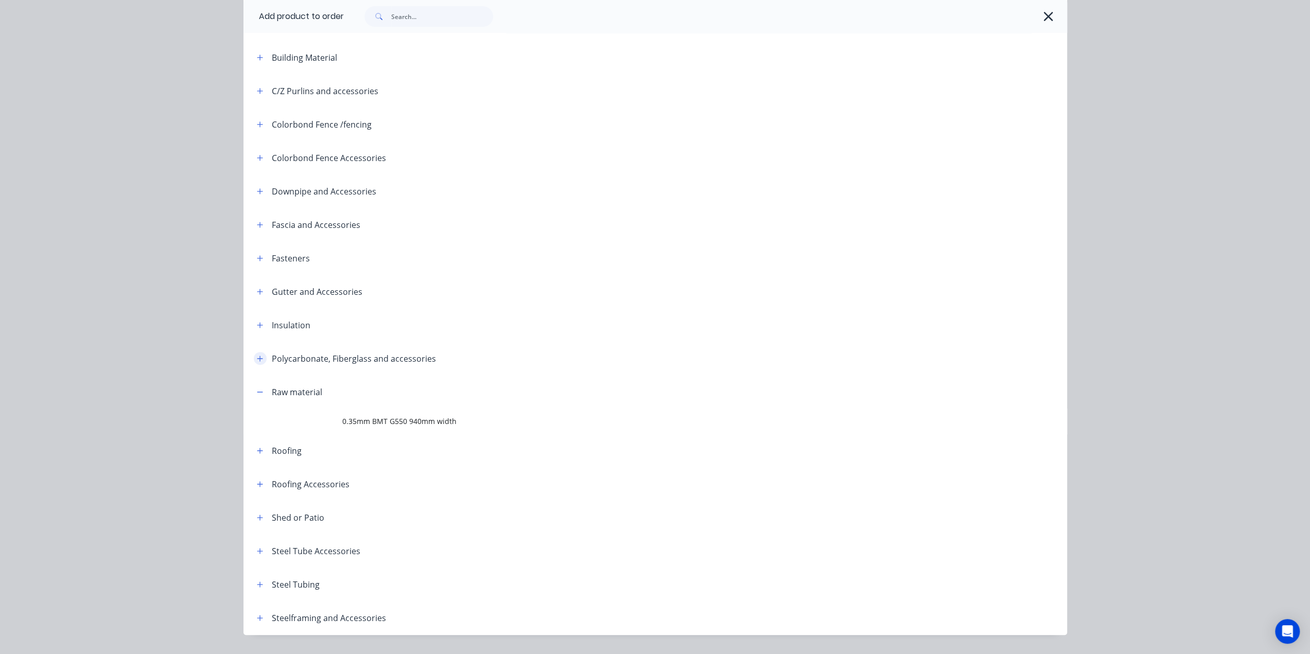
click at [257, 358] on icon "button" at bounding box center [260, 359] width 6 height 6
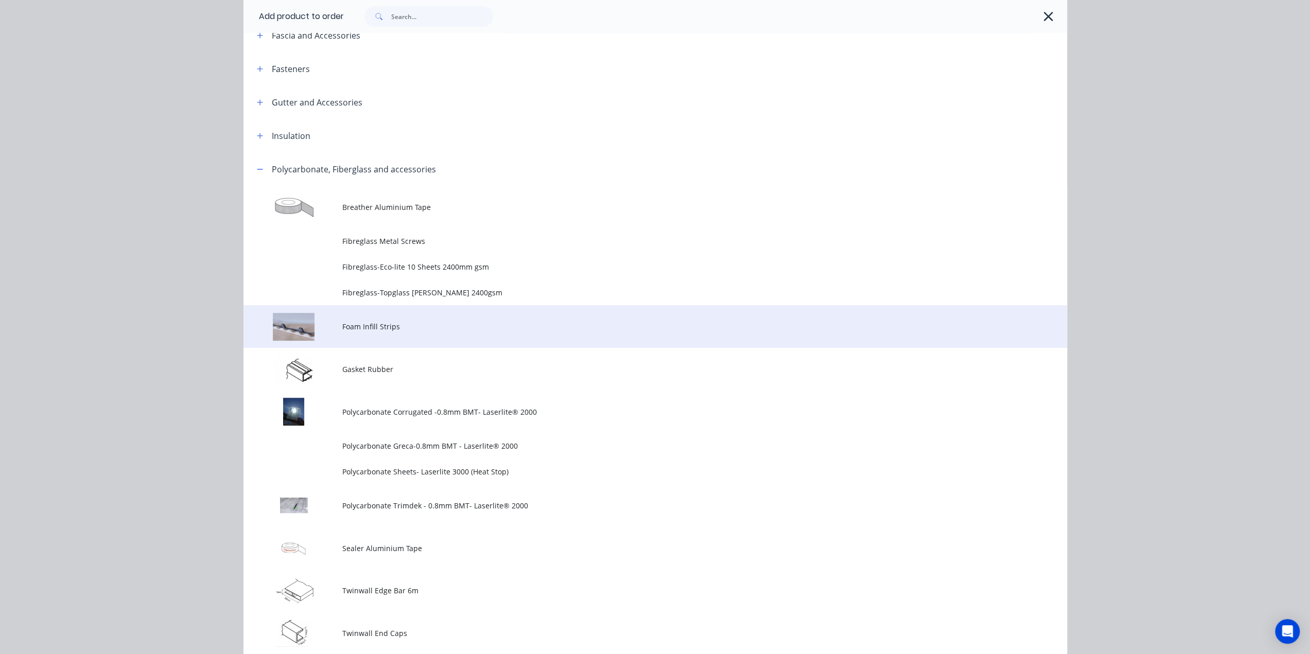
scroll to position [328, 0]
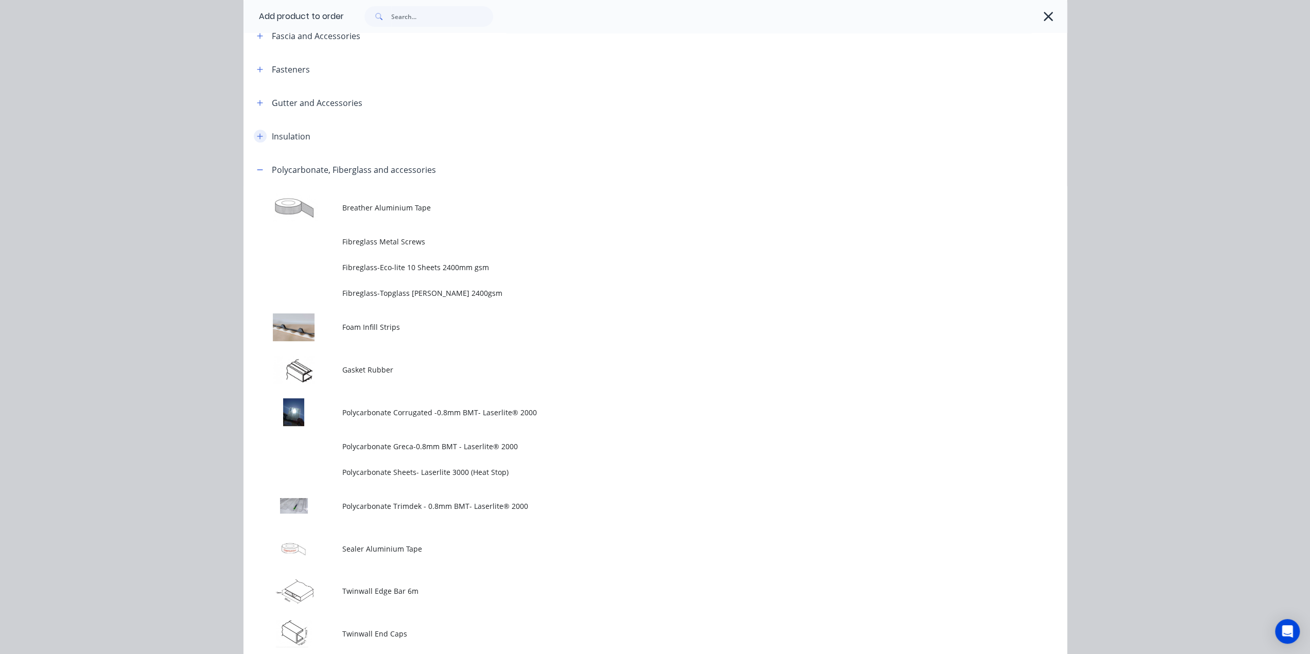
click at [257, 134] on icon "button" at bounding box center [260, 136] width 6 height 7
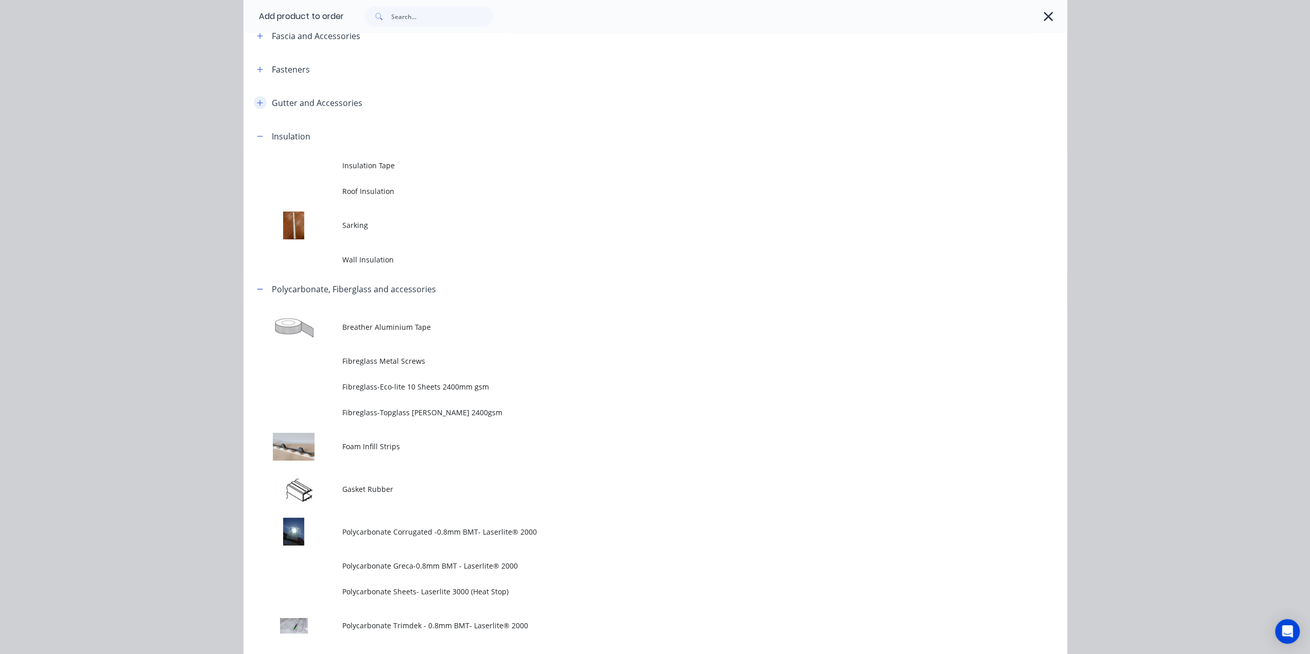
click at [257, 102] on icon "button" at bounding box center [260, 103] width 6 height 6
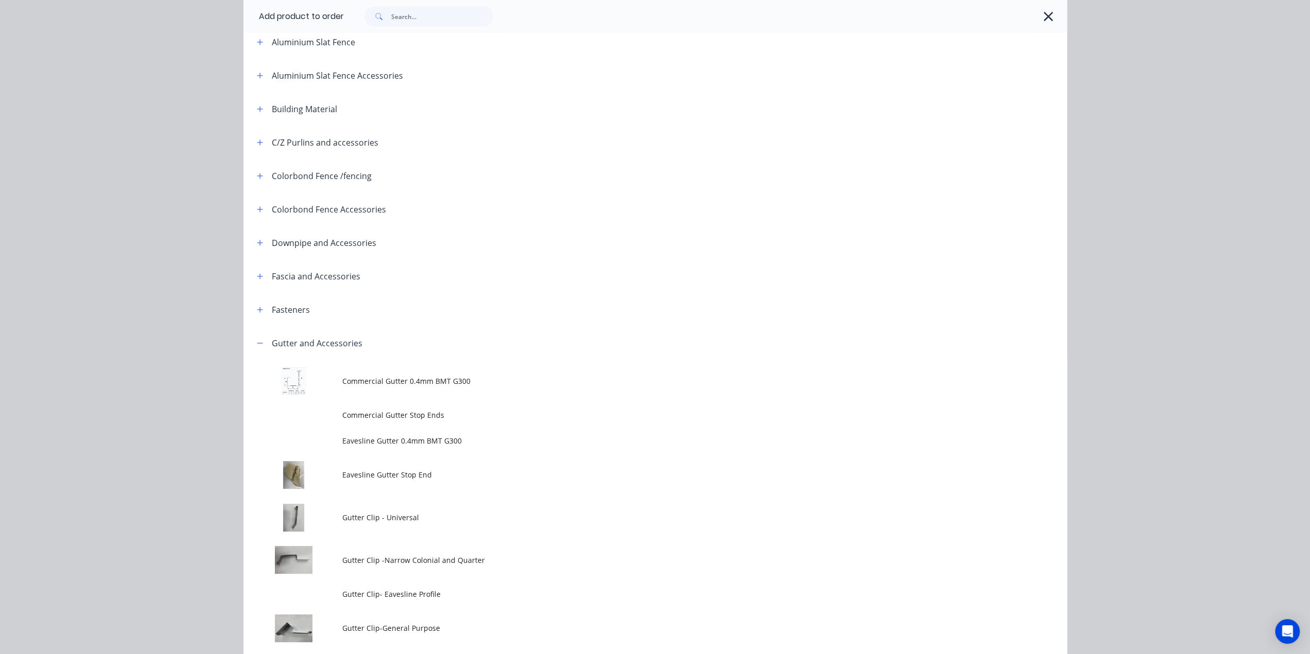
scroll to position [71, 0]
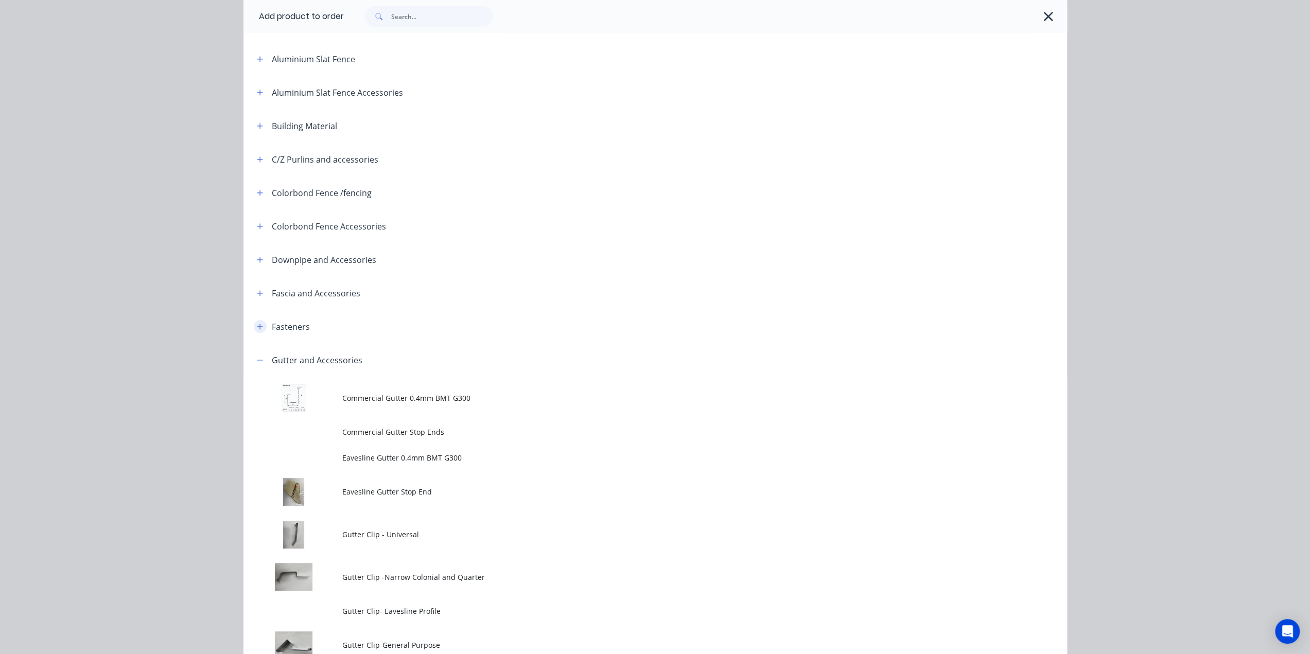
click at [257, 323] on icon "button" at bounding box center [260, 326] width 6 height 7
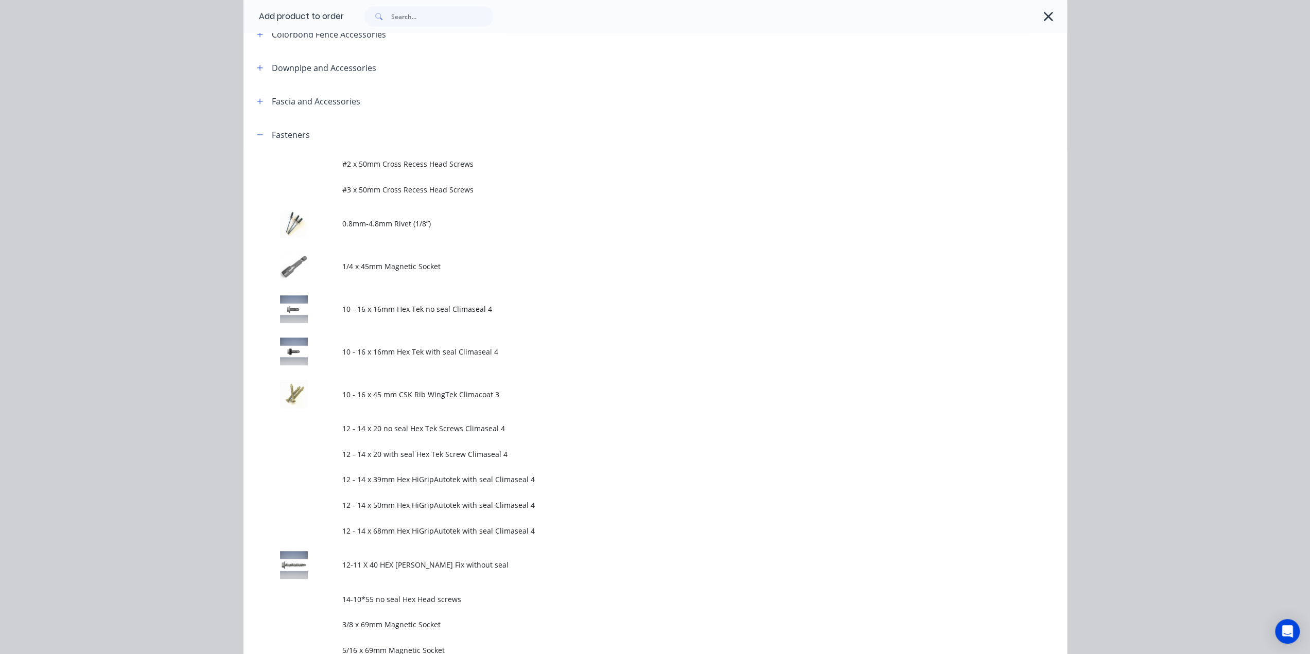
scroll to position [139, 0]
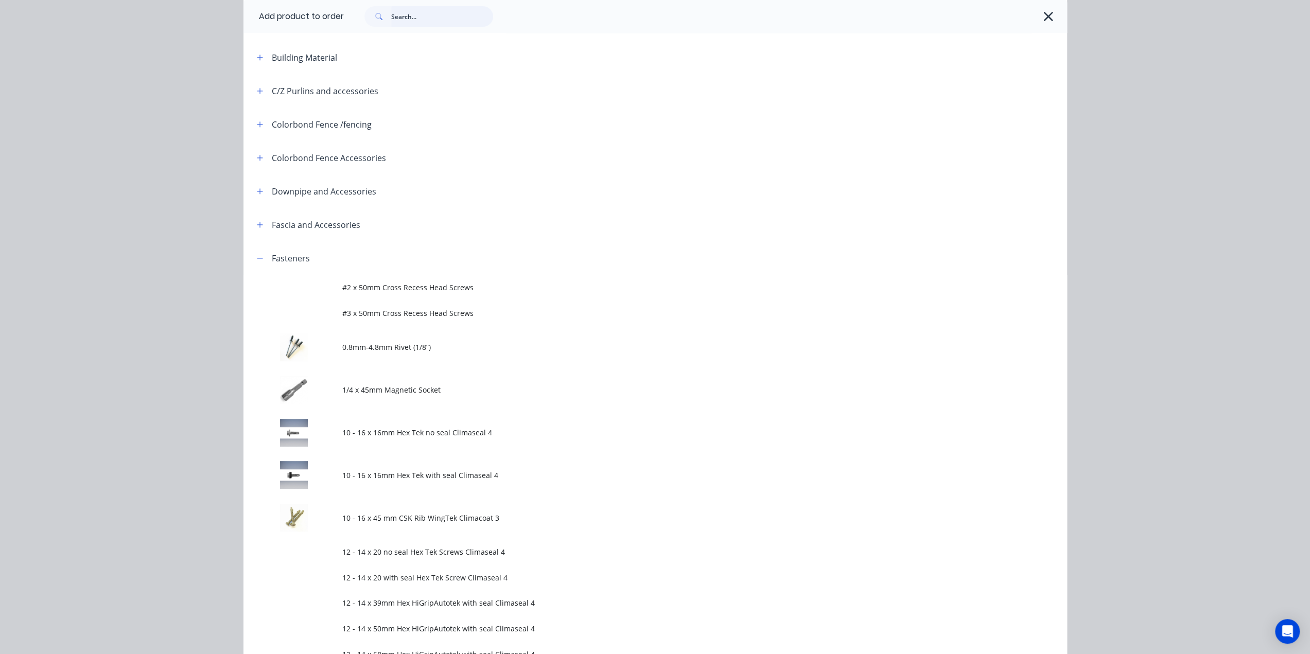
click at [396, 15] on input "text" at bounding box center [442, 16] width 102 height 21
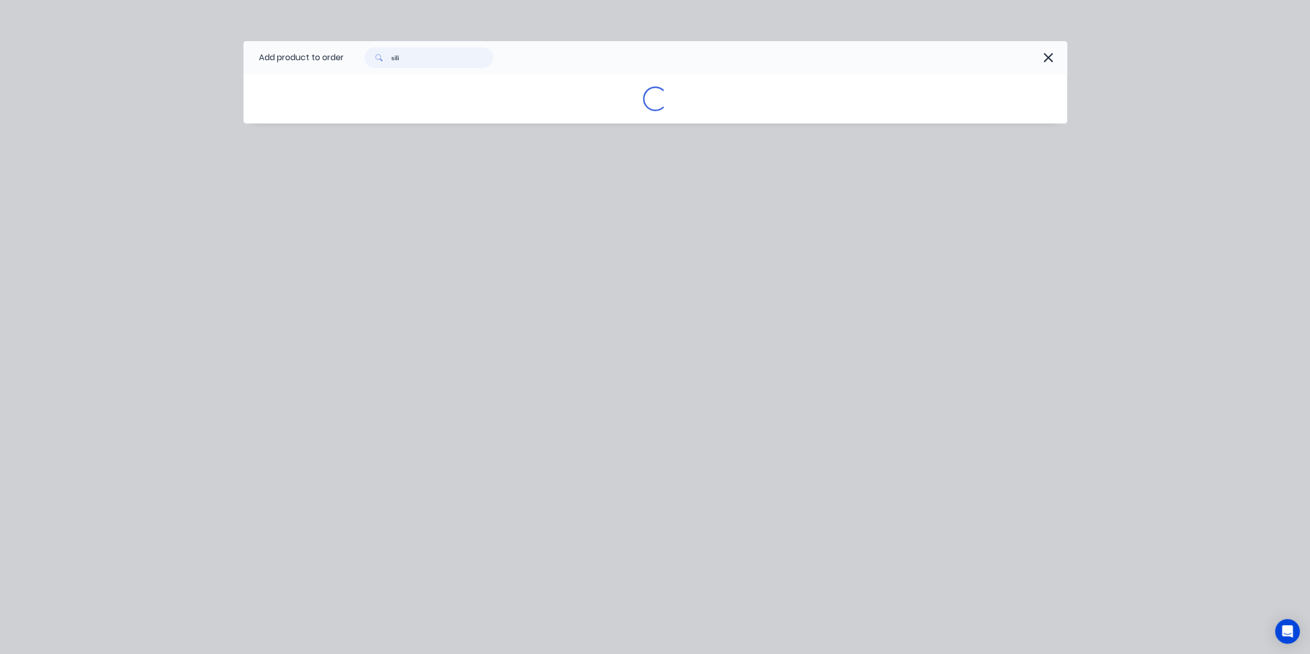
scroll to position [0, 0]
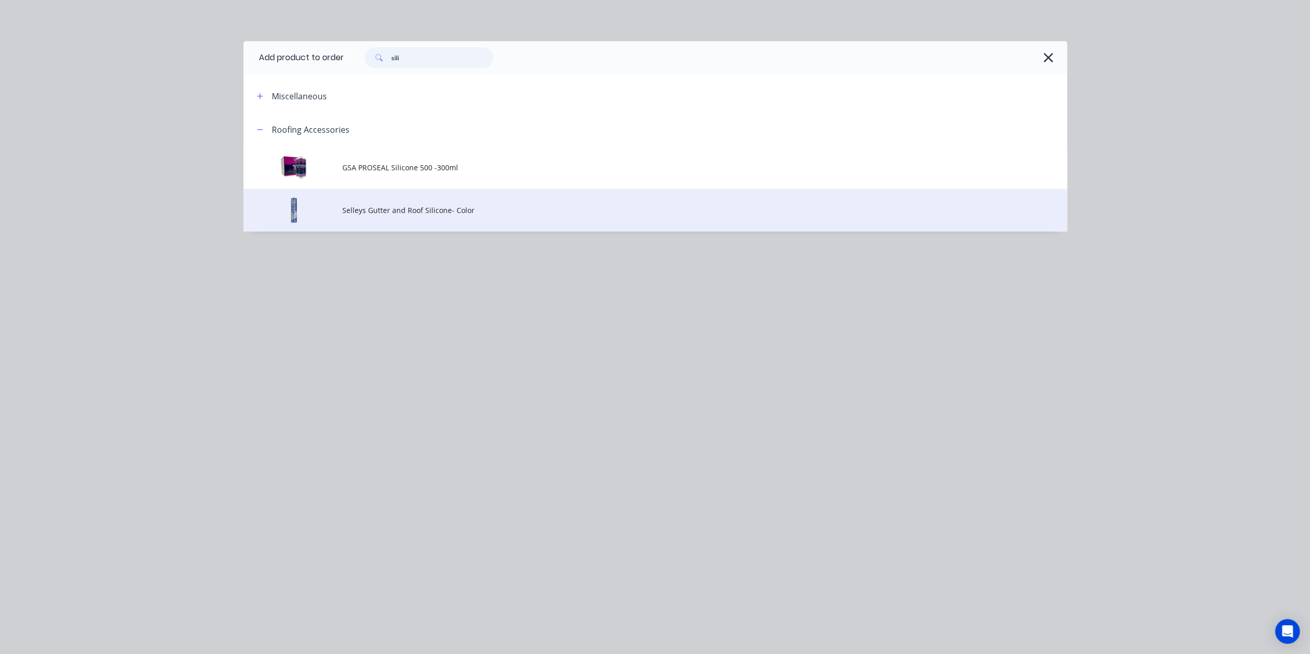
type input "sili"
click at [535, 204] on td "Selleys Gutter and Roof Silicone- Color" at bounding box center [704, 210] width 725 height 43
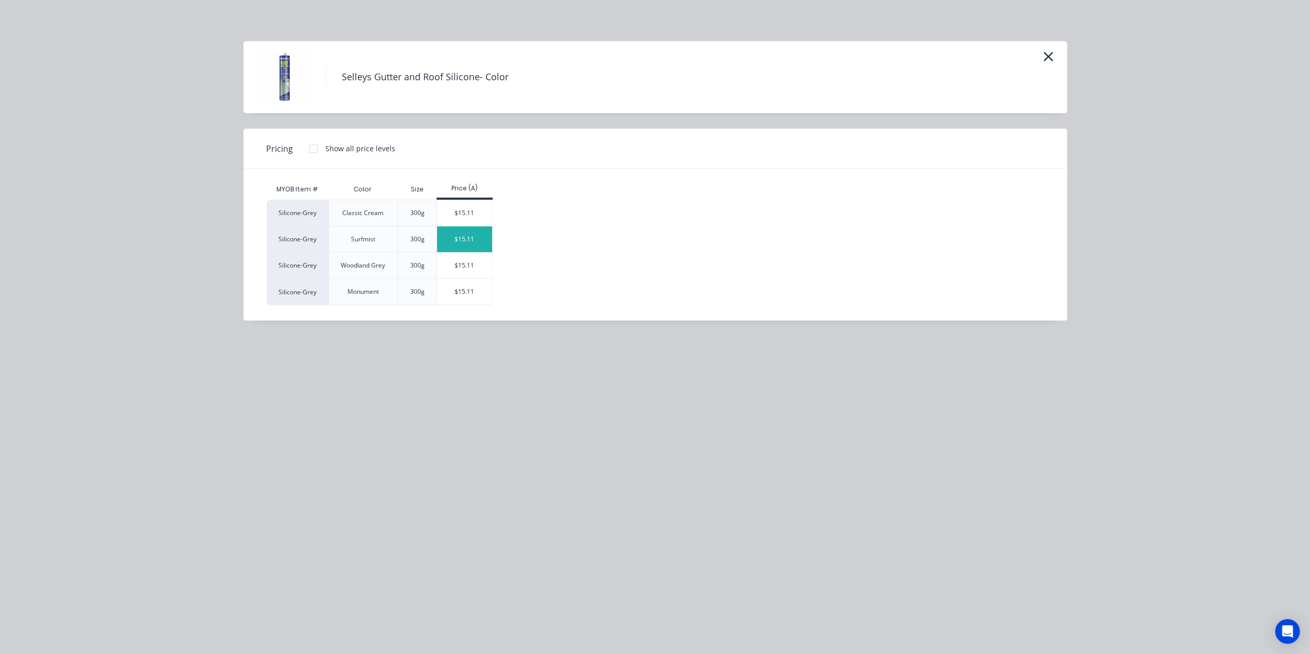
click at [462, 244] on div "$15.11" at bounding box center [464, 240] width 55 height 26
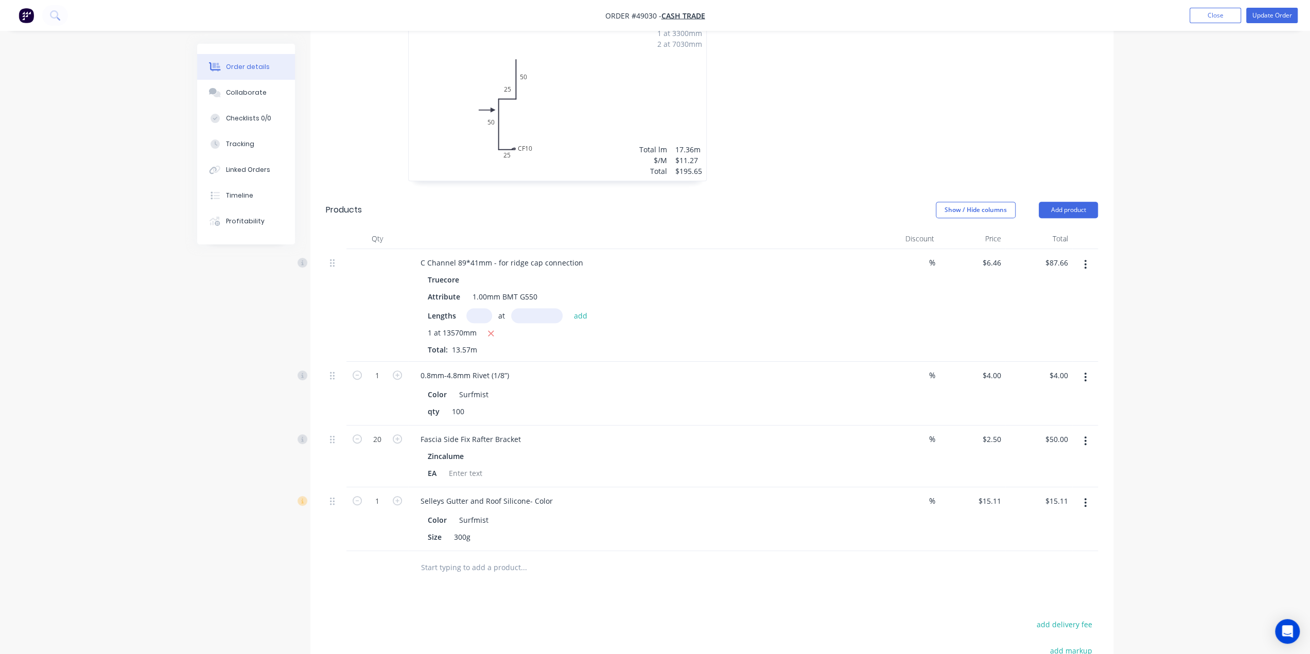
scroll to position [463, 0]
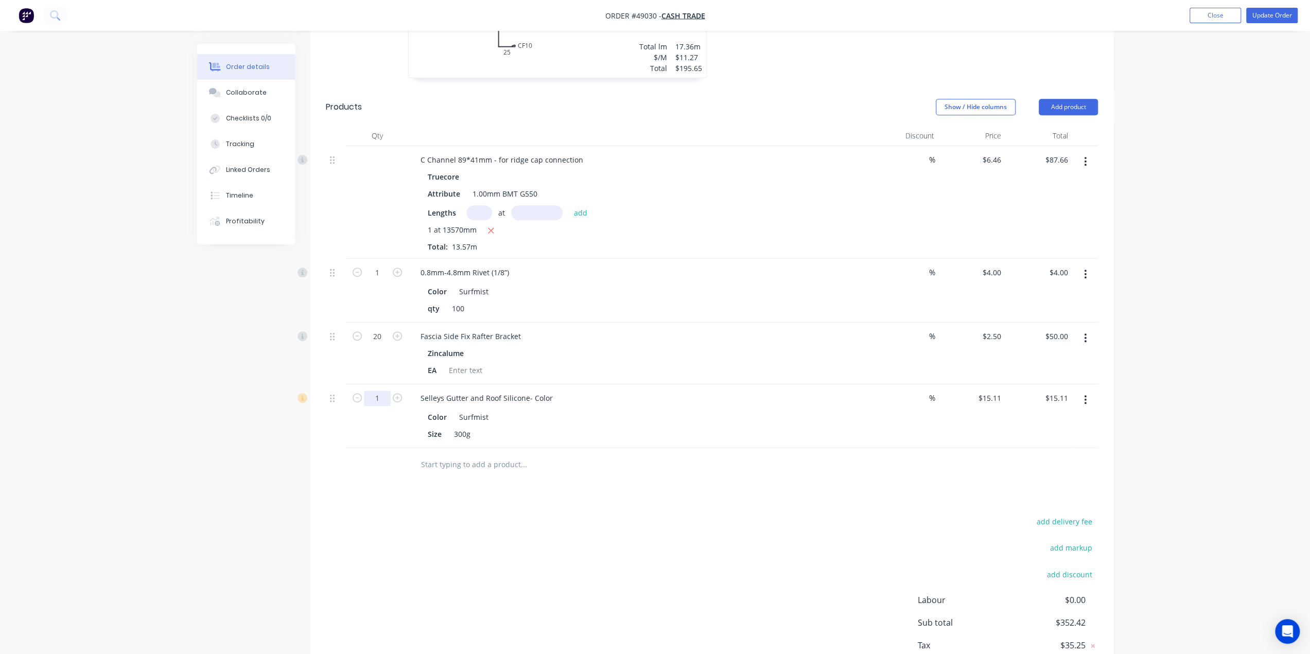
click at [384, 391] on input "1" at bounding box center [377, 398] width 27 height 15
type input "2"
type input "$30.22"
click at [289, 450] on div "Created by Bob Created 09/09/25 Required 10/09/25 Assigned to Add team member I…" at bounding box center [655, 151] width 917 height 1142
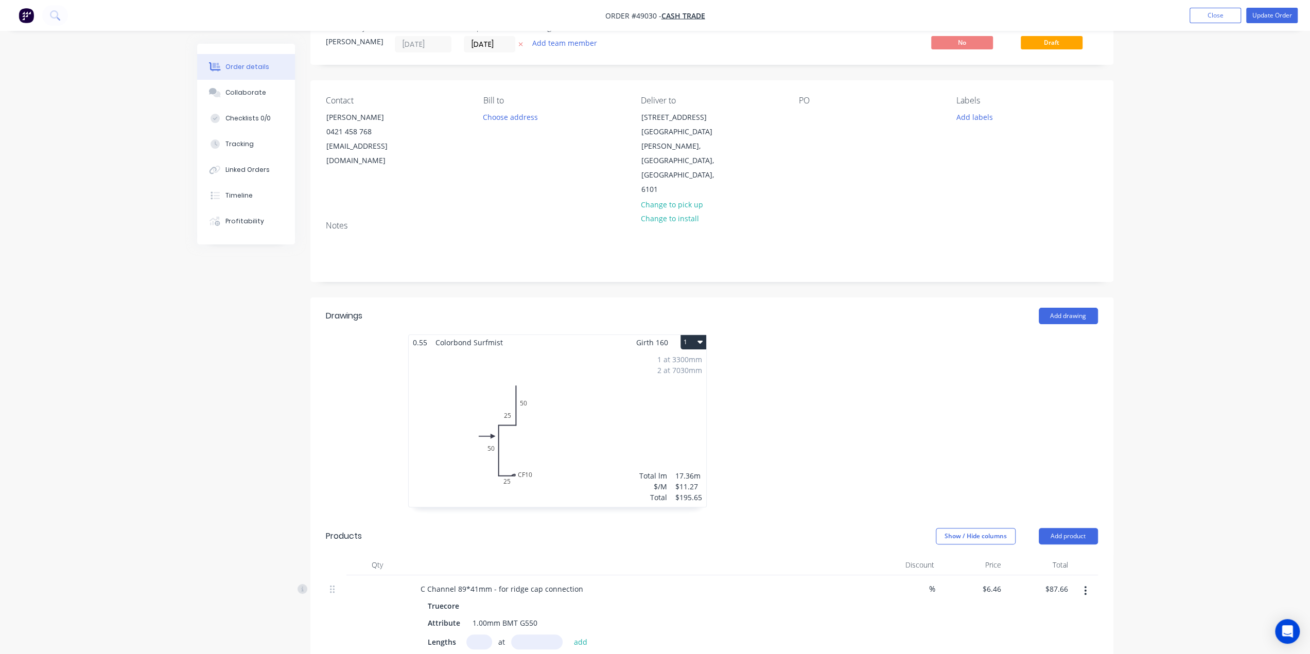
scroll to position [0, 0]
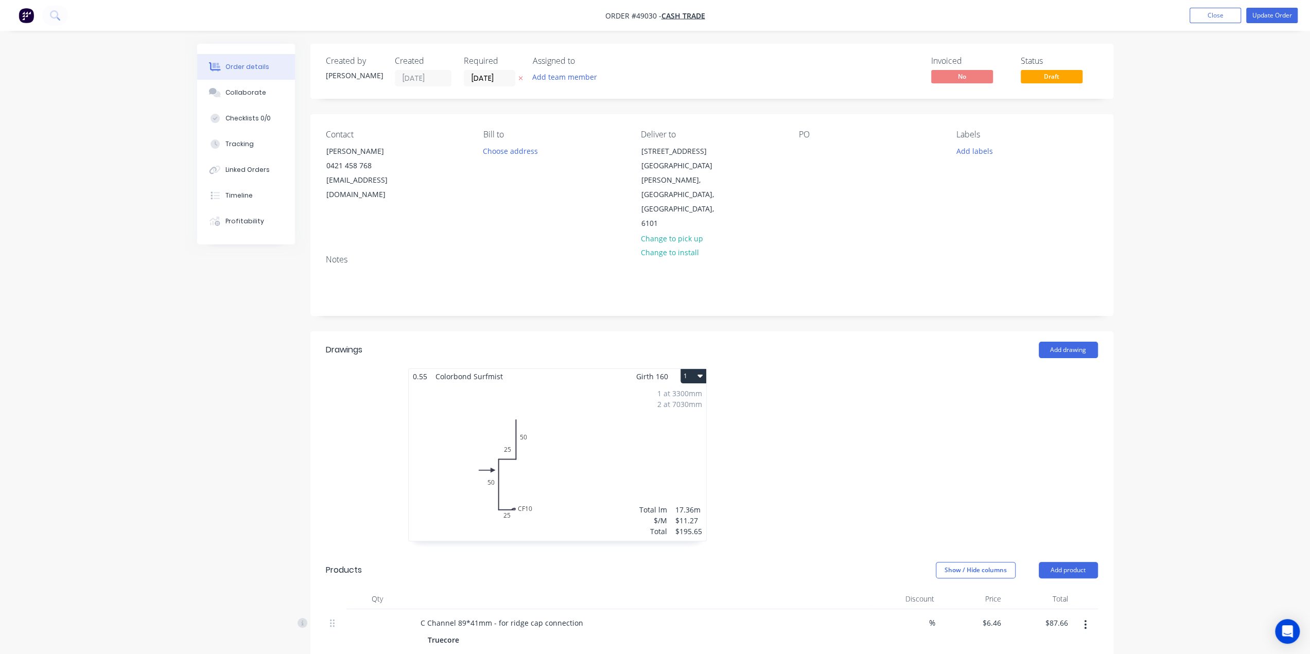
click at [1199, 221] on div "Order details Collaborate Checklists 0/0 Tracking Linked Orders Timeline Profit…" at bounding box center [655, 592] width 1310 height 1185
click at [1258, 13] on button "Update Order" at bounding box center [1272, 15] width 51 height 15
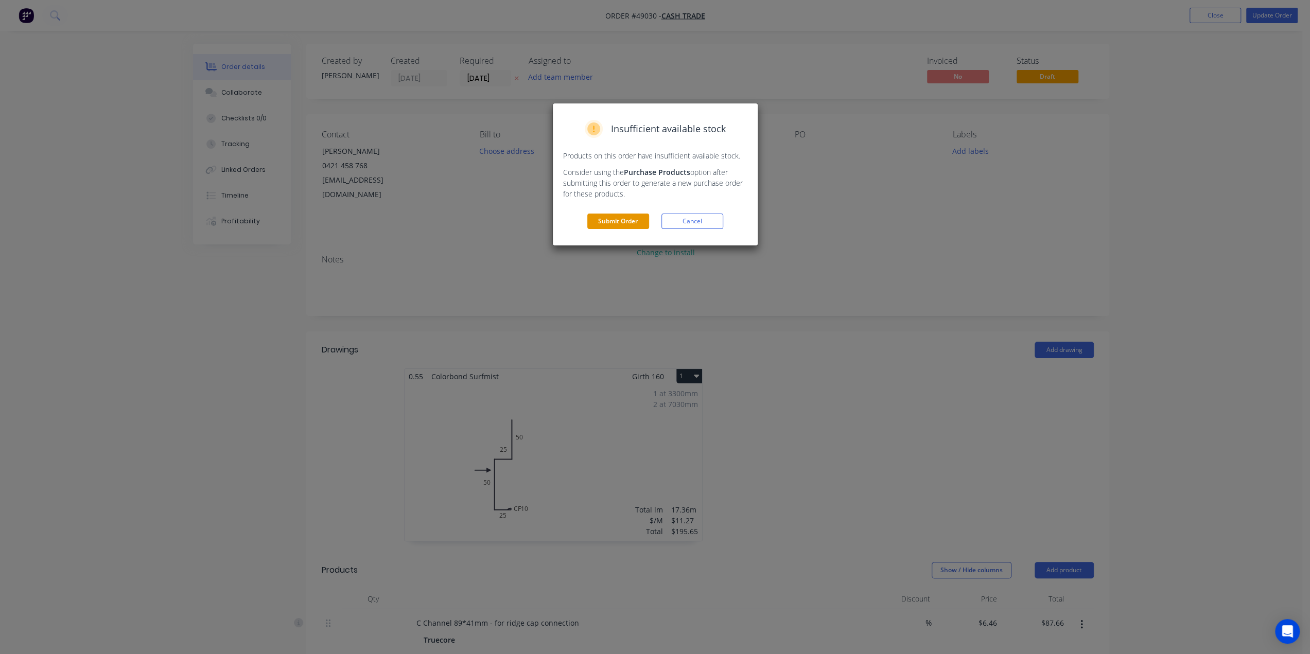
click at [620, 222] on button "Submit Order" at bounding box center [618, 221] width 62 height 15
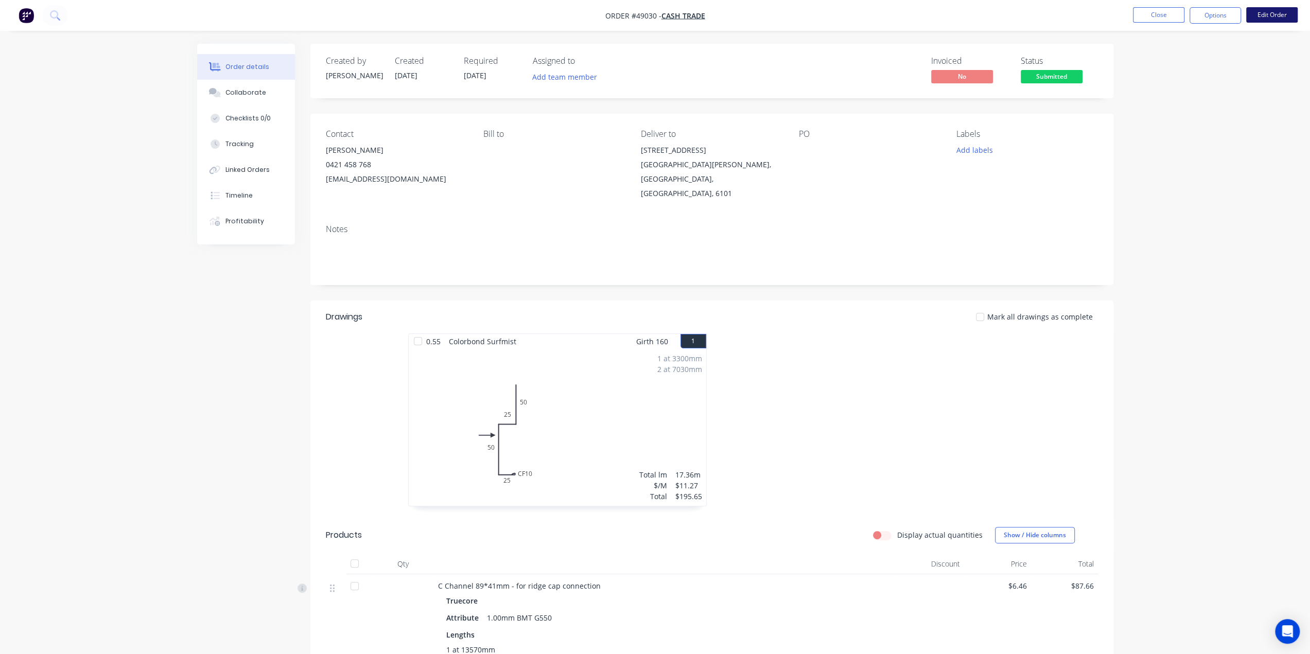
click at [1269, 9] on button "Edit Order" at bounding box center [1272, 14] width 51 height 15
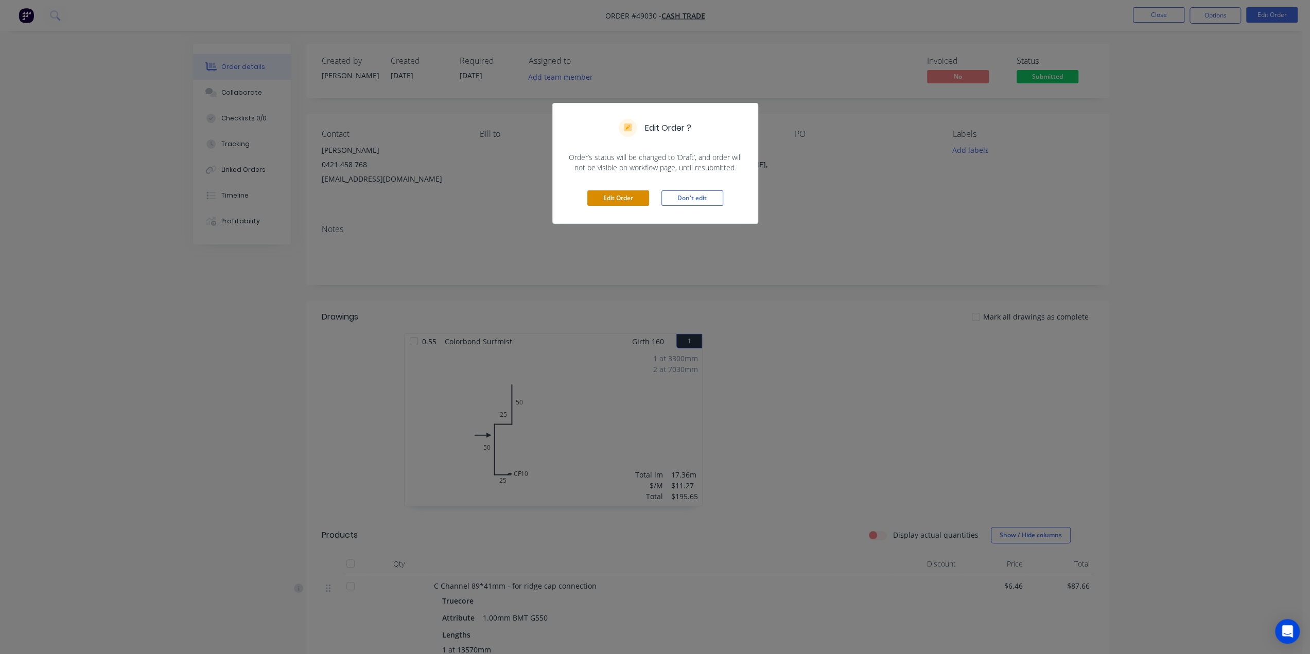
click at [623, 202] on button "Edit Order" at bounding box center [618, 198] width 62 height 15
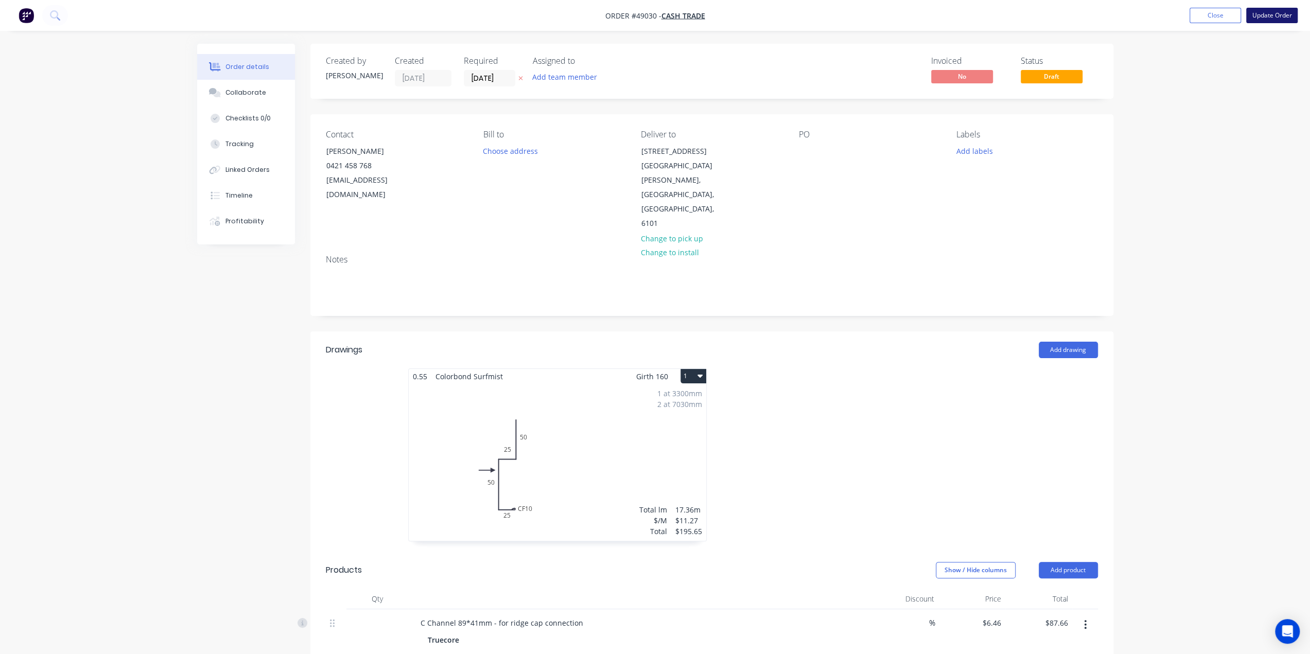
click at [1276, 15] on button "Update Order" at bounding box center [1272, 15] width 51 height 15
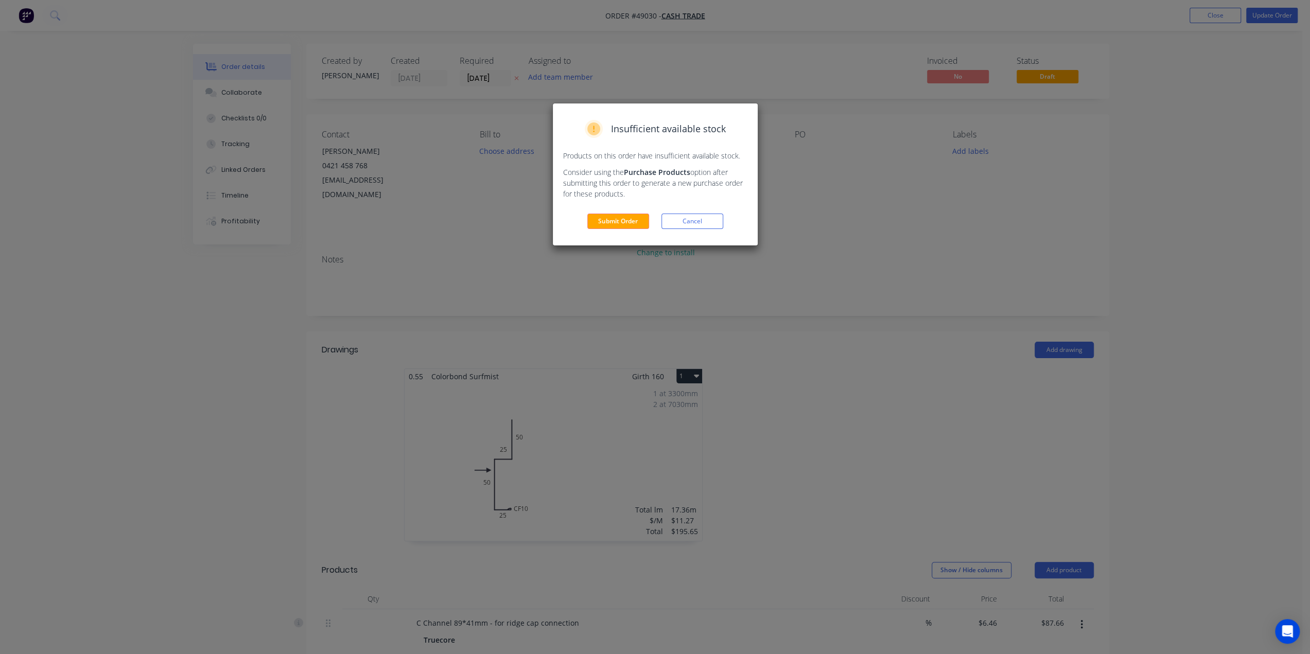
click at [619, 210] on div "Insufficient available stock Products on this order have insufficient available…" at bounding box center [655, 174] width 205 height 142
click at [617, 221] on button "Submit Order" at bounding box center [618, 221] width 62 height 15
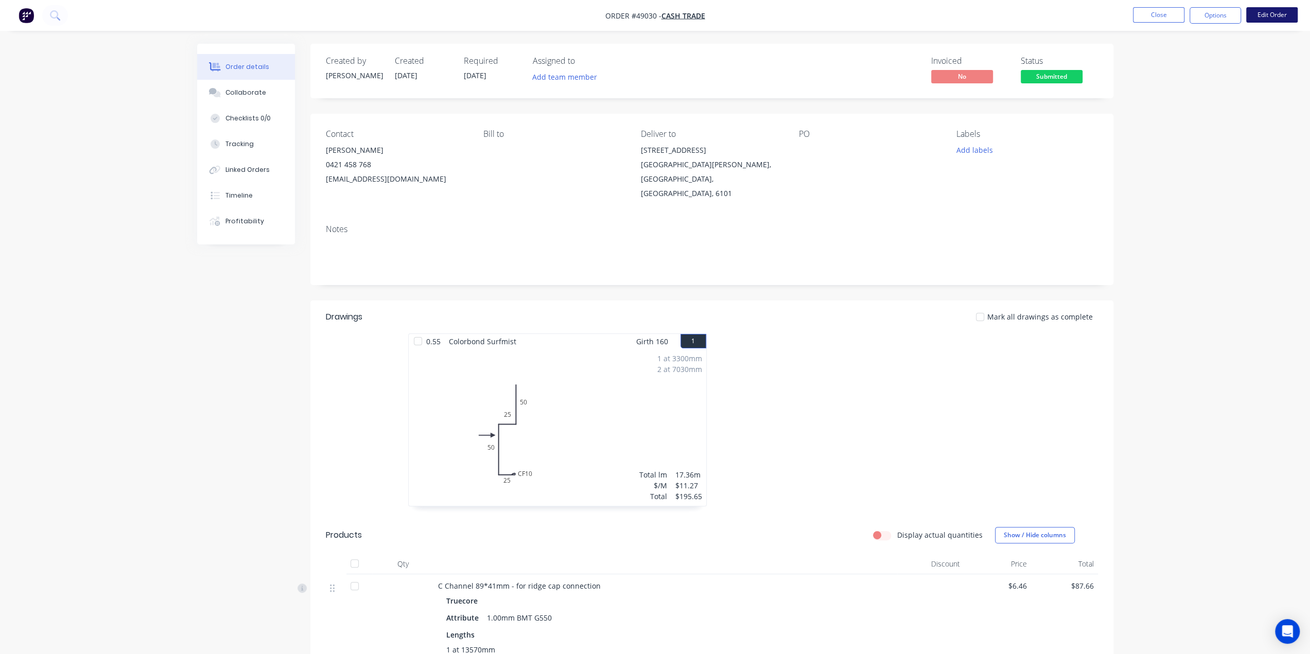
click at [1273, 12] on button "Edit Order" at bounding box center [1272, 14] width 51 height 15
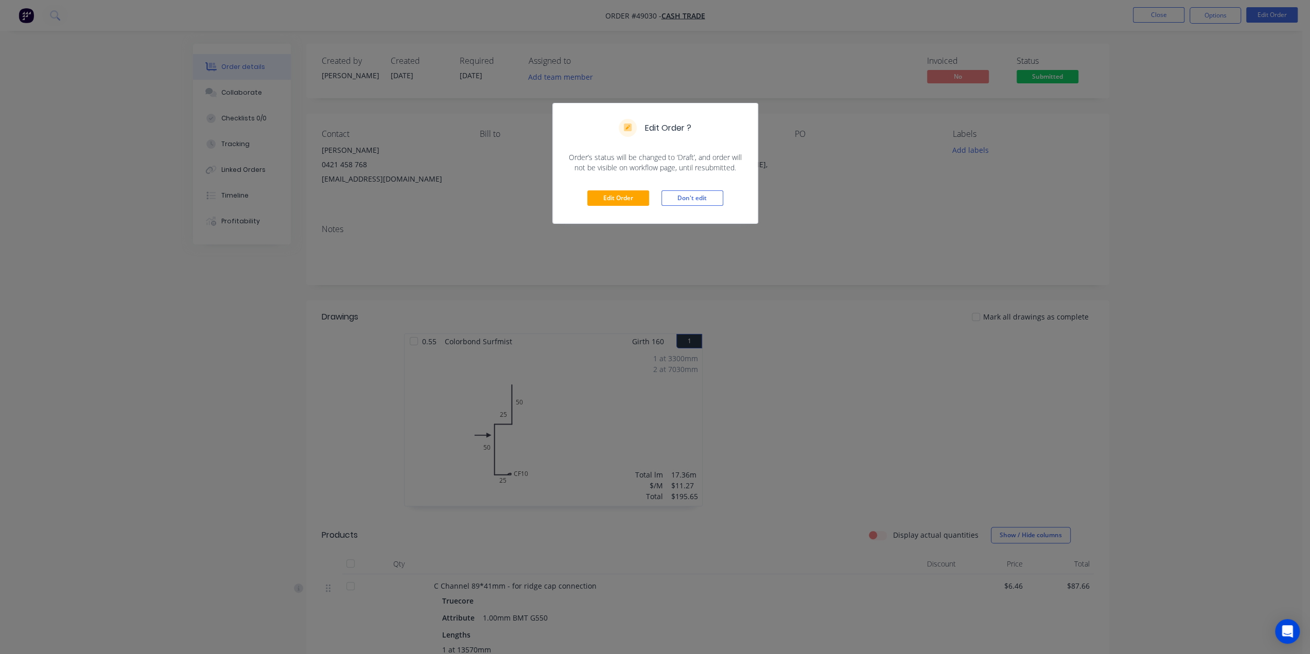
drag, startPoint x: 1212, startPoint y: 182, endPoint x: 1243, endPoint y: 33, distance: 151.6
click at [1211, 181] on div "Edit Order ? Order’s status will be changed to ‘Draft’, and order will not be v…" at bounding box center [655, 327] width 1310 height 654
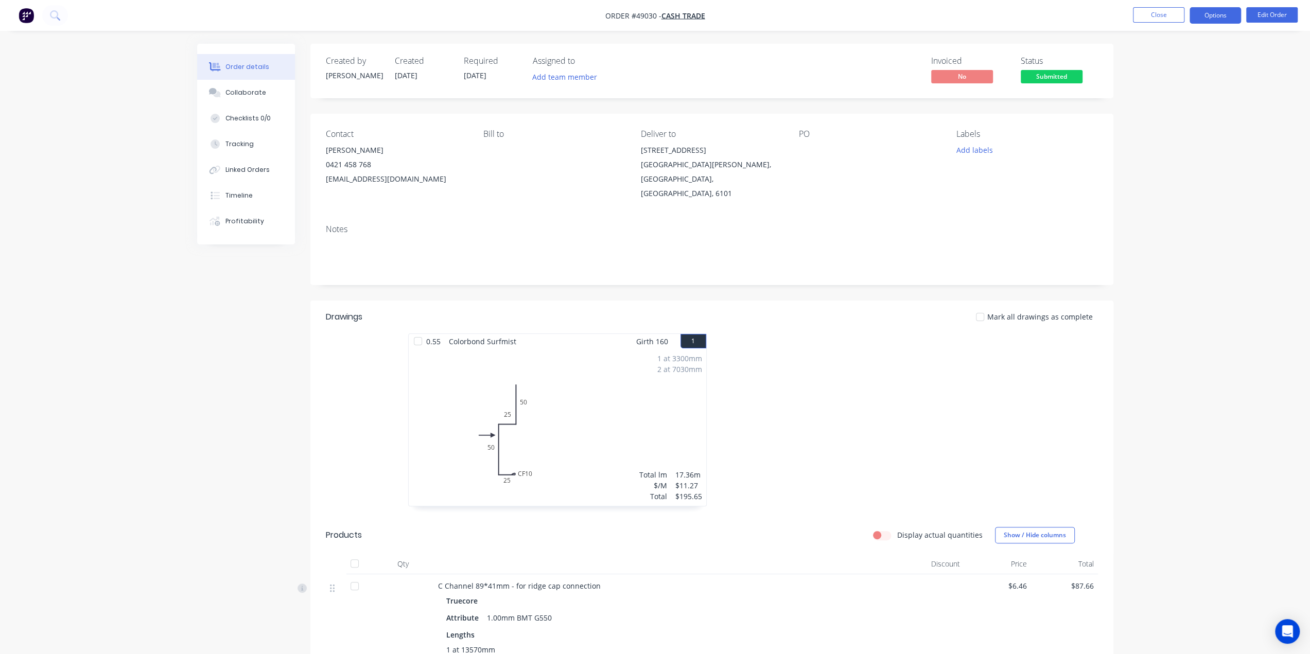
click at [1221, 7] on button "Options" at bounding box center [1215, 15] width 51 height 16
click at [1174, 264] on div "Convert to Quote" at bounding box center [1184, 268] width 95 height 15
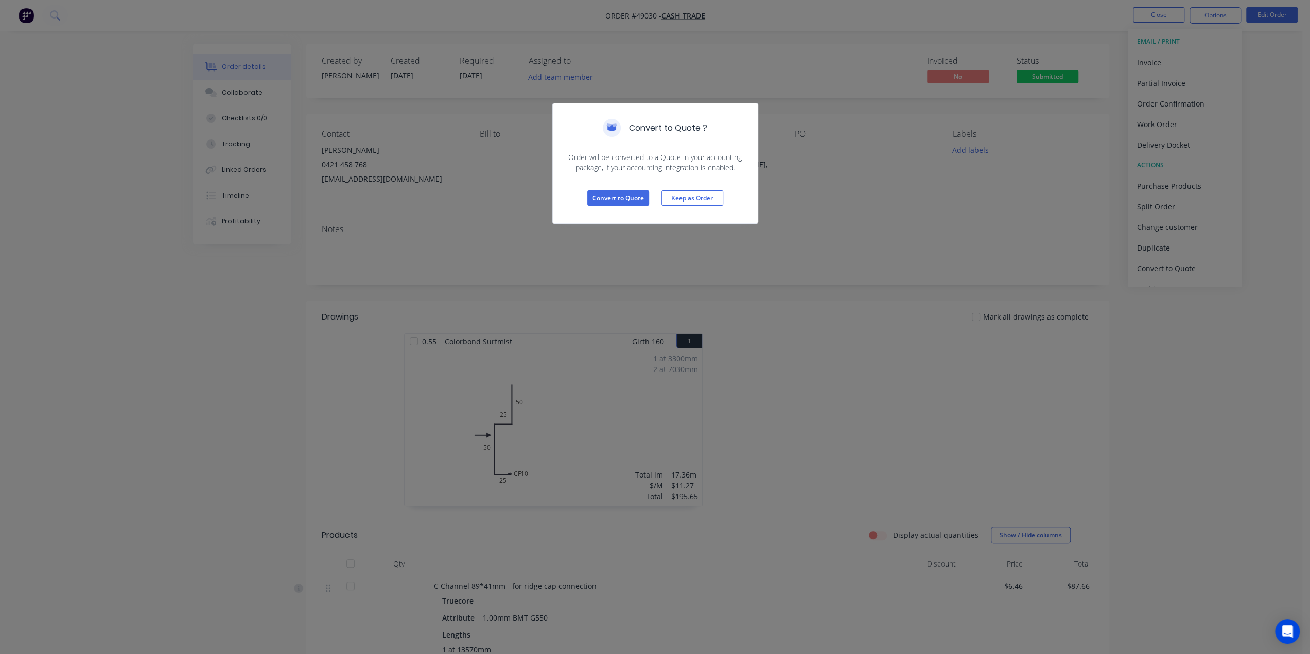
click at [1235, 327] on div "Convert to Quote ? Order will be converted to a Quote in your accounting packag…" at bounding box center [655, 327] width 1310 height 654
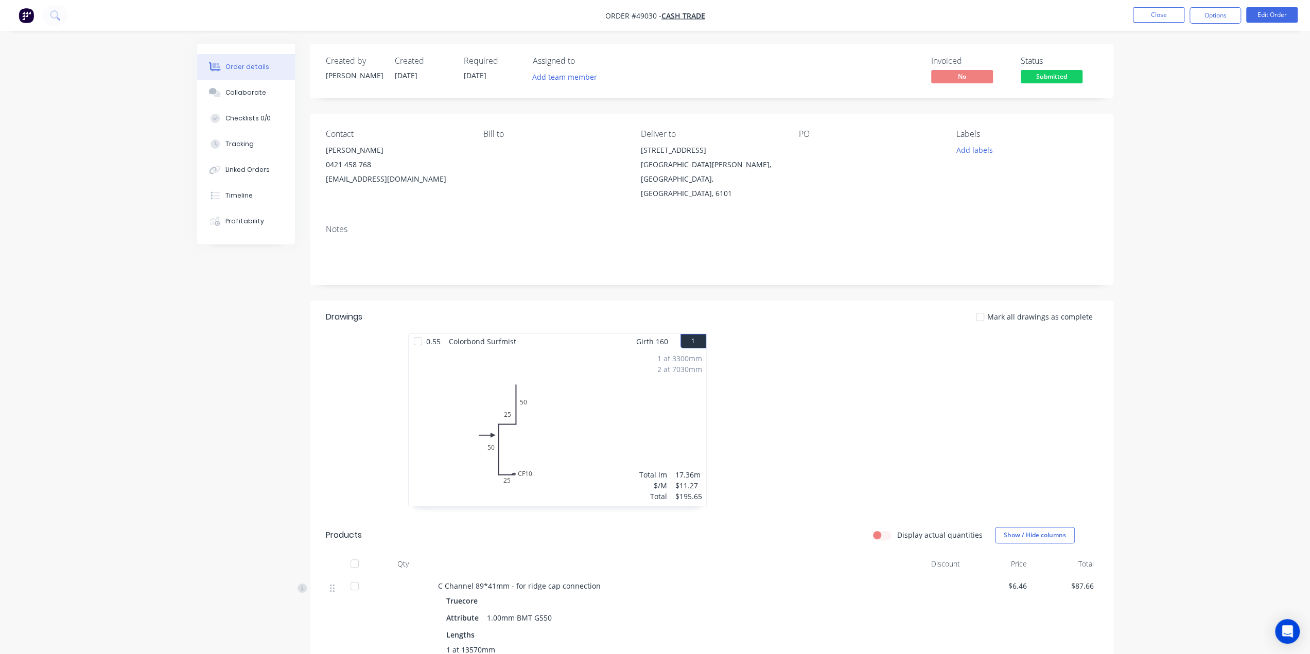
click at [1190, 256] on div "Order details Collaborate Checklists 0/0 Tracking Linked Orders Timeline Profit…" at bounding box center [655, 507] width 1310 height 1015
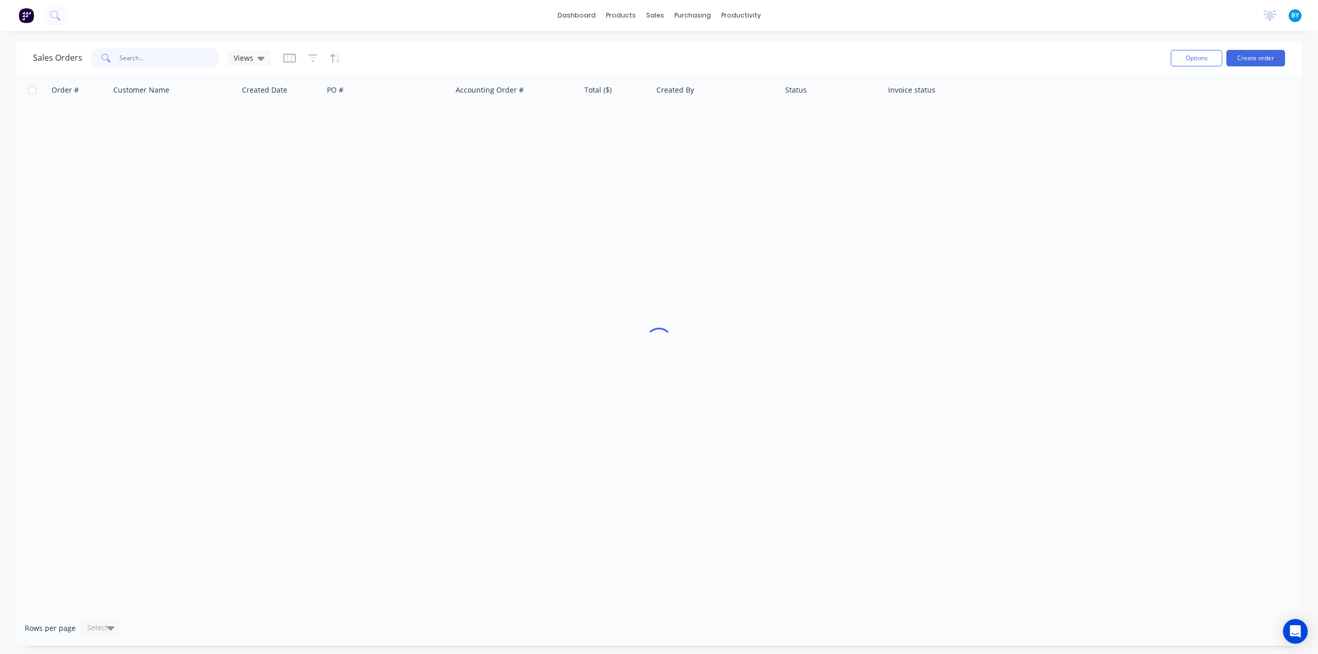
click at [178, 58] on input "text" at bounding box center [169, 58] width 100 height 21
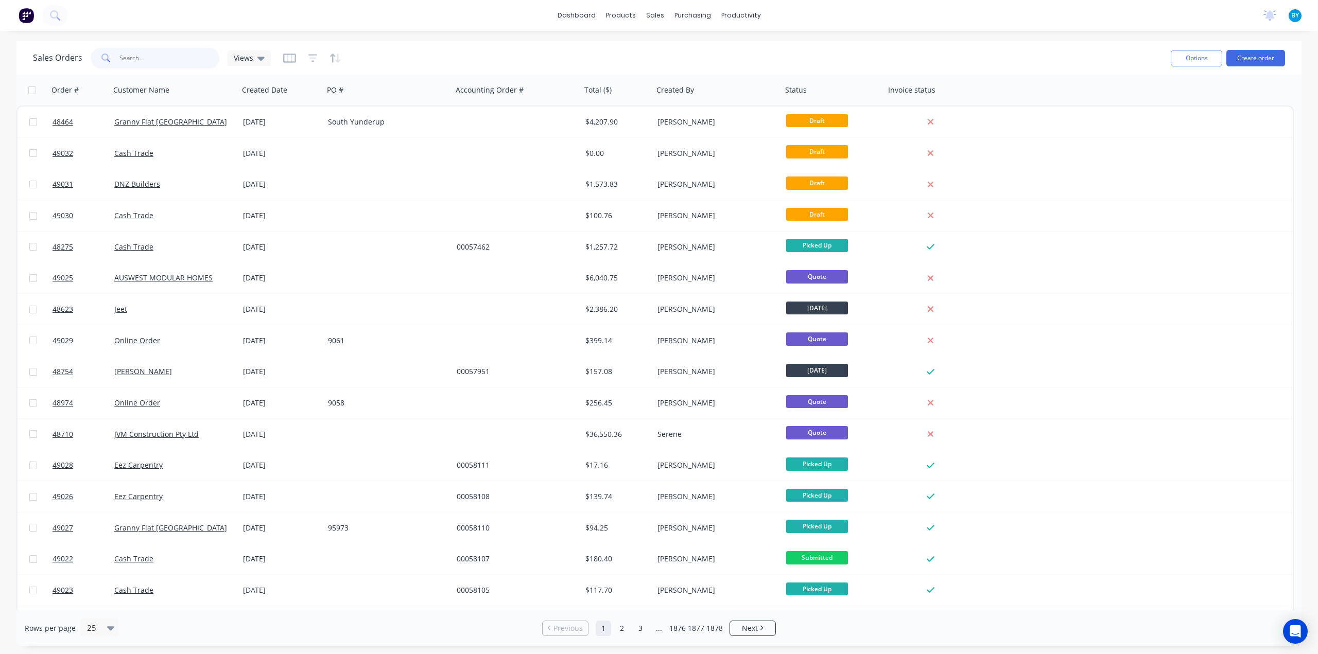
click at [133, 56] on input "text" at bounding box center [169, 58] width 100 height 21
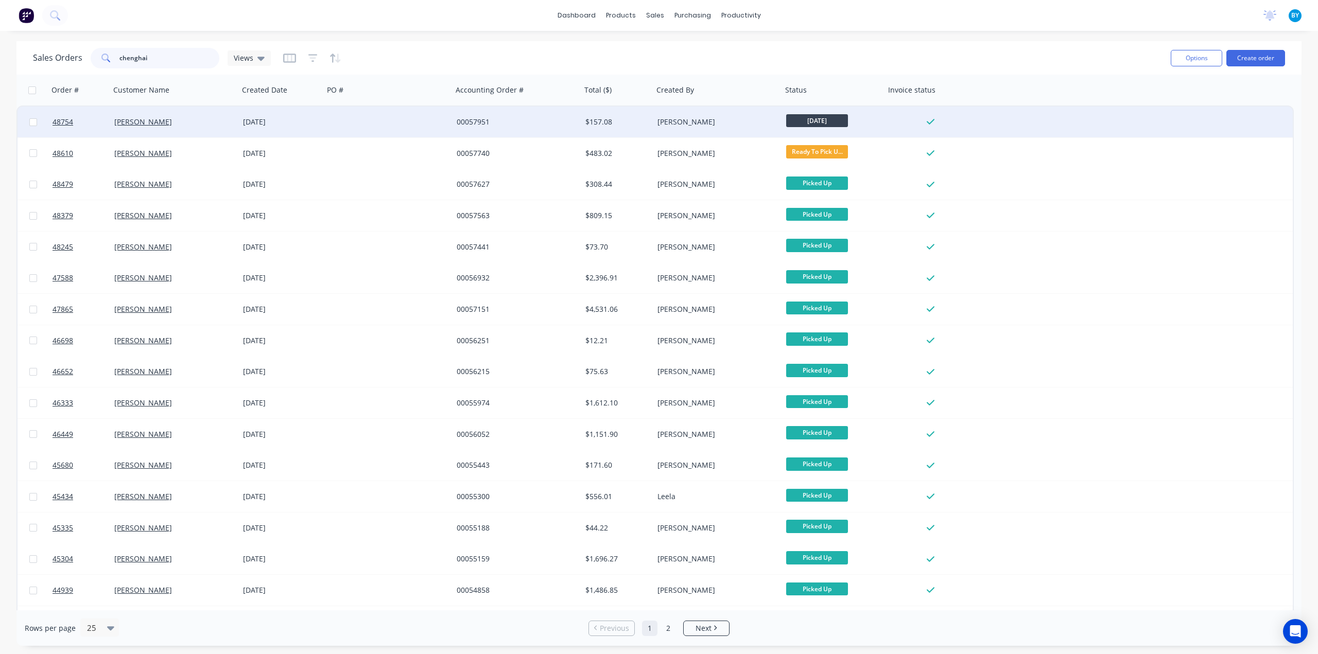
type input "chenghai"
click at [542, 128] on div "00057951" at bounding box center [517, 122] width 129 height 31
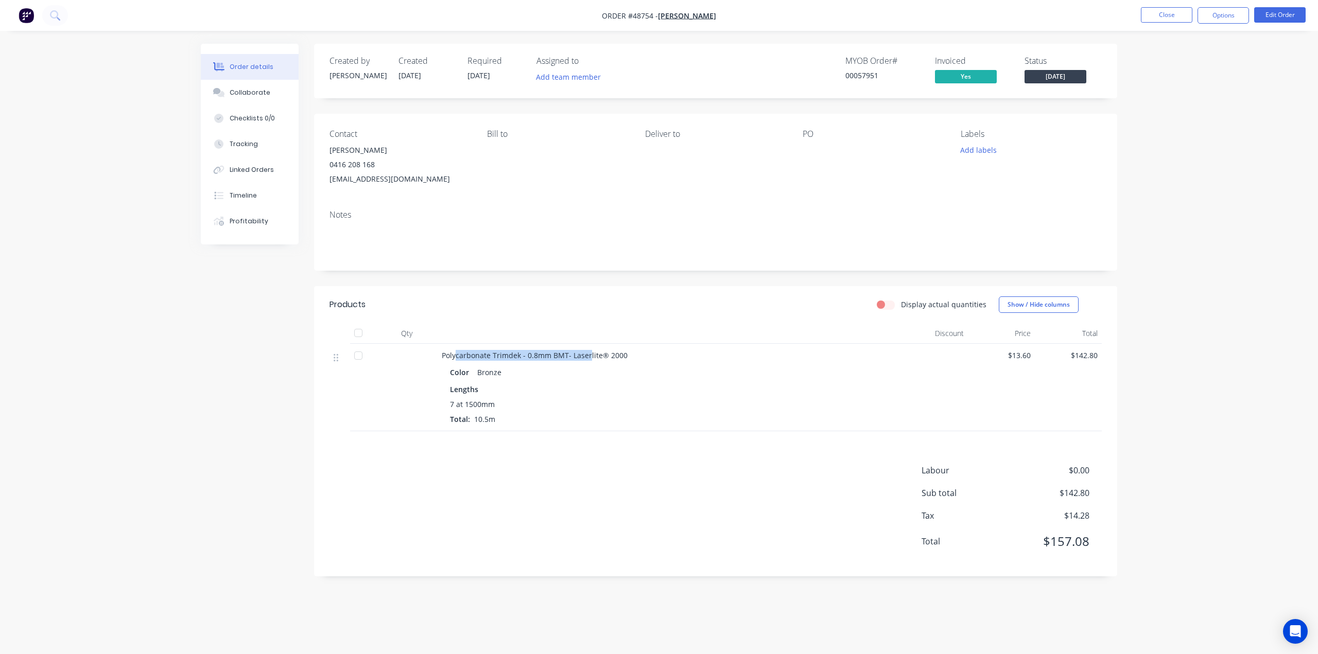
drag, startPoint x: 455, startPoint y: 358, endPoint x: 592, endPoint y: 360, distance: 137.0
click at [596, 355] on span "Polycarbonate Trimdek - 0.8mm BMT- Laserlite® 2000" at bounding box center [535, 356] width 186 height 10
click at [633, 423] on div "7 at 1500mm Total: 10.5m" at bounding box center [669, 412] width 439 height 26
drag, startPoint x: 568, startPoint y: 356, endPoint x: 630, endPoint y: 356, distance: 61.8
click at [630, 356] on div "Polycarbonate Trimdek - 0.8mm BMT- Laserlite® 2000" at bounding box center [669, 355] width 455 height 11
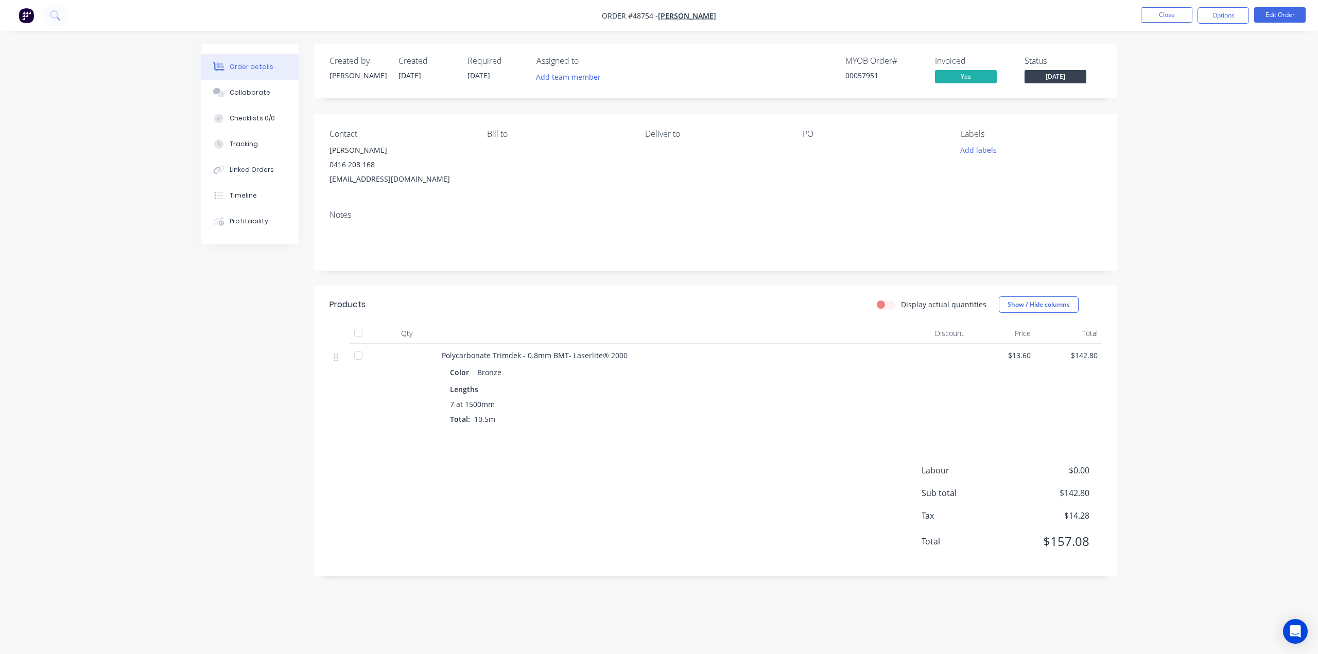
drag, startPoint x: 609, startPoint y: 387, endPoint x: 540, endPoint y: 370, distance: 71.6
click at [608, 387] on div "Lengths" at bounding box center [669, 389] width 439 height 11
click at [272, 168] on button "Linked Orders" at bounding box center [250, 170] width 98 height 26
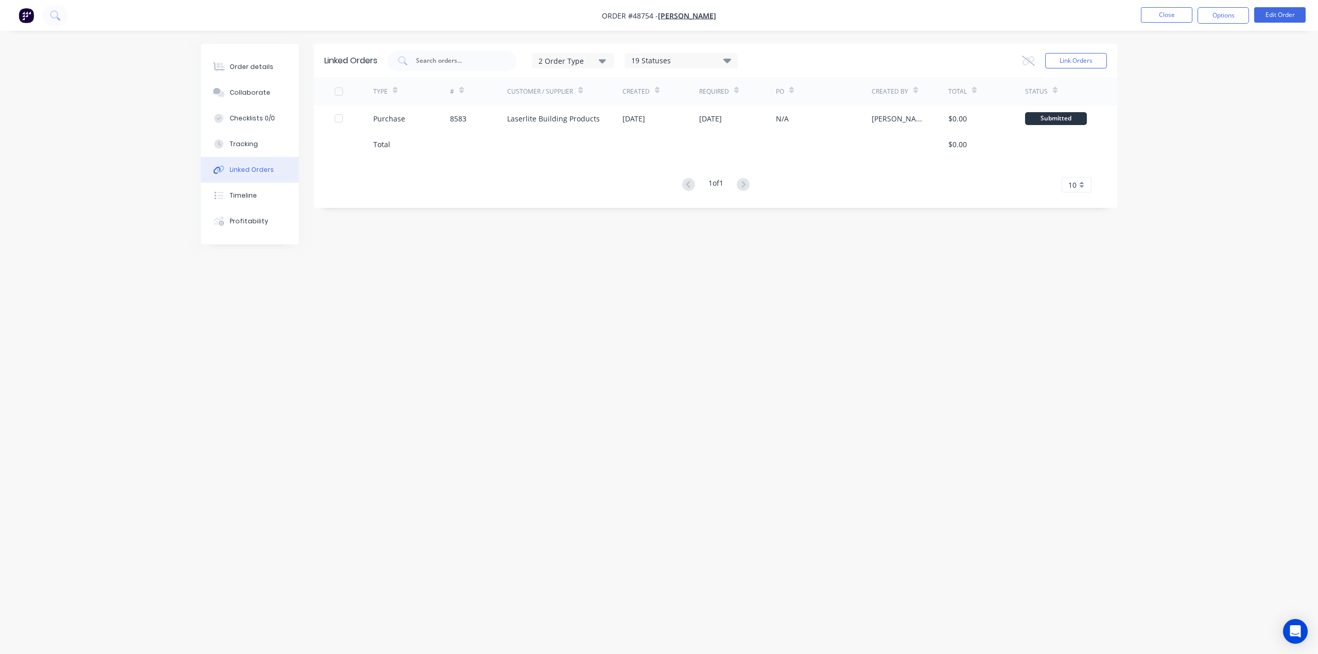
click at [1056, 311] on div "Linked Orders 2 Order Type 19 Statuses Sales Order Status All Archived Draft Qu…" at bounding box center [659, 308] width 917 height 528
click at [25, 17] on img "button" at bounding box center [26, 15] width 15 height 15
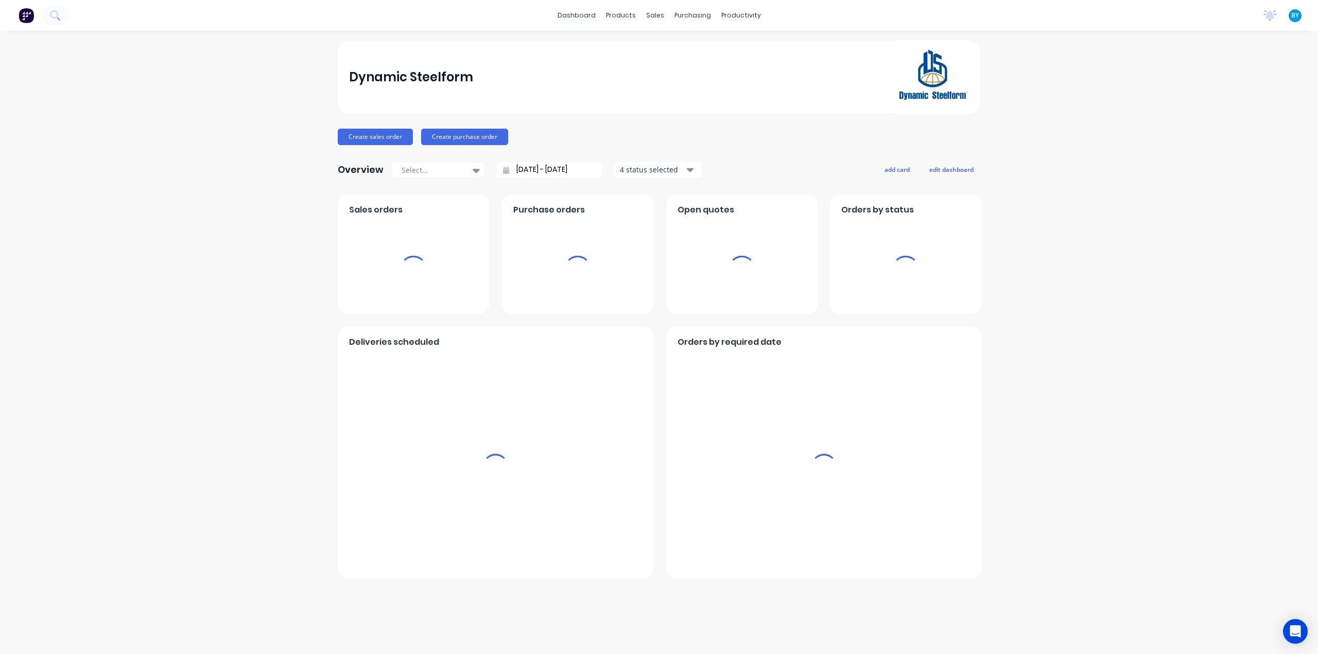
click at [660, 16] on div "sales" at bounding box center [655, 15] width 28 height 15
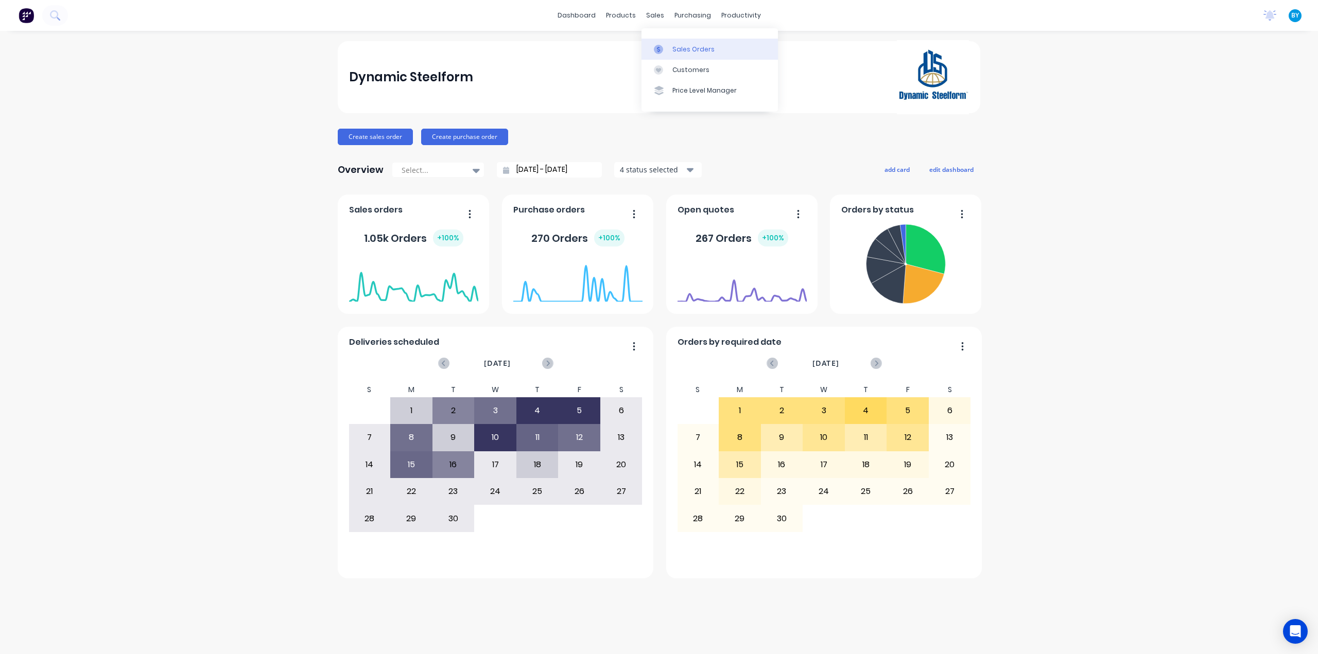
click at [678, 50] on div "Sales Orders" at bounding box center [693, 49] width 42 height 9
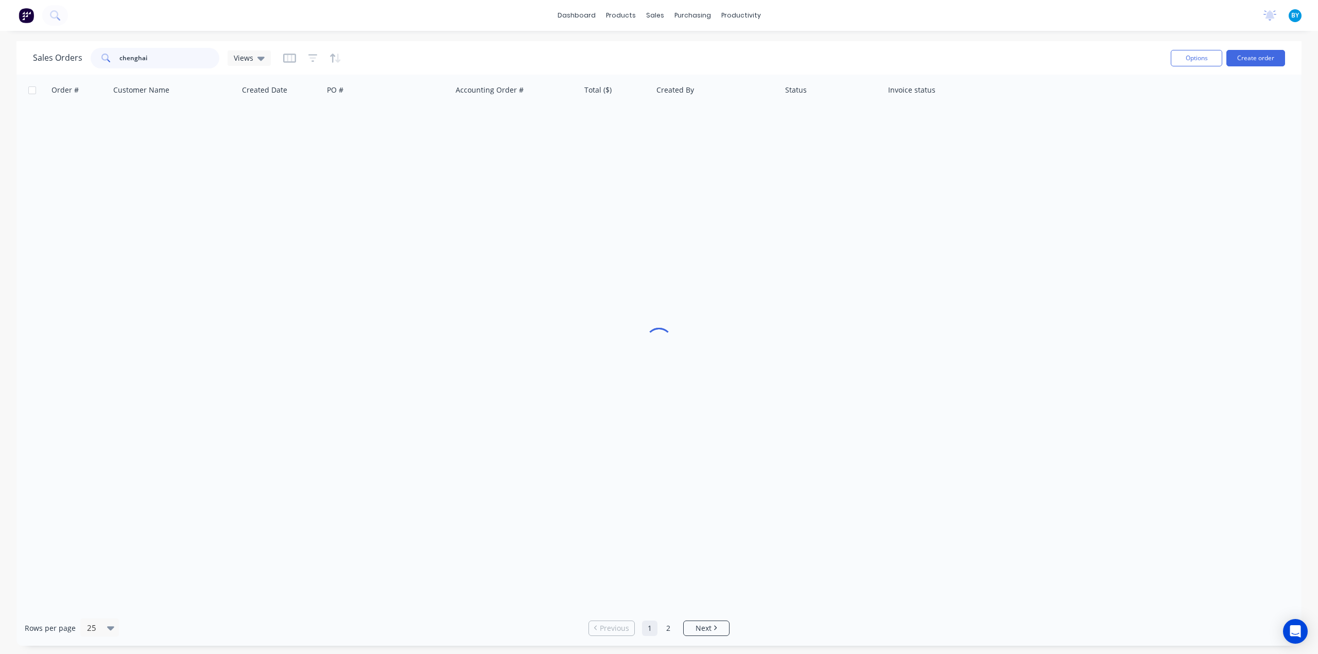
drag, startPoint x: 170, startPoint y: 63, endPoint x: 74, endPoint y: 59, distance: 96.4
click at [74, 59] on div "Sales Orders chenghai Views" at bounding box center [152, 58] width 238 height 21
type input "48194"
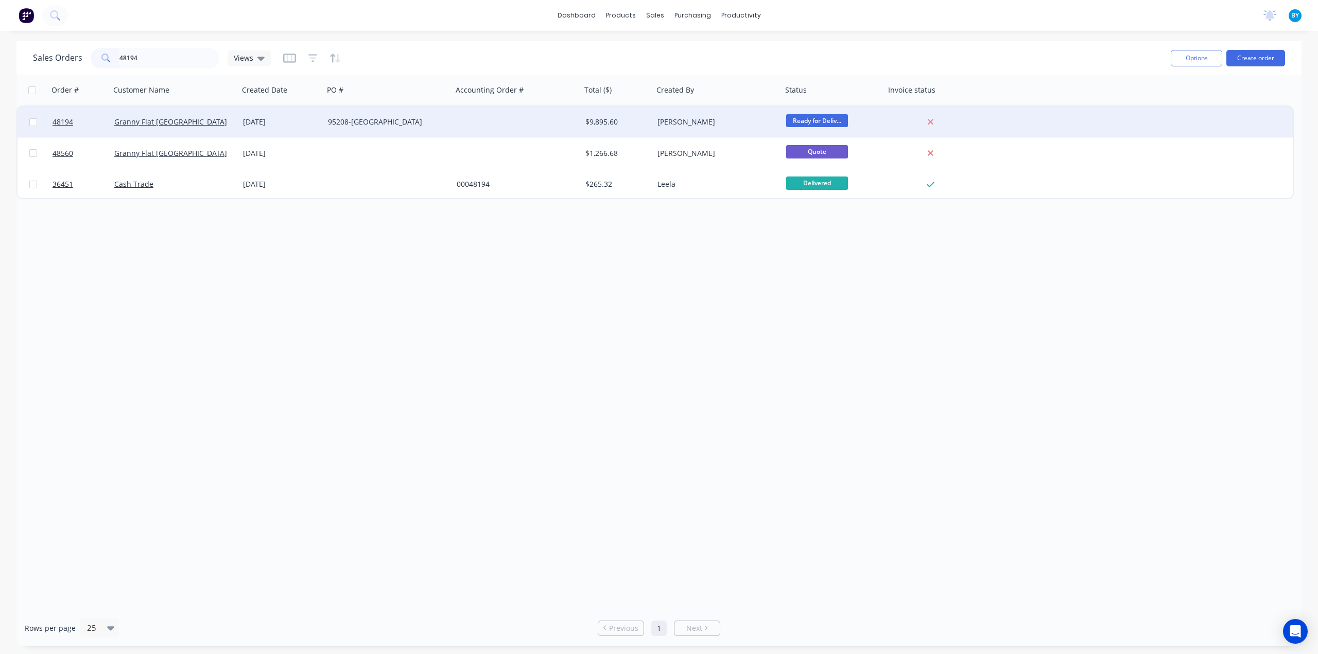
click at [446, 124] on div "95208-[GEOGRAPHIC_DATA]" at bounding box center [388, 122] width 120 height 10
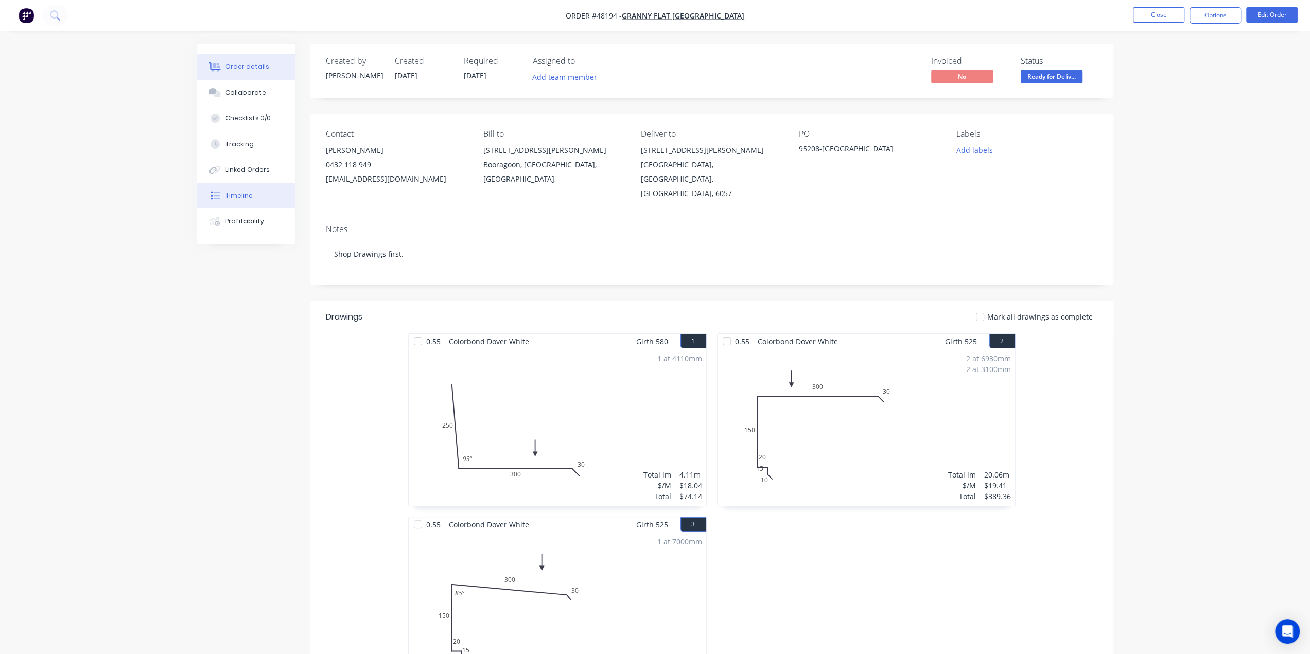
click div "Timeline"
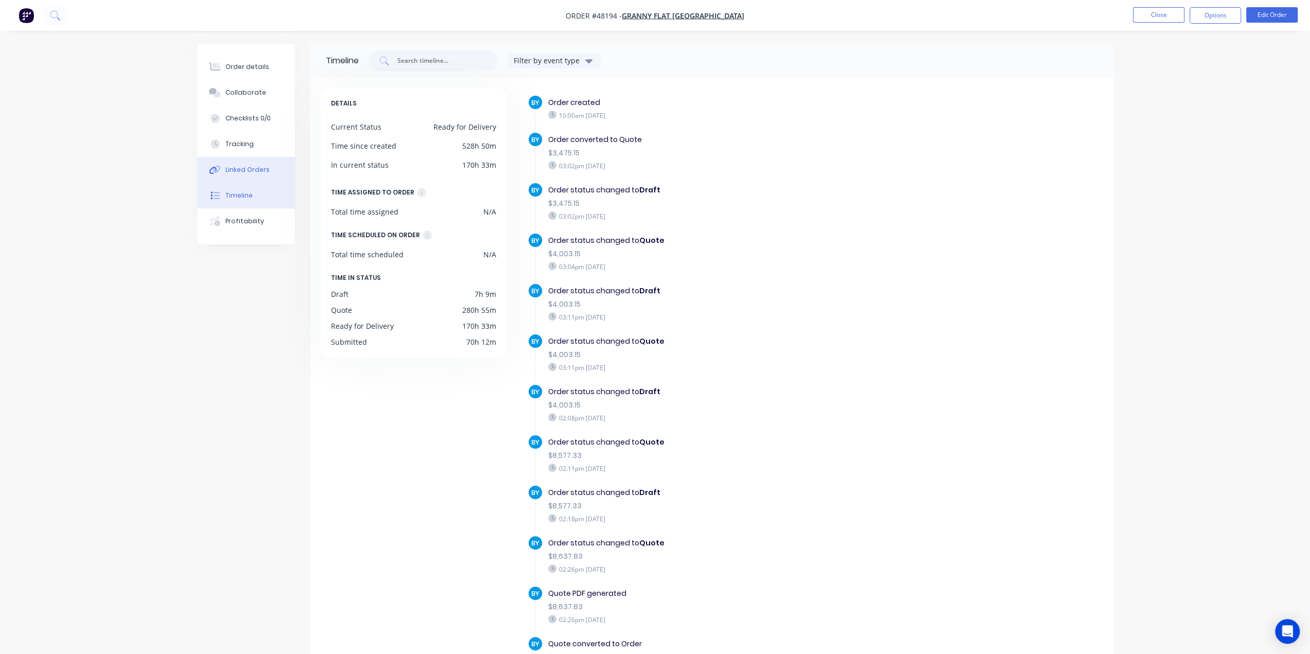
click div "Linked Orders"
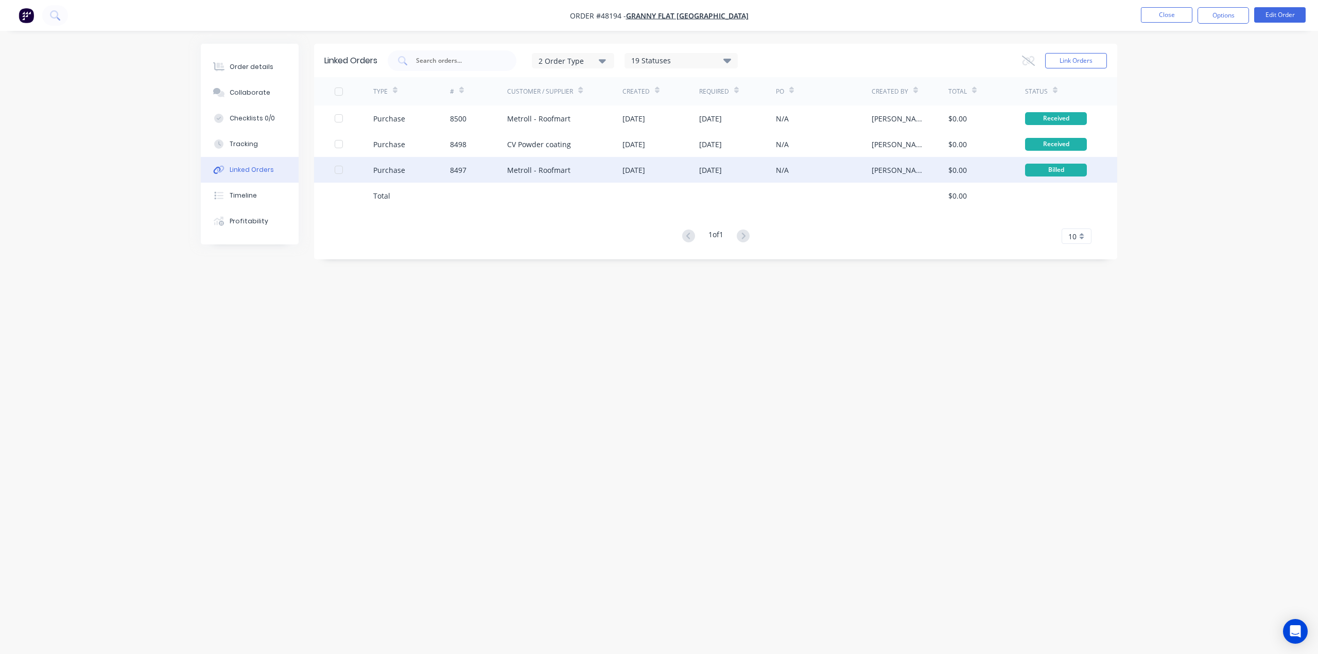
click div "N/A"
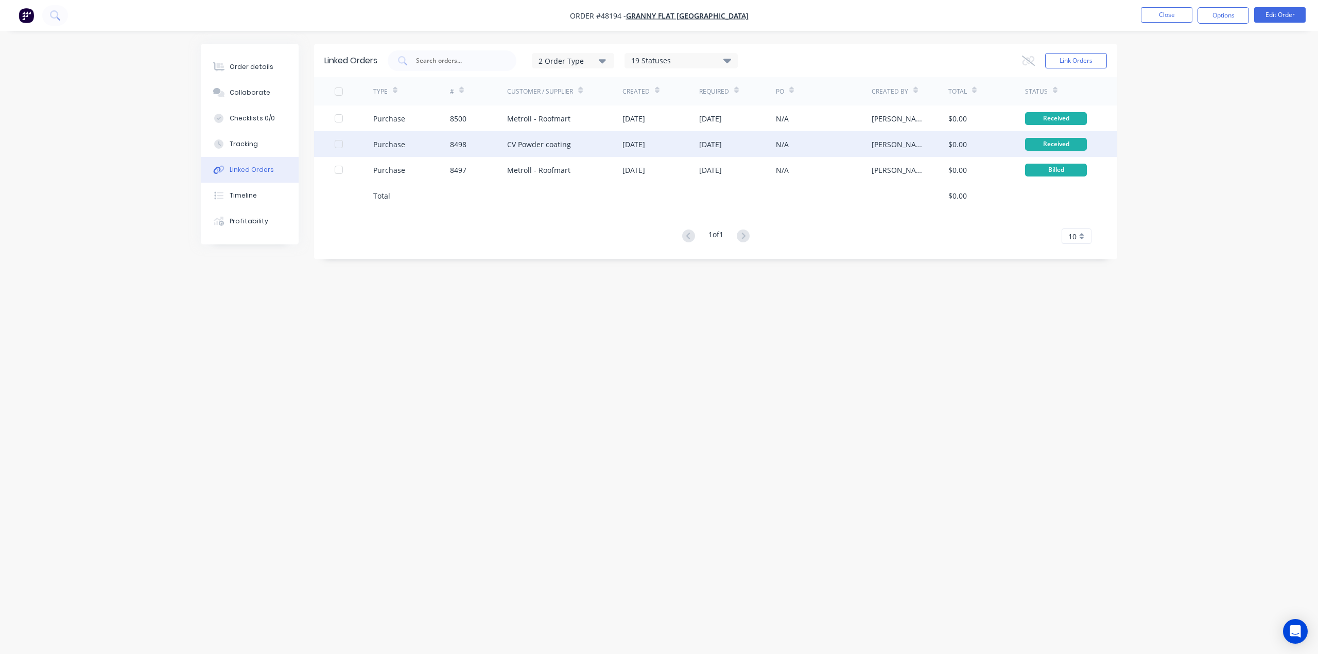
click div "CV Powder coating"
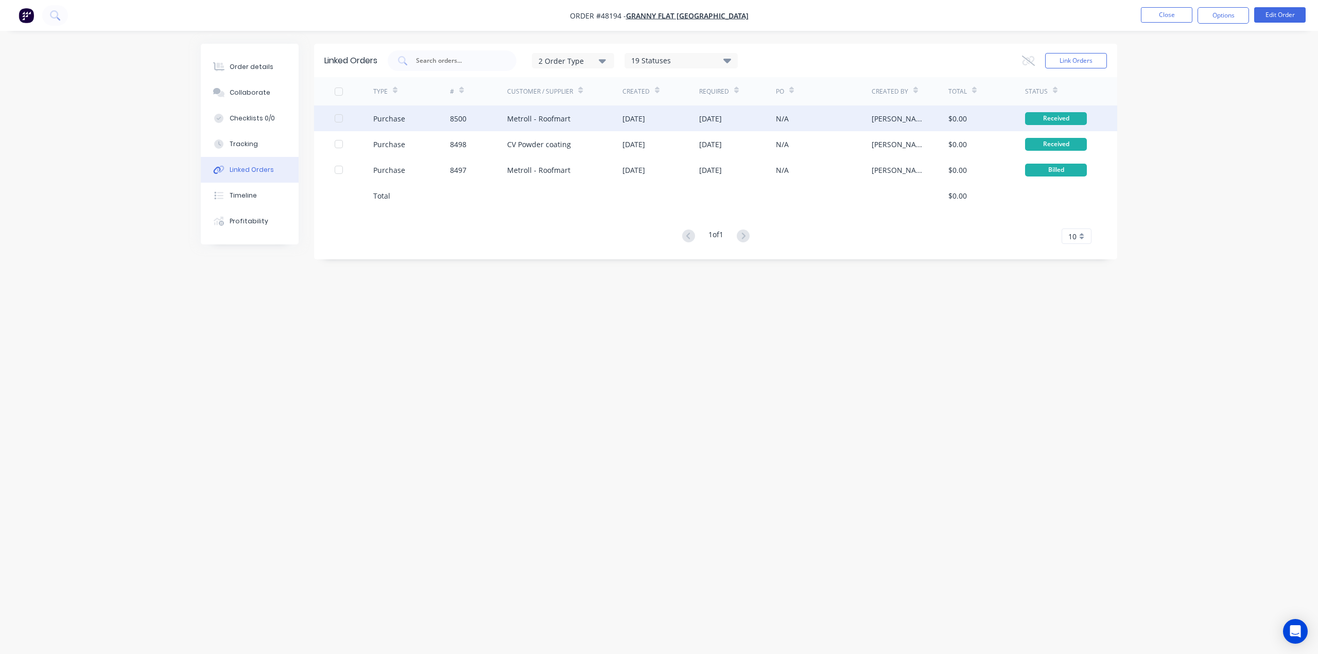
click div "Purchase"
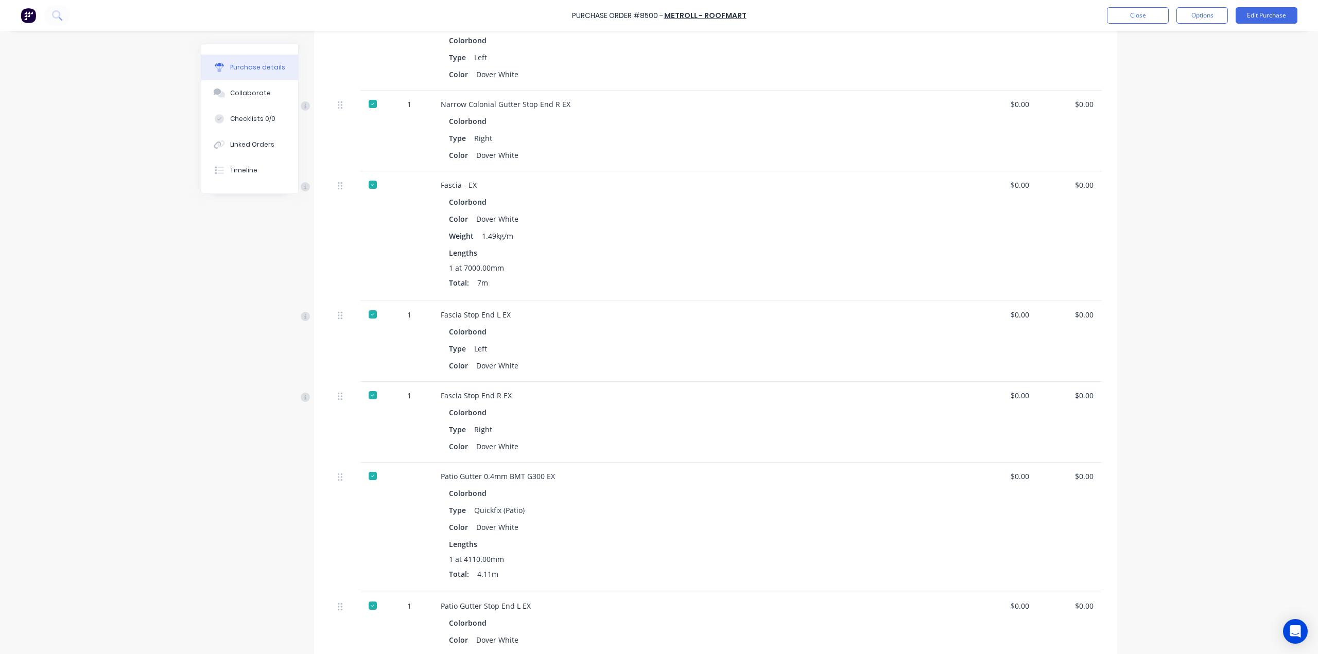
scroll to position [583, 0]
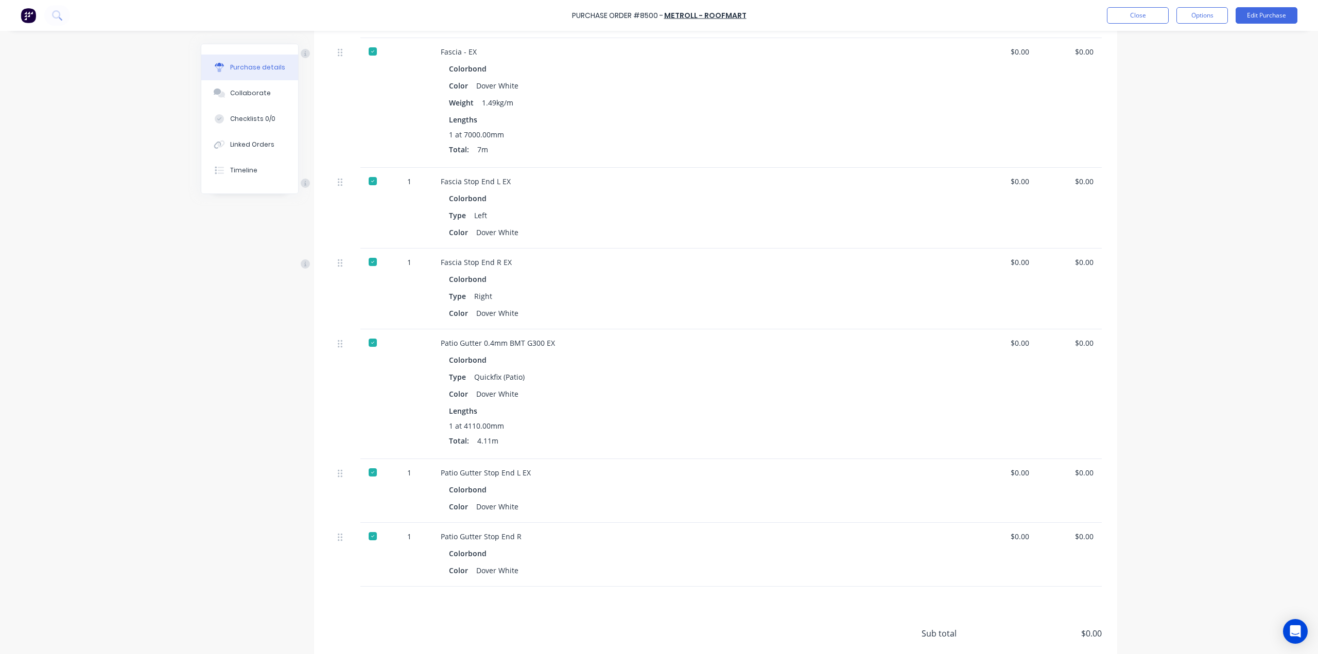
click div "Purchase Order #8500 - Metroll - Roofmart Close Options Edit Purchase Purchase …"
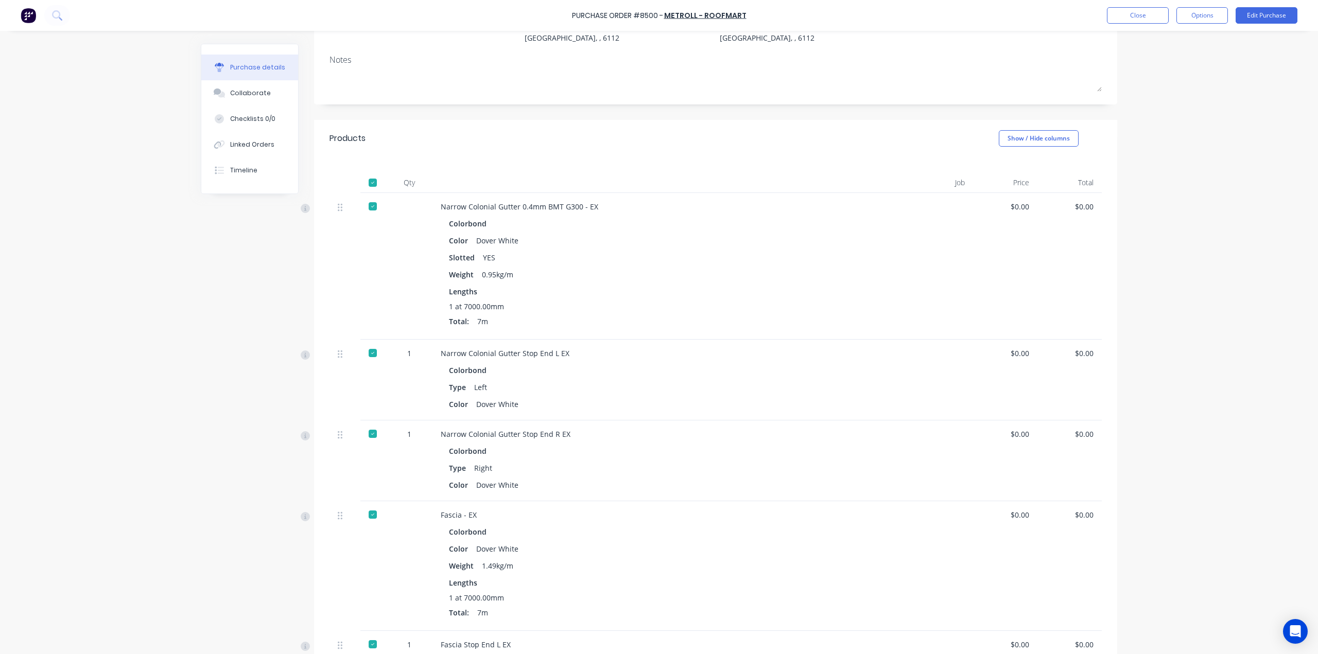
scroll to position [0, 0]
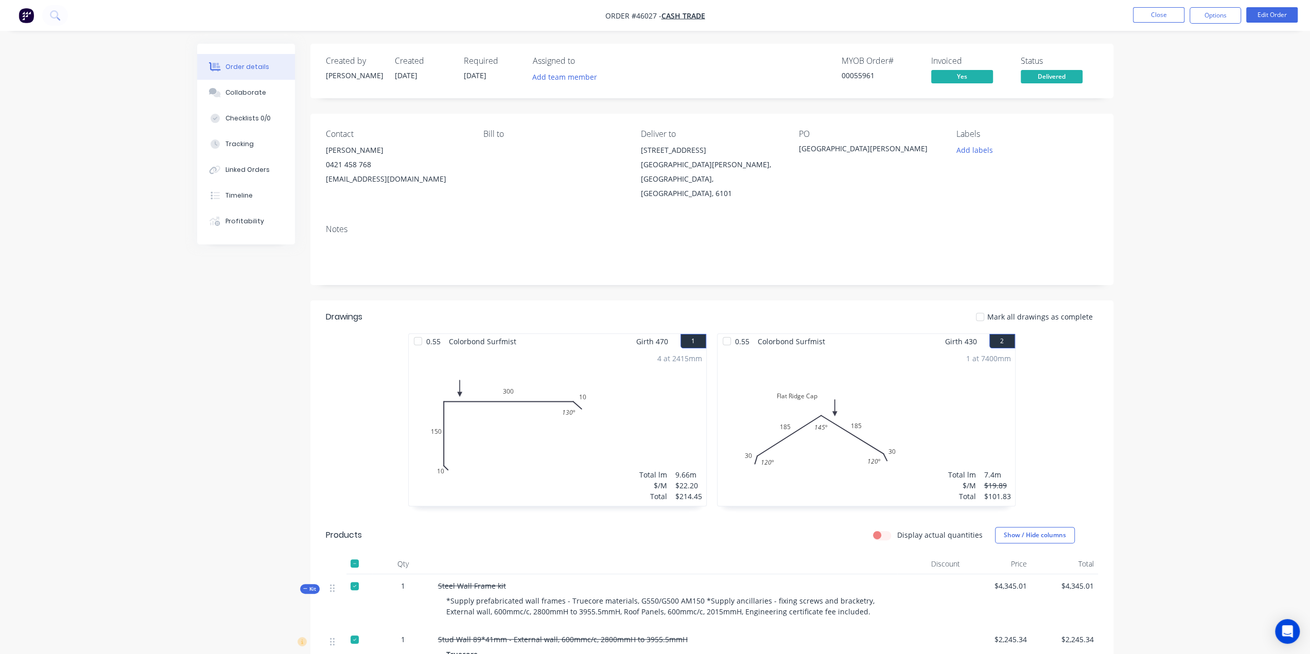
click at [565, 200] on div "Contact [PERSON_NAME] [PHONE_NUMBER] [EMAIL_ADDRESS][DOMAIN_NAME] Bill to Deliv…" at bounding box center [711, 165] width 803 height 102
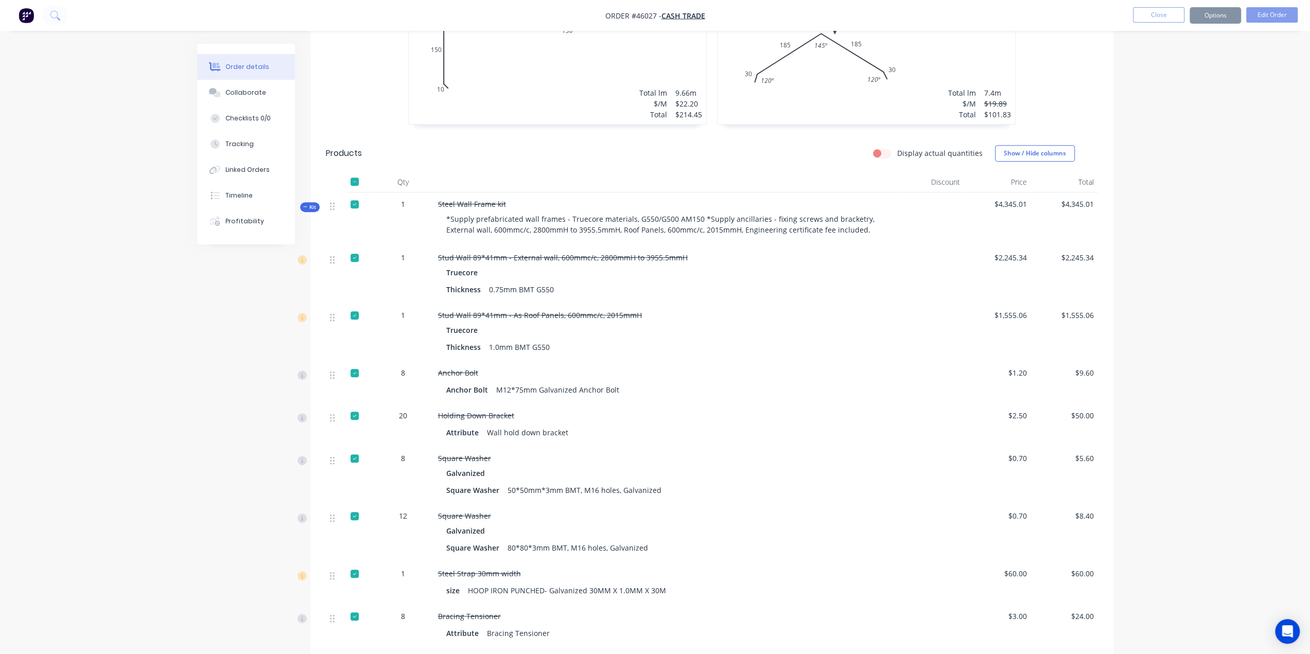
scroll to position [480, 0]
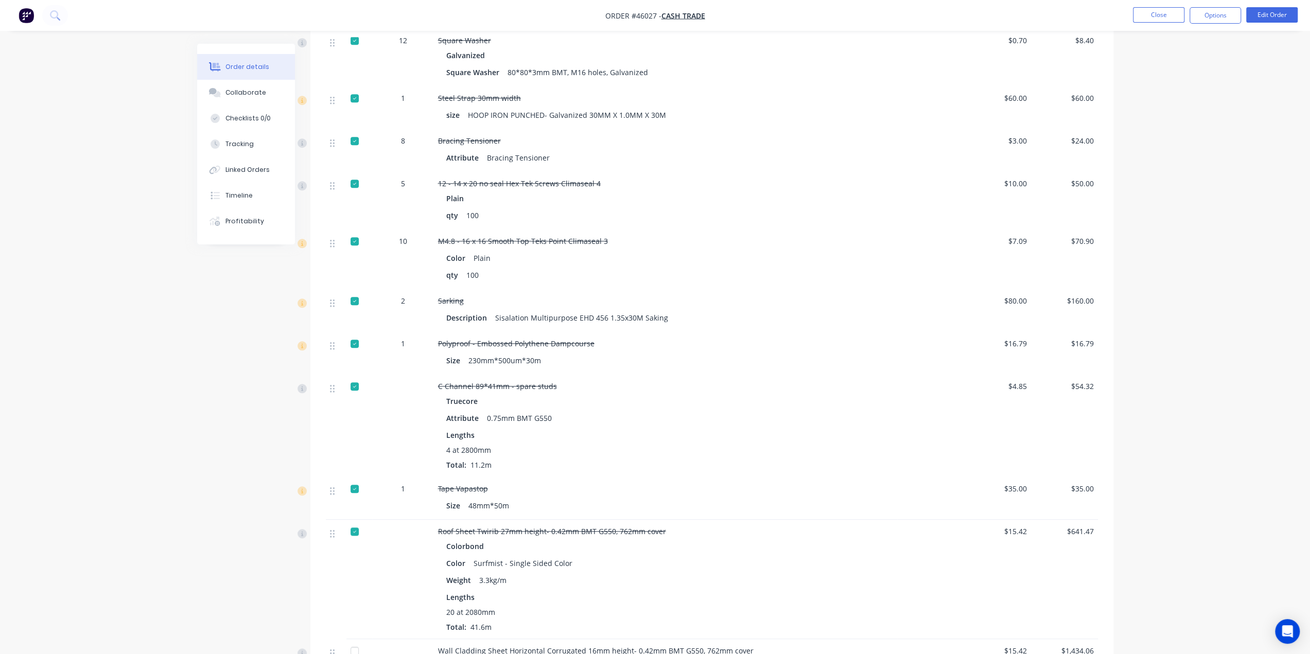
click at [689, 353] on div "Size 230mm*500um*30m" at bounding box center [665, 360] width 439 height 15
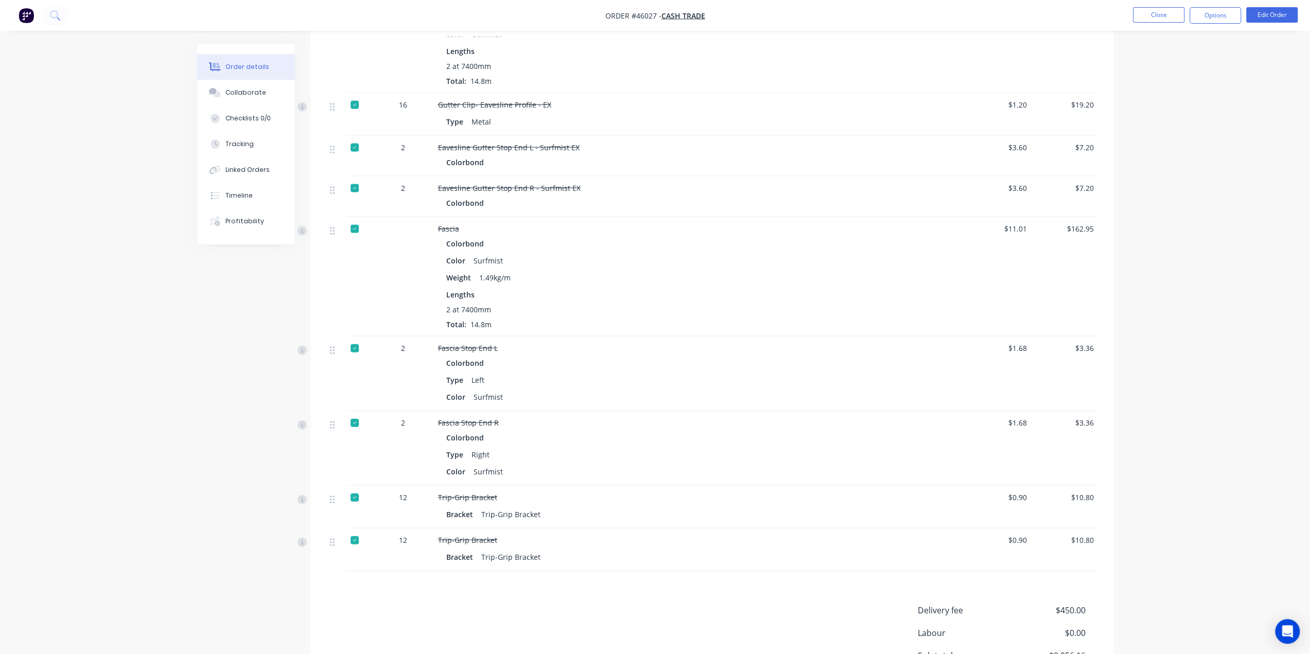
scroll to position [2180, 0]
drag, startPoint x: 1211, startPoint y: 523, endPoint x: 1209, endPoint y: 515, distance: 7.5
click at [744, 429] on div "Colorbond" at bounding box center [665, 436] width 439 height 15
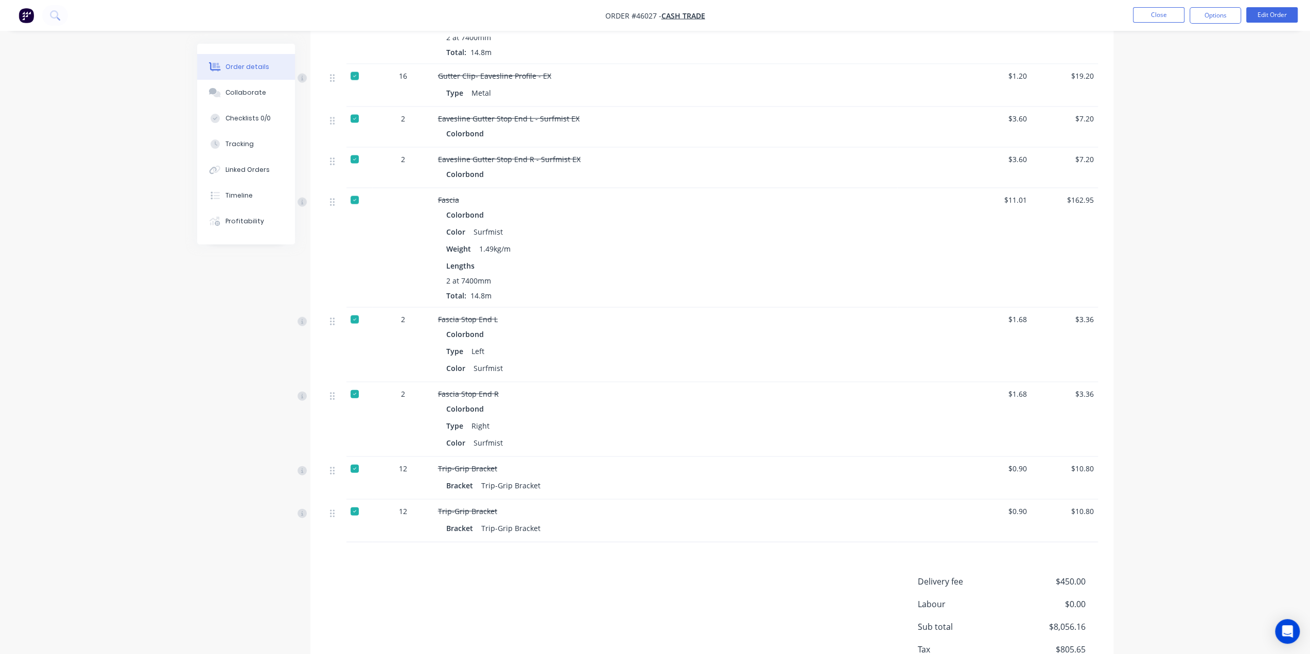
scroll to position [2258, 0]
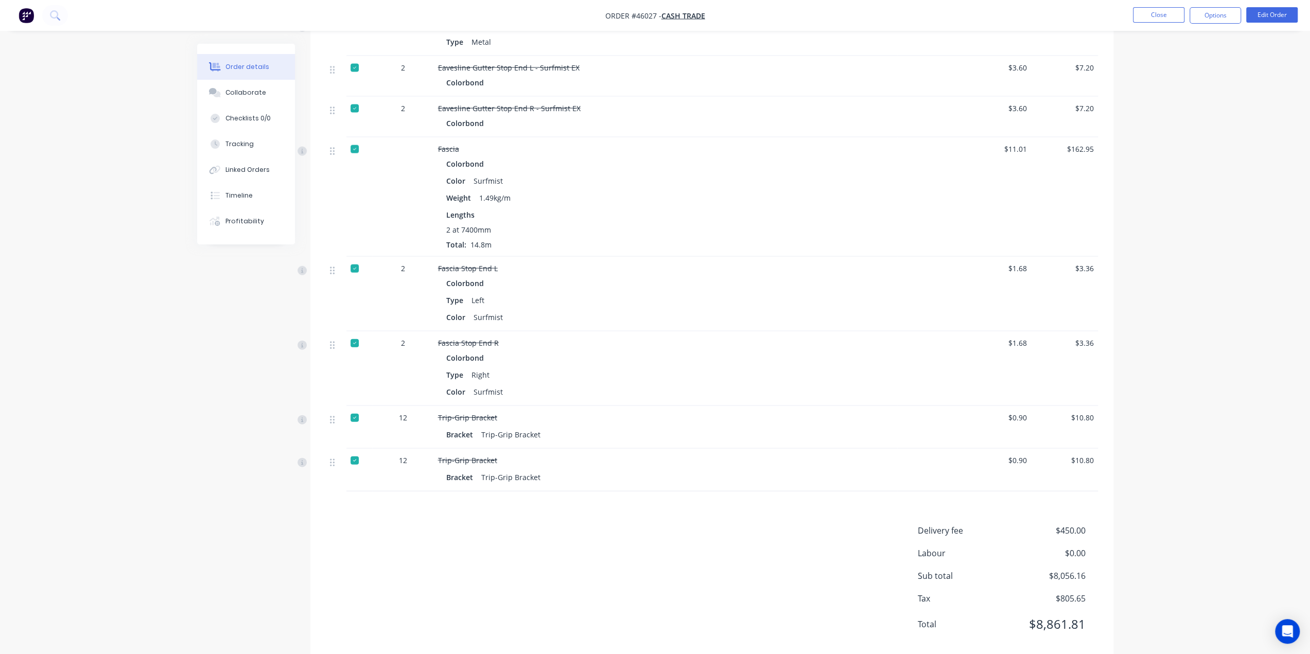
click at [973, 361] on div "$1.68" at bounding box center [997, 369] width 67 height 75
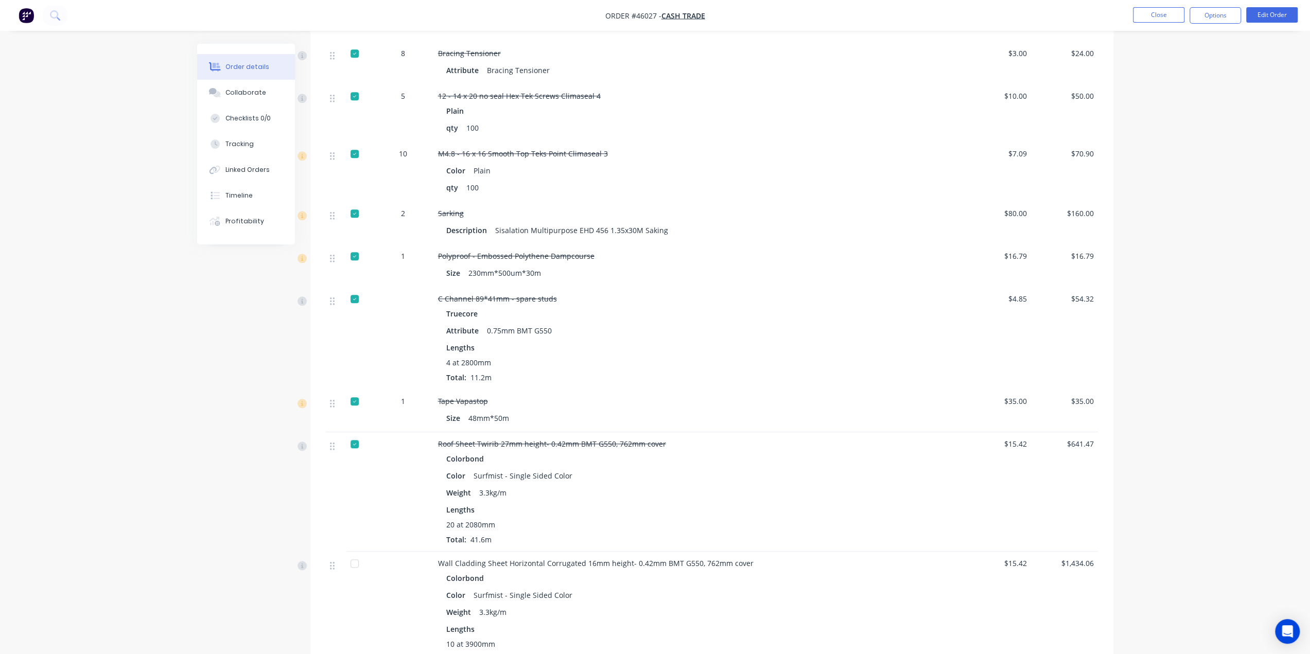
scroll to position [868, 0]
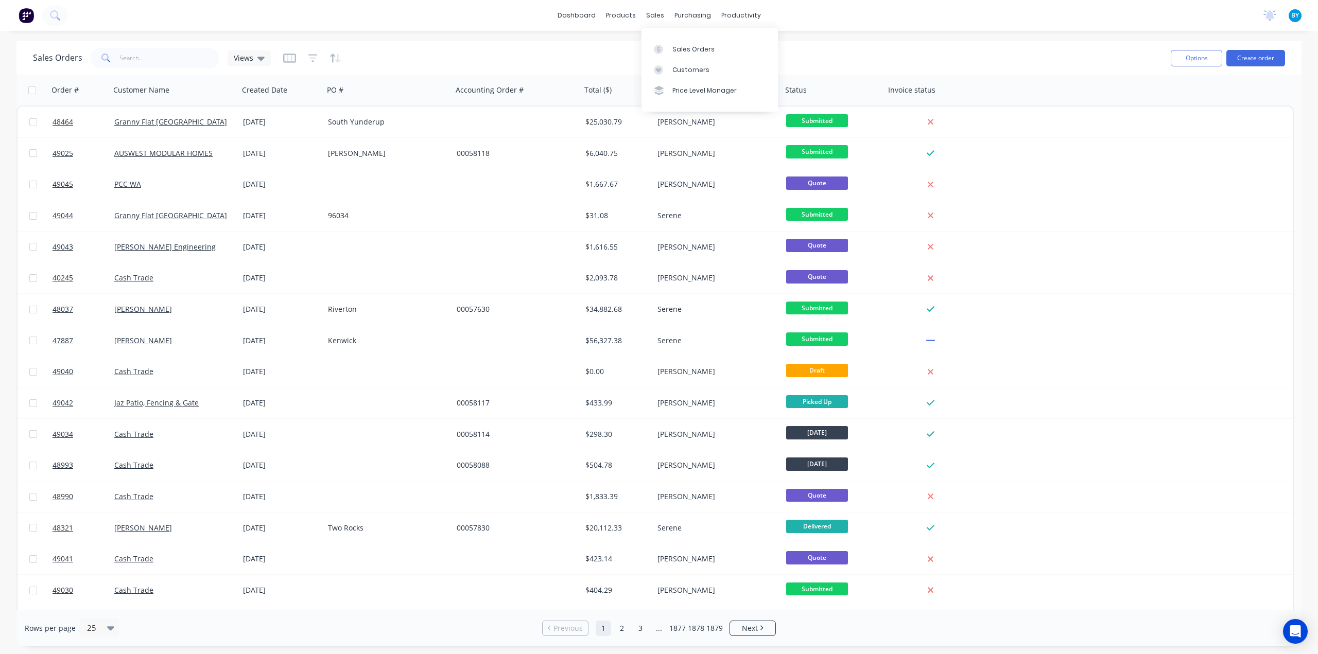
click at [630, 36] on div "dashboard products sales purchasing productivity dashboard products Product Cat…" at bounding box center [659, 327] width 1318 height 654
click at [629, 38] on div "dashboard products sales purchasing productivity dashboard products Product Cat…" at bounding box center [659, 327] width 1318 height 654
click at [15, 193] on div "Sales Orders Views Options Create order Order # Customer Name Created Date PO #…" at bounding box center [659, 343] width 1318 height 605
click at [833, 16] on div "dashboard products sales purchasing productivity dashboard products Product Cat…" at bounding box center [659, 15] width 1318 height 31
click at [154, 59] on input "text" at bounding box center [169, 58] width 100 height 21
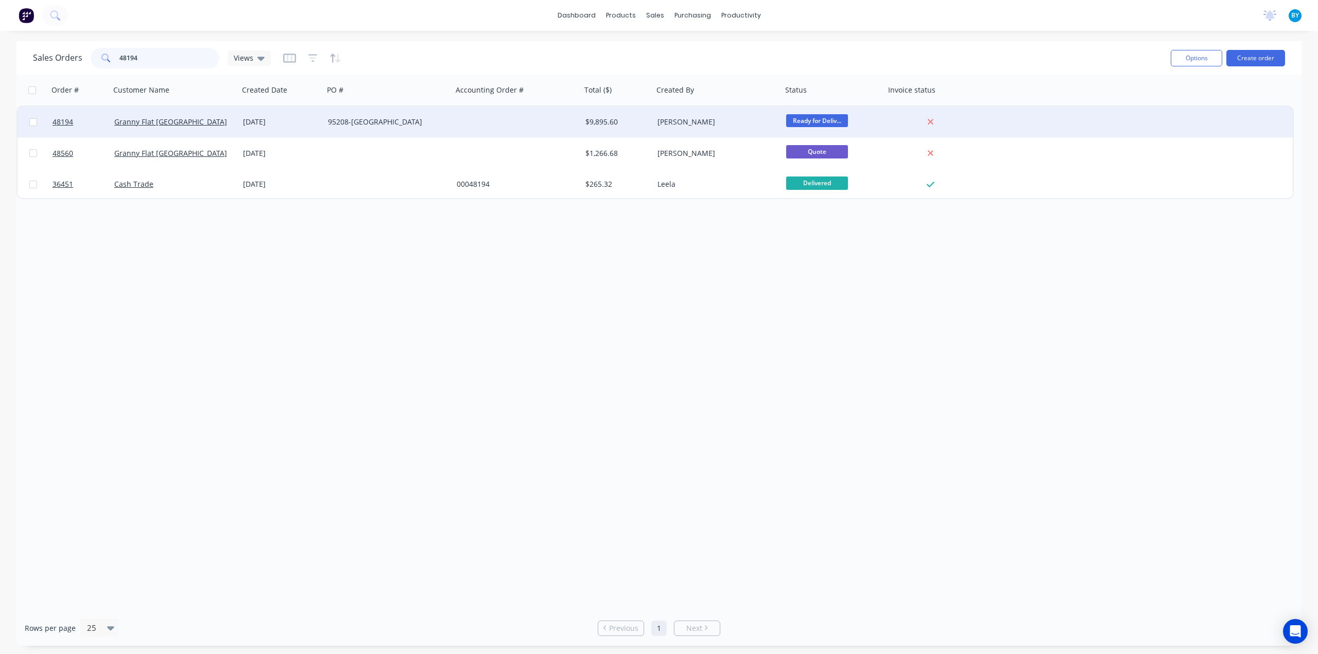
type input "48194"
click at [204, 126] on div "Granny Flat [GEOGRAPHIC_DATA]" at bounding box center [171, 122] width 114 height 10
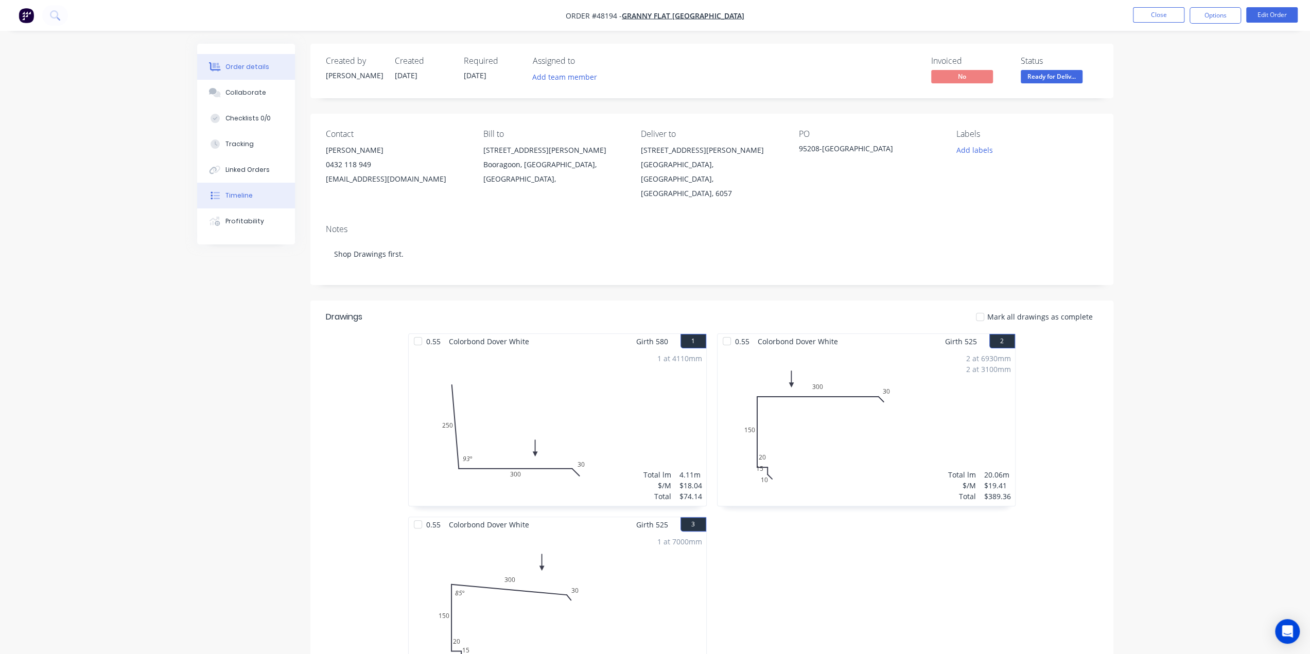
click at [248, 199] on div "Timeline" at bounding box center [239, 195] width 27 height 9
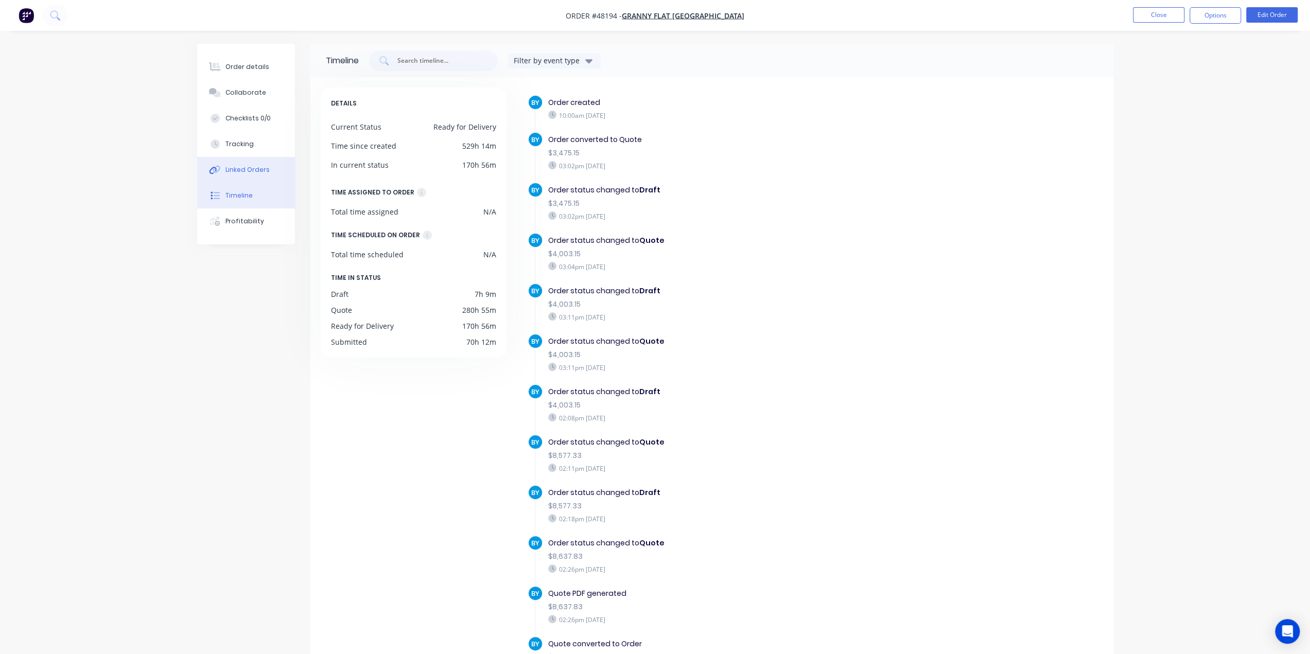
click at [254, 171] on div "Linked Orders" at bounding box center [248, 169] width 44 height 9
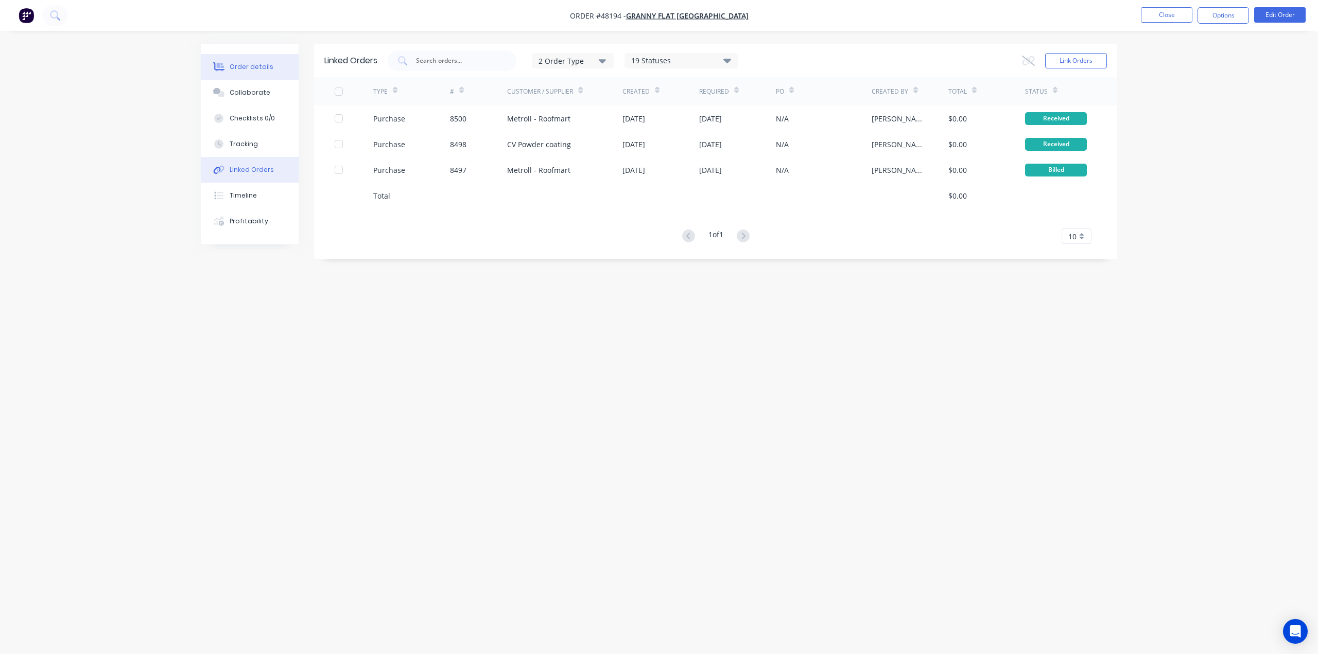
click at [245, 74] on button "Order details" at bounding box center [250, 67] width 98 height 26
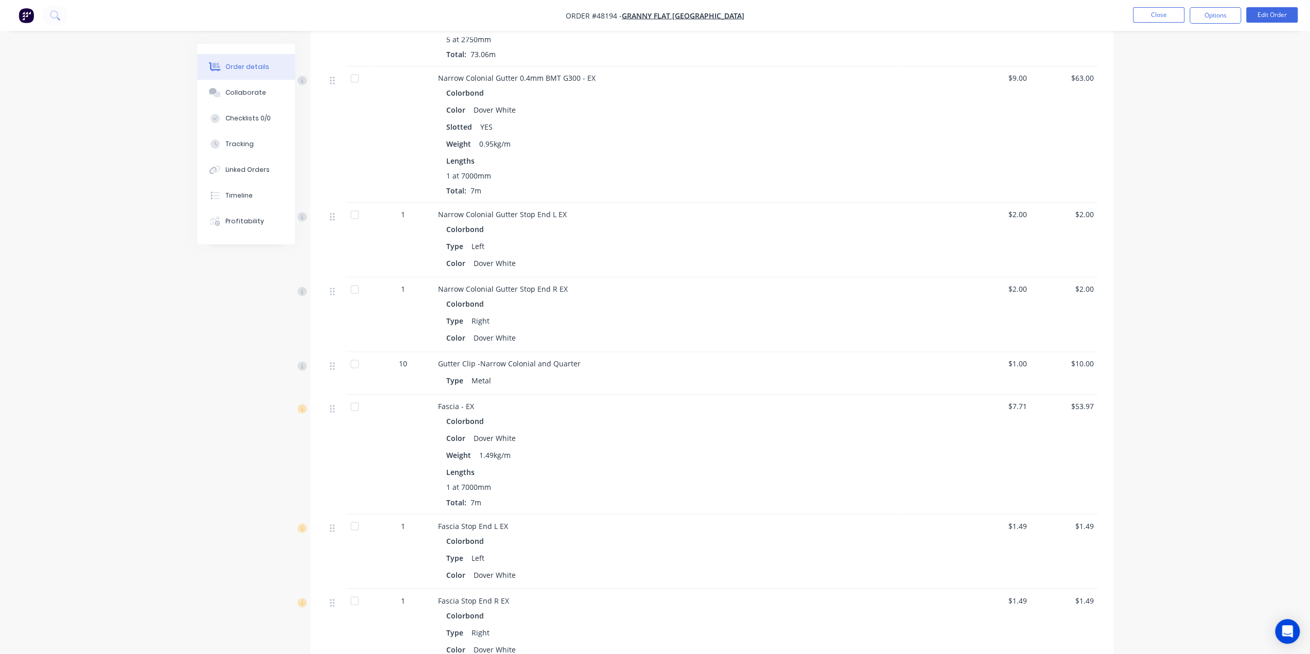
scroll to position [1339, 0]
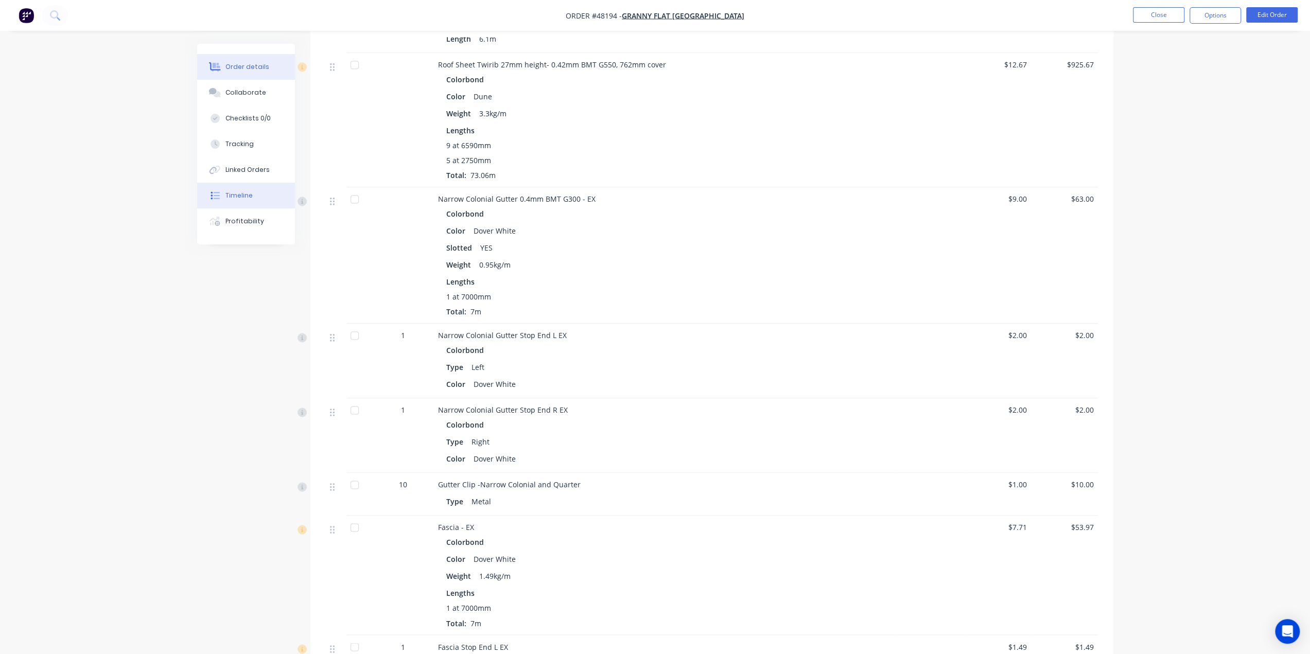
click at [292, 193] on div "Order details Collaborate Checklists 0/0 Tracking Linked Orders Timeline Profit…" at bounding box center [253, 144] width 113 height 201
click at [247, 201] on button "Timeline" at bounding box center [246, 196] width 98 height 26
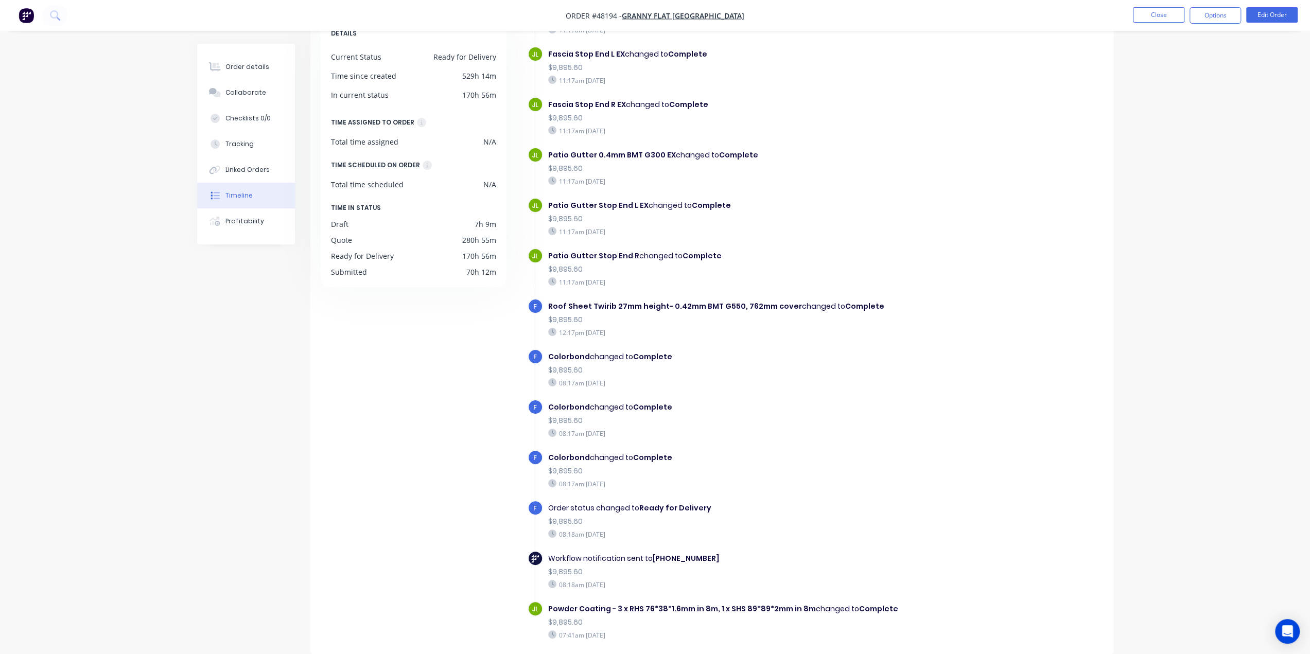
scroll to position [2297, 0]
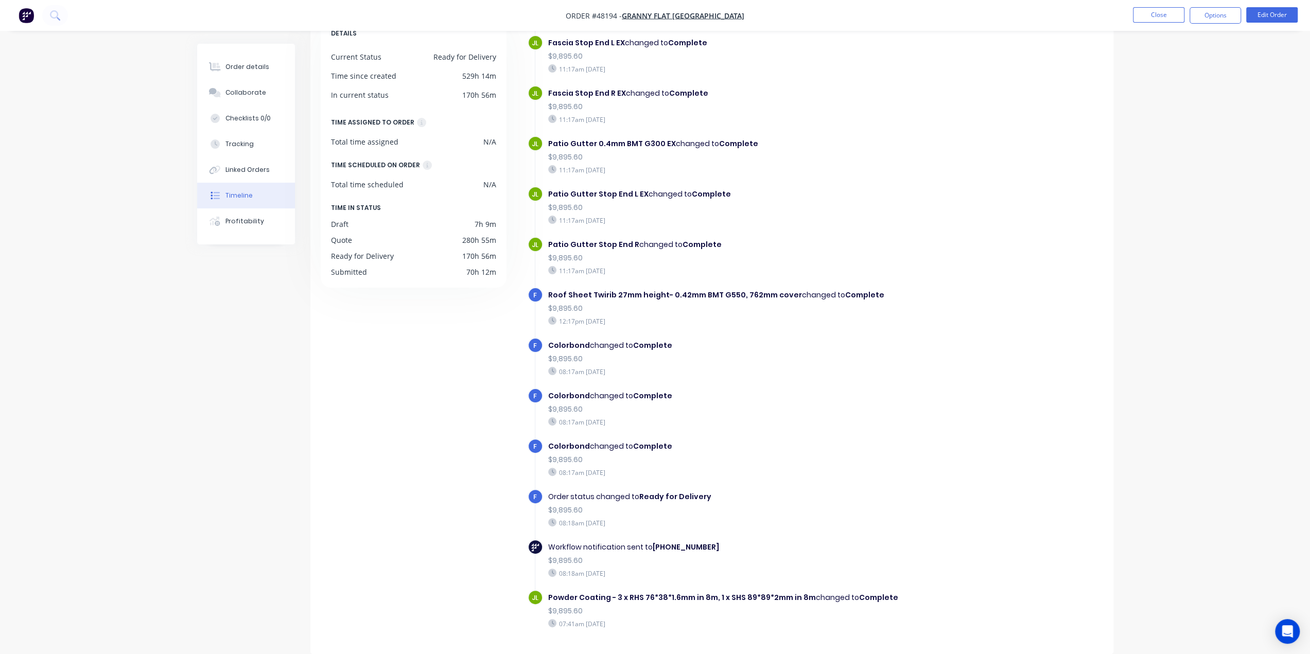
click at [1156, 502] on div "Order details Collaborate Checklists 0/0 Tracking Linked Orders Timeline Profit…" at bounding box center [655, 292] width 1310 height 724
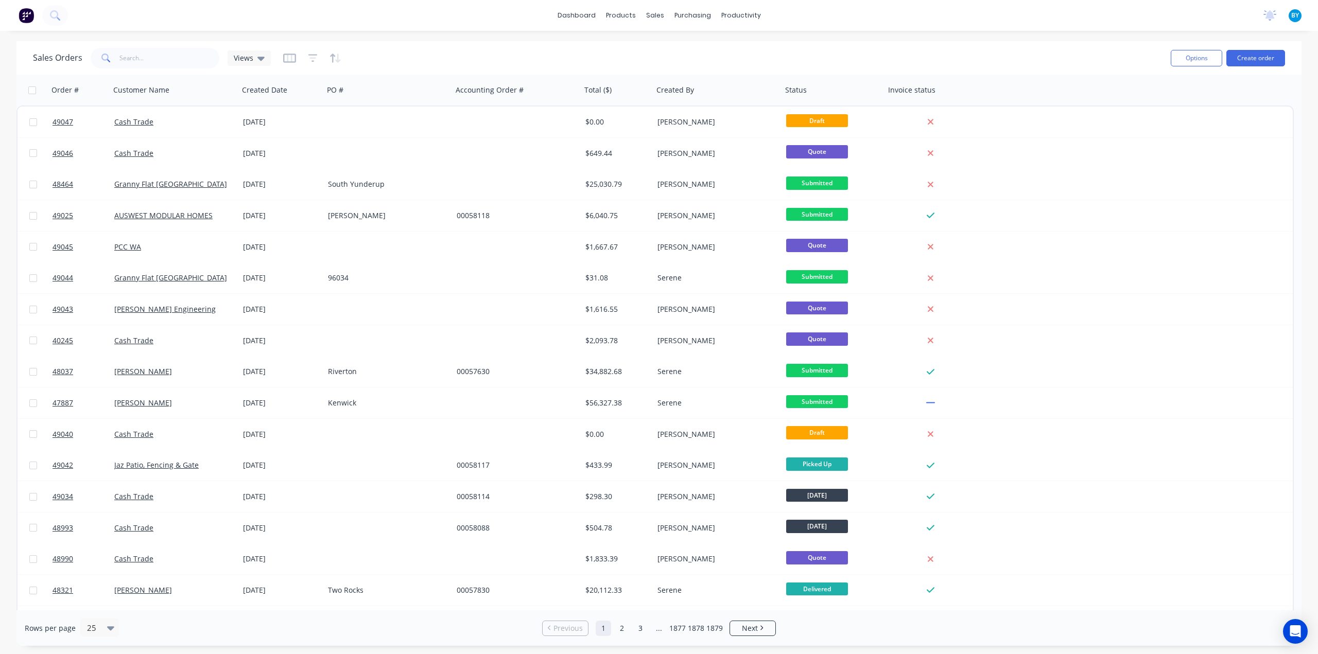
click at [630, 42] on div "Sales Orders Views Options Create order" at bounding box center [658, 57] width 1285 height 33
drag, startPoint x: 918, startPoint y: 34, endPoint x: 1101, endPoint y: 33, distance: 183.3
click at [918, 34] on div "dashboard products sales purchasing productivity dashboard products Product Cat…" at bounding box center [659, 327] width 1318 height 654
click at [1245, 56] on button "Create order" at bounding box center [1255, 58] width 59 height 16
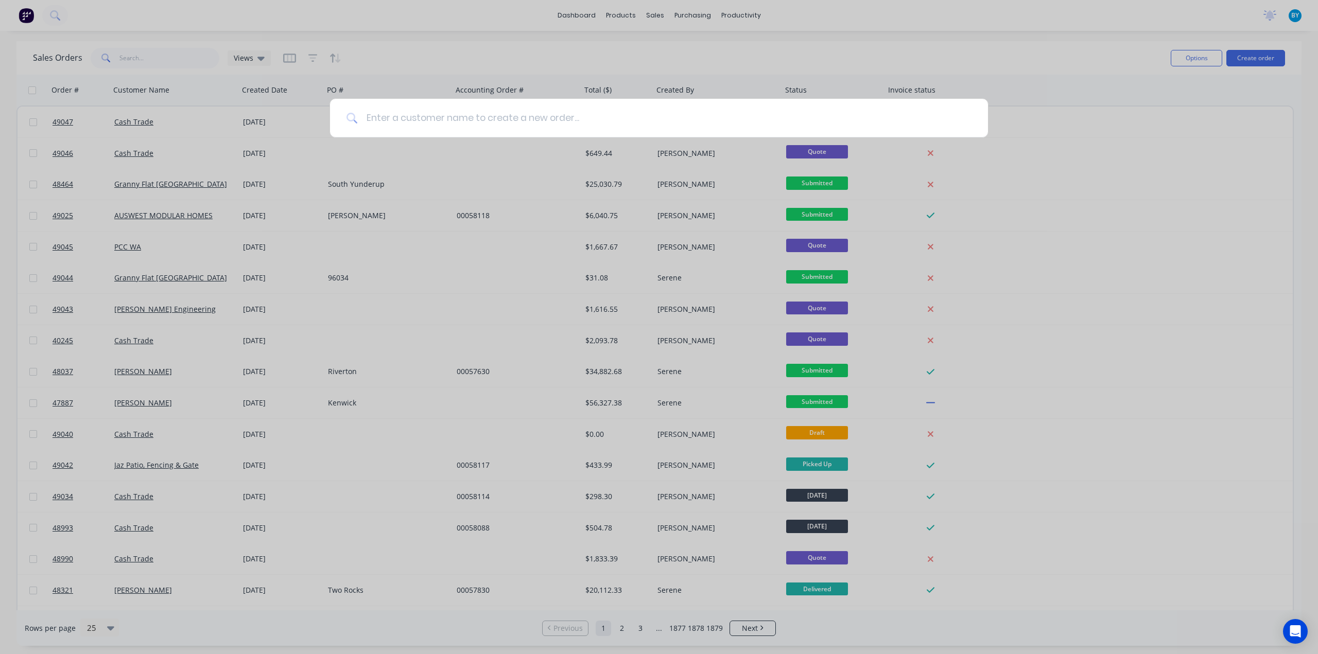
click at [612, 110] on input at bounding box center [665, 118] width 614 height 39
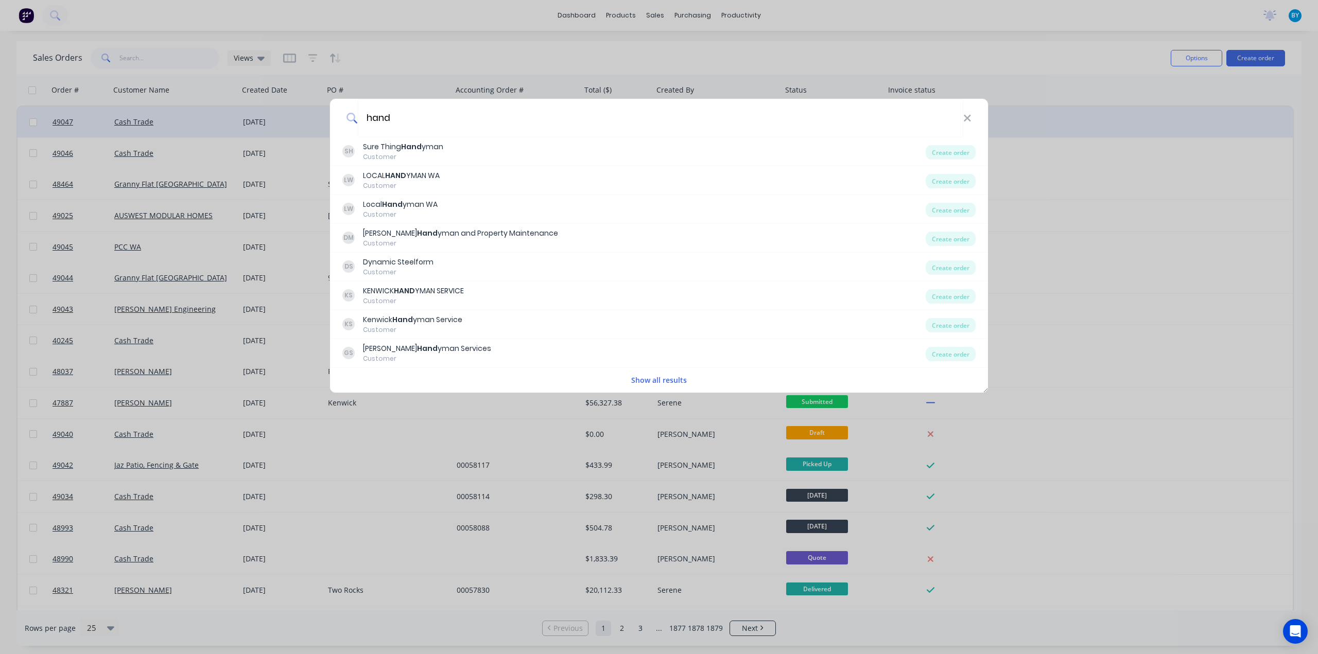
type input "hand"
click at [1074, 125] on div "hand SH Sure Thing Hand yman Customer Create order LW LOCAL HAND YMAN WA Custom…" at bounding box center [659, 327] width 1318 height 654
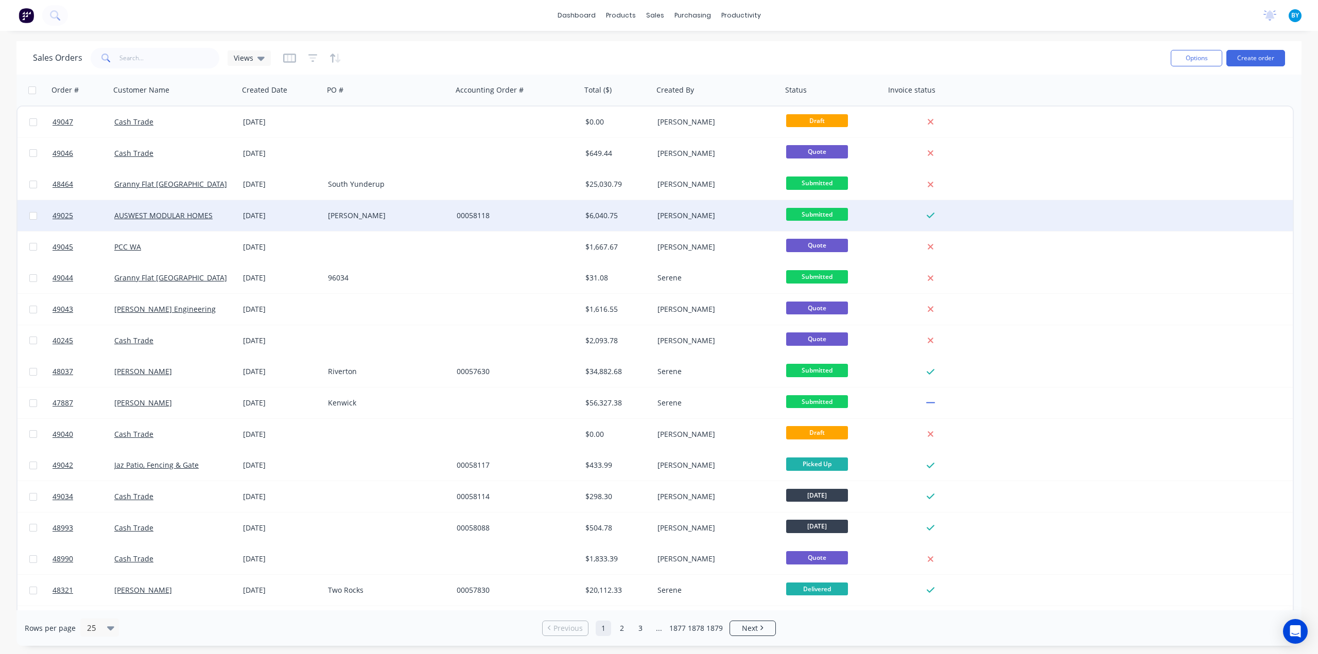
click at [1248, 208] on div "49025 AUSWEST MODULAR HOMES 09 Sep 2025 Troy Smith 00058118 $6,040.75 June Li S…" at bounding box center [655, 215] width 1275 height 31
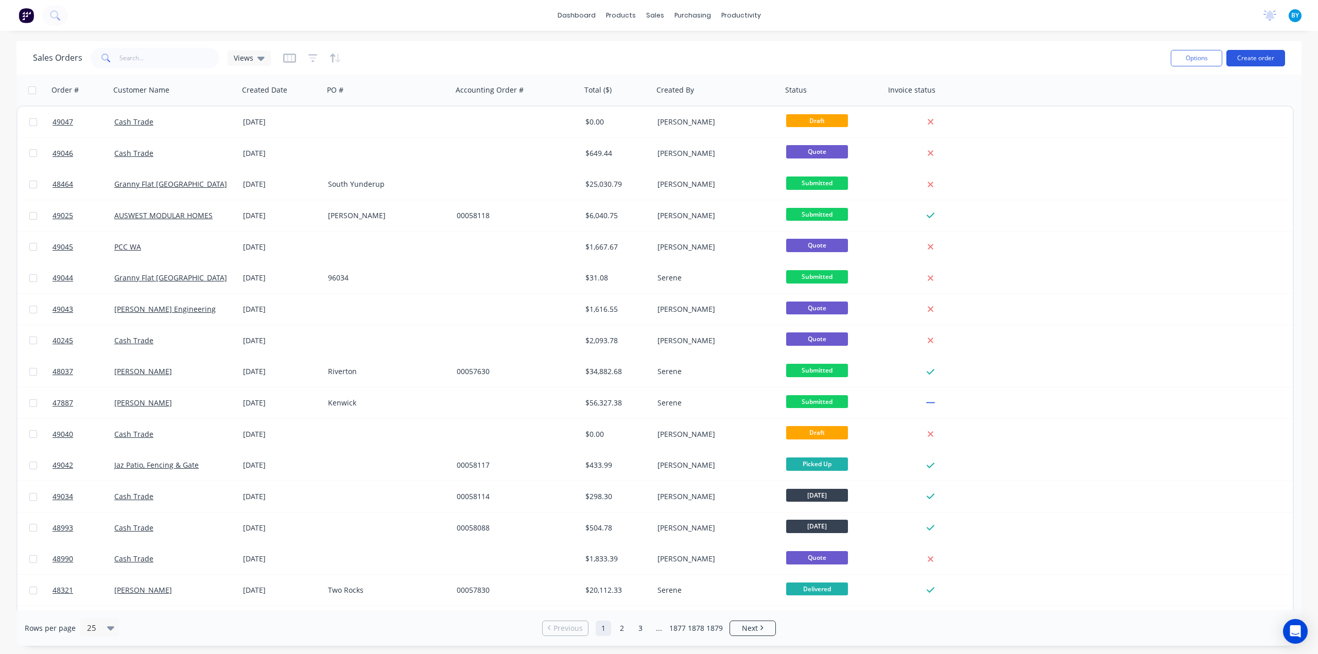
click at [1247, 52] on button "Create order" at bounding box center [1255, 58] width 59 height 16
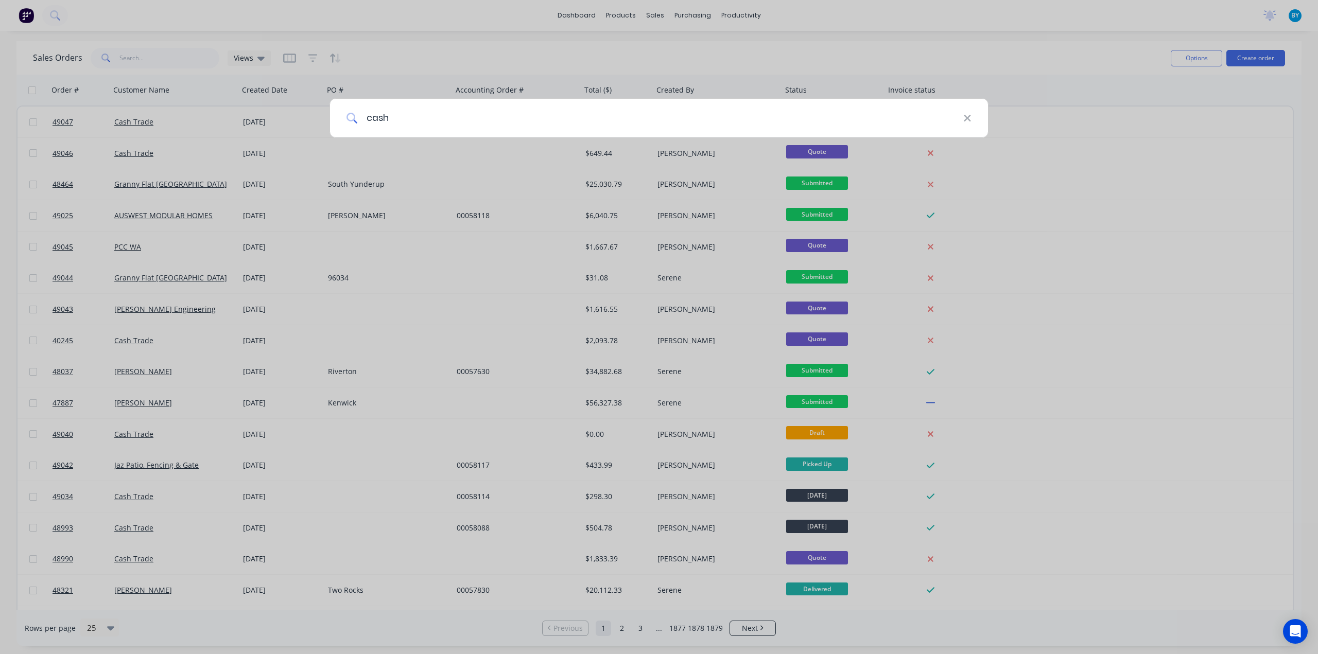
type input "cash"
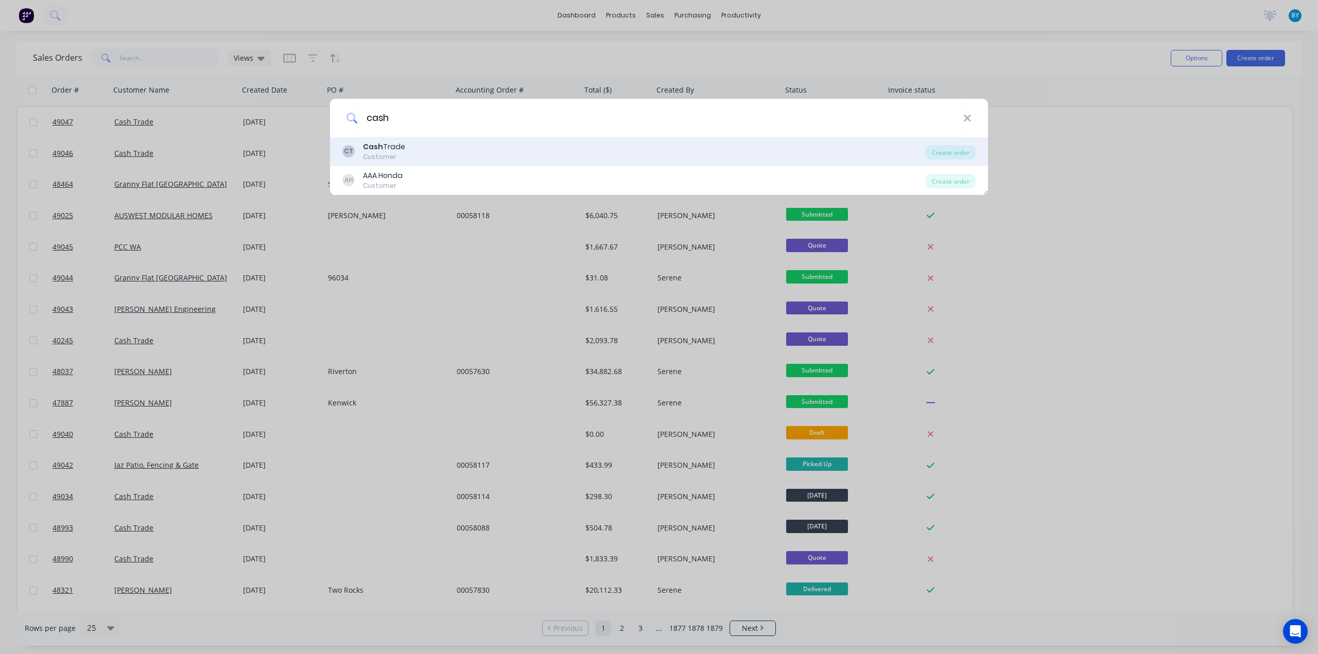
click at [401, 147] on div "Cash Trade" at bounding box center [384, 147] width 42 height 11
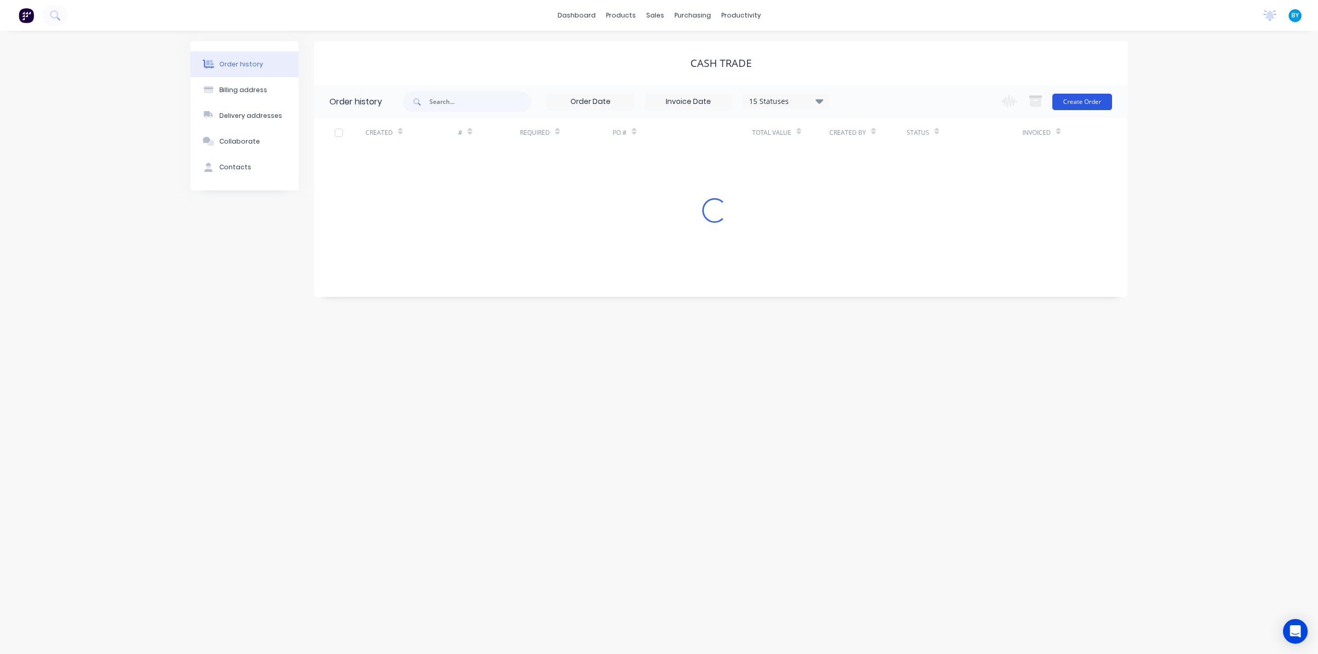
click at [1080, 99] on button "Create Order" at bounding box center [1082, 102] width 60 height 16
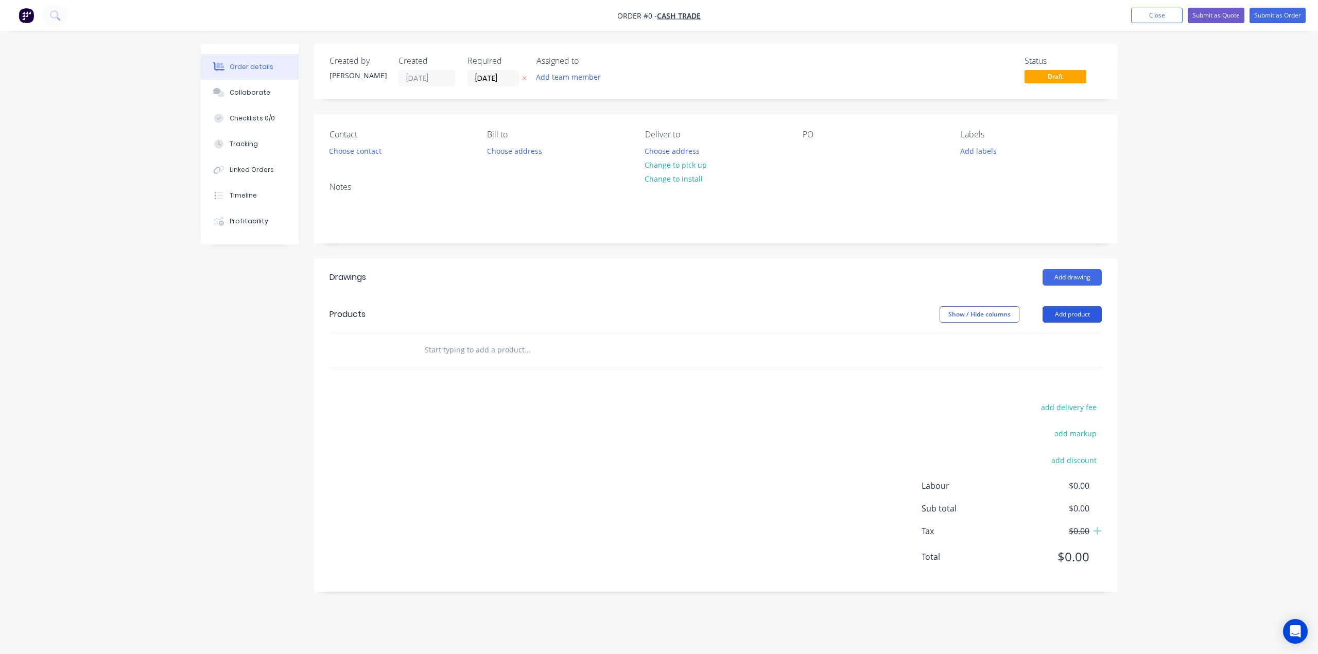
click at [1063, 312] on button "Add product" at bounding box center [1072, 314] width 59 height 16
click at [1060, 339] on div "Product catalogue" at bounding box center [1052, 340] width 79 height 15
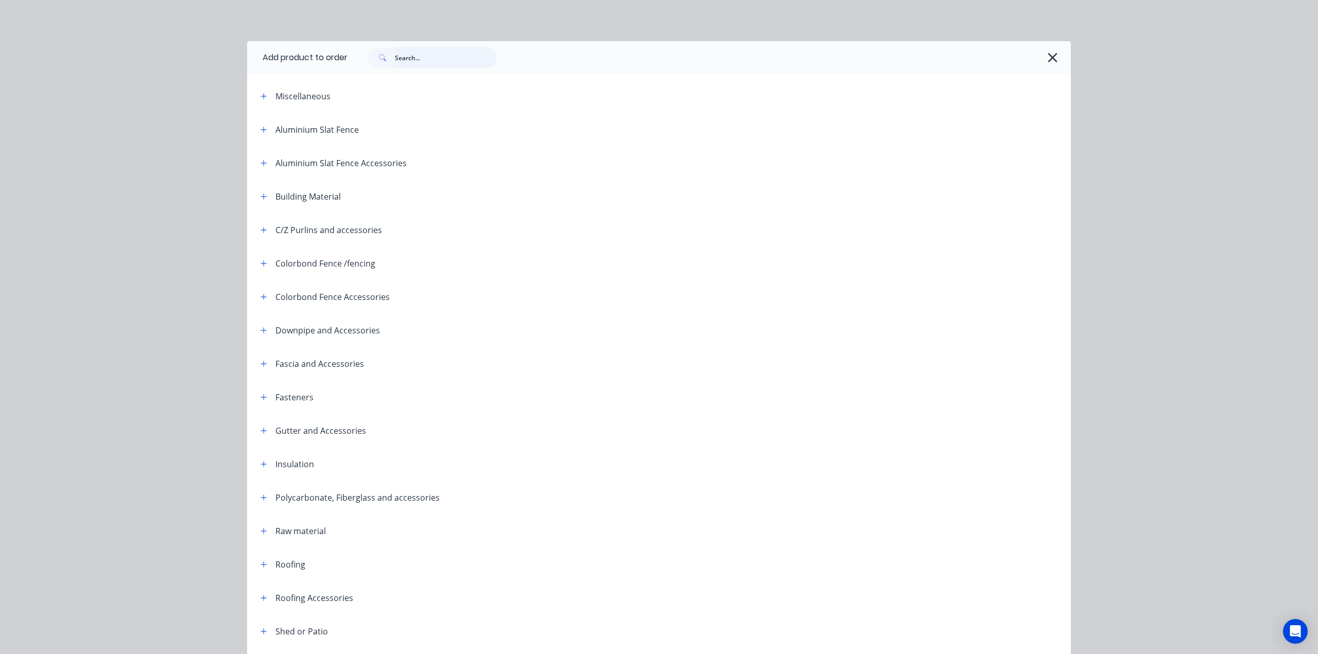
click at [431, 56] on input "text" at bounding box center [446, 57] width 102 height 21
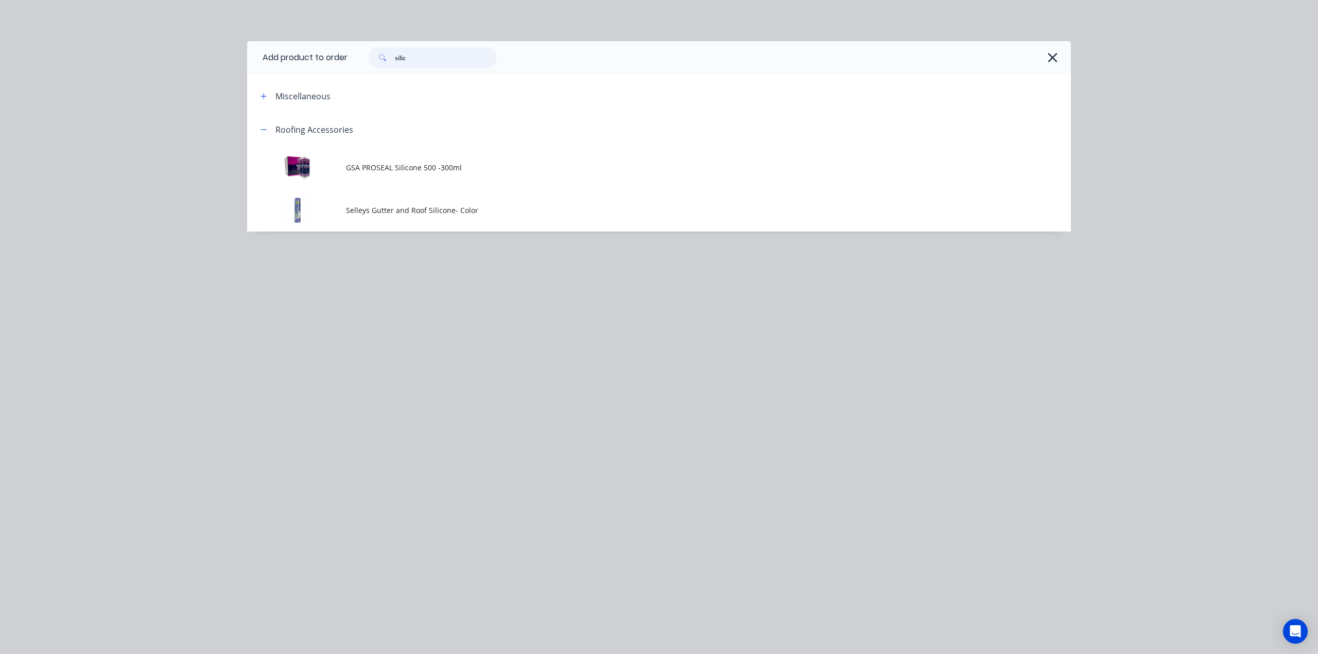
type input "silic"
click at [669, 324] on div "Add product to order silic Miscellaneous Roofing Accessories GSA PROSEAL Silico…" at bounding box center [659, 327] width 1318 height 654
drag, startPoint x: 1111, startPoint y: 563, endPoint x: 645, endPoint y: 194, distance: 594.6
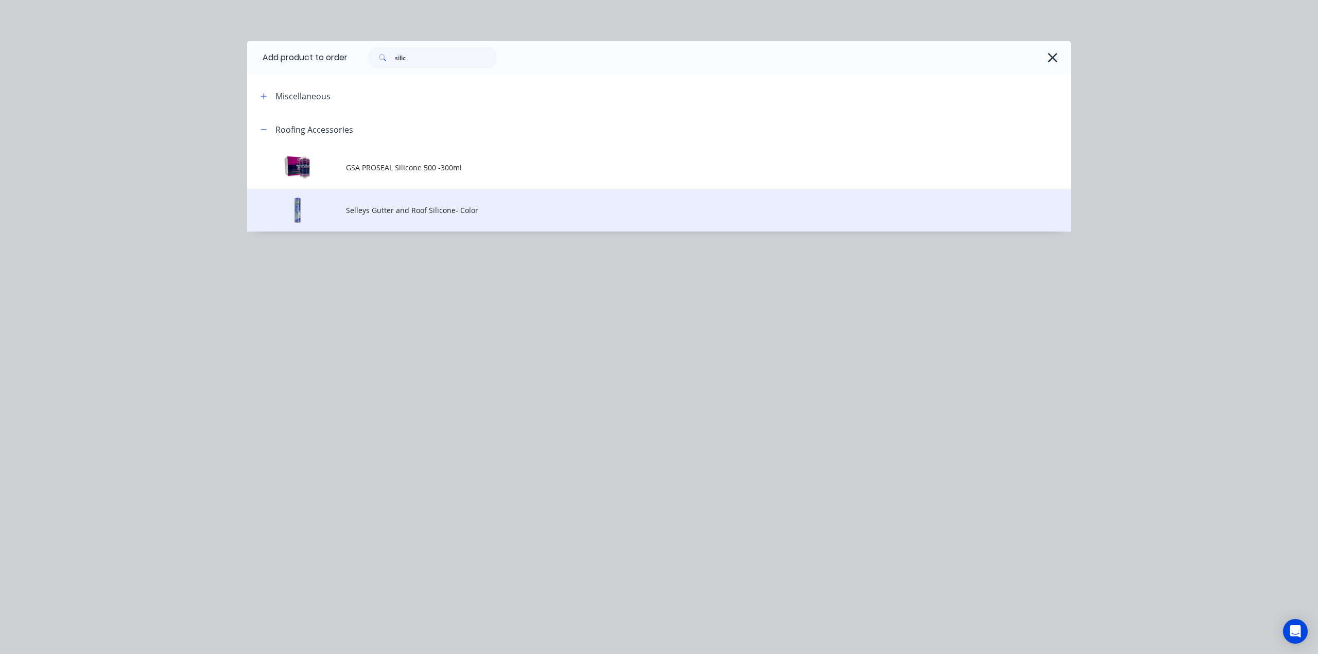
click at [1111, 562] on div "Add product to order silic Miscellaneous Roofing Accessories GSA PROSEAL Silico…" at bounding box center [659, 327] width 1318 height 654
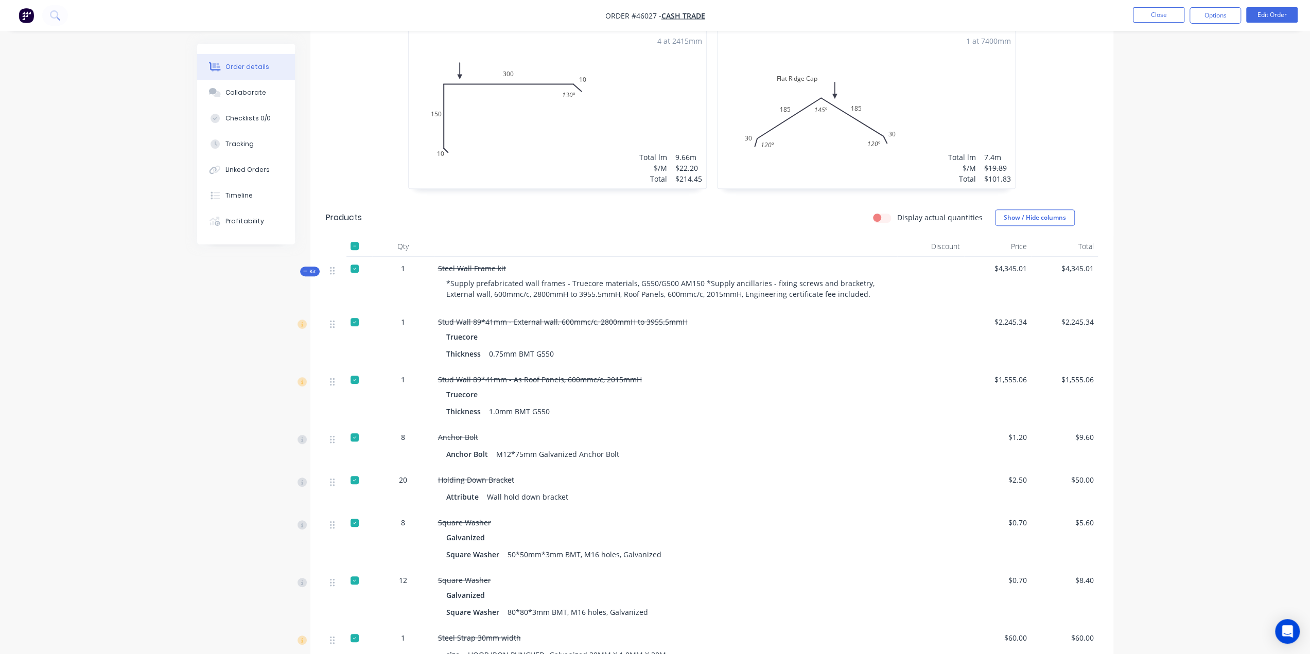
scroll to position [130, 0]
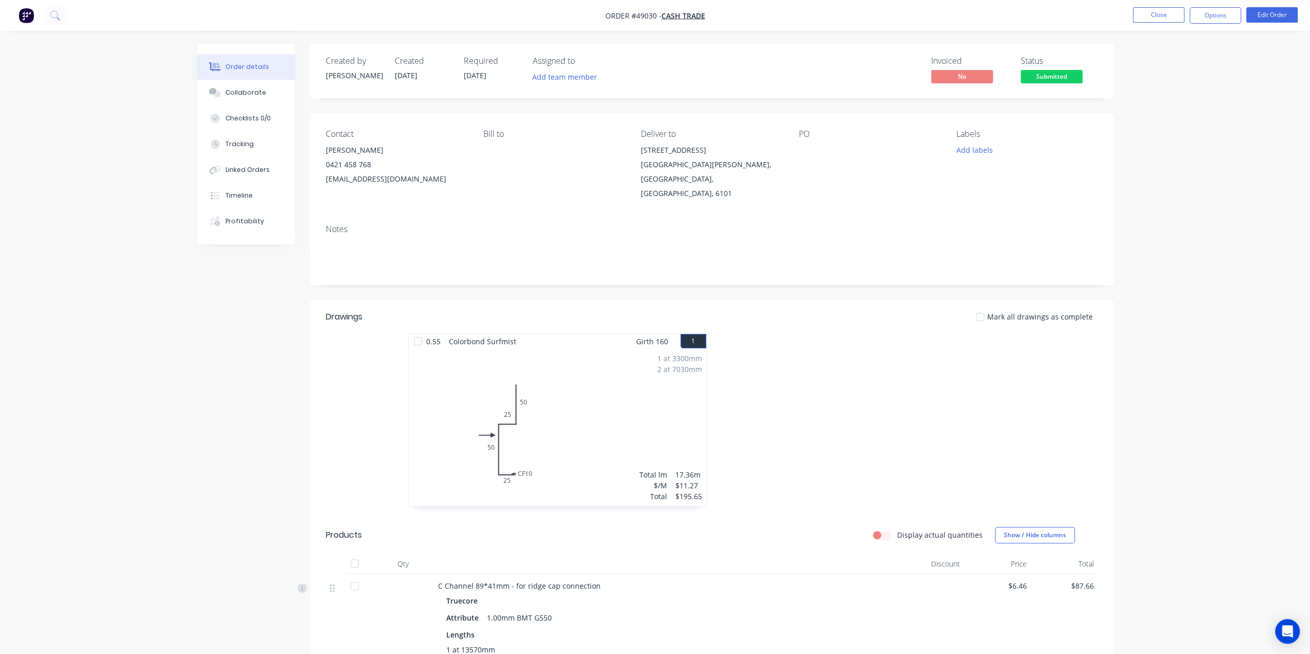
click at [27, 15] on img "button" at bounding box center [26, 15] width 15 height 15
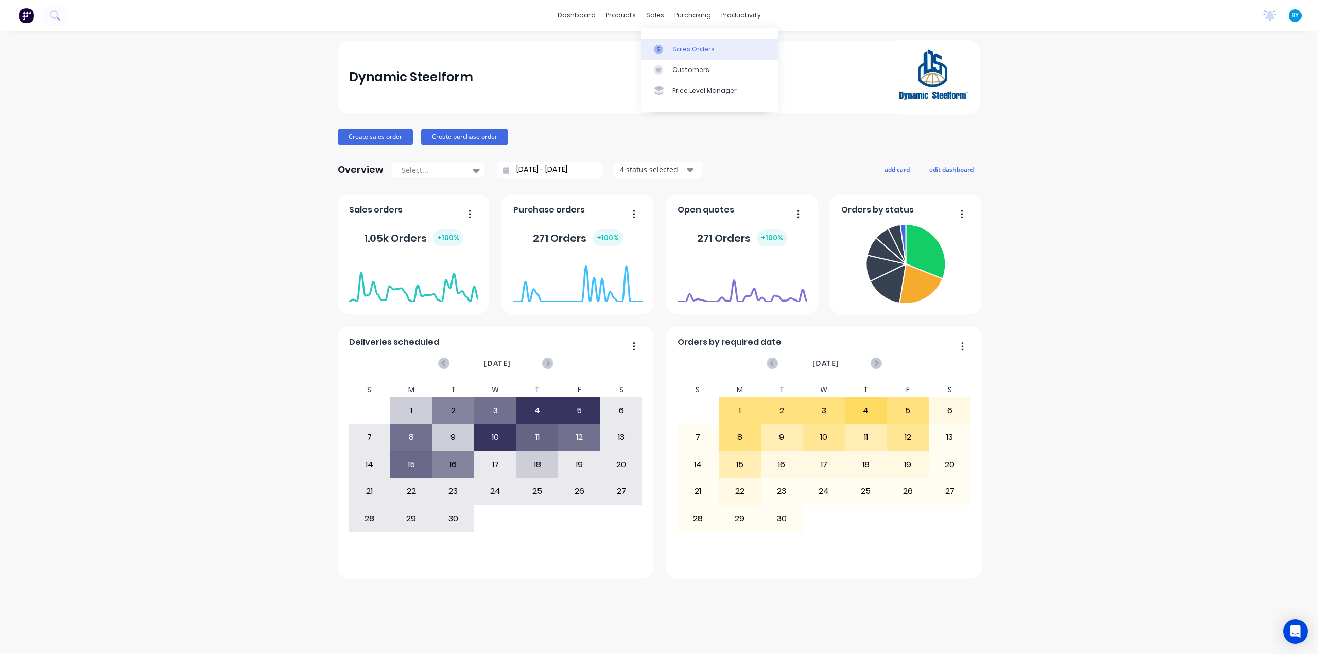
click at [669, 49] on link "Sales Orders" at bounding box center [710, 49] width 136 height 21
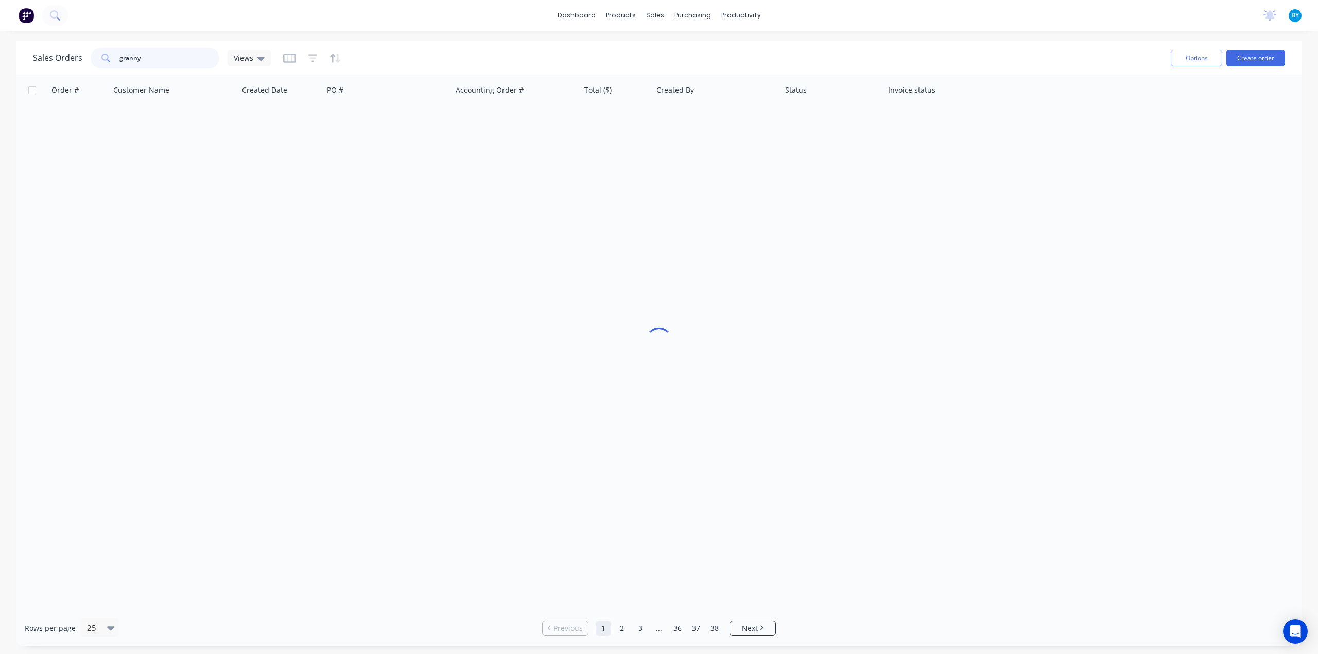
click at [105, 61] on div "granny" at bounding box center [155, 58] width 129 height 21
click at [63, 259] on div at bounding box center [658, 343] width 1285 height 536
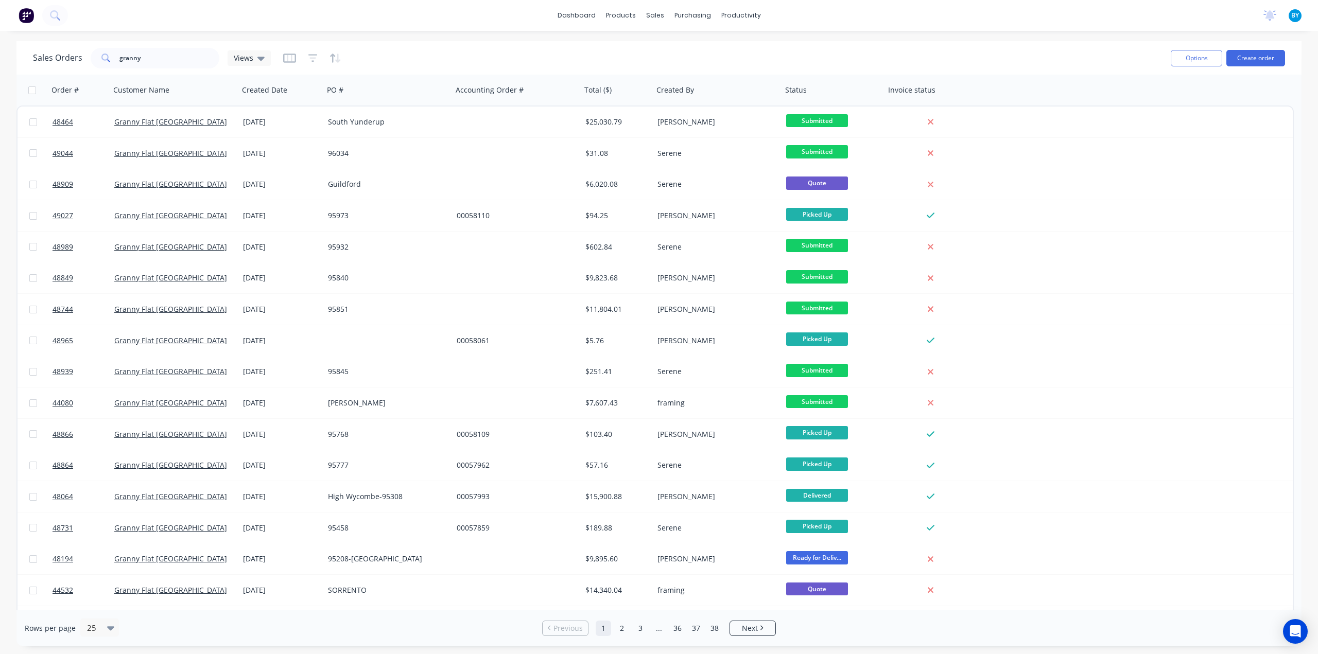
click at [650, 56] on div "Sales Orders granny Views" at bounding box center [598, 57] width 1130 height 25
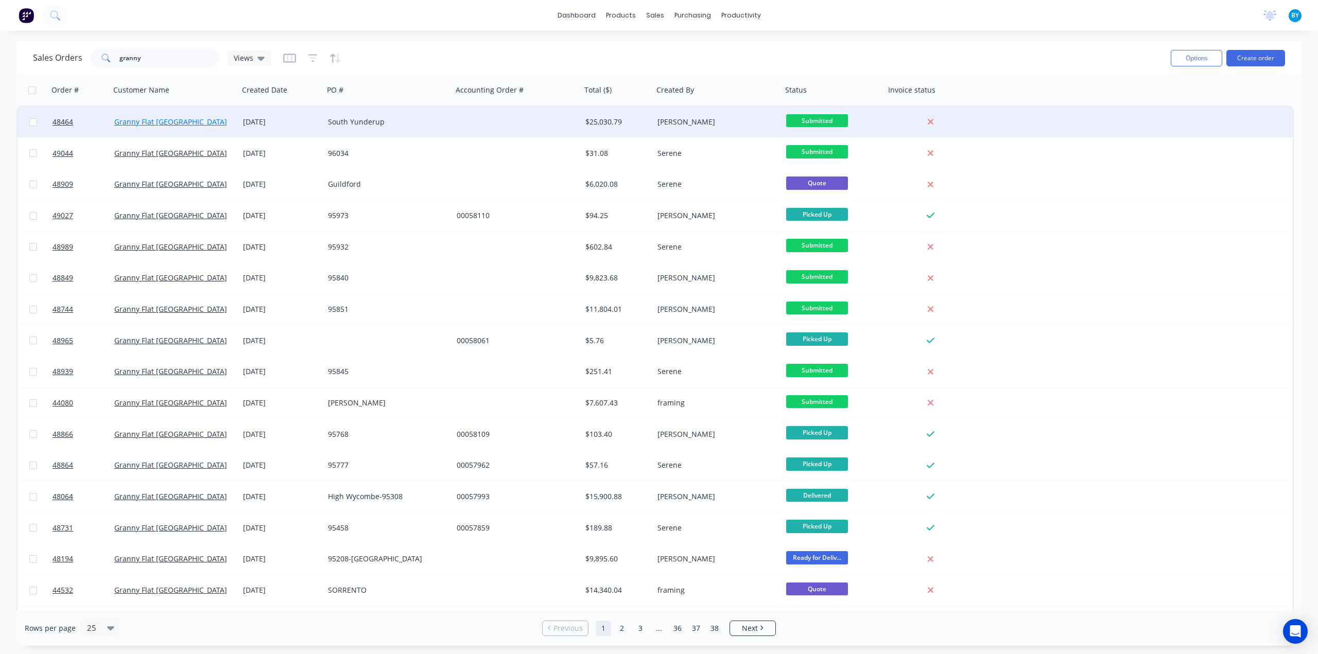
click at [142, 126] on link "Granny Flat [GEOGRAPHIC_DATA]" at bounding box center [170, 122] width 113 height 10
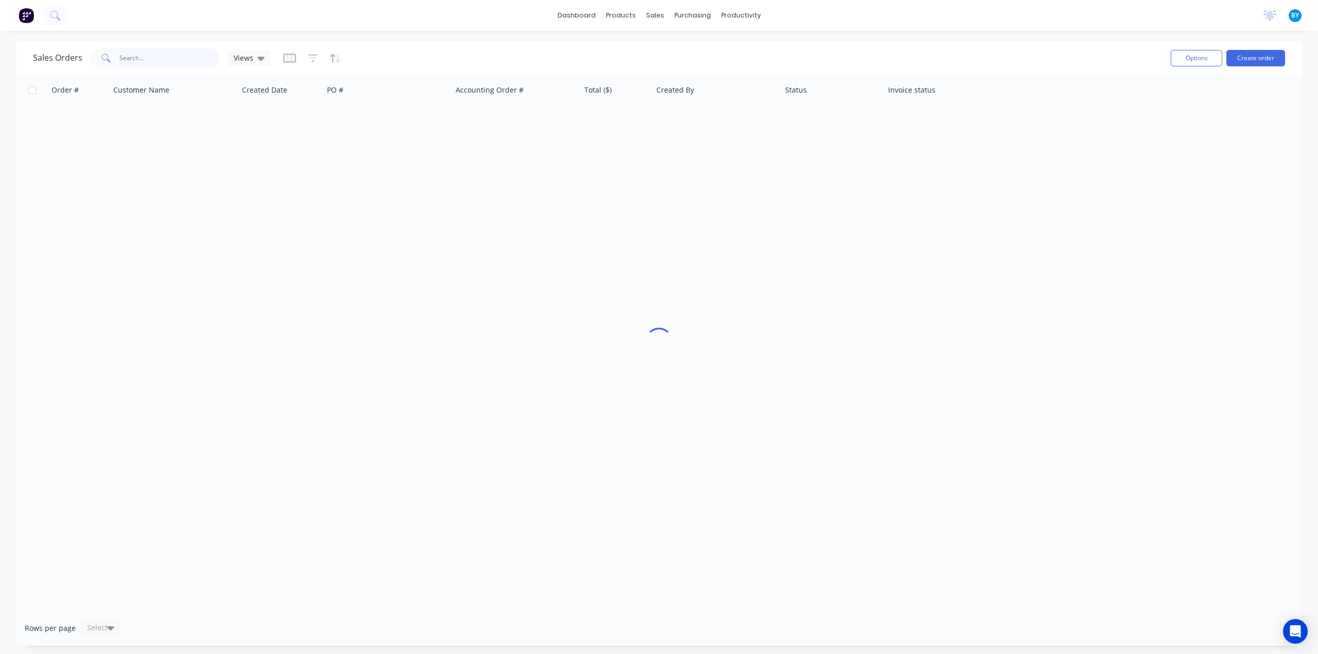
click at [149, 60] on input "text" at bounding box center [169, 58] width 100 height 21
paste input "416 015 100"
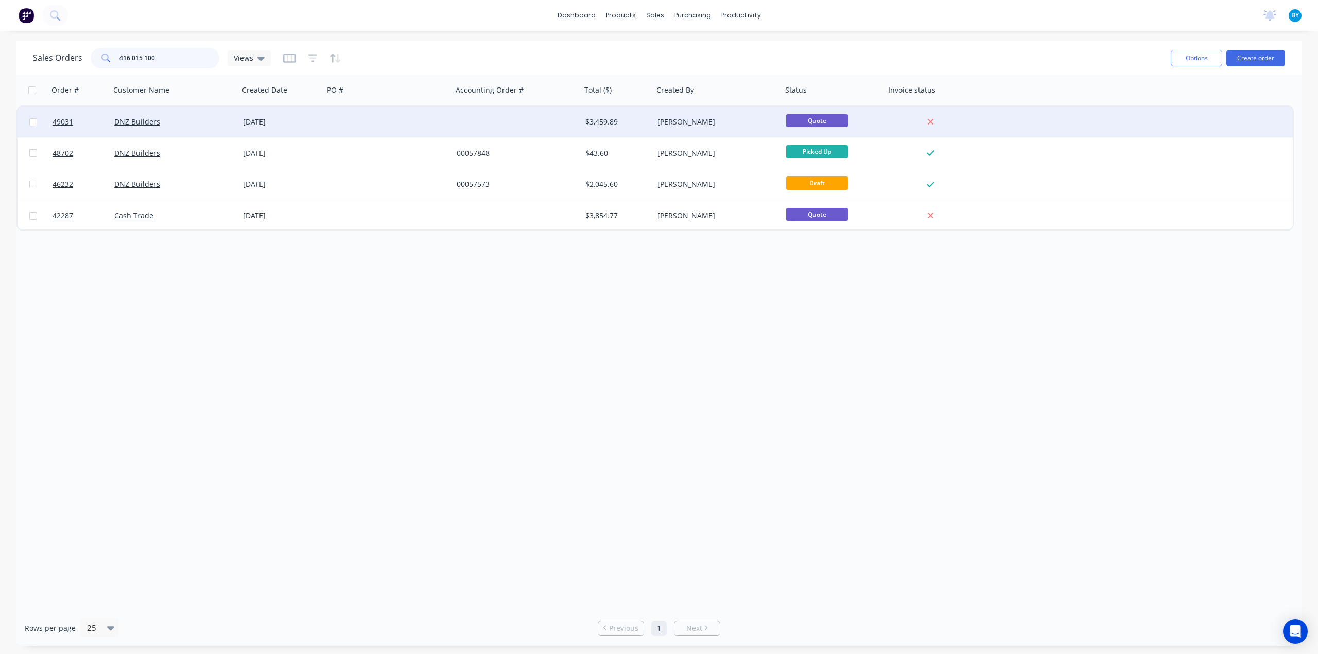
type input "416 015 100"
click at [194, 127] on div "DNZ Builders" at bounding box center [174, 122] width 129 height 31
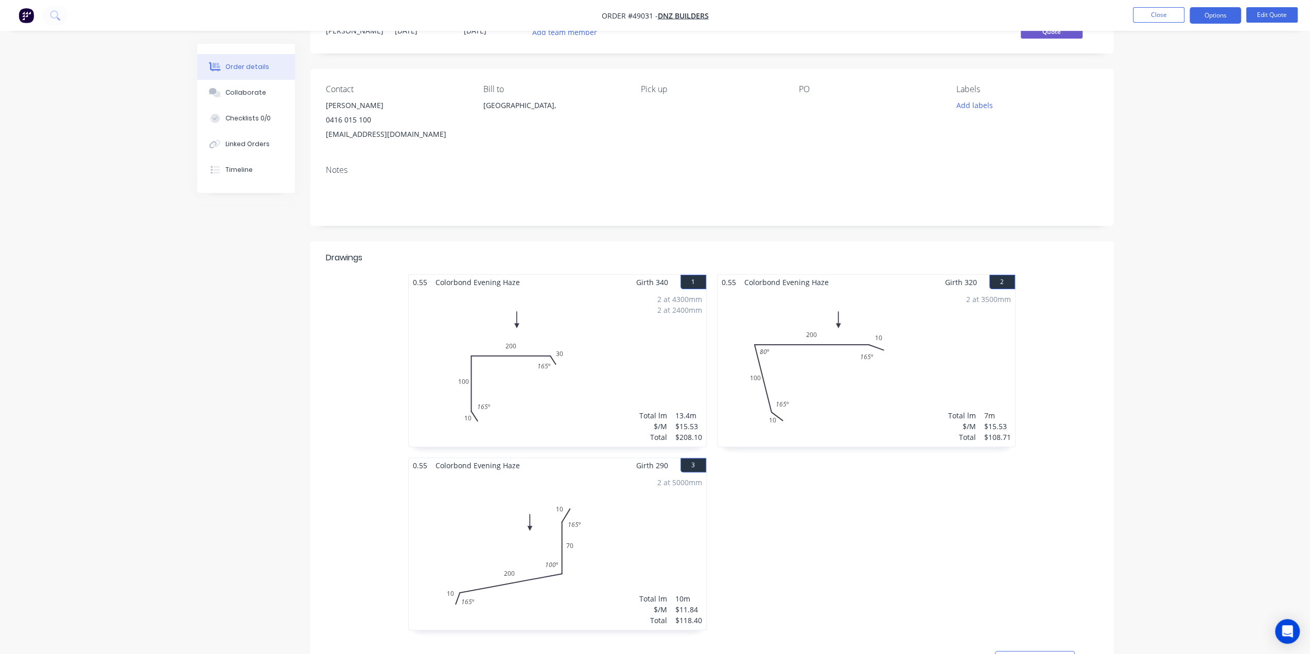
scroll to position [188, 0]
